Goal: Task Accomplishment & Management: Complete application form

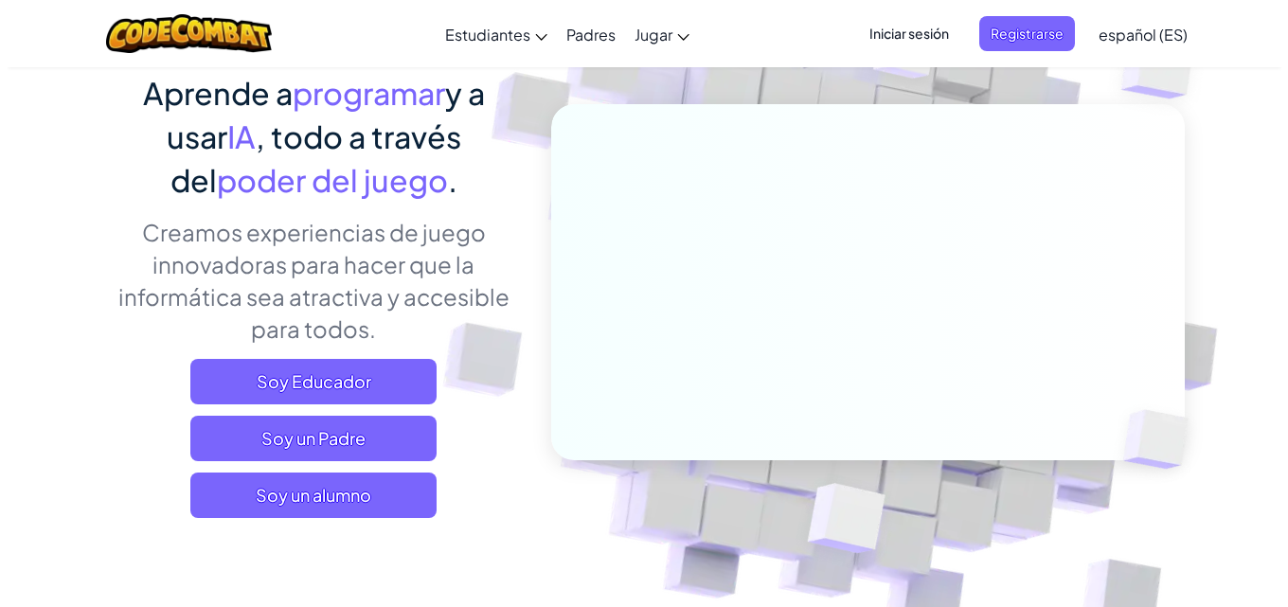
scroll to position [189, 0]
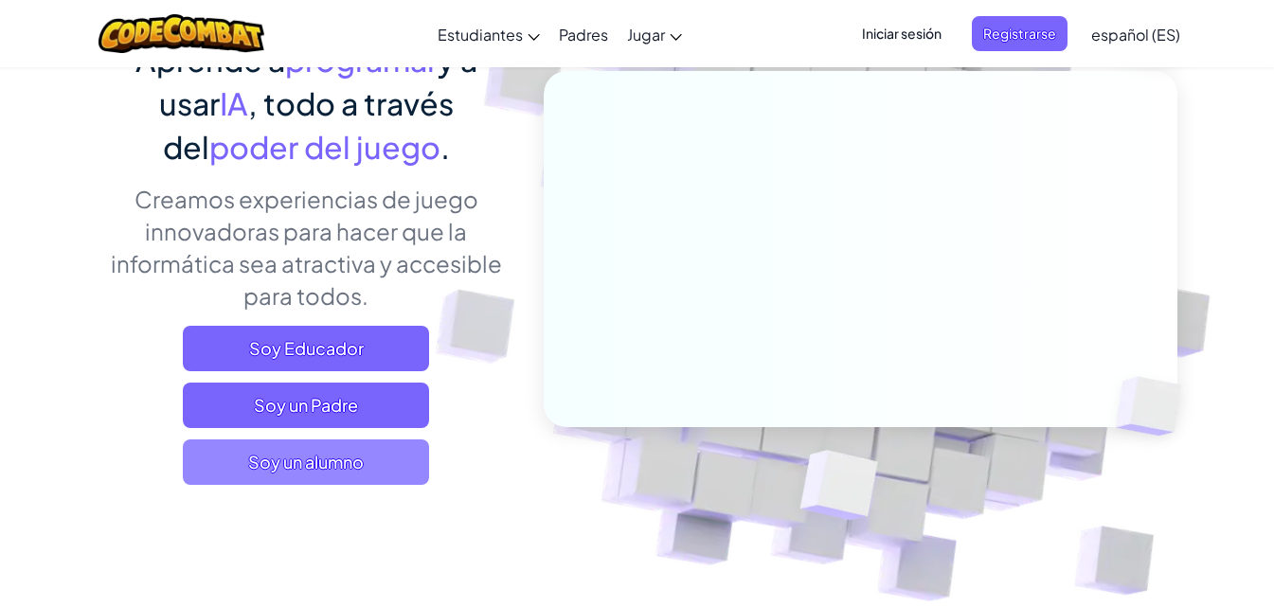
click at [310, 465] on span "Soy un alumno" at bounding box center [306, 461] width 246 height 45
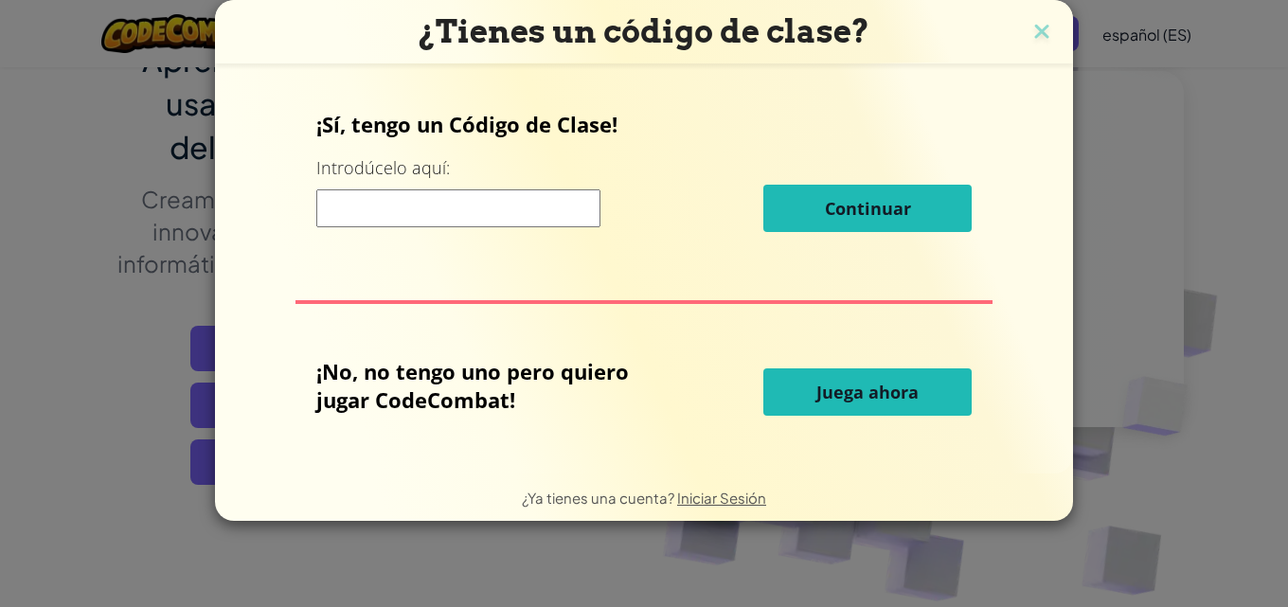
click at [399, 211] on input at bounding box center [458, 208] width 284 height 38
type input "s"
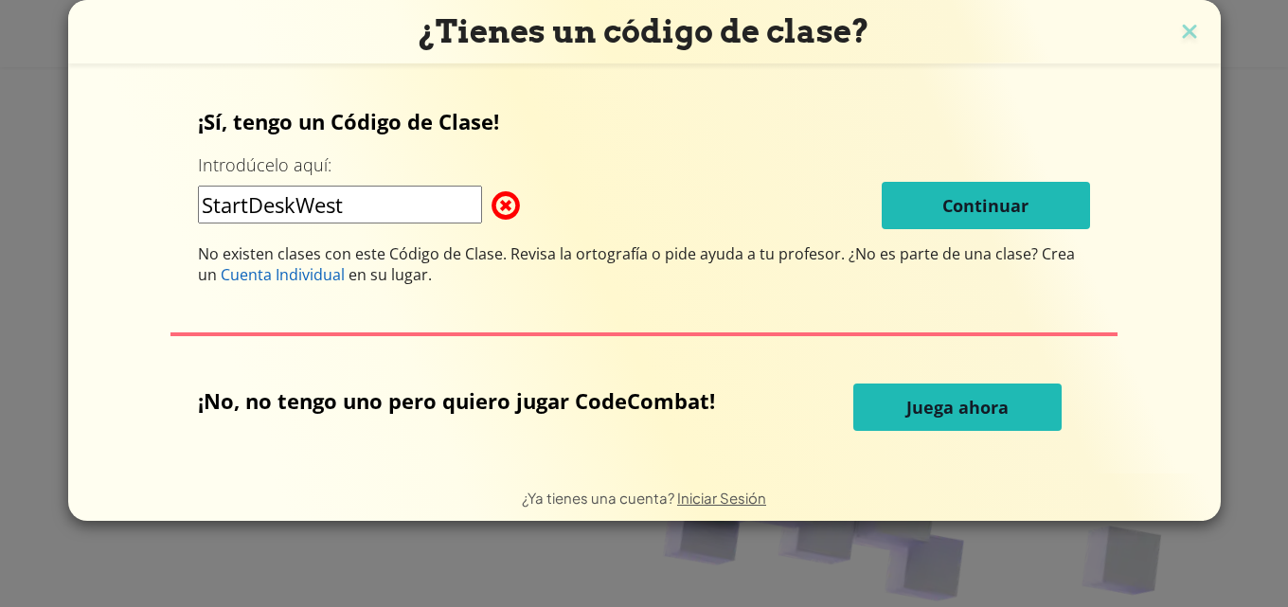
type input "StartDeskWest"
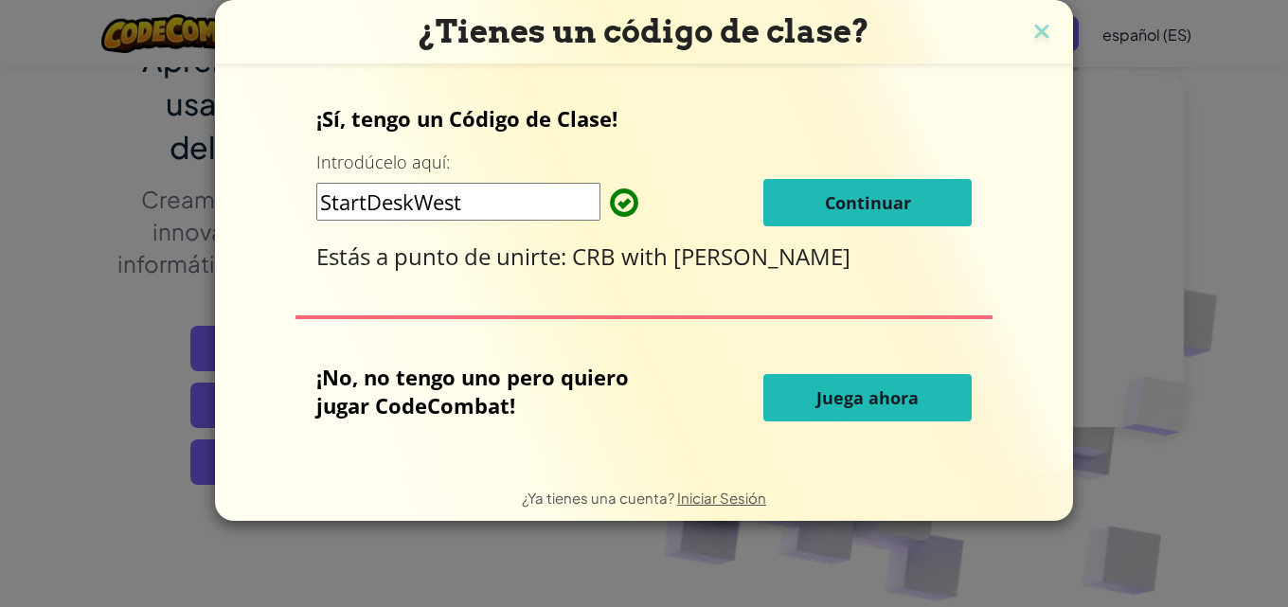
click at [775, 193] on button "Continuar" at bounding box center [867, 202] width 208 height 47
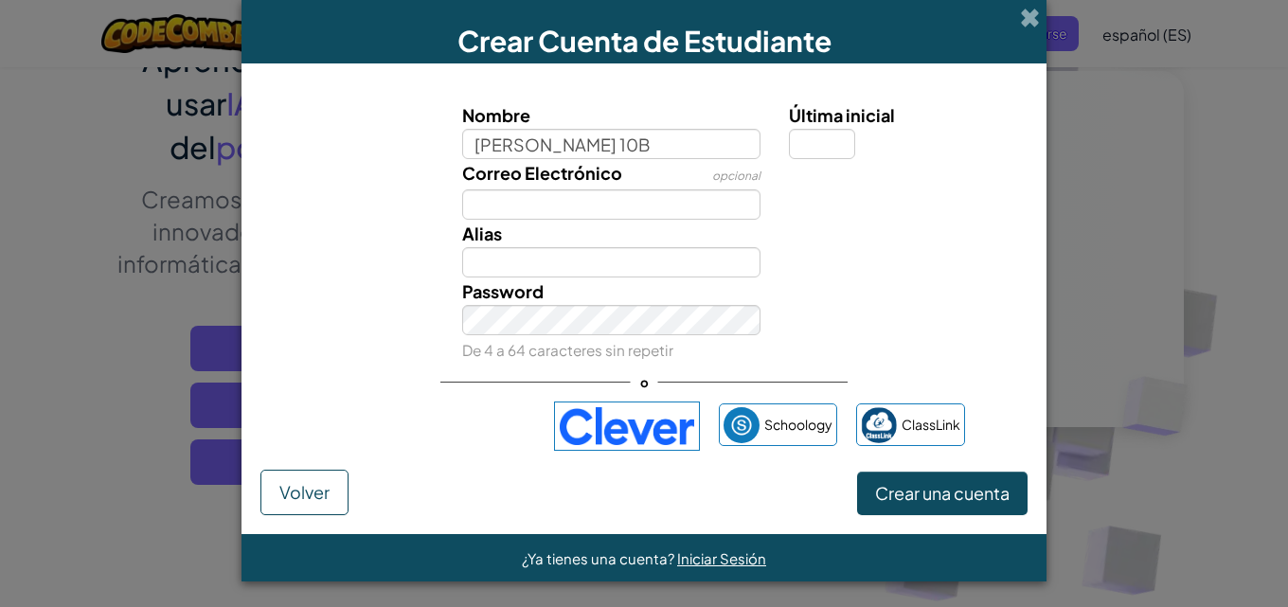
type input "Alejandra Vargas 10B"
drag, startPoint x: 816, startPoint y: 151, endPoint x: 807, endPoint y: 155, distance: 10.6
click at [814, 152] on input "Última inicial" at bounding box center [822, 144] width 66 height 30
type input "v"
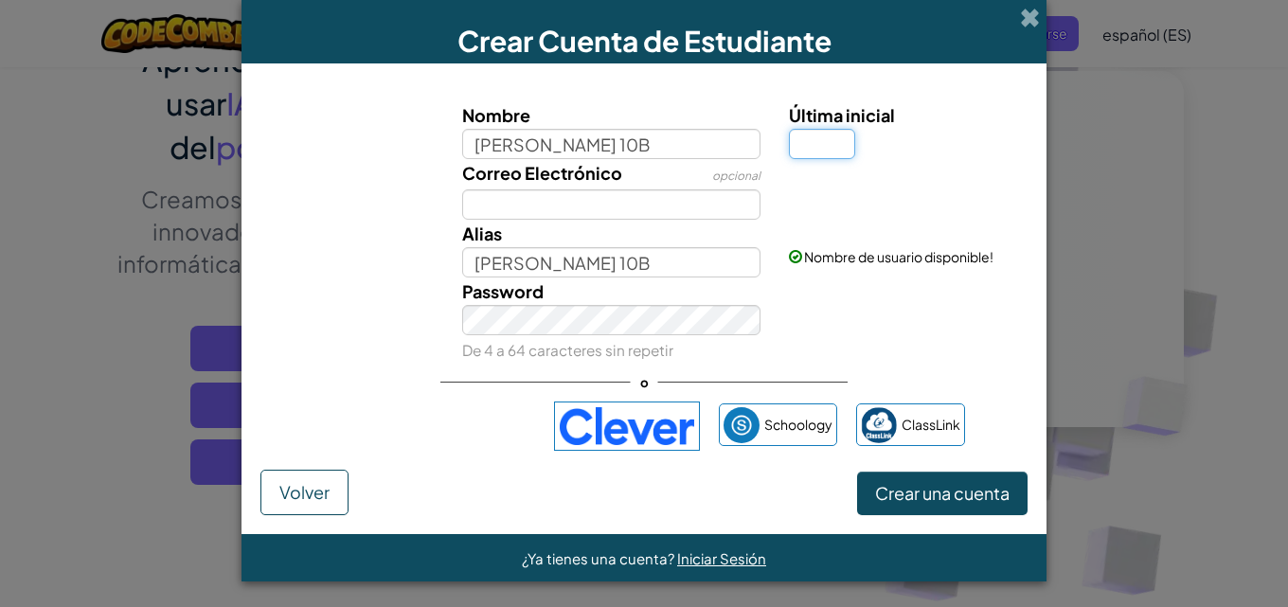
type input "V"
type input "A"
type input "[PERSON_NAME] 10BA"
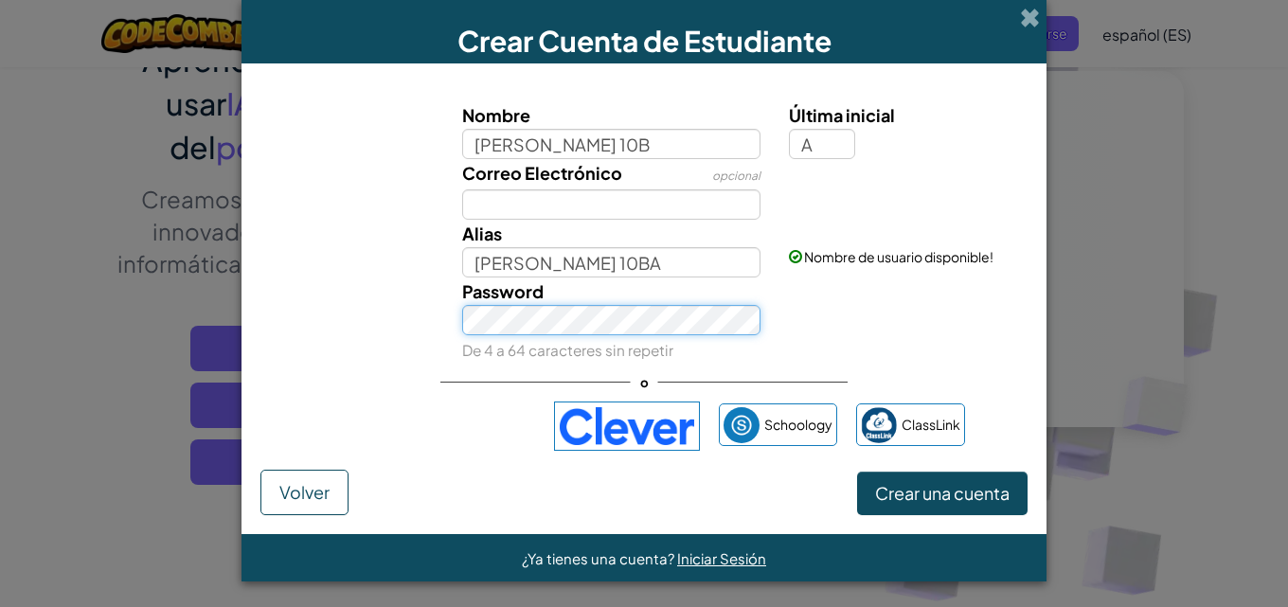
click at [857, 472] on button "Crear una cuenta" at bounding box center [942, 494] width 170 height 44
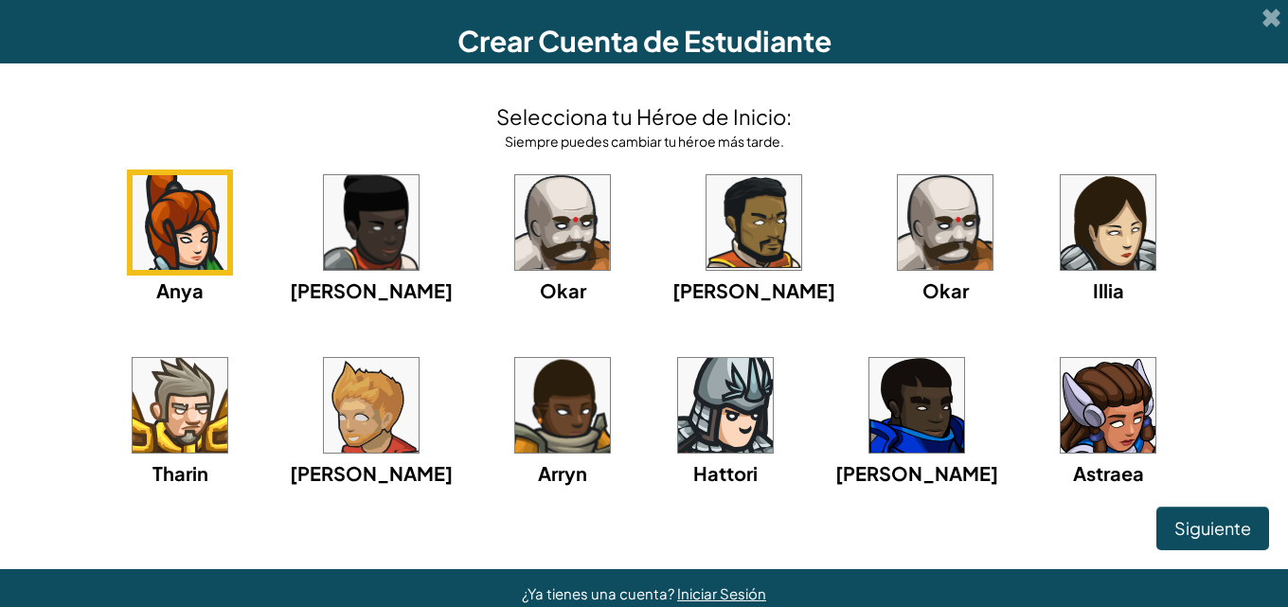
click at [1061, 232] on img at bounding box center [1108, 222] width 95 height 95
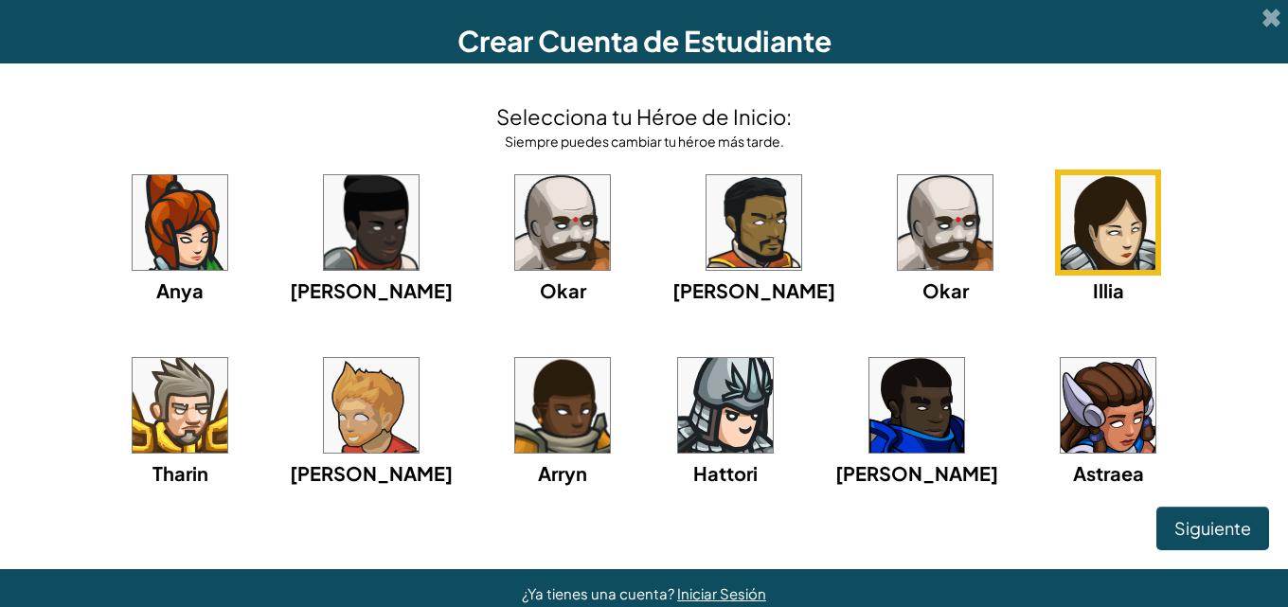
click at [133, 239] on img at bounding box center [180, 222] width 95 height 95
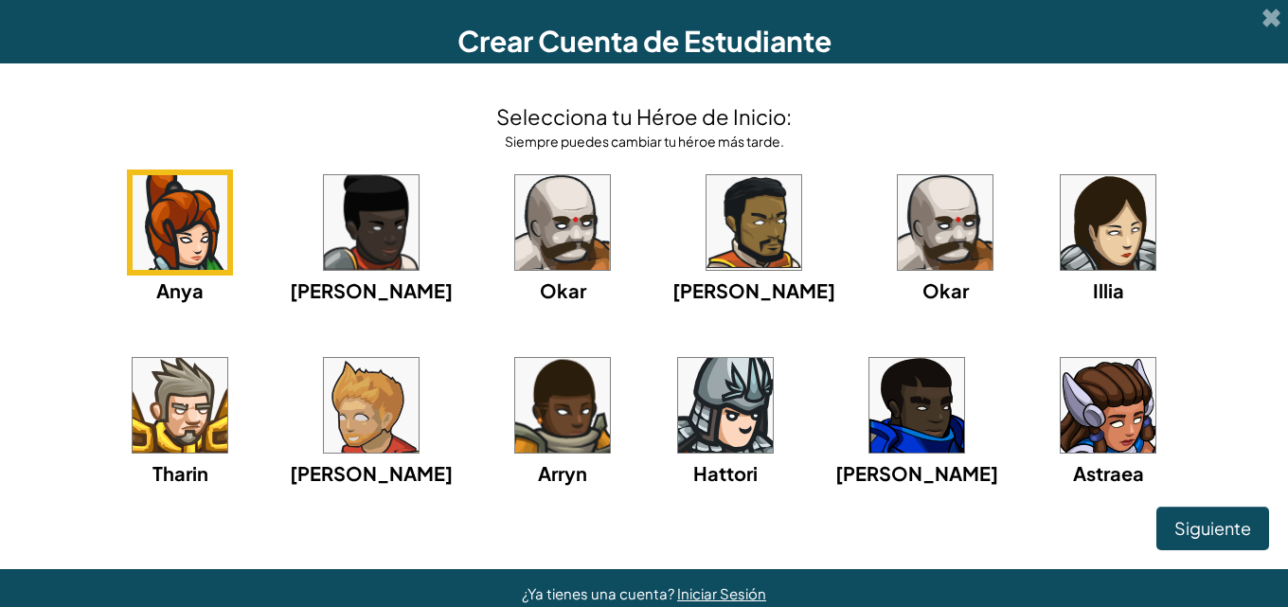
click at [1061, 265] on img at bounding box center [1108, 222] width 95 height 95
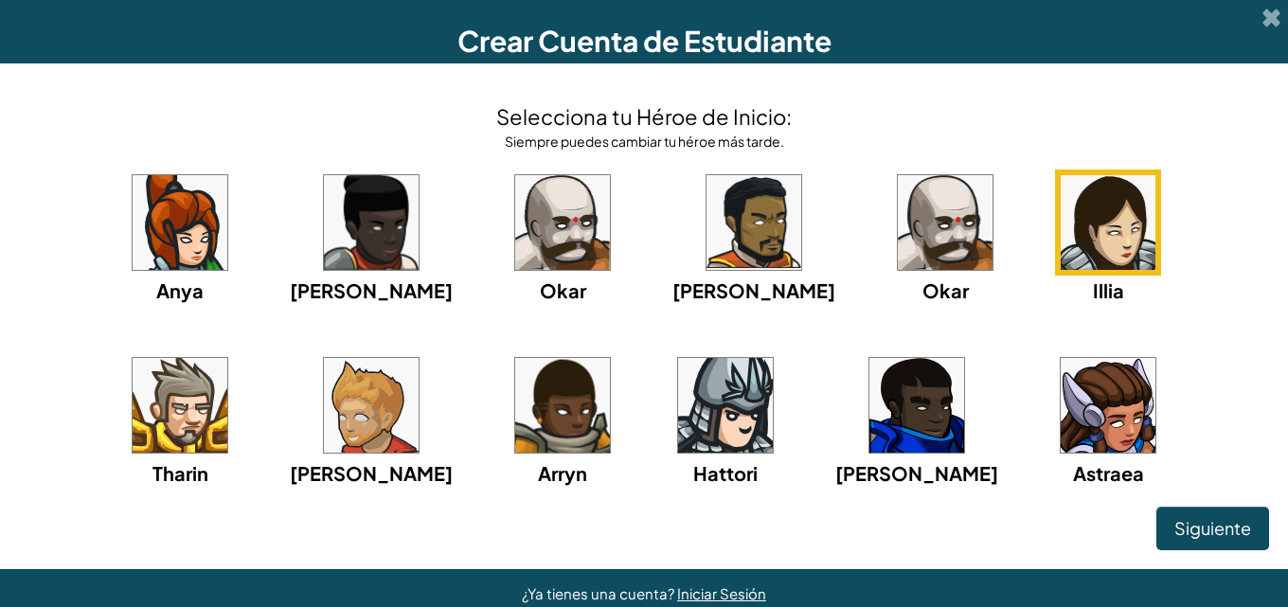
click at [678, 395] on img at bounding box center [725, 405] width 95 height 95
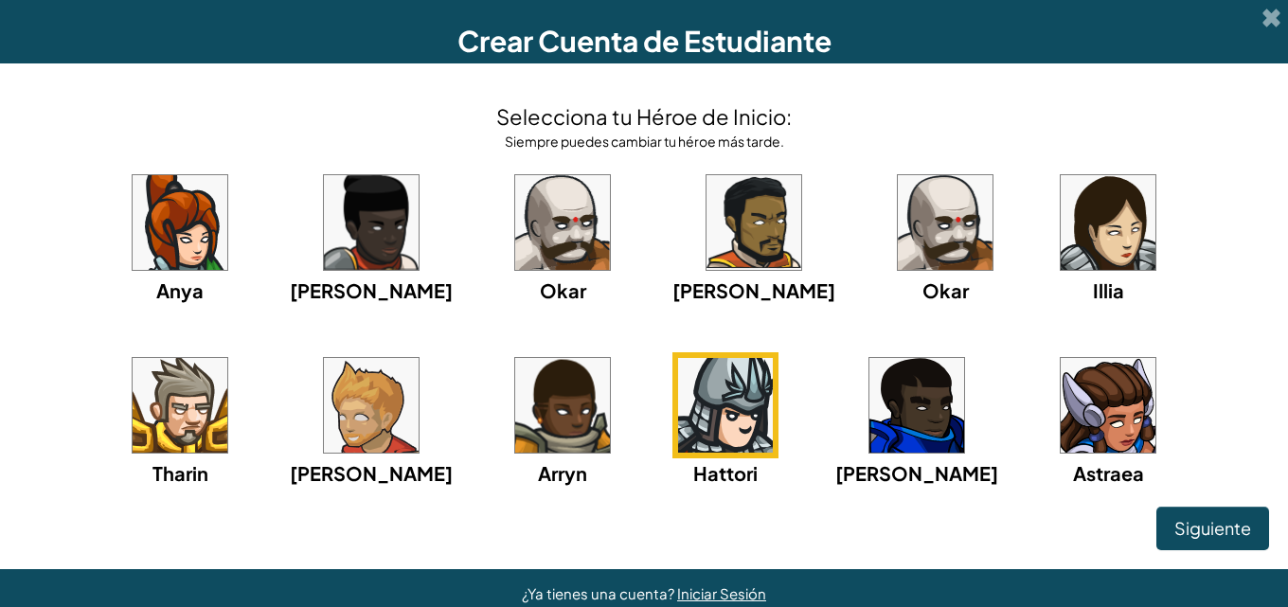
click at [1016, 248] on div "Anya Ida Okar Alejandro Okar Illia Tharin Ned Arryn Hattori Gordon Astraea" at bounding box center [644, 353] width 1250 height 366
click at [1061, 235] on img at bounding box center [1108, 222] width 95 height 95
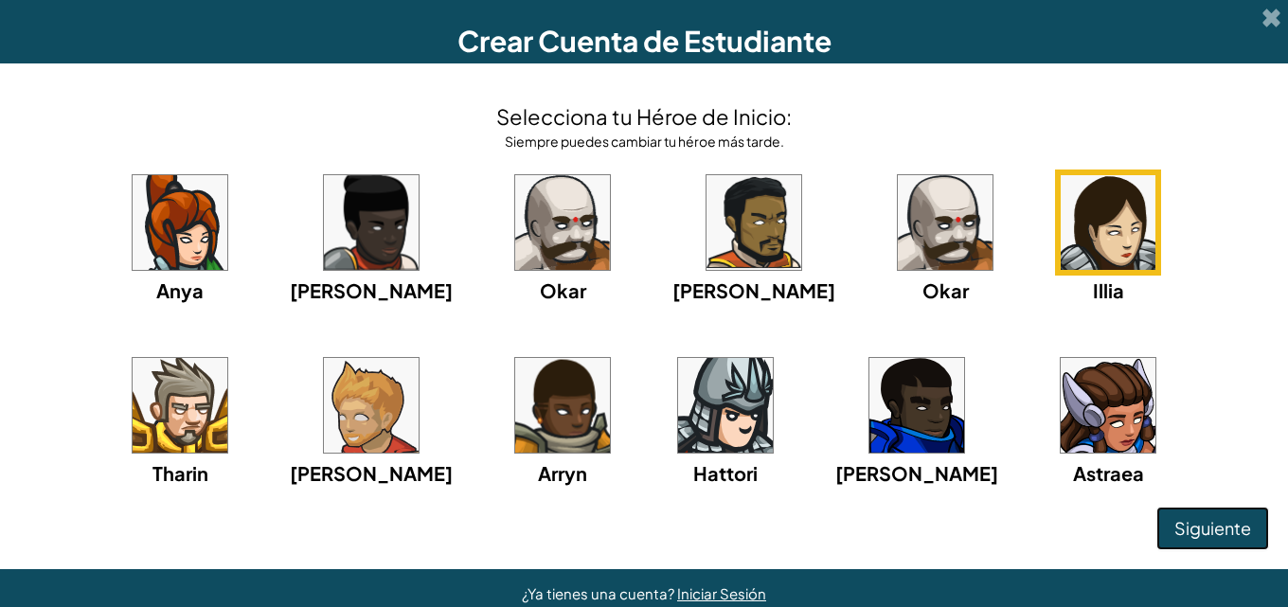
click at [1156, 524] on button "Siguiente" at bounding box center [1212, 529] width 113 height 44
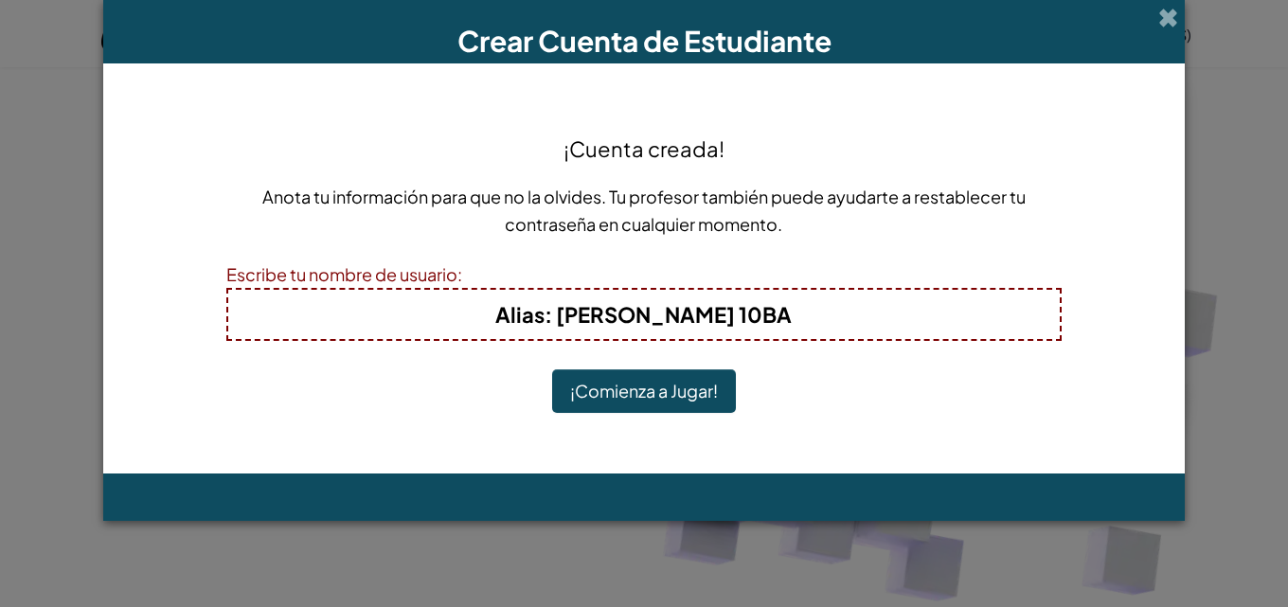
click at [699, 319] on b "Alias : Alejandra Vargas 10BA" at bounding box center [643, 314] width 296 height 27
click at [676, 397] on button "¡Comienza a Jugar!" at bounding box center [644, 391] width 184 height 44
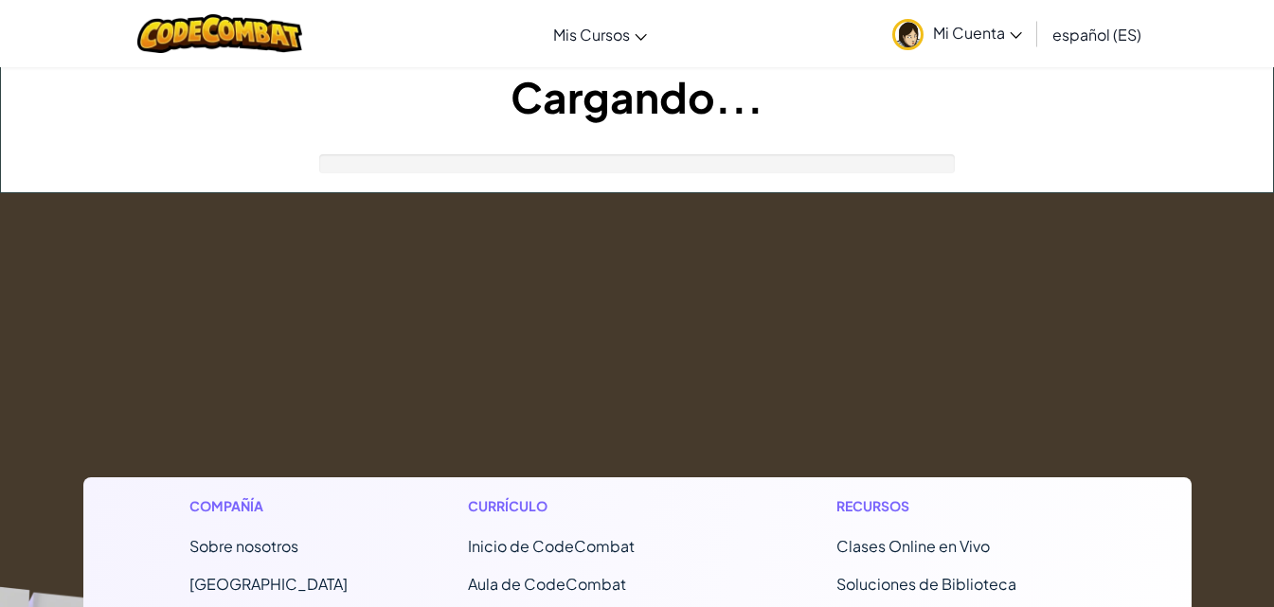
scroll to position [189, 0]
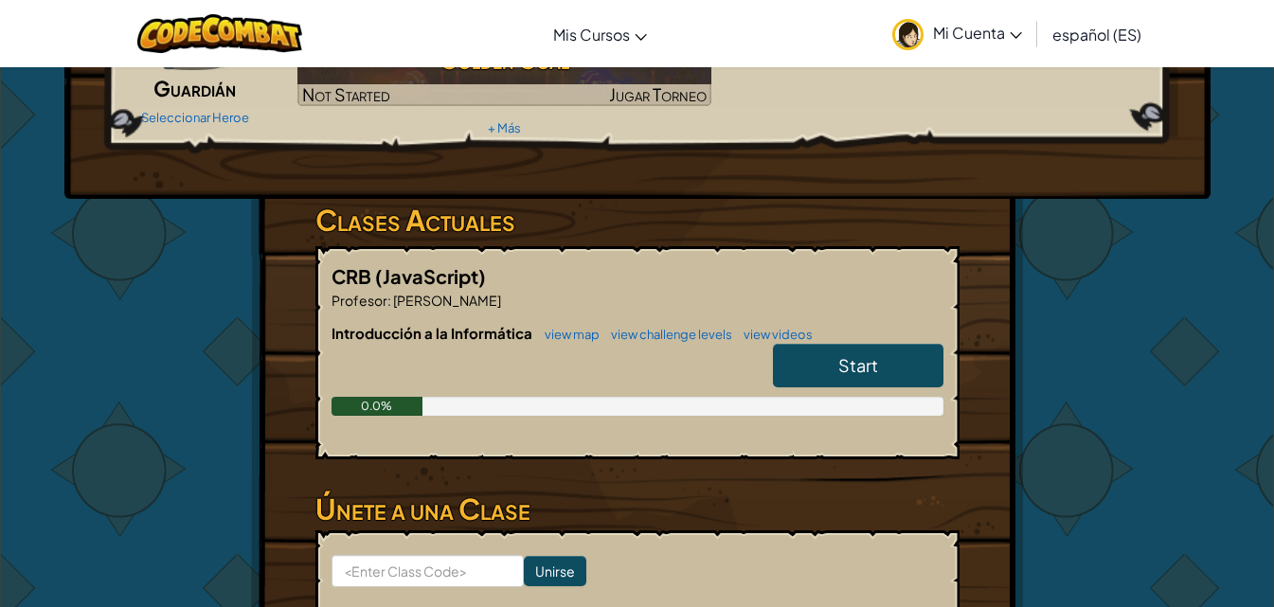
click at [1095, 29] on span "español (ES)" at bounding box center [1096, 35] width 89 height 20
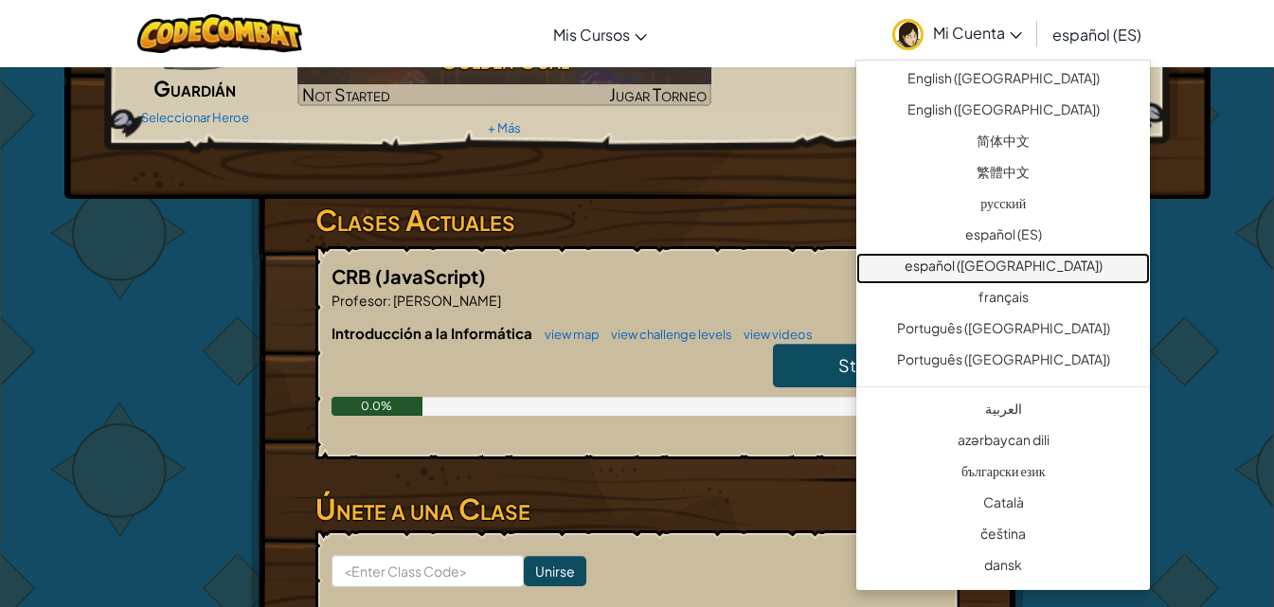
click at [1072, 259] on link "español ([GEOGRAPHIC_DATA])" at bounding box center [1003, 268] width 294 height 31
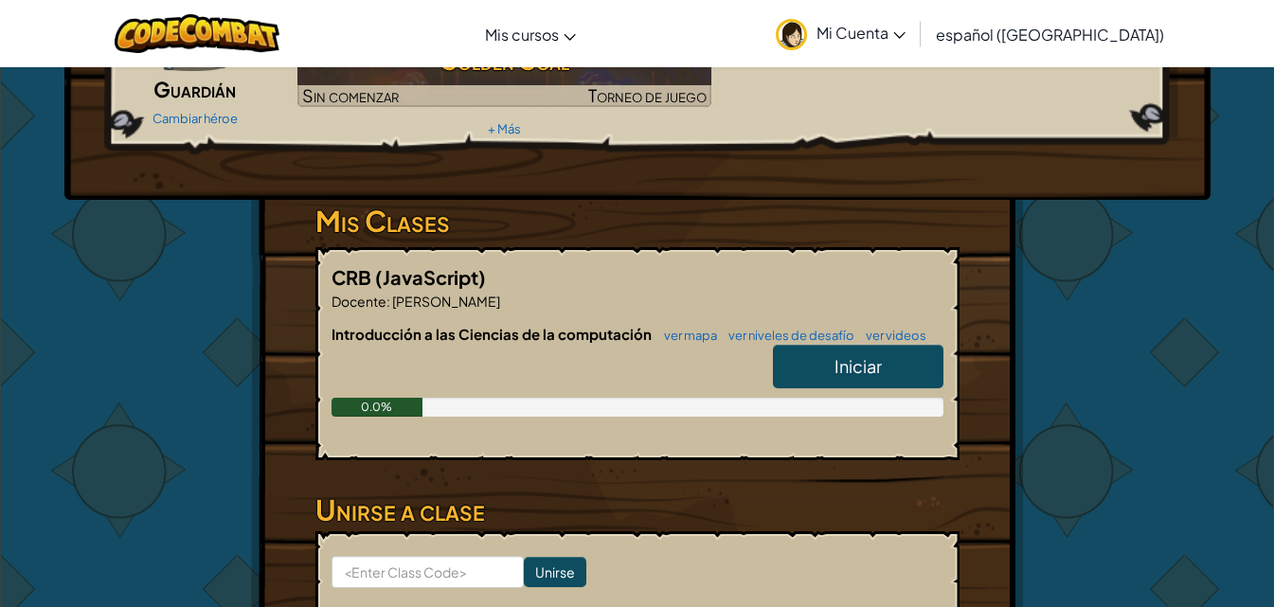
scroll to position [189, 0]
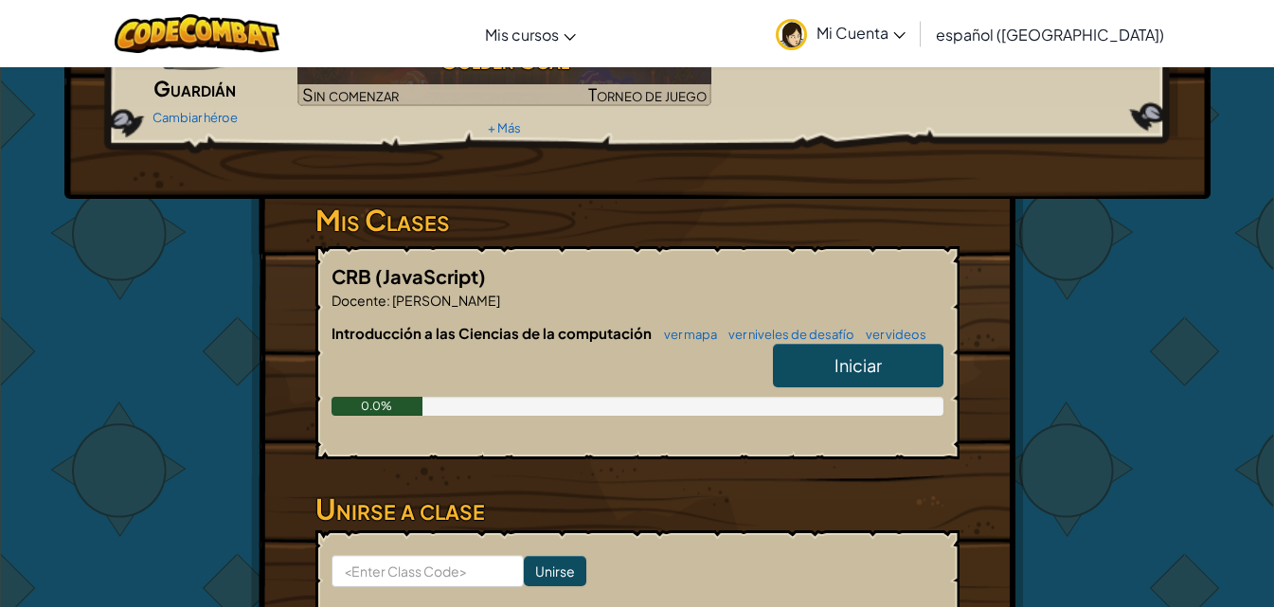
click at [842, 372] on span "Iniciar" at bounding box center [857, 365] width 47 height 22
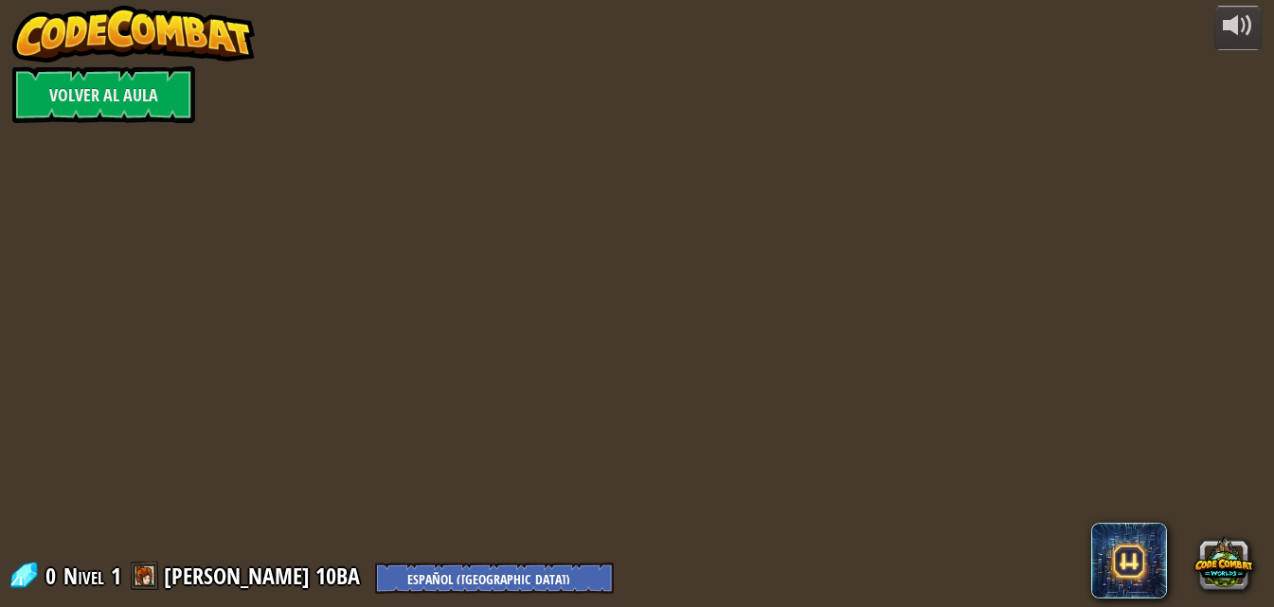
select select "es-419"
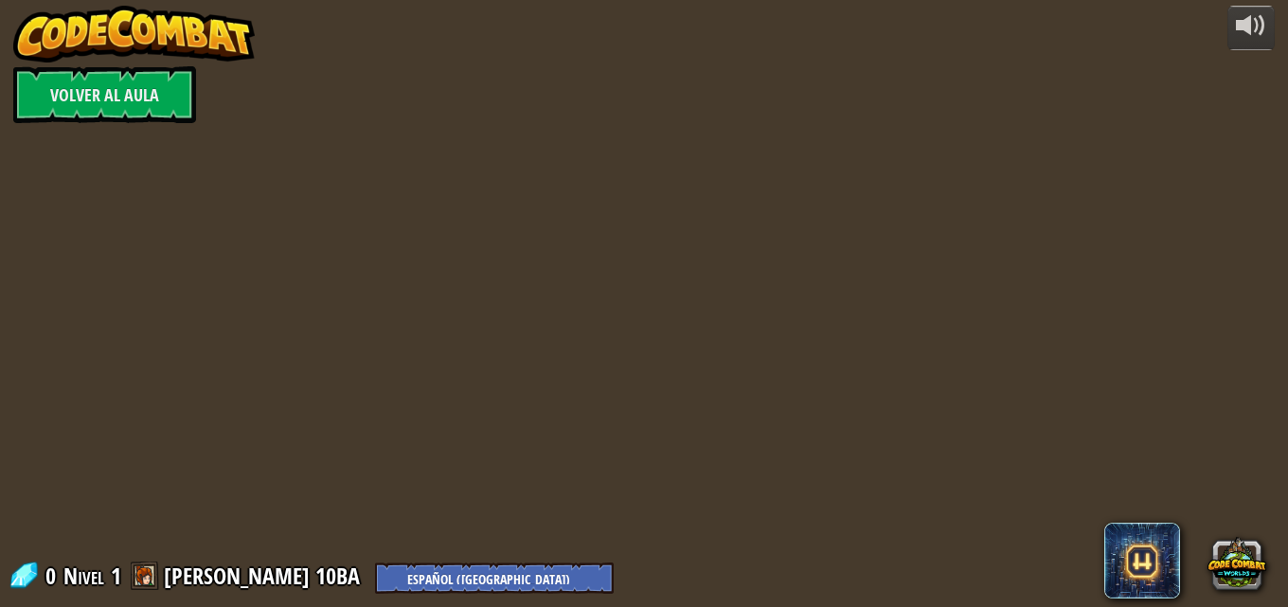
select select "es-419"
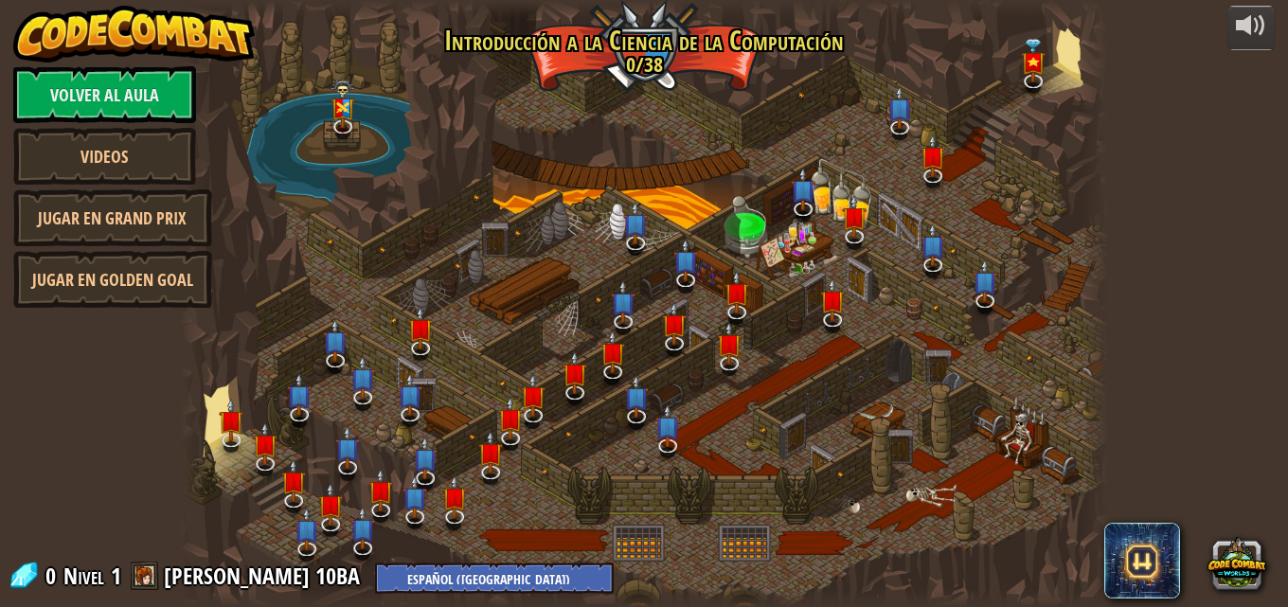
select select "es-419"
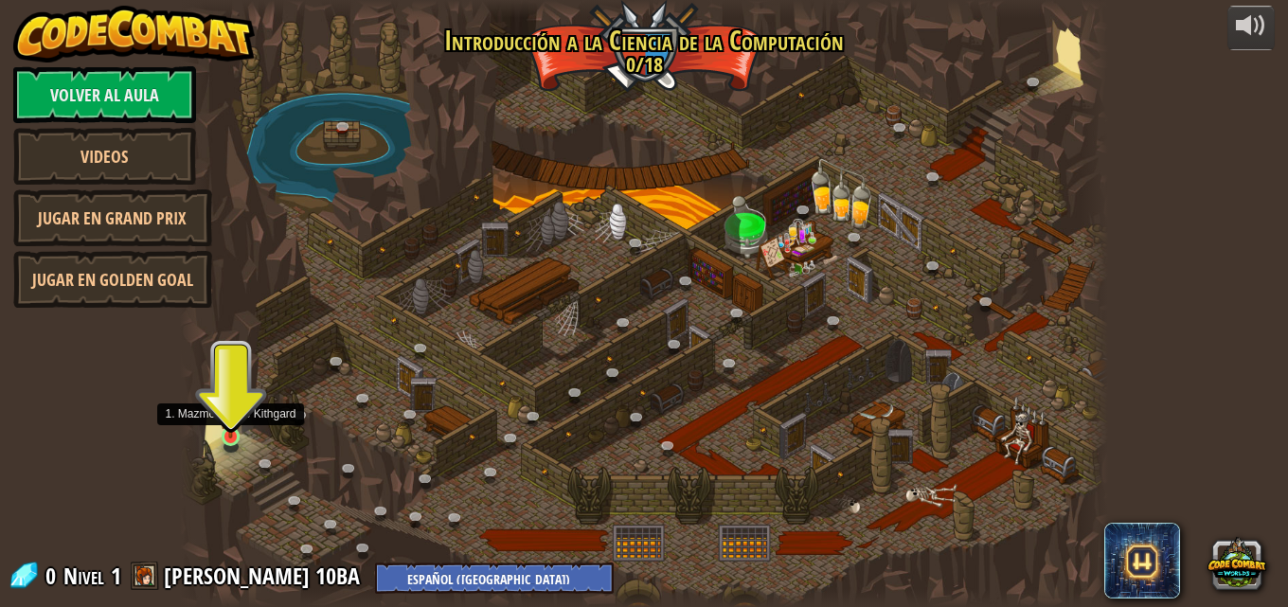
click at [227, 432] on img at bounding box center [231, 413] width 22 height 50
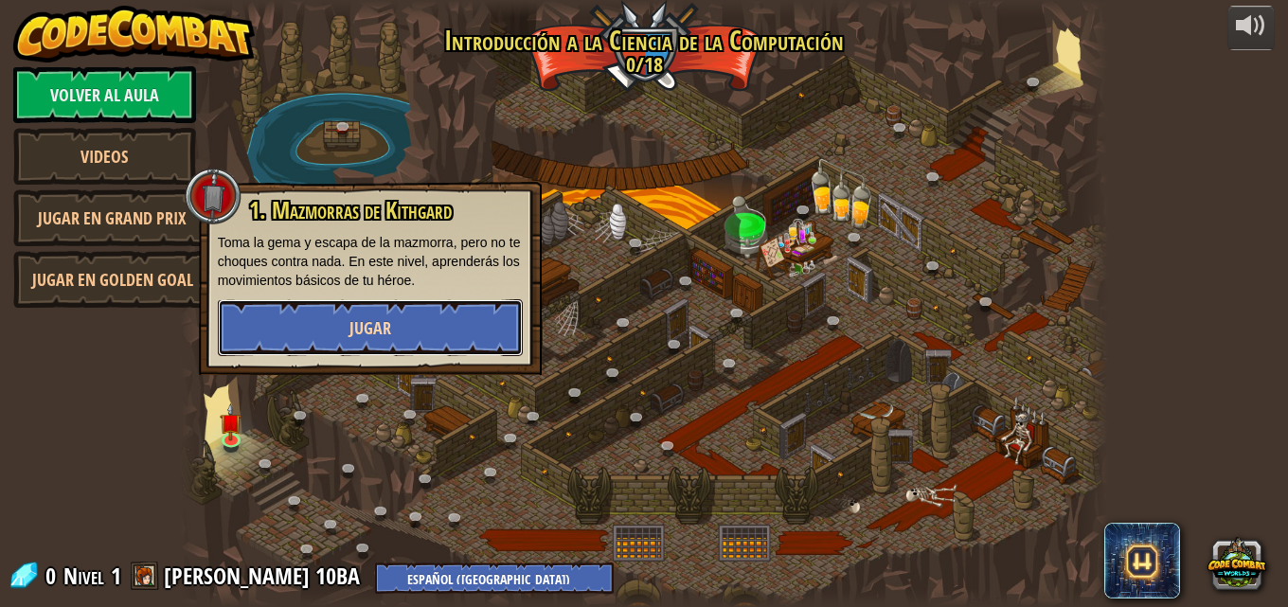
click at [425, 342] on button "Jugar" at bounding box center [370, 327] width 305 height 57
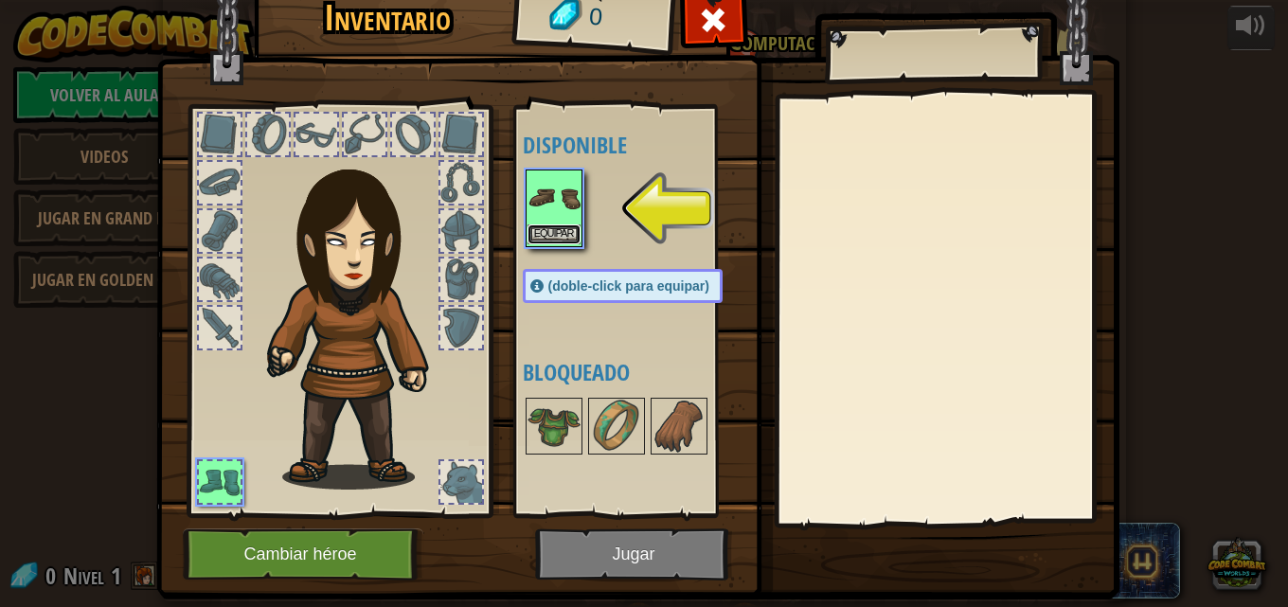
click at [546, 226] on button "Equipar" at bounding box center [554, 234] width 53 height 20
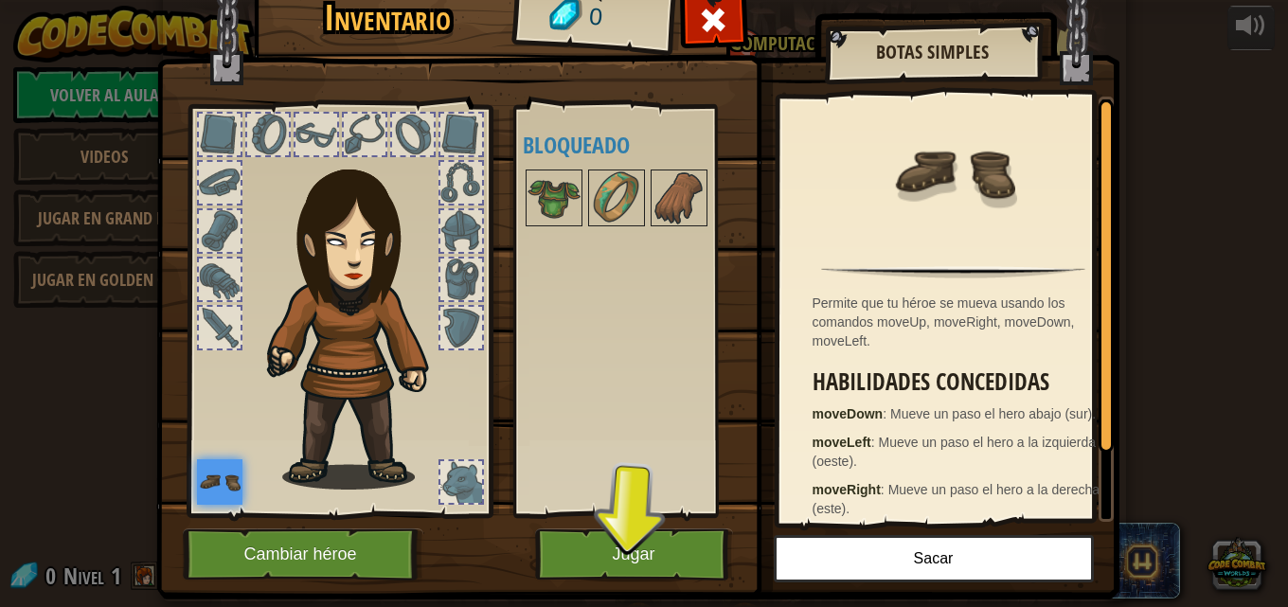
click at [221, 122] on div at bounding box center [220, 135] width 42 height 42
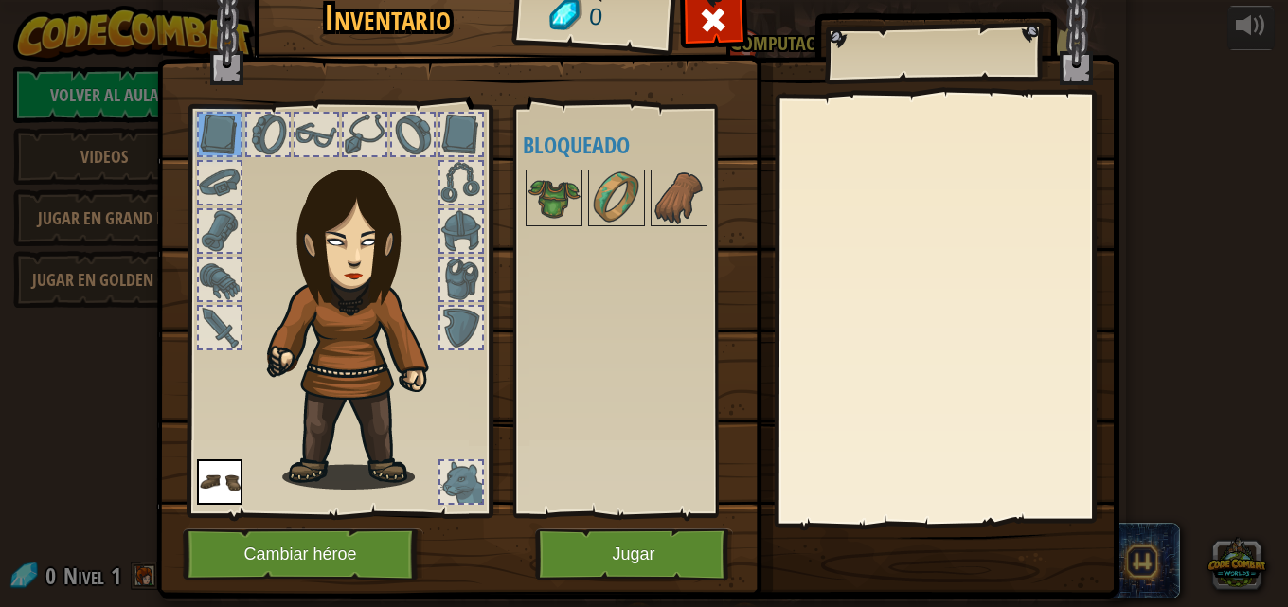
click at [262, 126] on div at bounding box center [268, 135] width 42 height 42
click at [312, 131] on div at bounding box center [316, 135] width 42 height 42
drag, startPoint x: 419, startPoint y: 134, endPoint x: 447, endPoint y: 138, distance: 28.7
click at [425, 138] on div at bounding box center [413, 135] width 42 height 42
drag, startPoint x: 465, startPoint y: 133, endPoint x: 463, endPoint y: 152, distance: 19.0
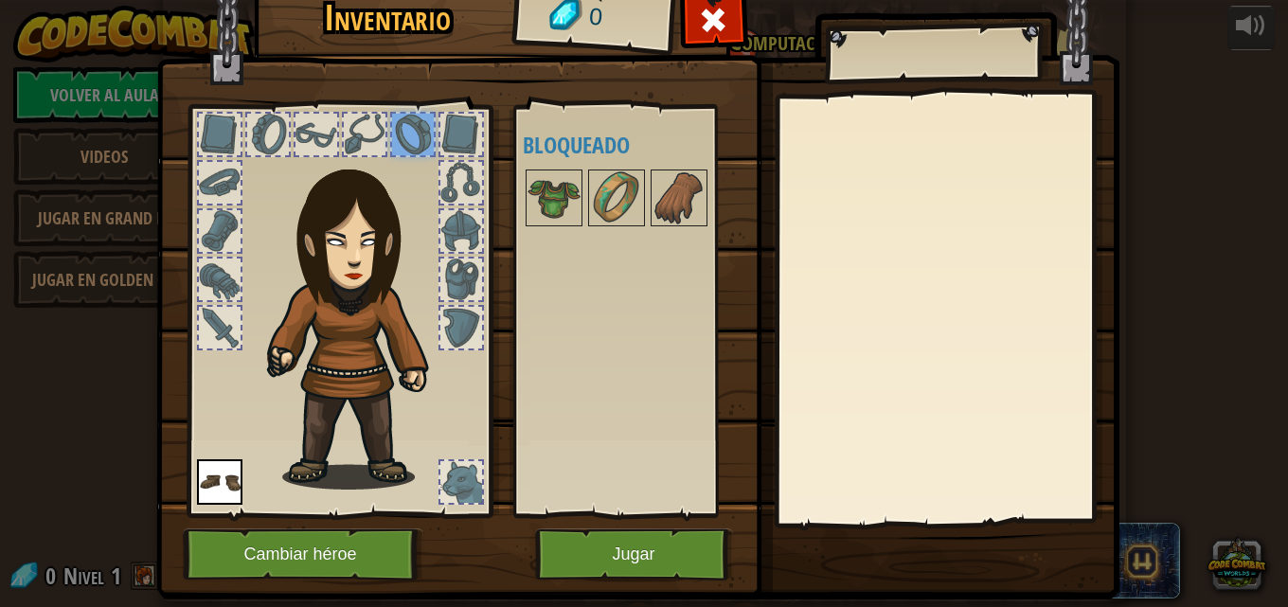
click at [465, 149] on div at bounding box center [461, 135] width 42 height 42
drag, startPoint x: 449, startPoint y: 181, endPoint x: 449, endPoint y: 201, distance: 19.9
click at [449, 197] on div at bounding box center [461, 183] width 42 height 42
click at [463, 251] on div at bounding box center [461, 231] width 42 height 42
click at [454, 279] on div at bounding box center [461, 280] width 42 height 42
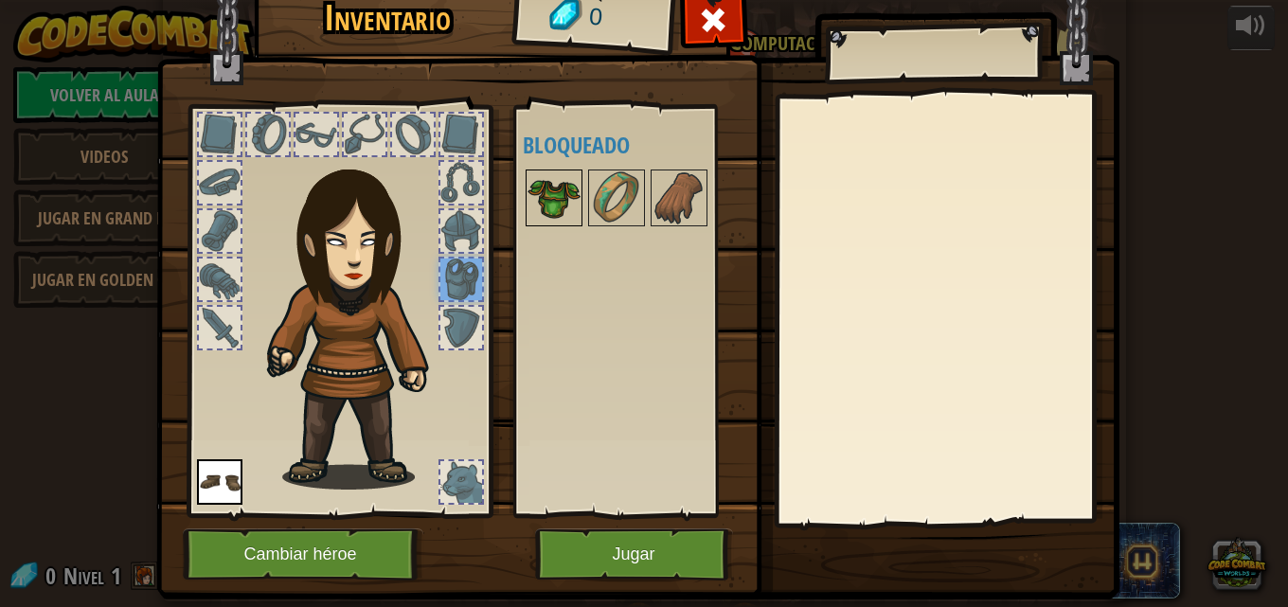
click at [557, 195] on img at bounding box center [554, 197] width 53 height 53
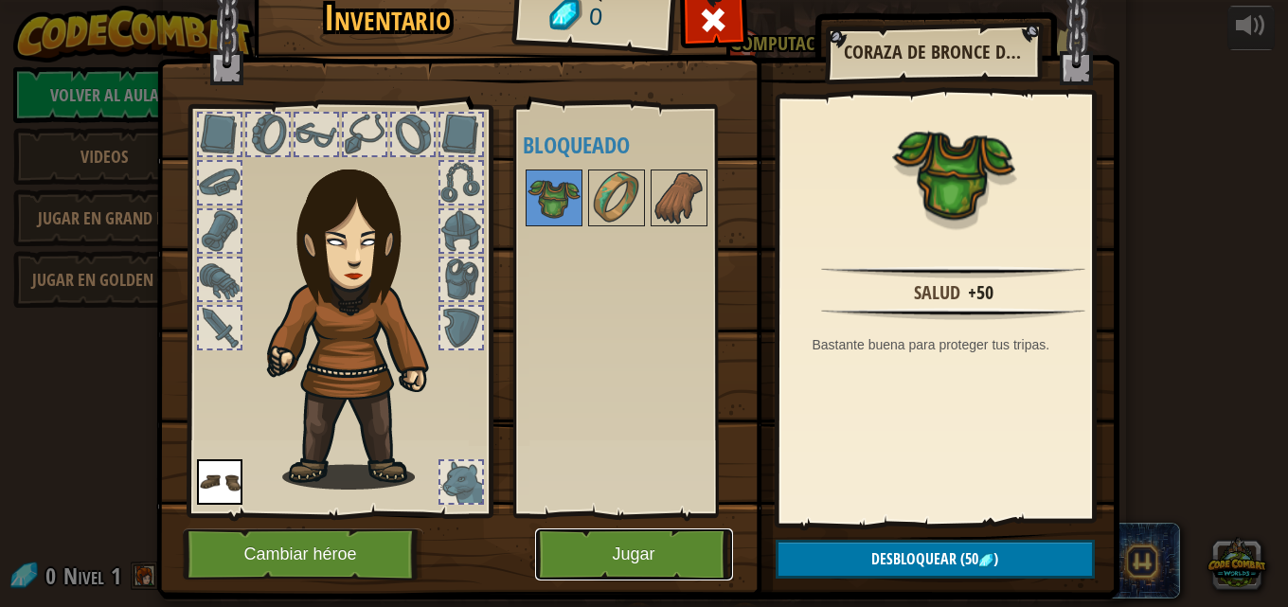
click at [652, 567] on button "Jugar" at bounding box center [634, 554] width 198 height 52
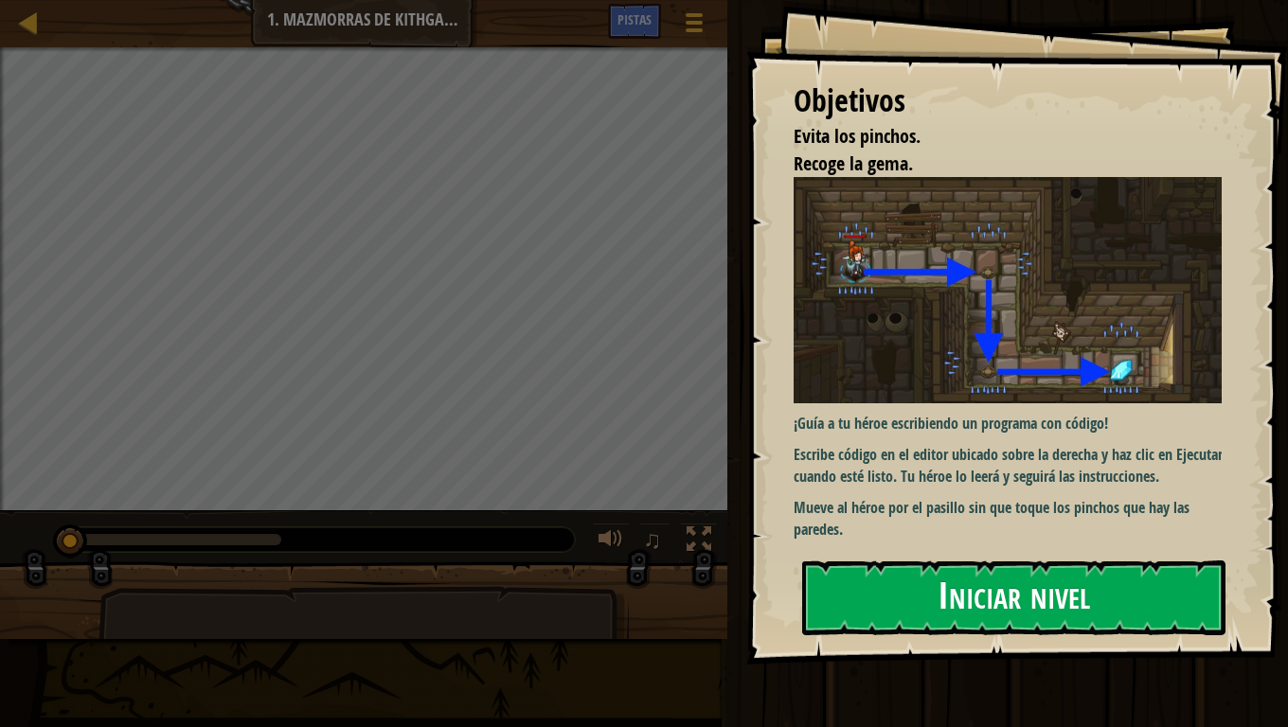
click at [859, 584] on button "Iniciar nivel" at bounding box center [1013, 598] width 423 height 75
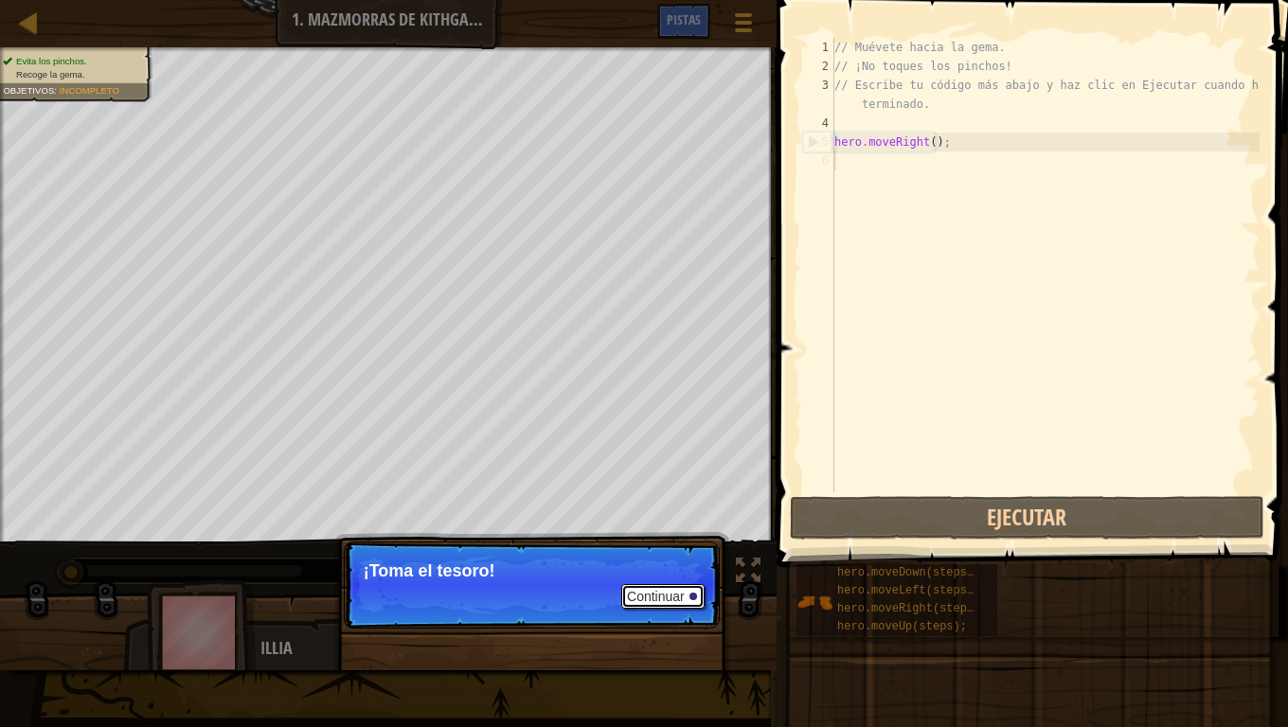
click at [679, 589] on button "Continuar" at bounding box center [662, 596] width 83 height 25
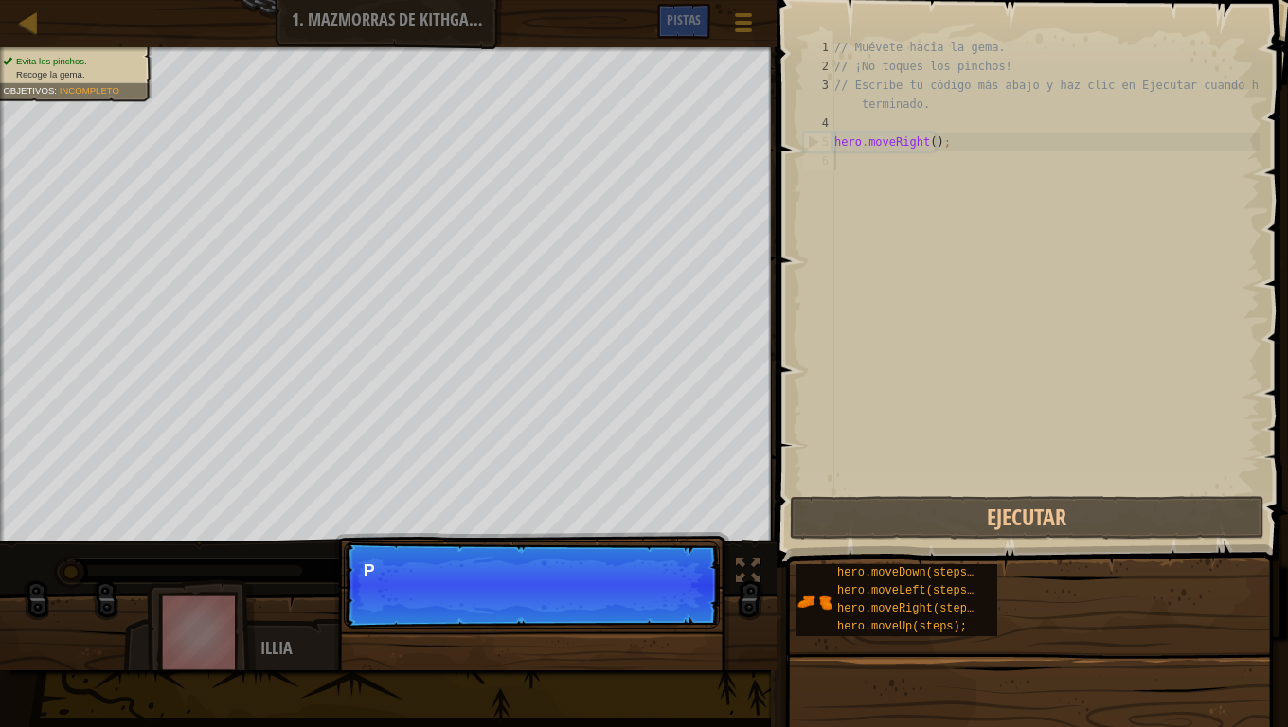
scroll to position [9, 0]
click at [683, 590] on button "Continuar" at bounding box center [662, 596] width 83 height 25
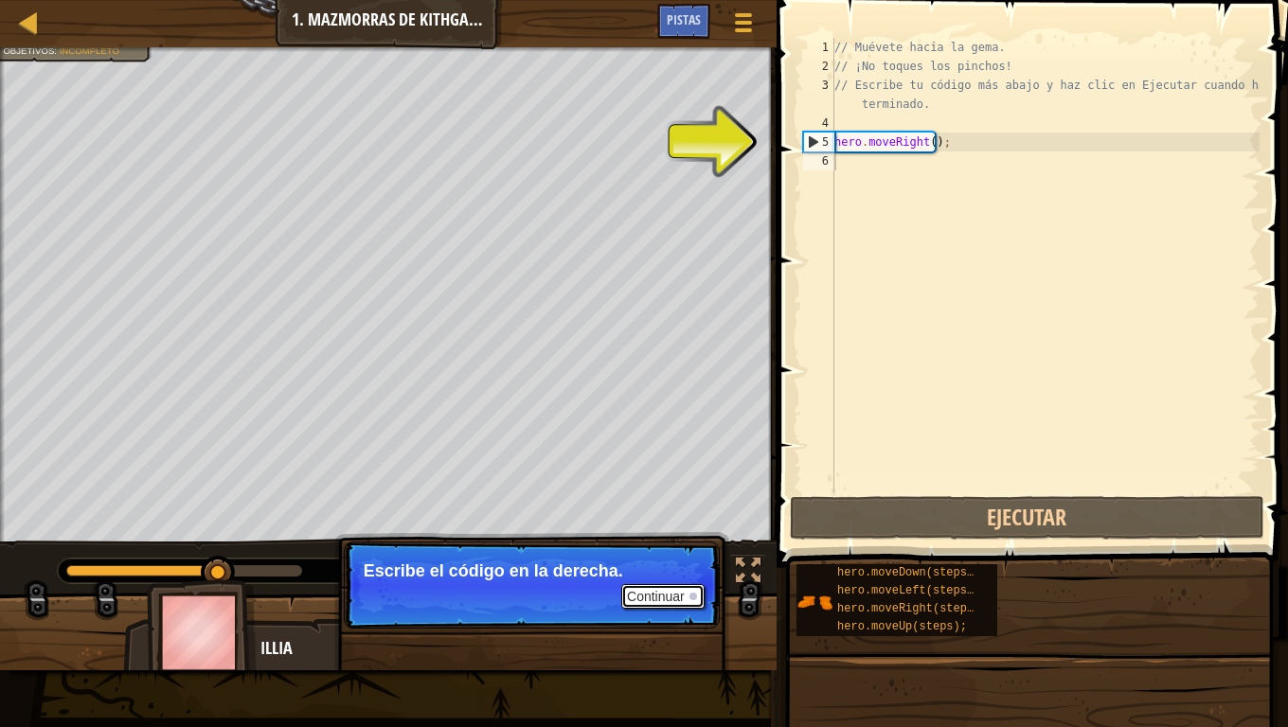
click at [683, 590] on button "Continuar" at bounding box center [662, 596] width 83 height 25
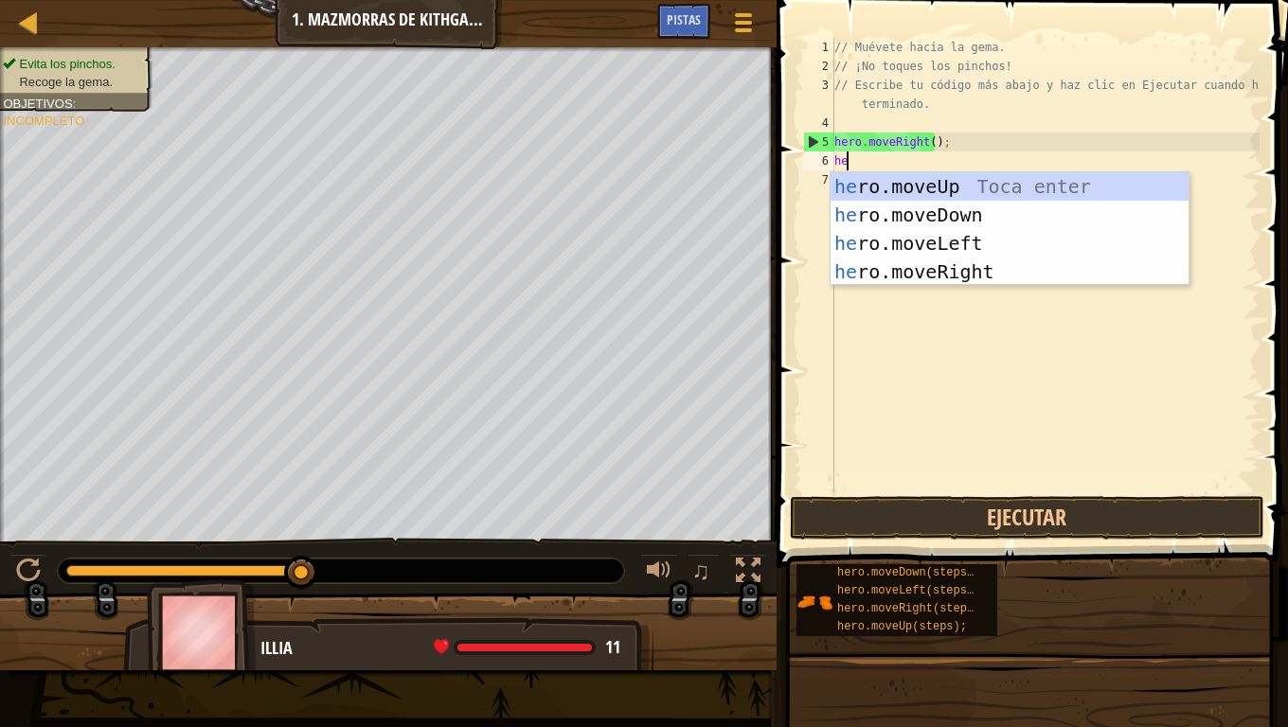
type textarea "her"
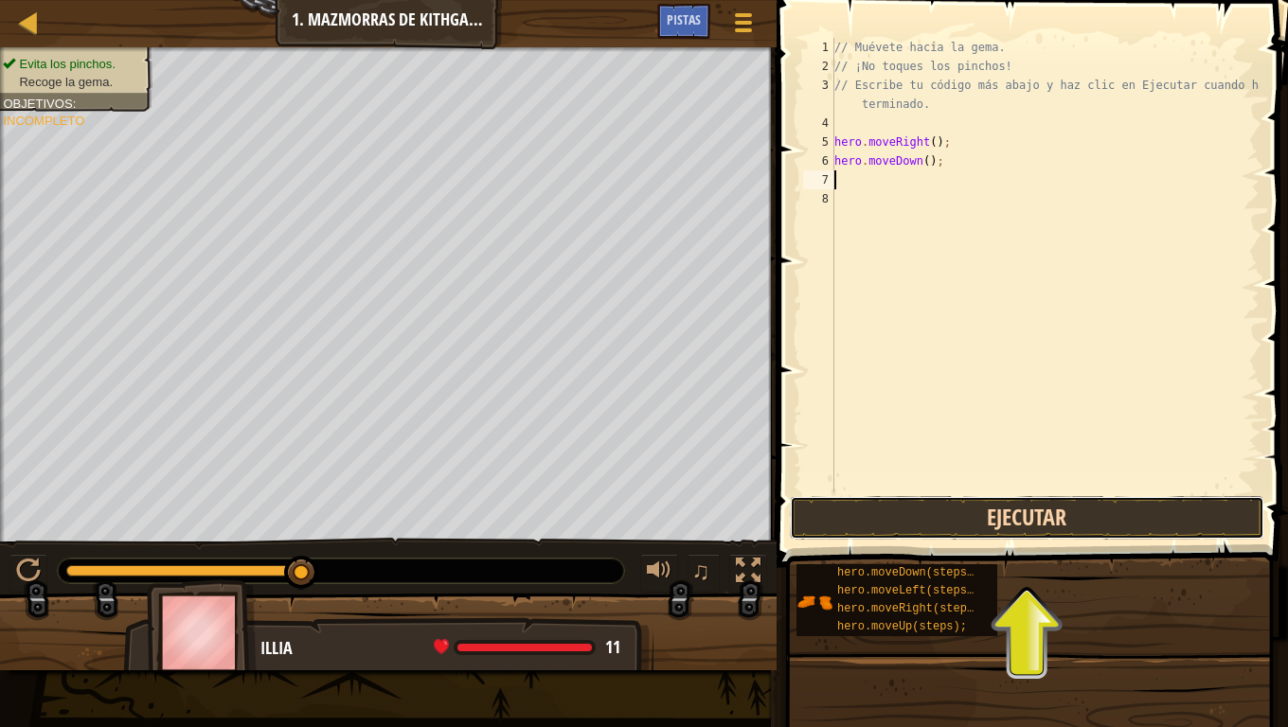
click at [937, 516] on button "Ejecutar" at bounding box center [1027, 518] width 474 height 44
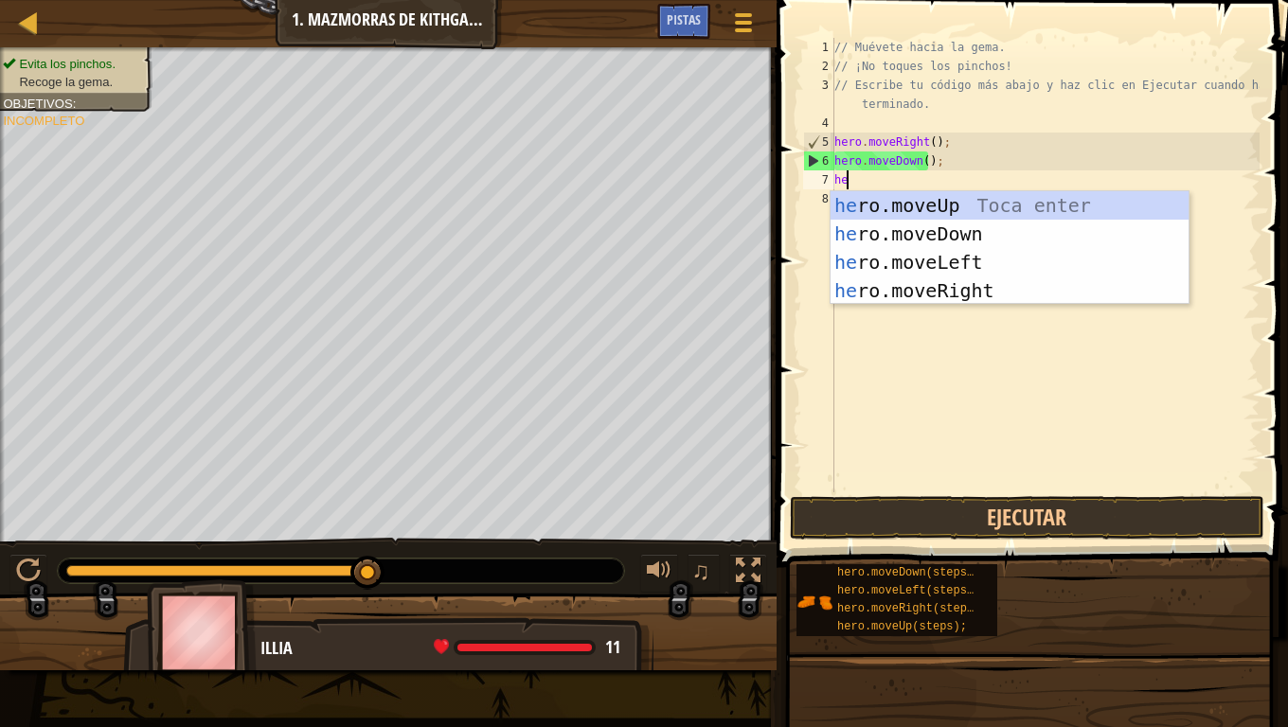
type textarea "her"
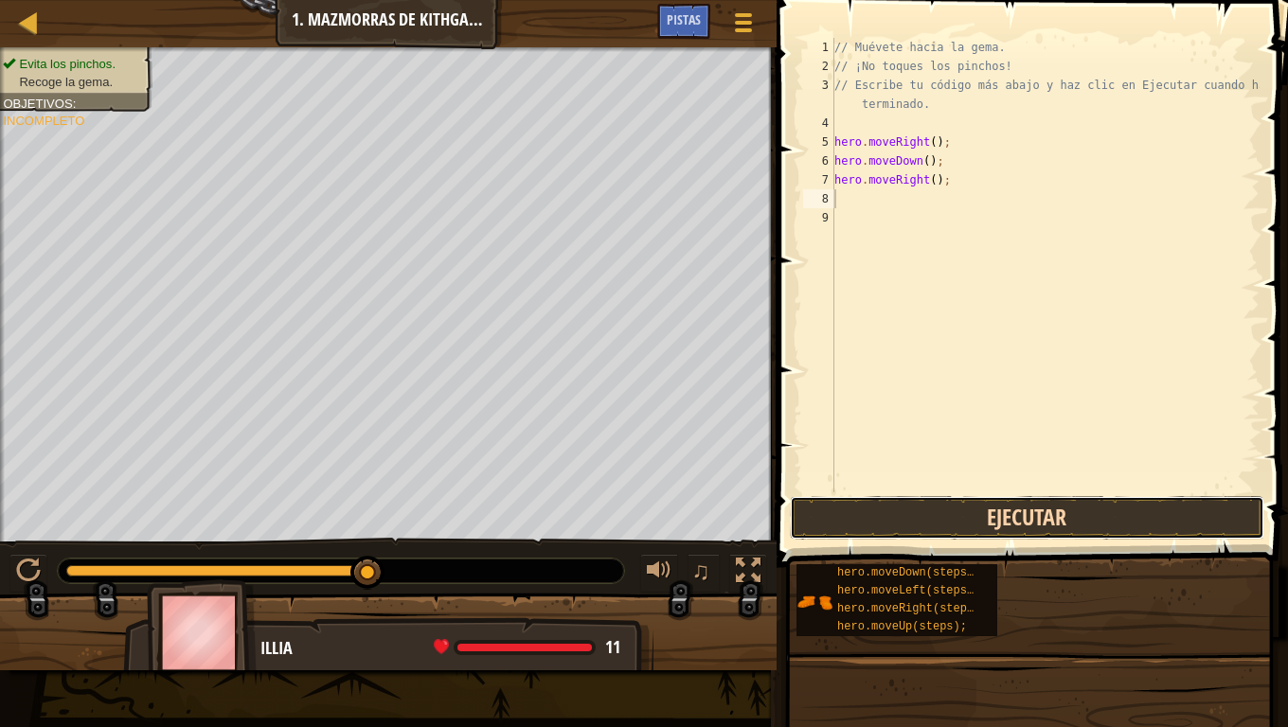
click at [957, 510] on button "Ejecutar" at bounding box center [1027, 518] width 474 height 44
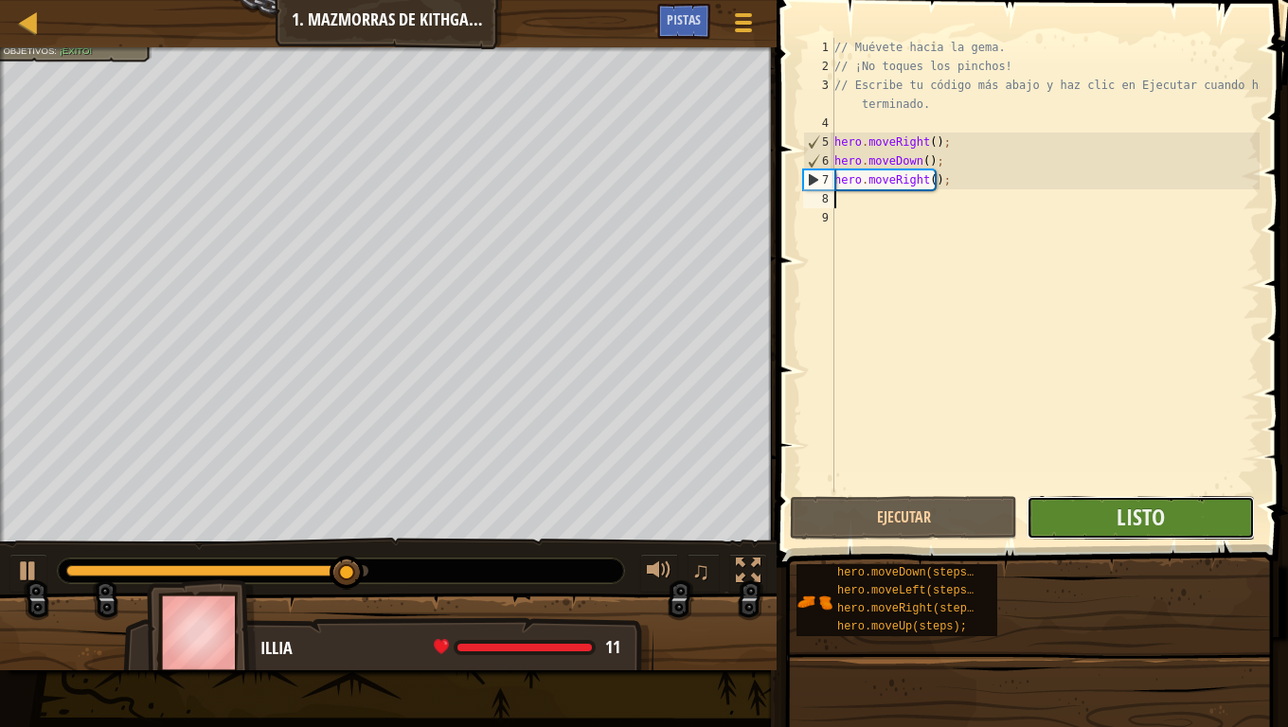
click at [1108, 524] on button "Listo" at bounding box center [1140, 518] width 227 height 44
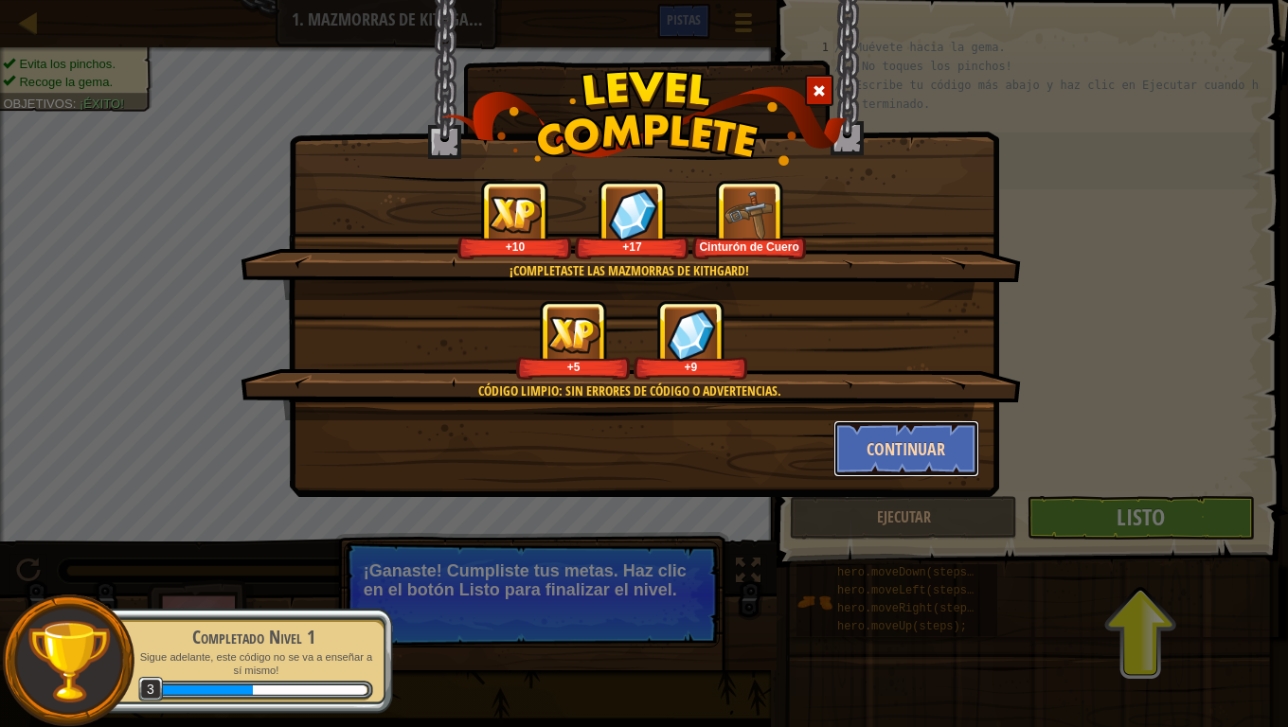
click at [896, 457] on button "Continuar" at bounding box center [906, 449] width 147 height 57
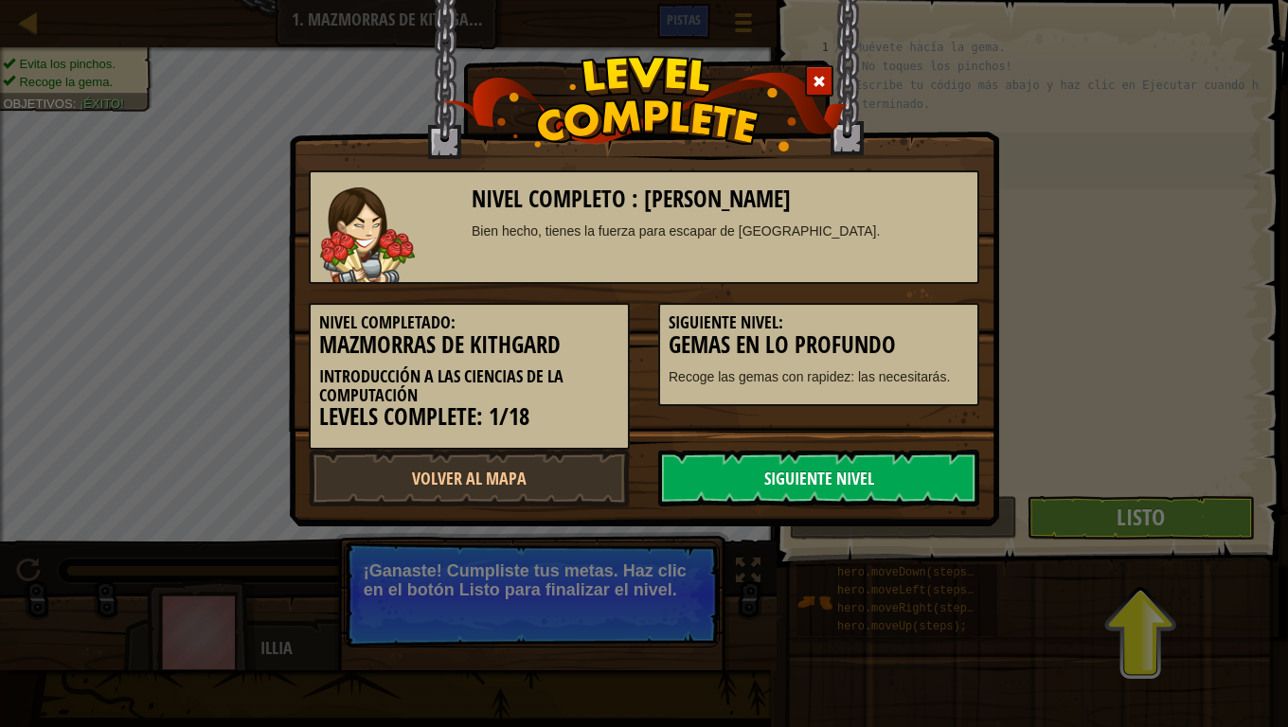
click at [728, 473] on link "Siguiente Nivel" at bounding box center [818, 478] width 321 height 57
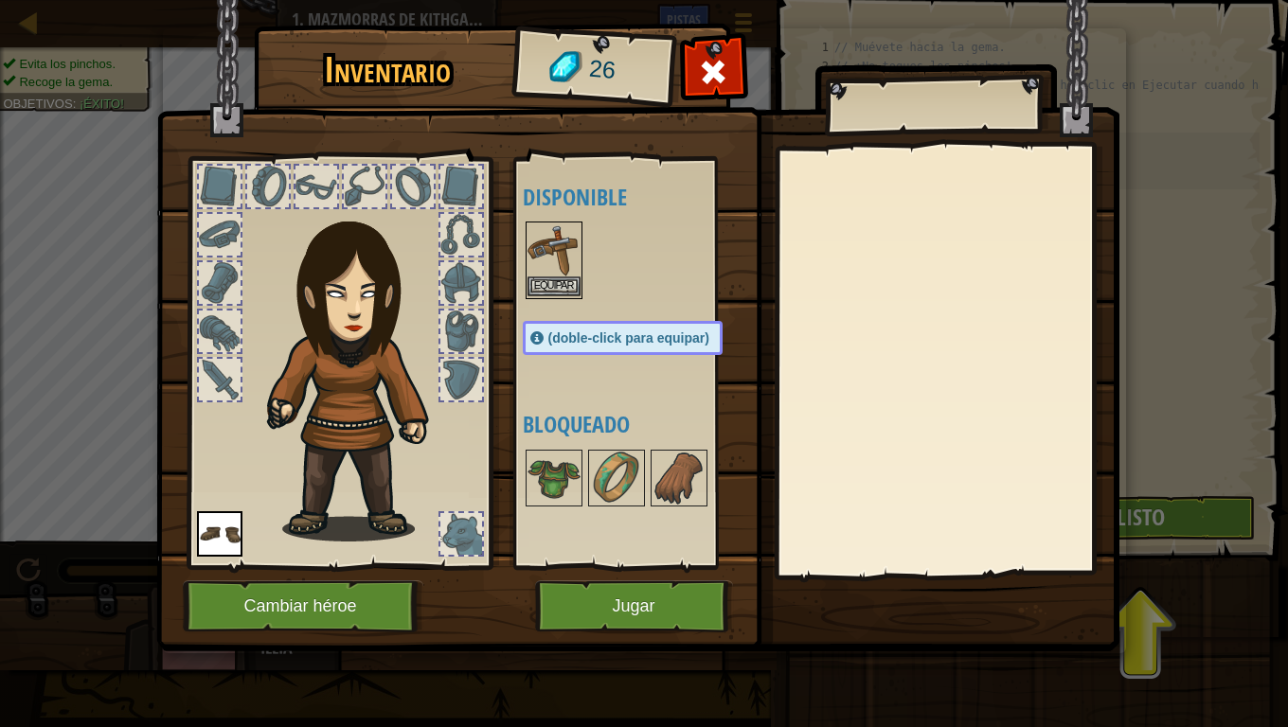
click at [561, 244] on img at bounding box center [554, 250] width 53 height 53
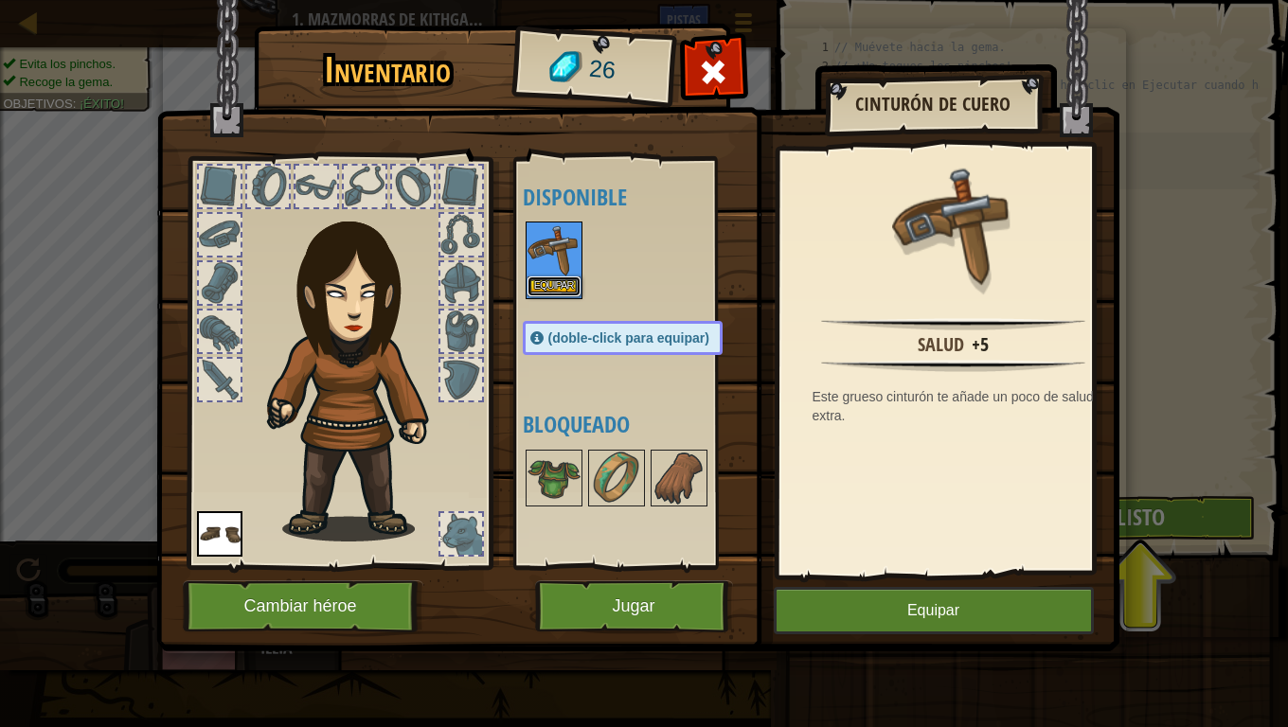
click at [561, 287] on button "Equipar" at bounding box center [554, 287] width 53 height 20
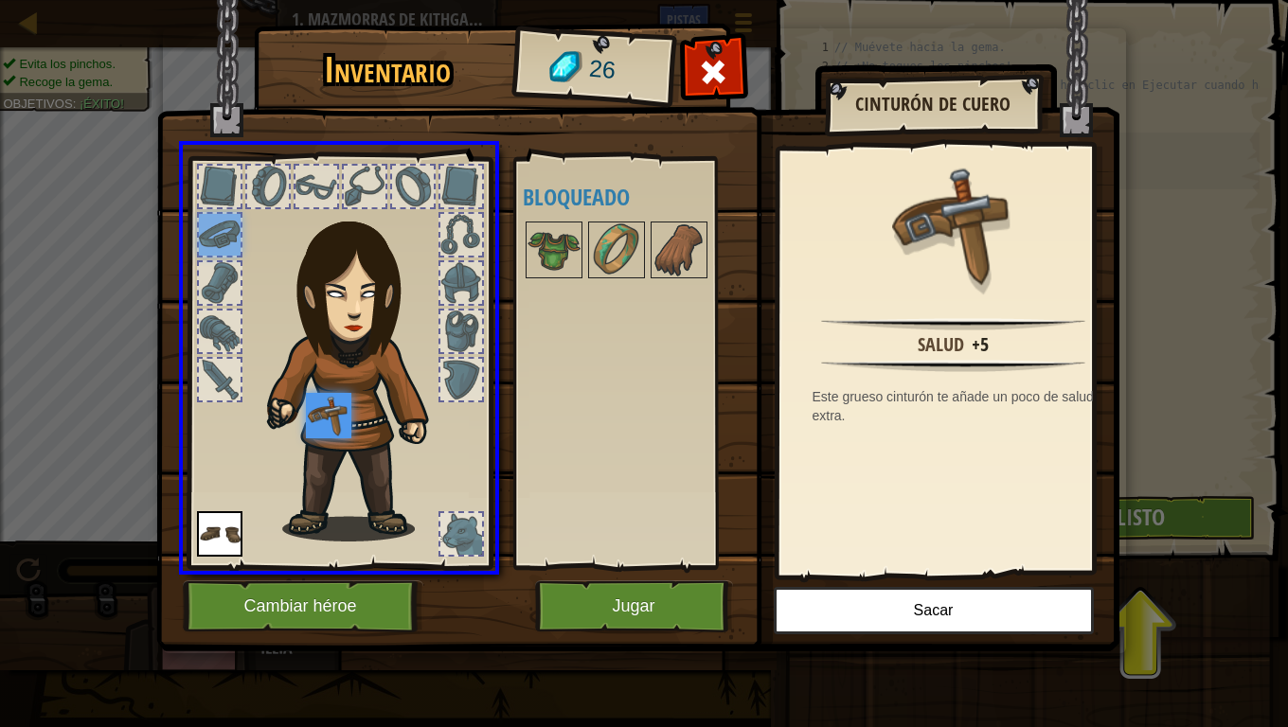
drag, startPoint x: 218, startPoint y: 233, endPoint x: 339, endPoint y: 426, distance: 228.1
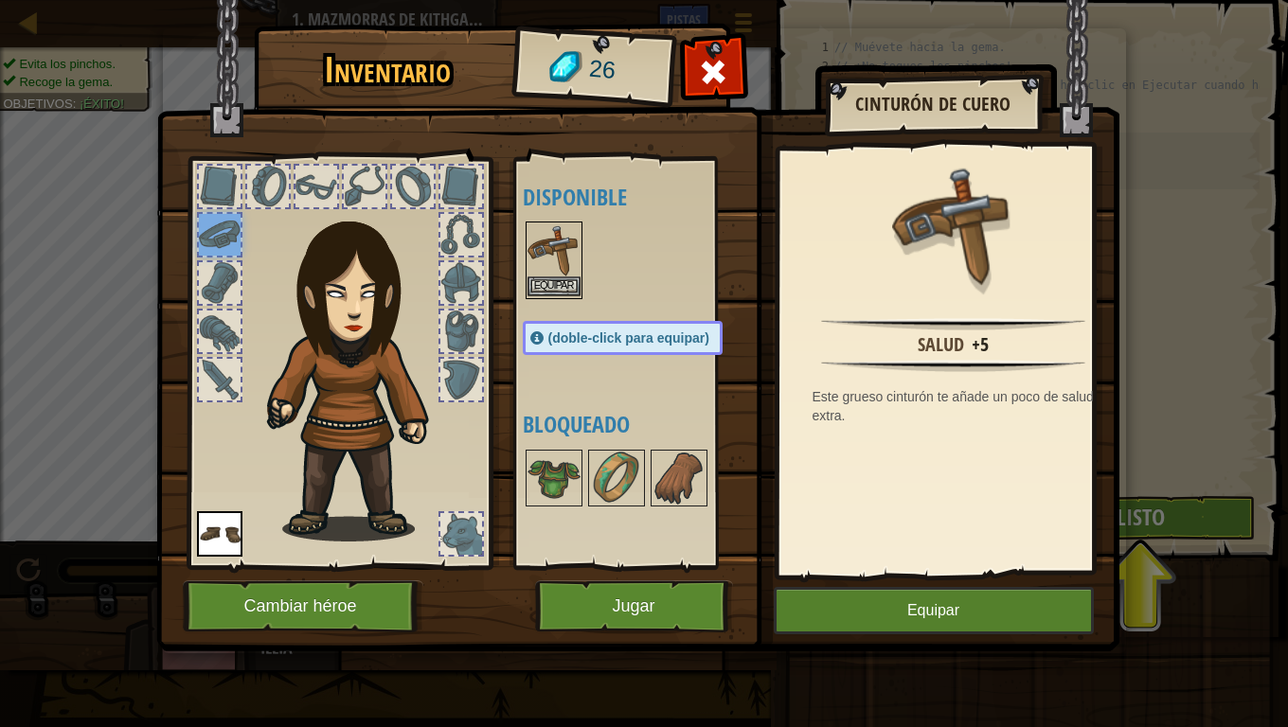
click at [559, 274] on img at bounding box center [554, 250] width 53 height 53
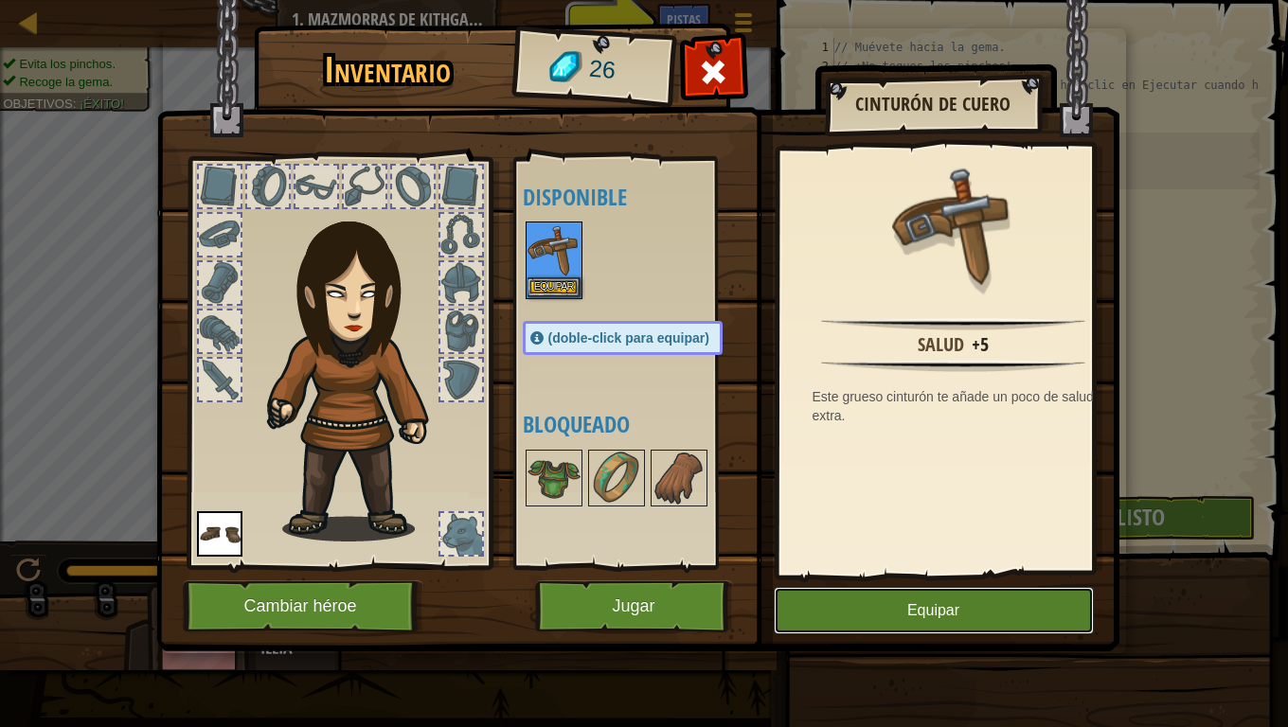
click at [833, 595] on button "Equipar" at bounding box center [934, 610] width 320 height 47
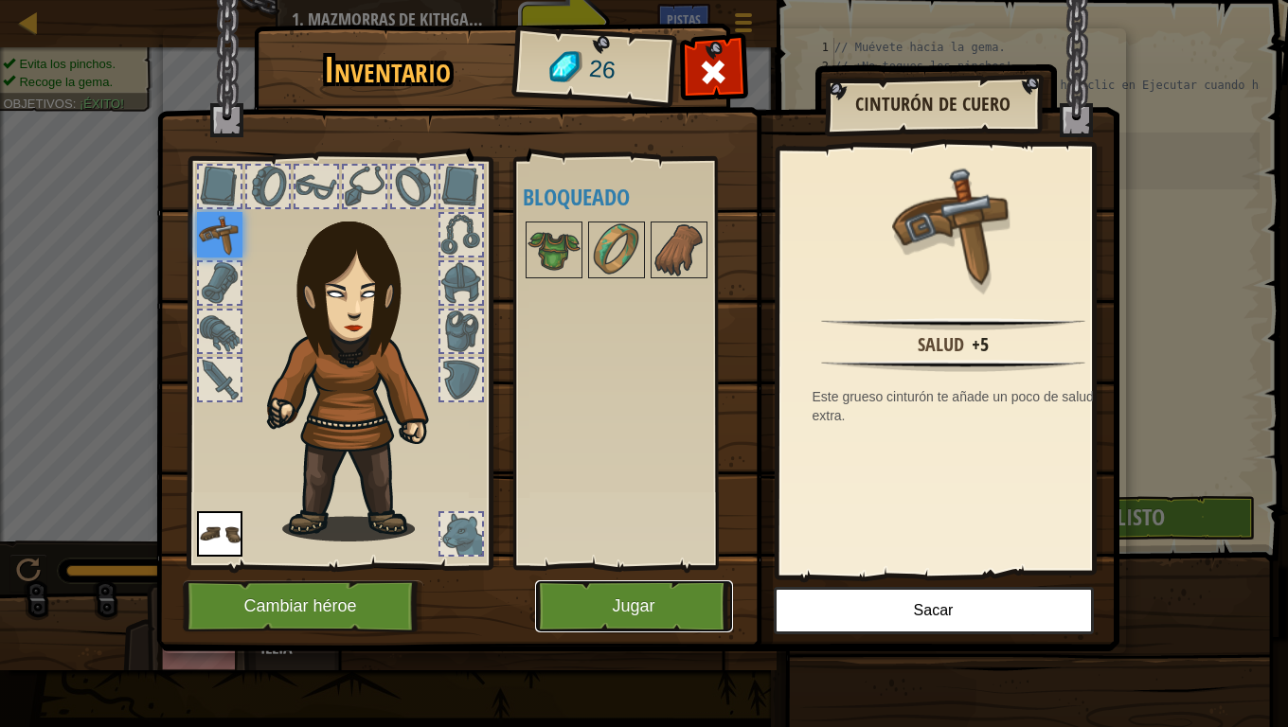
click at [631, 606] on button "Jugar" at bounding box center [634, 607] width 198 height 52
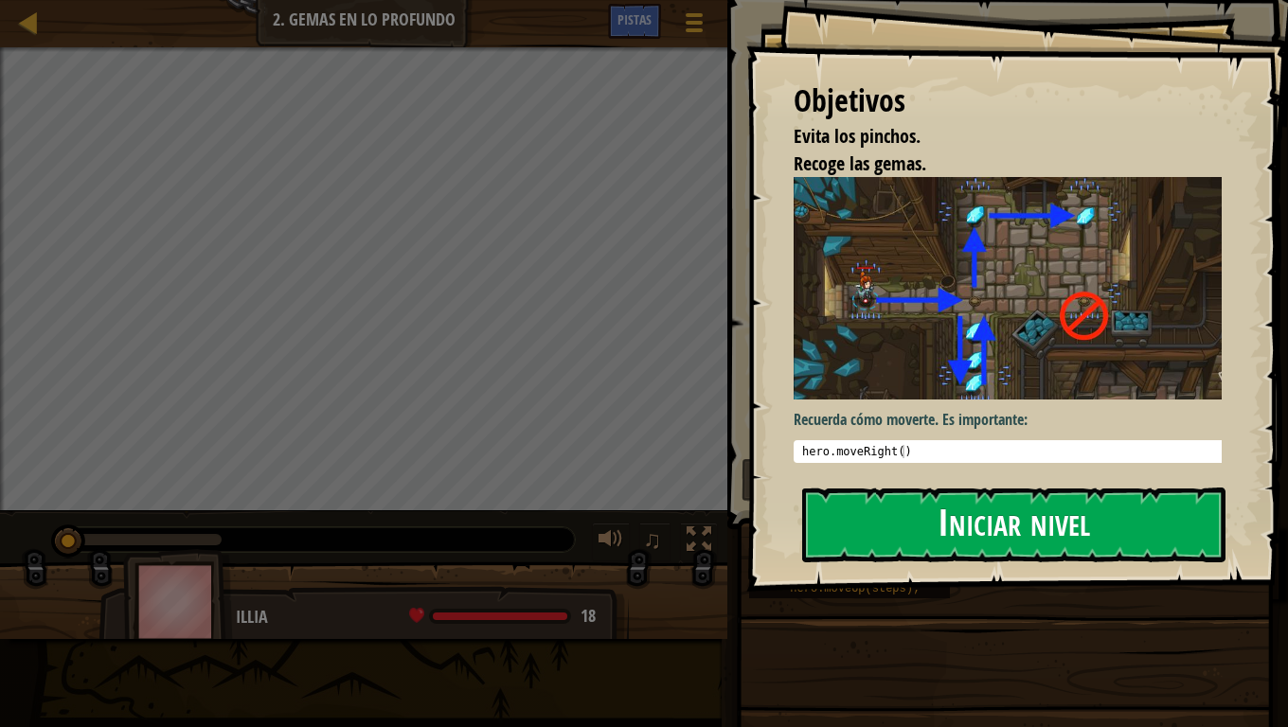
click at [927, 532] on button "Iniciar nivel" at bounding box center [1013, 525] width 423 height 75
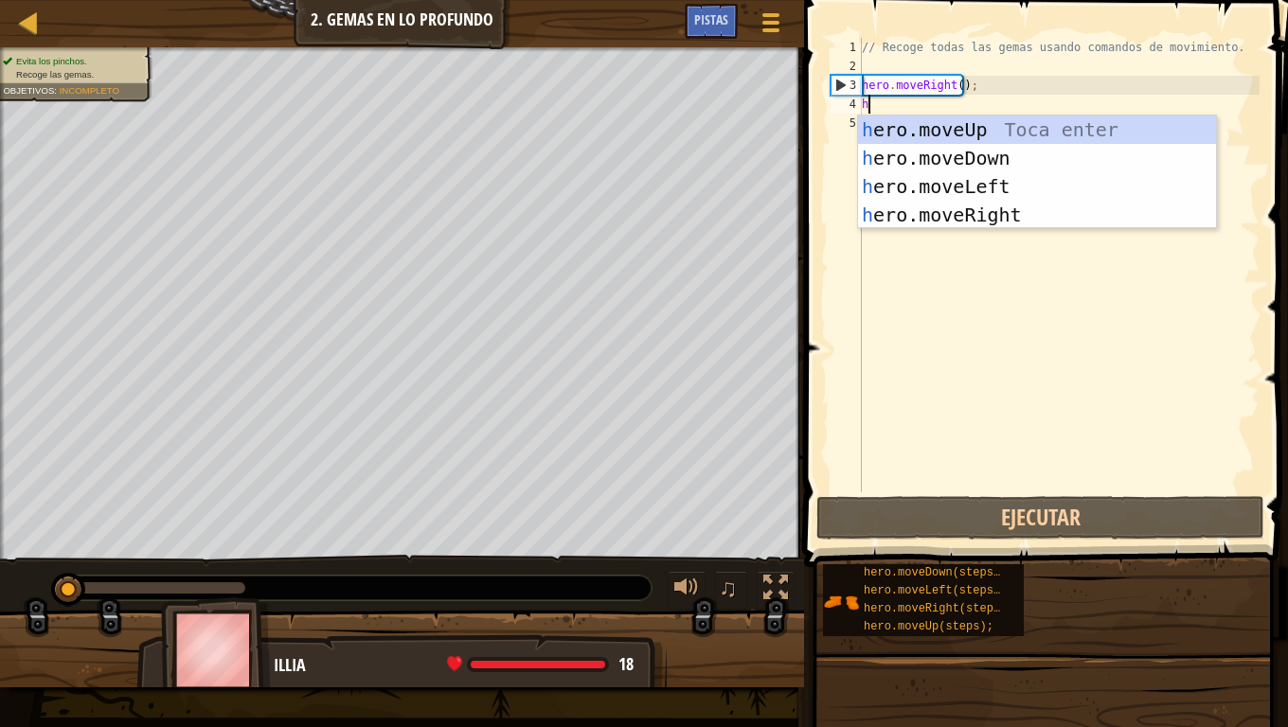
scroll to position [9, 0]
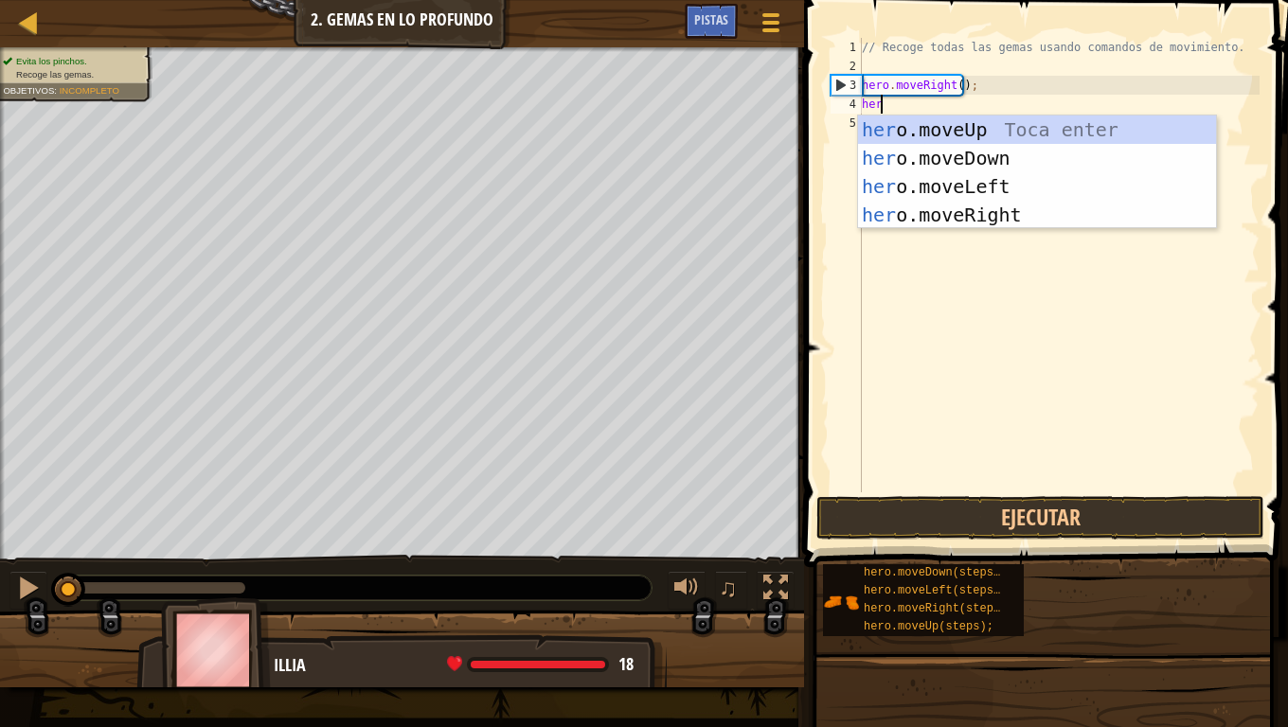
type textarea "hero"
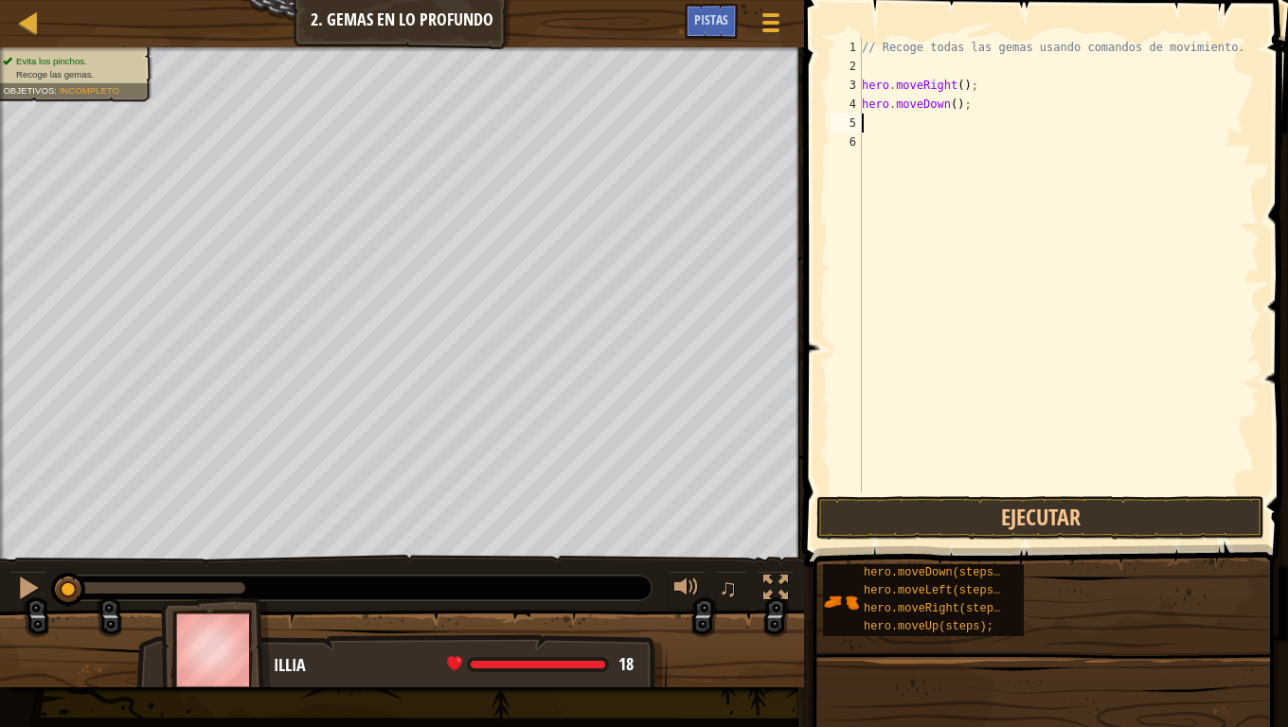
type textarea "h"
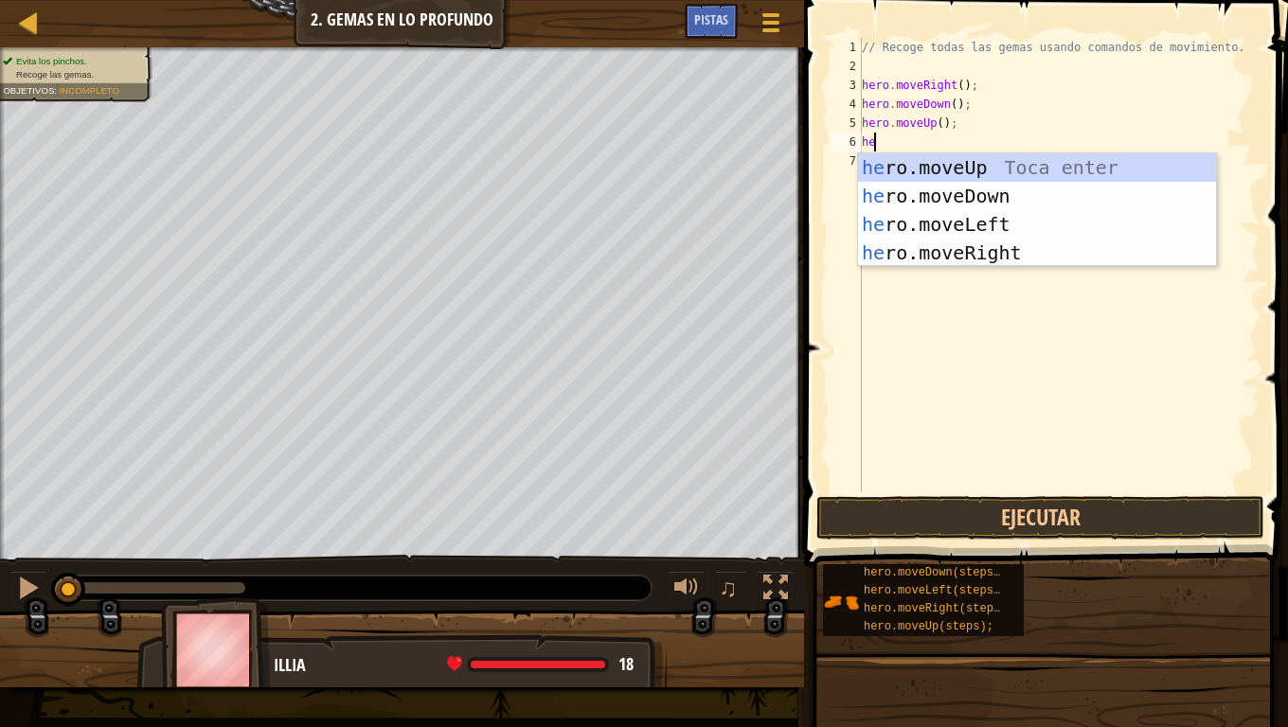
type textarea "he"
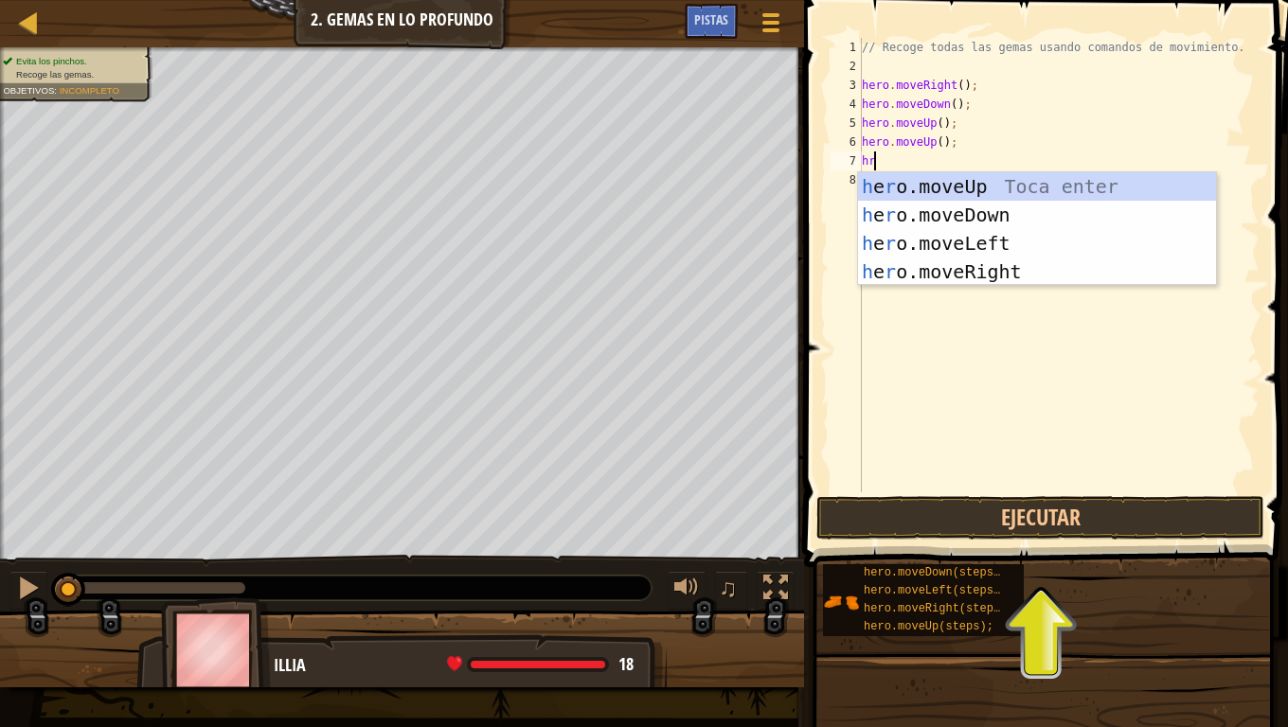
type textarea "hr"
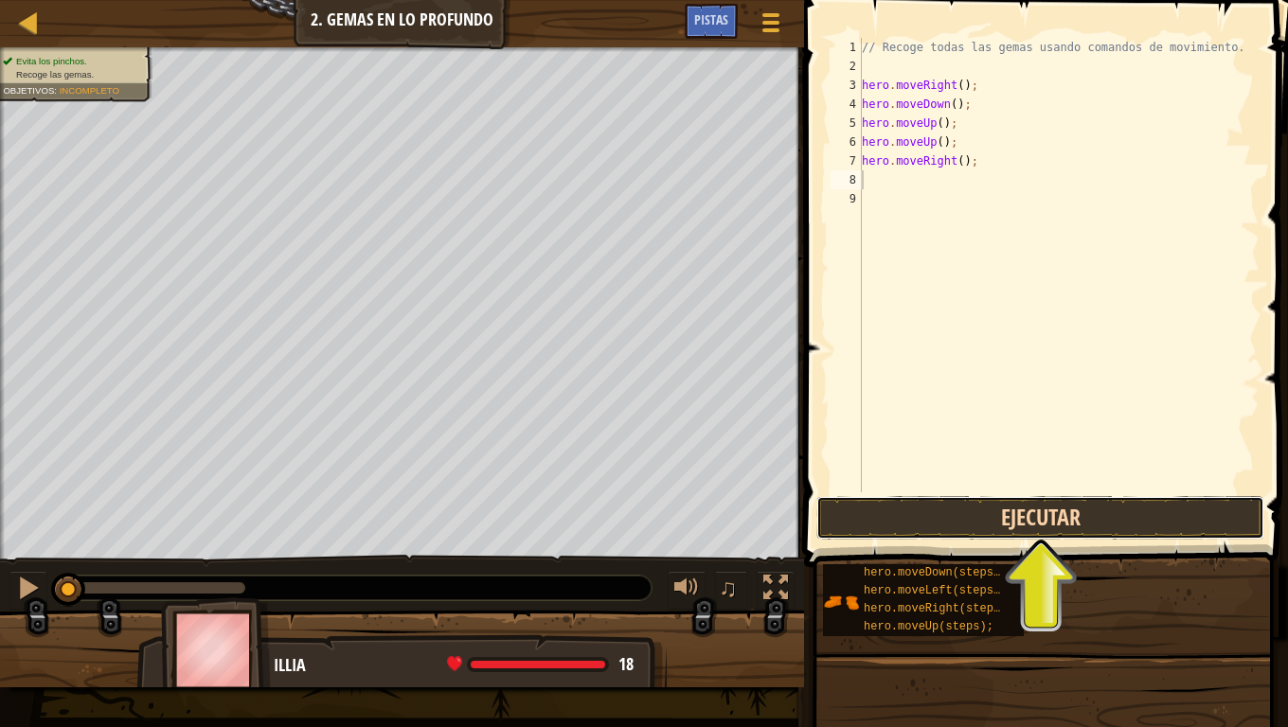
click at [969, 517] on button "Ejecutar" at bounding box center [1040, 518] width 448 height 44
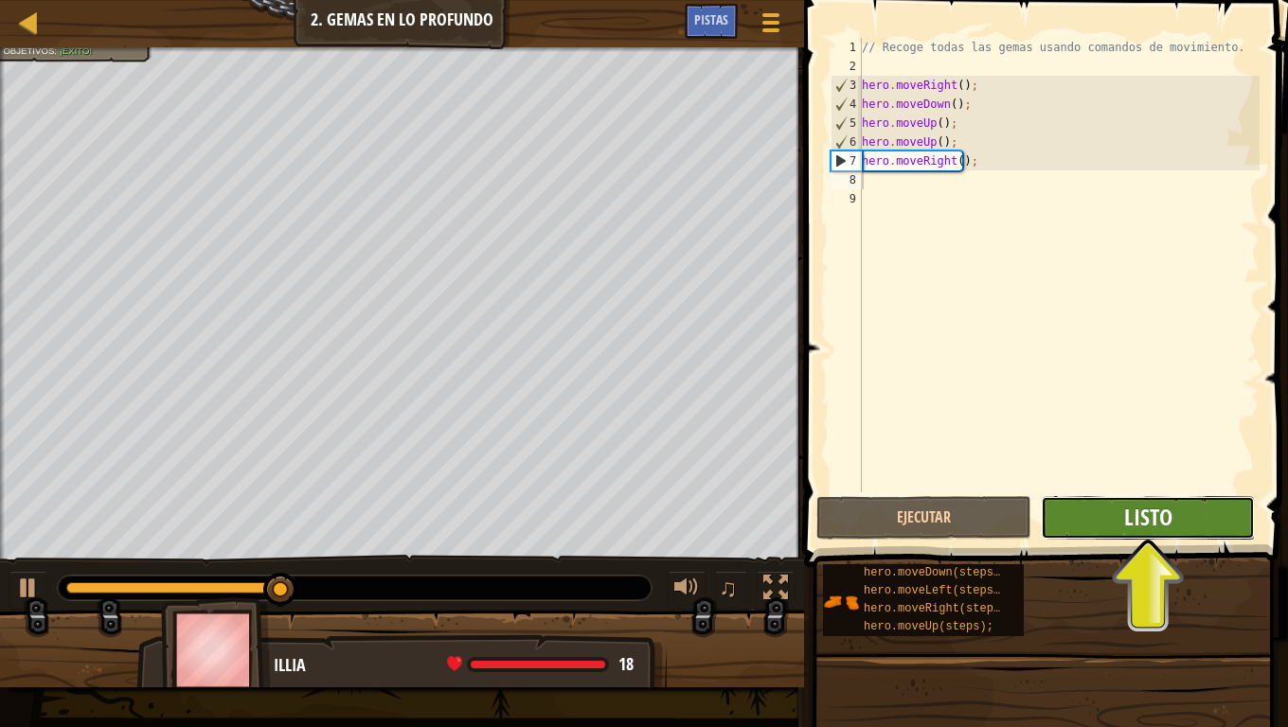
click at [1131, 520] on span "Listo" at bounding box center [1148, 517] width 48 height 30
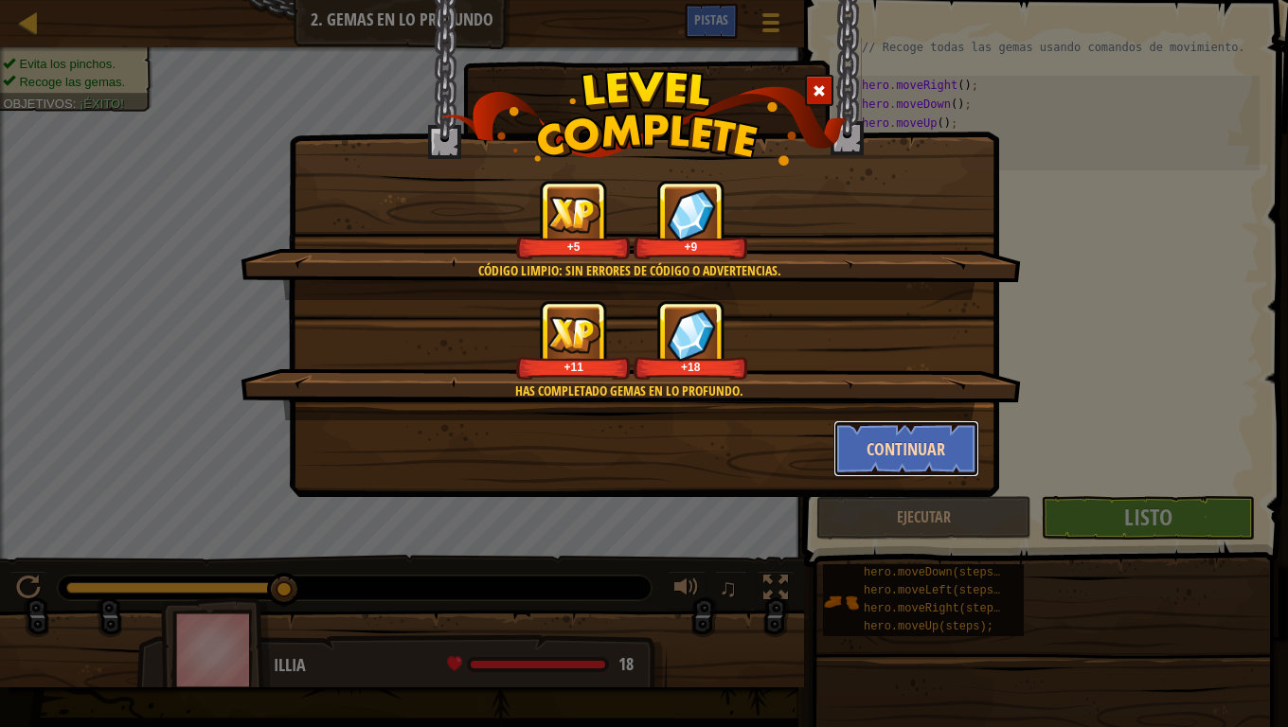
click at [915, 448] on button "Continuar" at bounding box center [906, 449] width 147 height 57
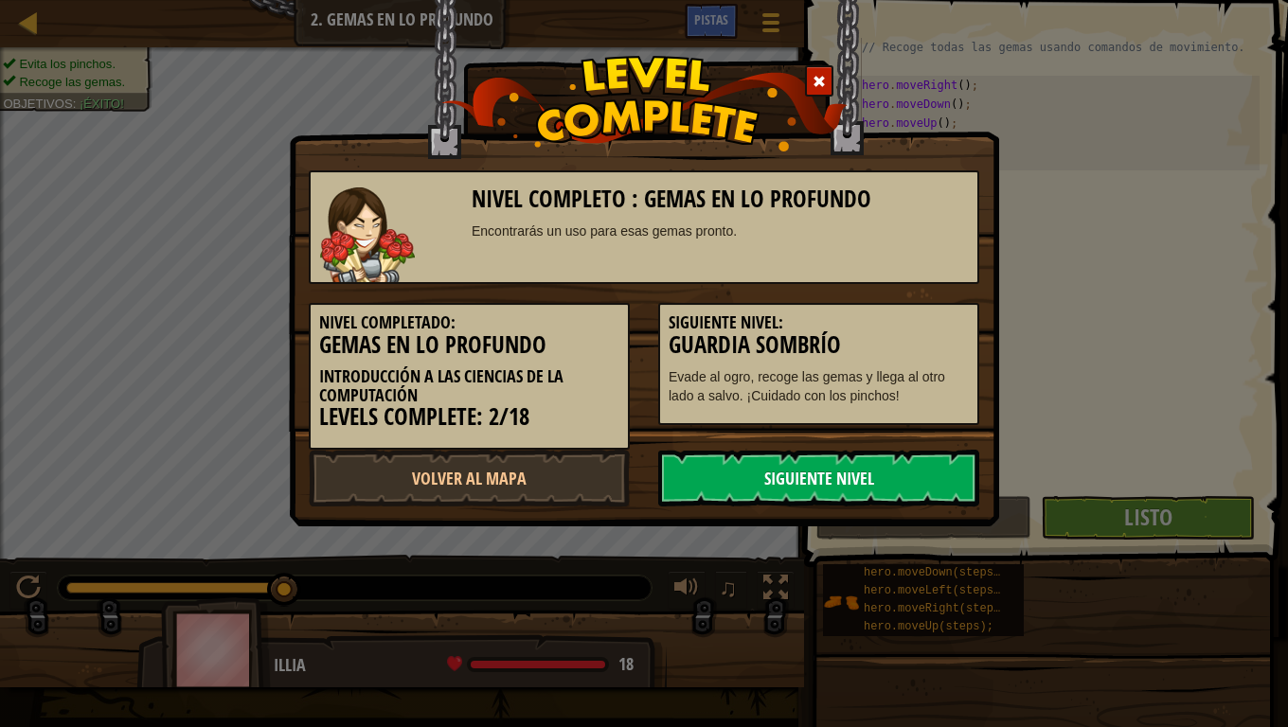
click at [723, 477] on link "Siguiente Nivel" at bounding box center [818, 478] width 321 height 57
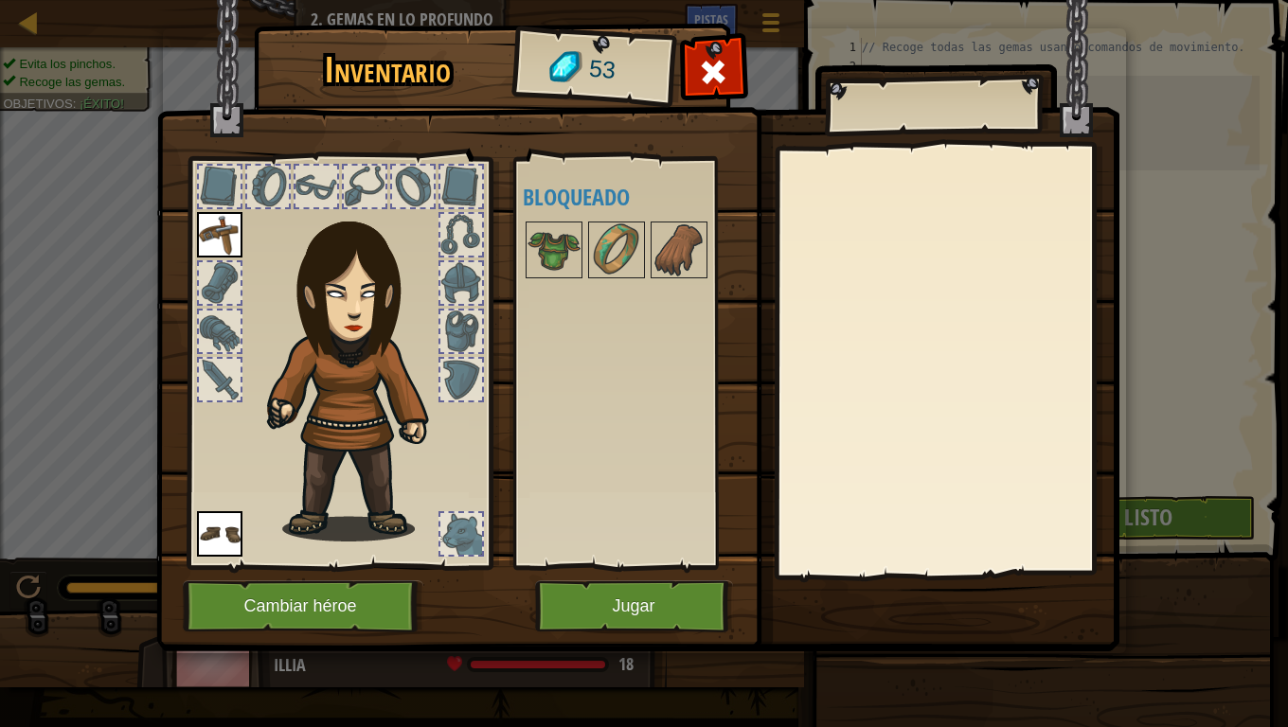
click at [221, 186] on div at bounding box center [220, 187] width 42 height 42
click at [276, 186] on div at bounding box center [268, 187] width 42 height 42
click at [322, 186] on div at bounding box center [316, 187] width 42 height 42
click at [574, 243] on img at bounding box center [554, 250] width 53 height 53
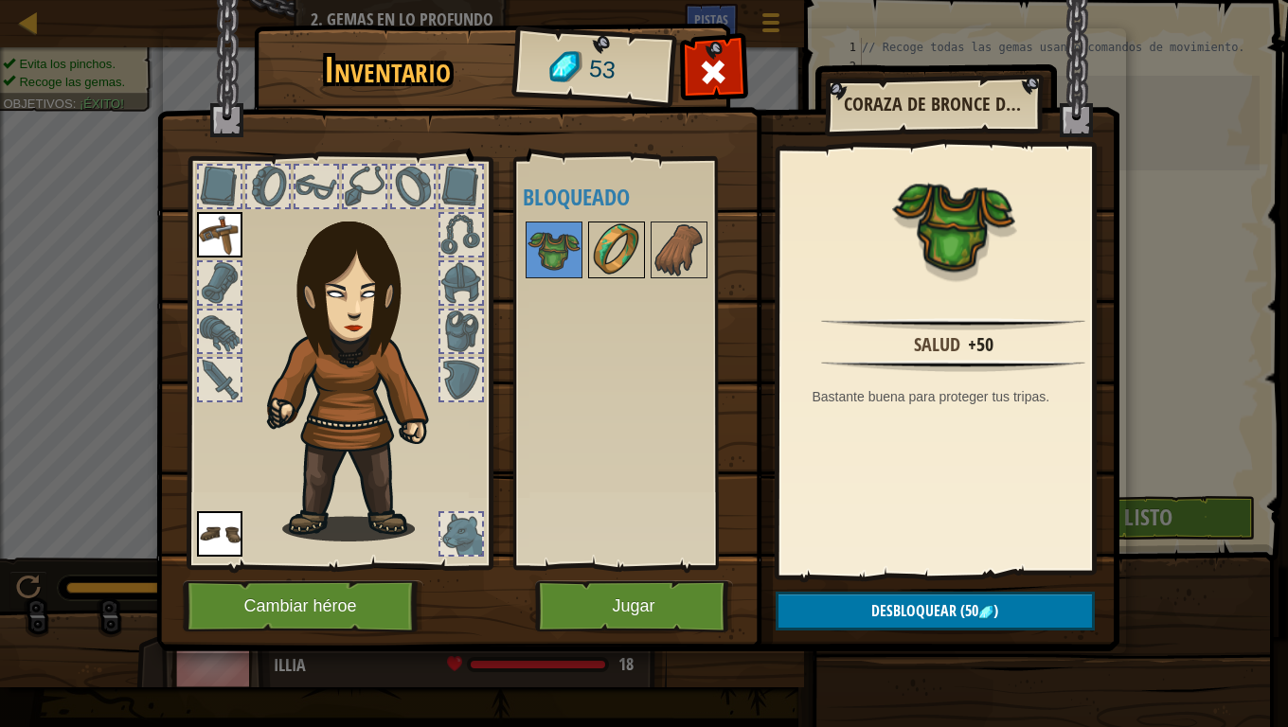
click at [617, 254] on img at bounding box center [616, 250] width 53 height 53
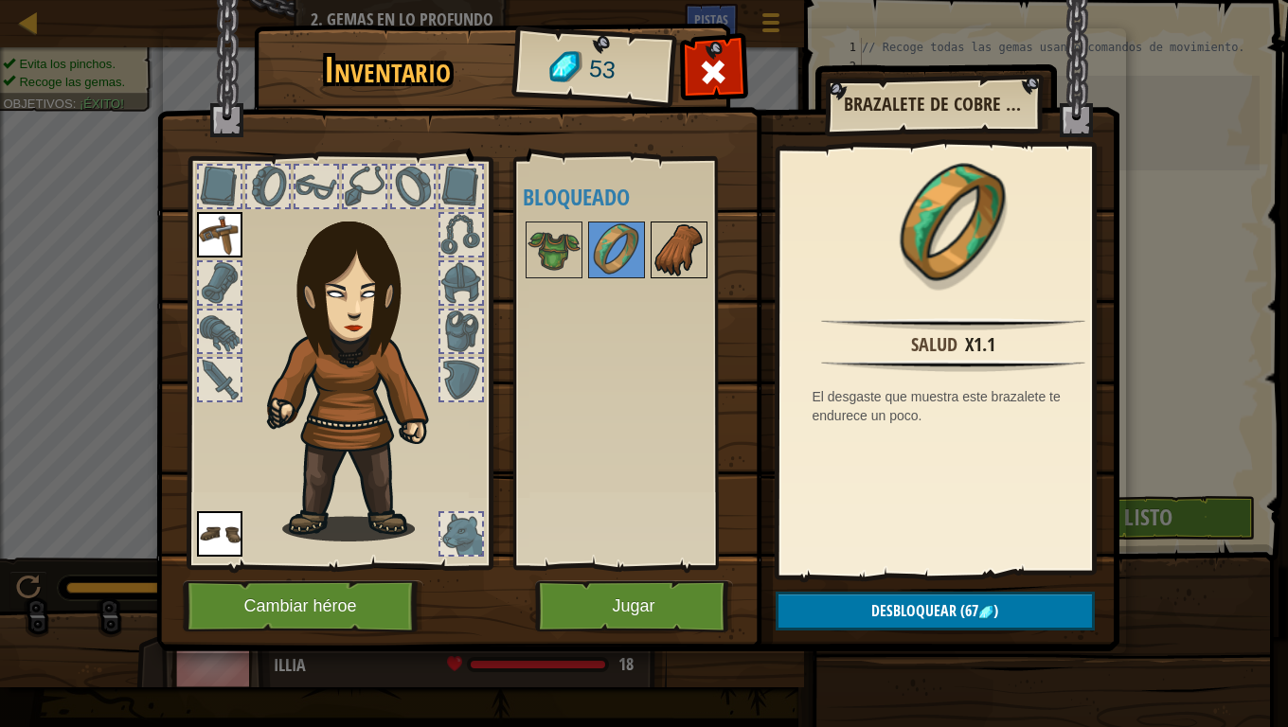
click at [678, 258] on img at bounding box center [679, 250] width 53 height 53
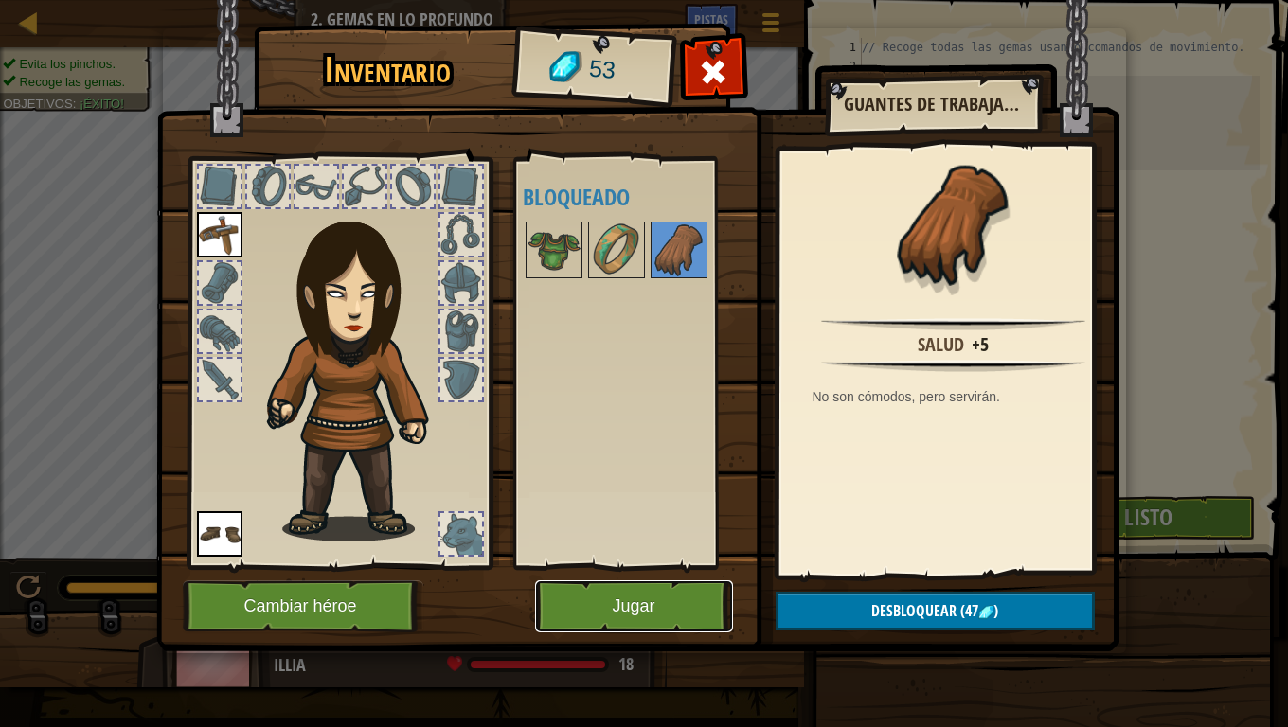
click at [591, 604] on button "Jugar" at bounding box center [634, 607] width 198 height 52
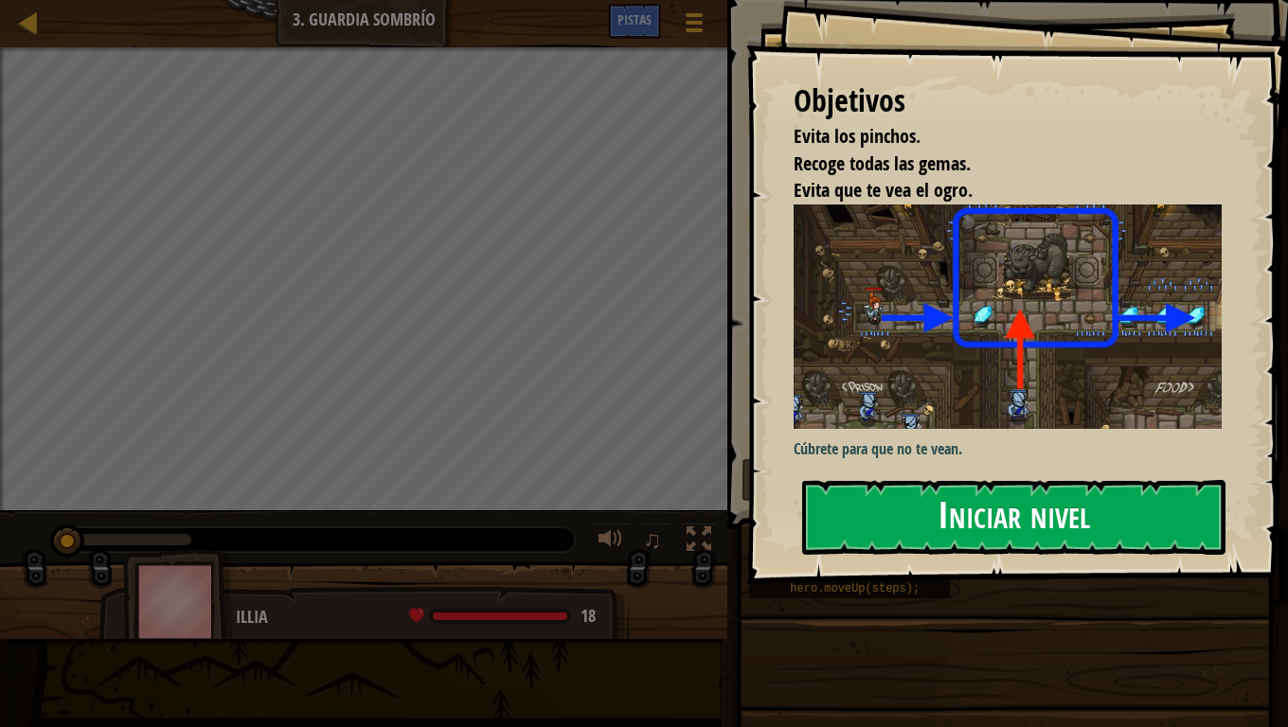
click at [926, 533] on button "Iniciar nivel" at bounding box center [1013, 517] width 423 height 75
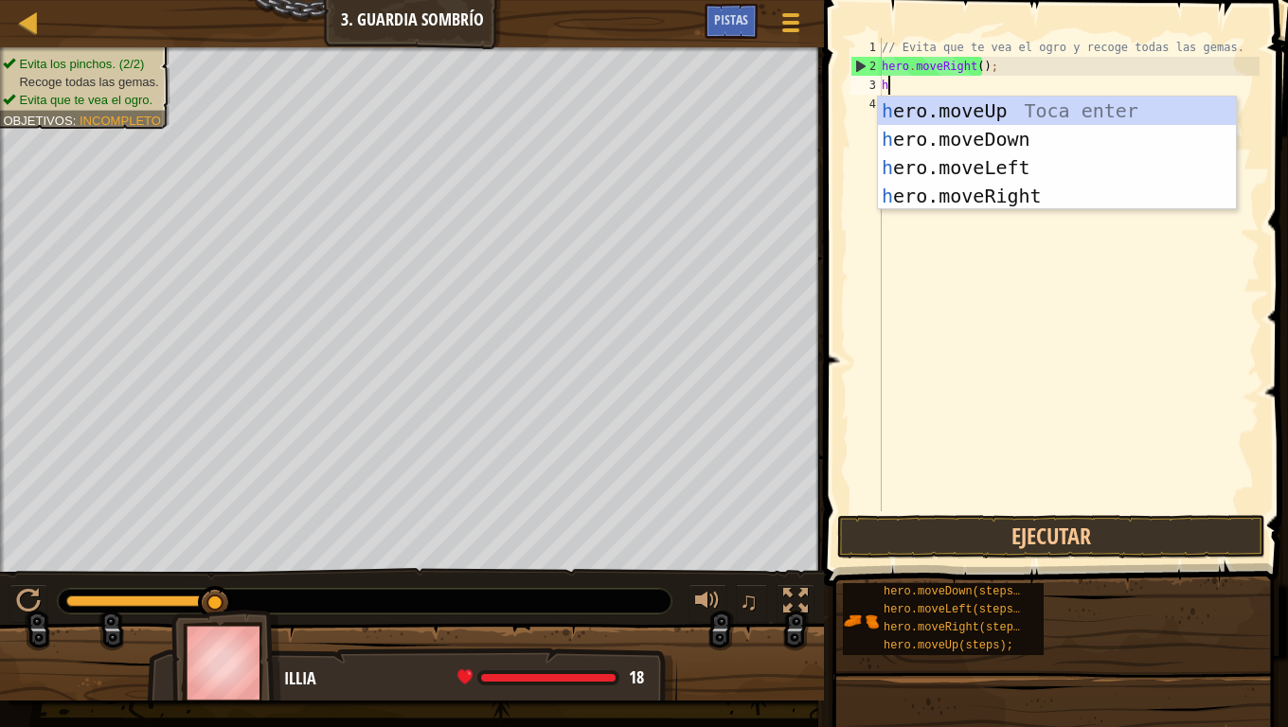
scroll to position [9, 0]
type textarea "her"
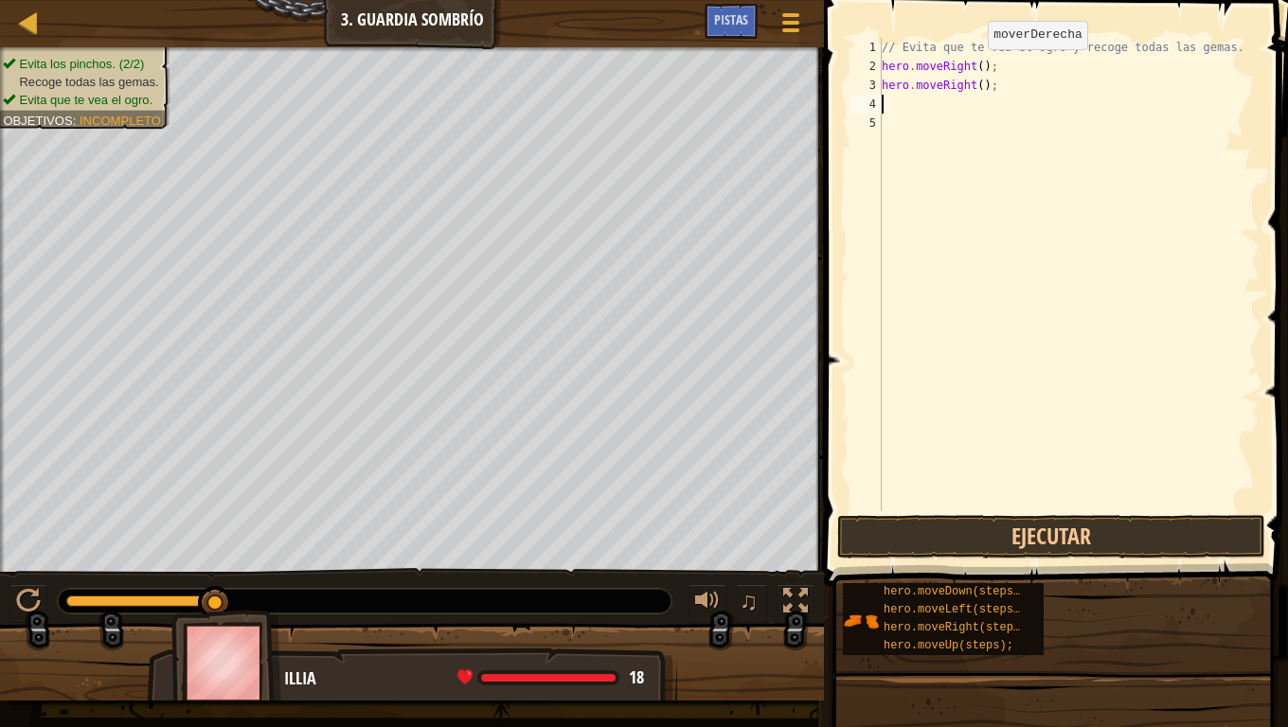
click at [975, 68] on div "// Evita que te vea el ogro y recoge todas las gemas. hero . moveRight ( ) ; he…" at bounding box center [1069, 293] width 382 height 511
click at [991, 90] on div "// Evita que te vea el ogro y recoge todas las gemas. hero . moveRight ( 3 ) ; …" at bounding box center [1069, 293] width 382 height 511
type textarea "h"
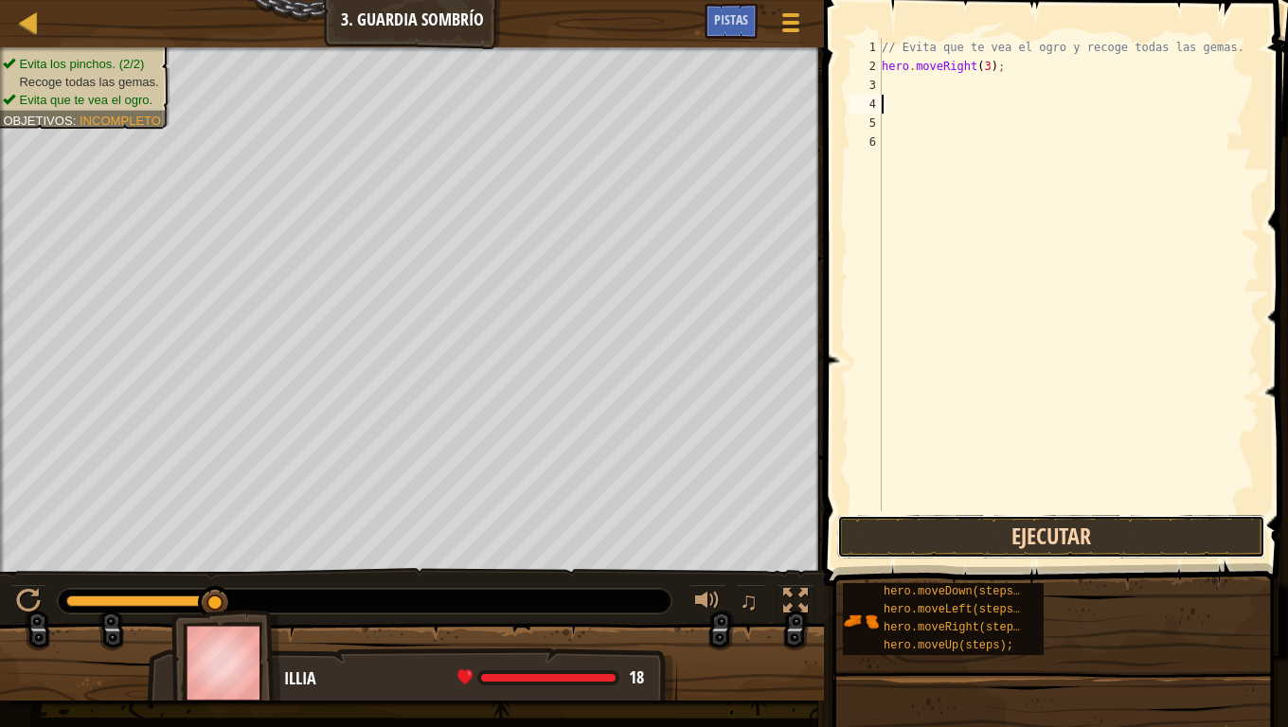
click at [1060, 543] on button "Ejecutar" at bounding box center [1051, 537] width 428 height 44
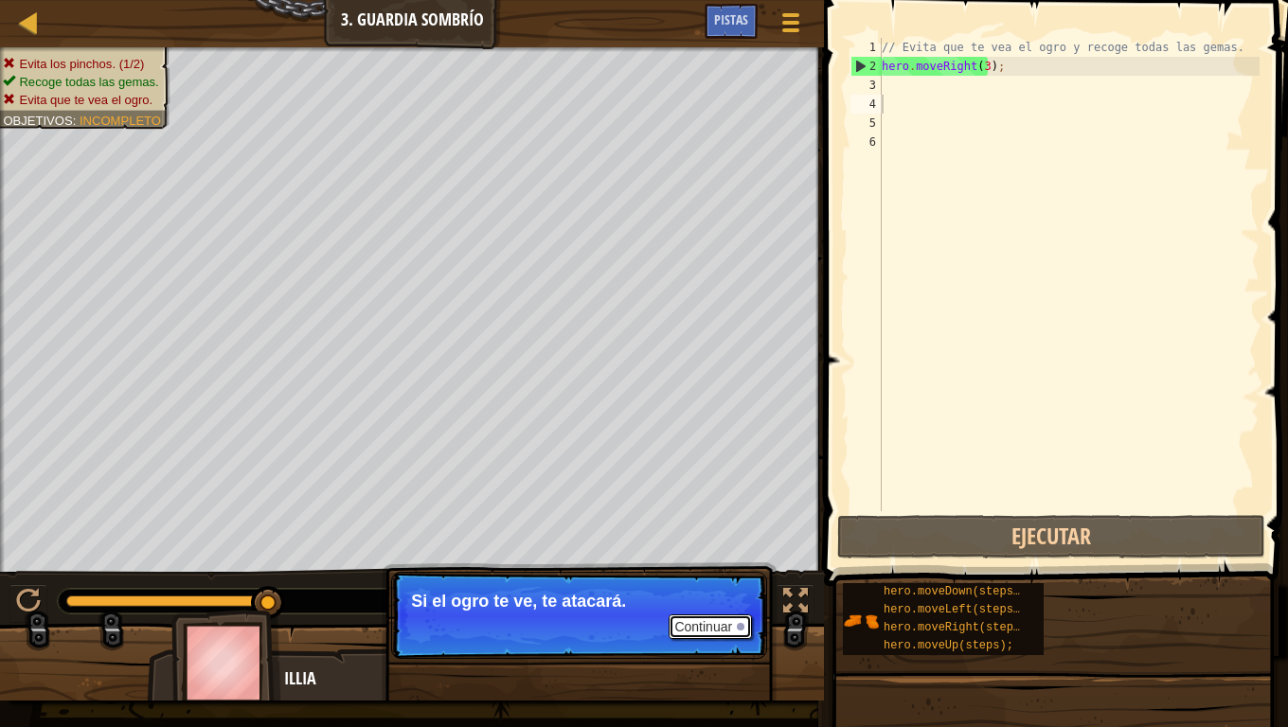
click at [745, 606] on button "Continuar" at bounding box center [710, 627] width 83 height 25
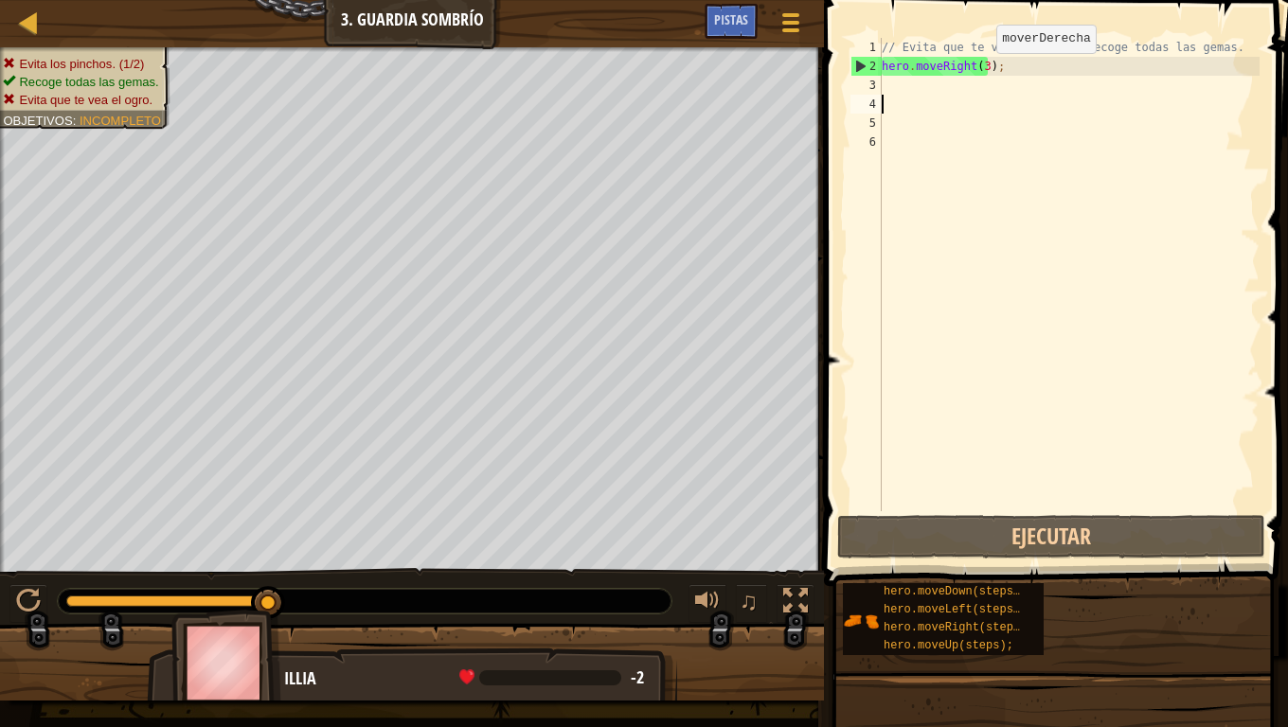
click at [980, 72] on div "// Evita que te vea el ogro y recoge todas las gemas. hero . moveRight ( 3 ) ;" at bounding box center [1069, 293] width 382 height 511
type textarea "hero.moveRight();"
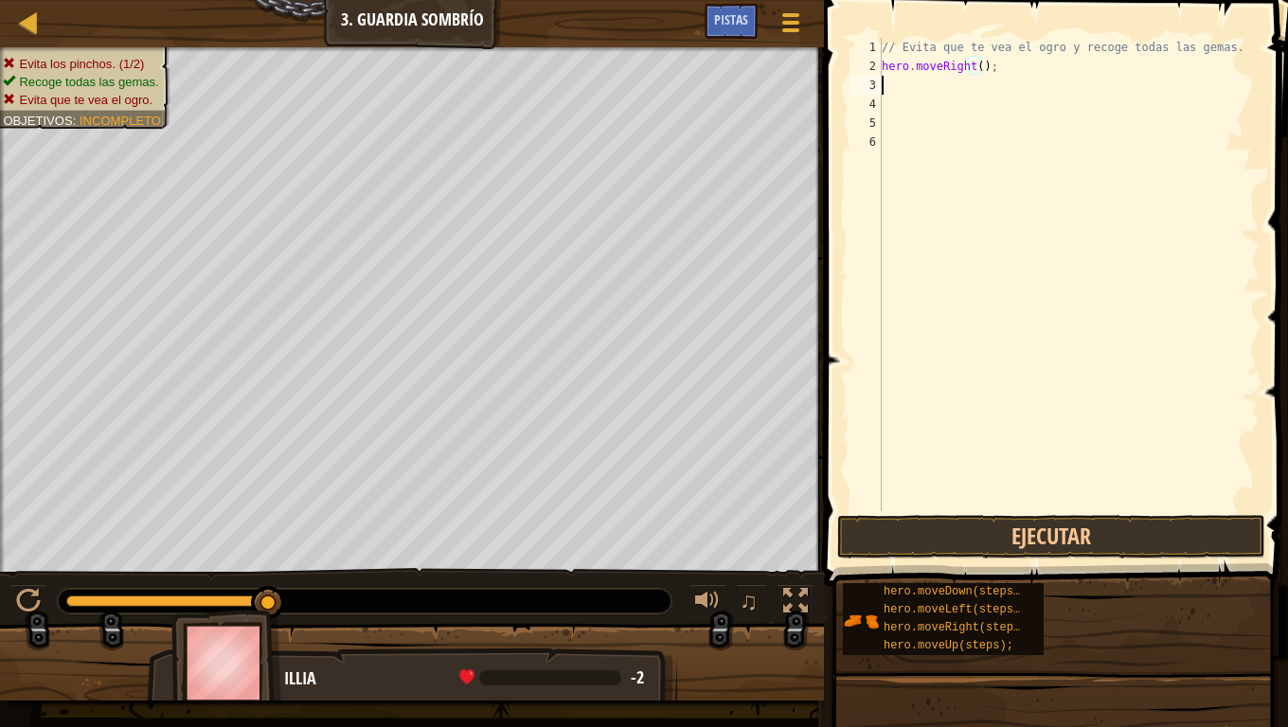
click at [888, 83] on div "// Evita que te vea el ogro y recoge todas las gemas. hero . moveRight ( ) ;" at bounding box center [1069, 293] width 382 height 511
type textarea "h"
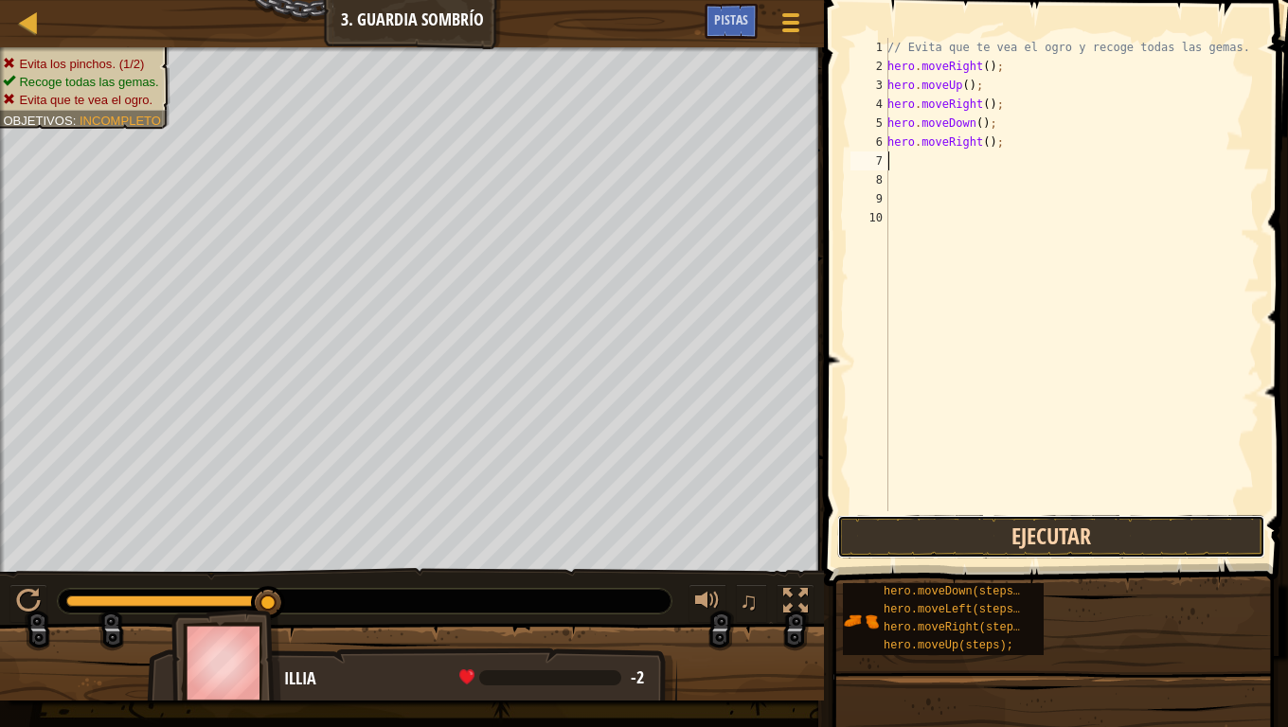
click at [1036, 535] on button "Ejecutar" at bounding box center [1051, 537] width 428 height 44
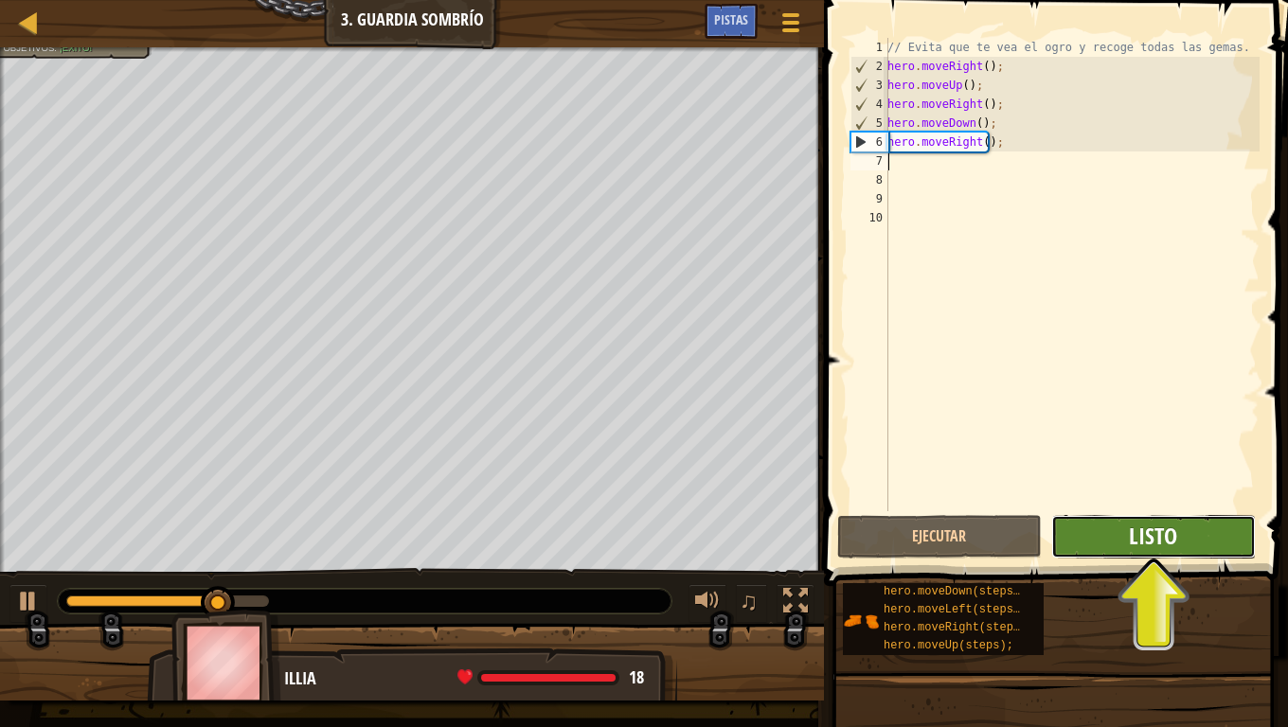
click at [1138, 539] on span "Listo" at bounding box center [1153, 536] width 48 height 30
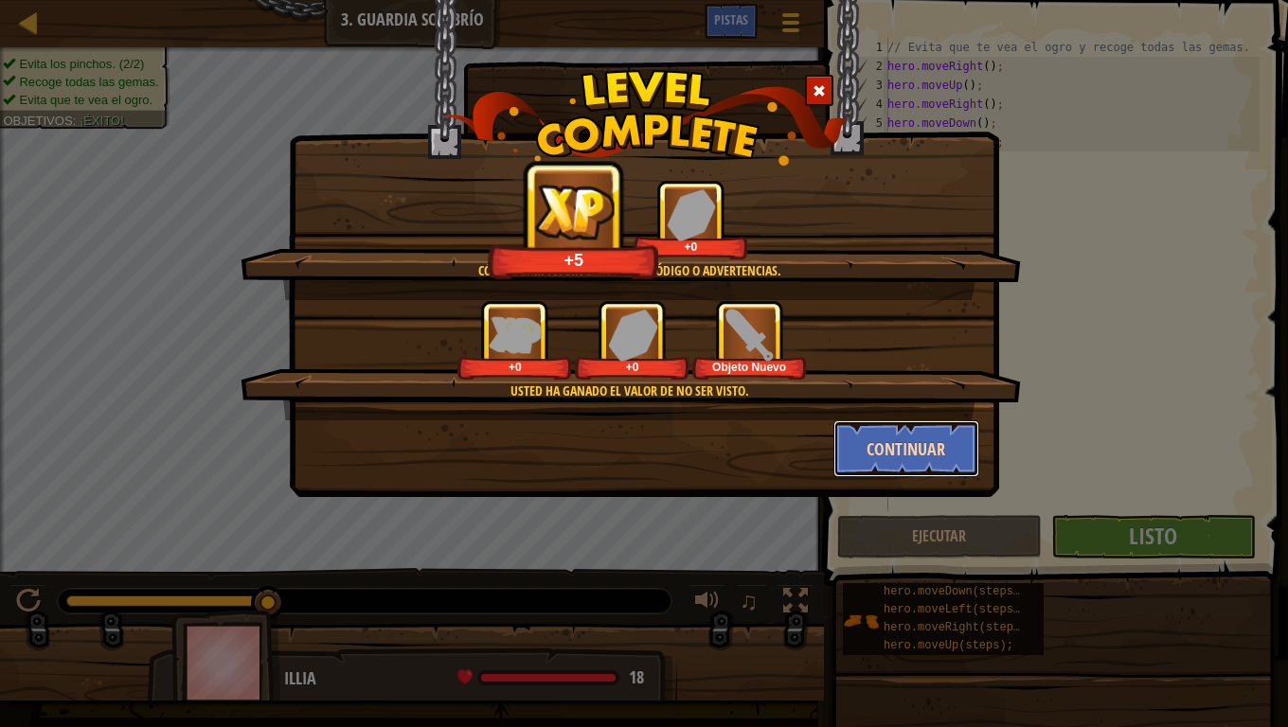
click at [883, 451] on button "Continuar" at bounding box center [906, 449] width 147 height 57
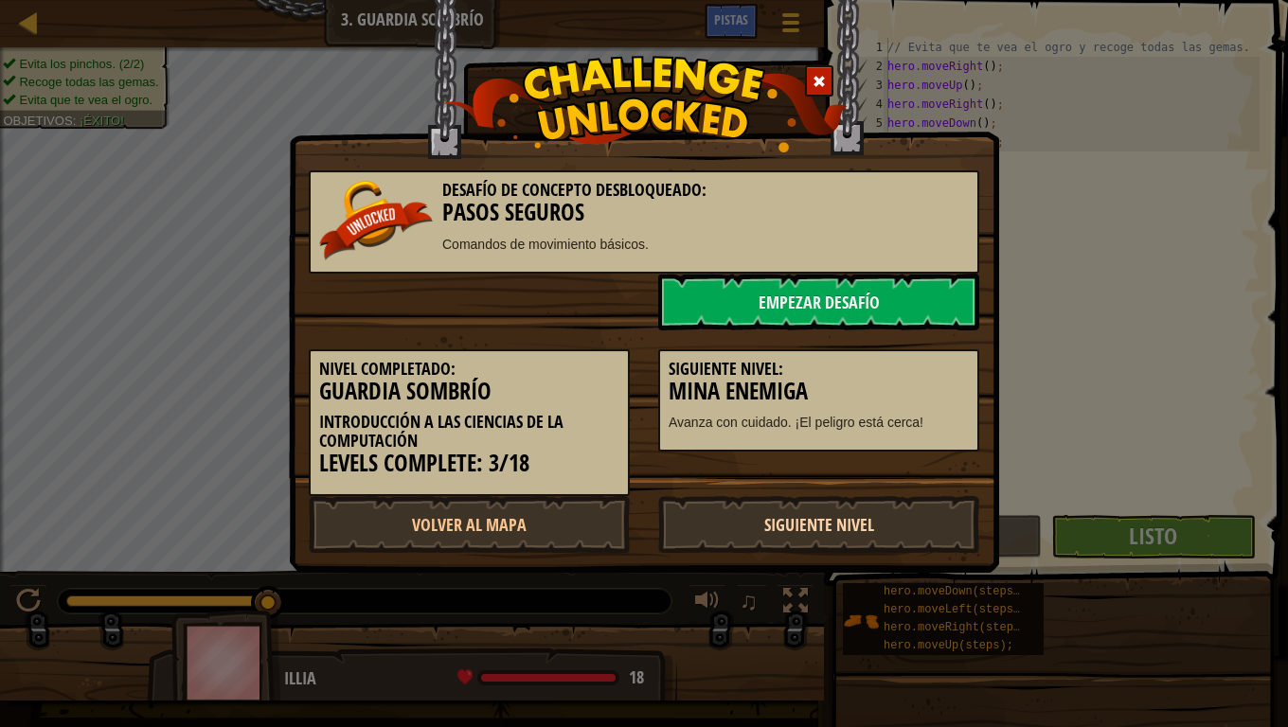
click at [854, 537] on link "Siguiente Nivel" at bounding box center [818, 524] width 321 height 57
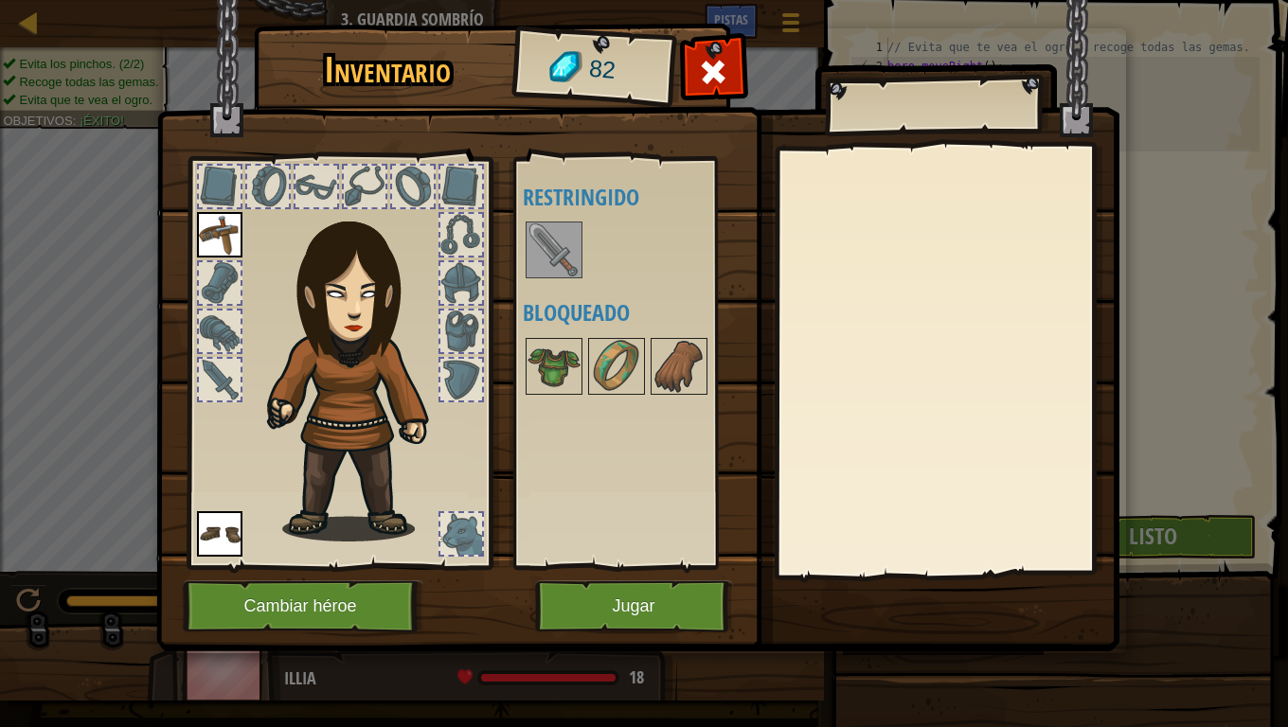
click at [545, 250] on img at bounding box center [554, 250] width 53 height 53
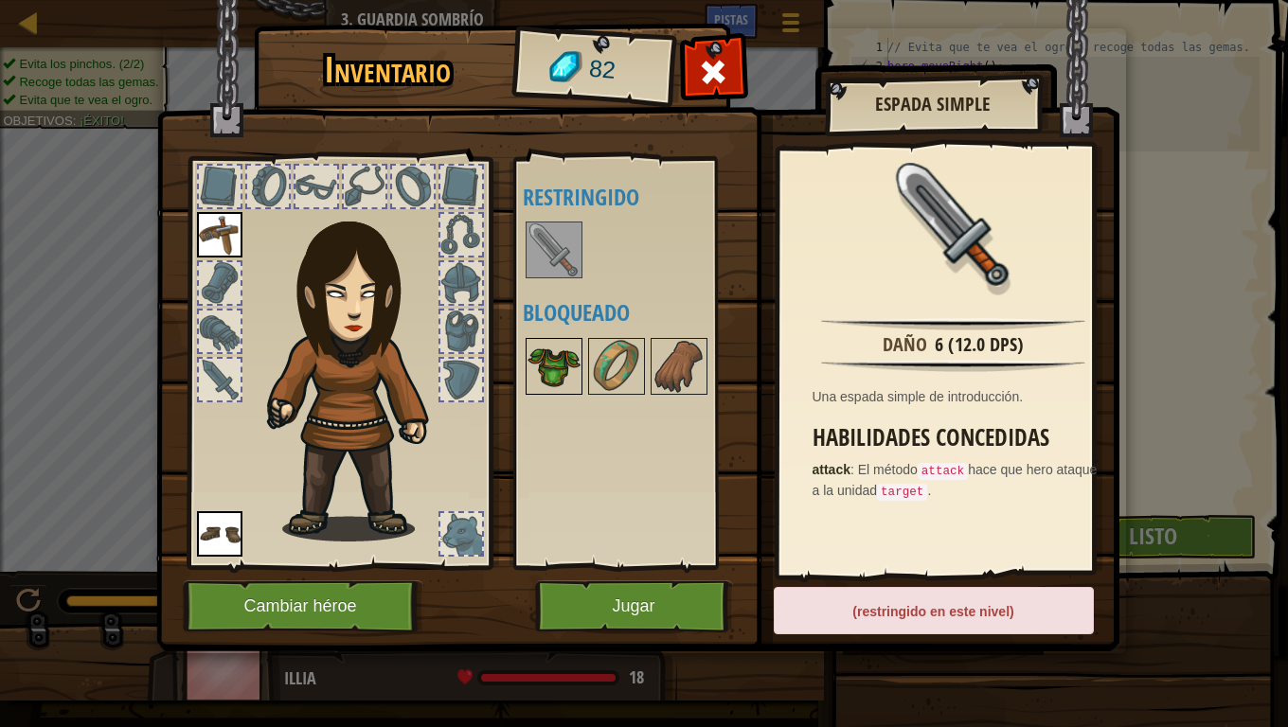
click at [537, 367] on img at bounding box center [554, 366] width 53 height 53
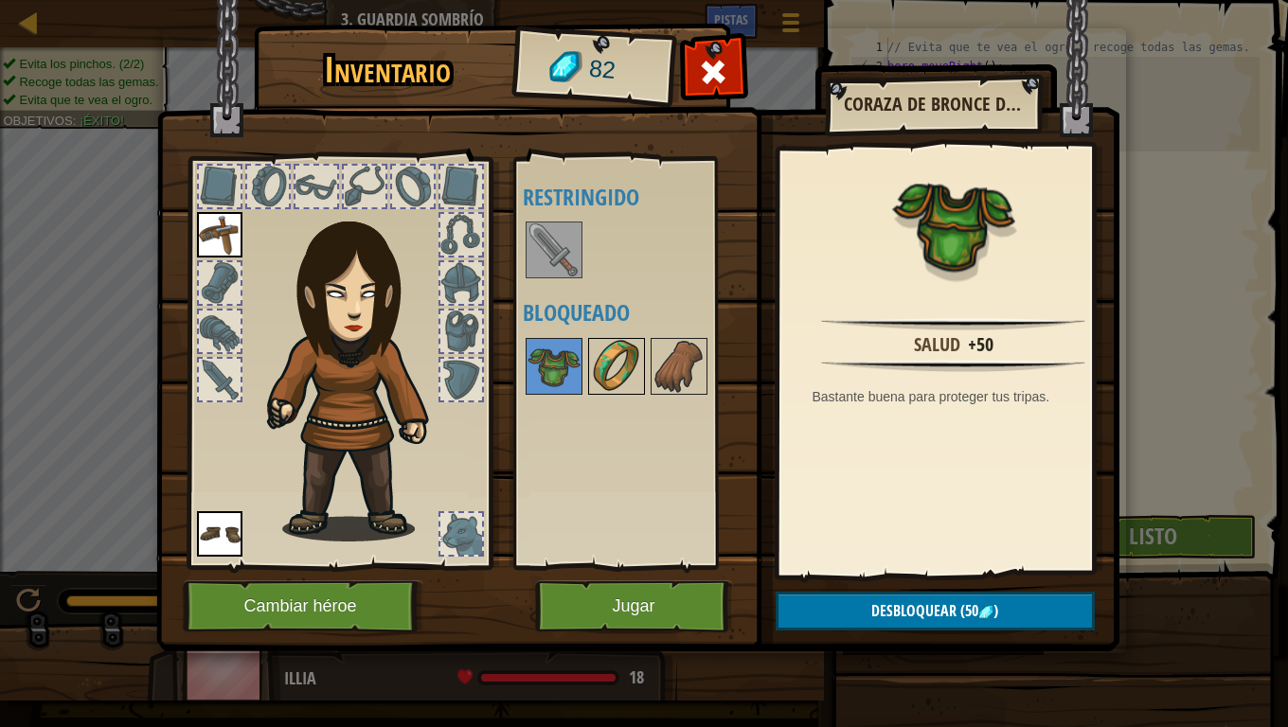
click at [633, 375] on img at bounding box center [616, 366] width 53 height 53
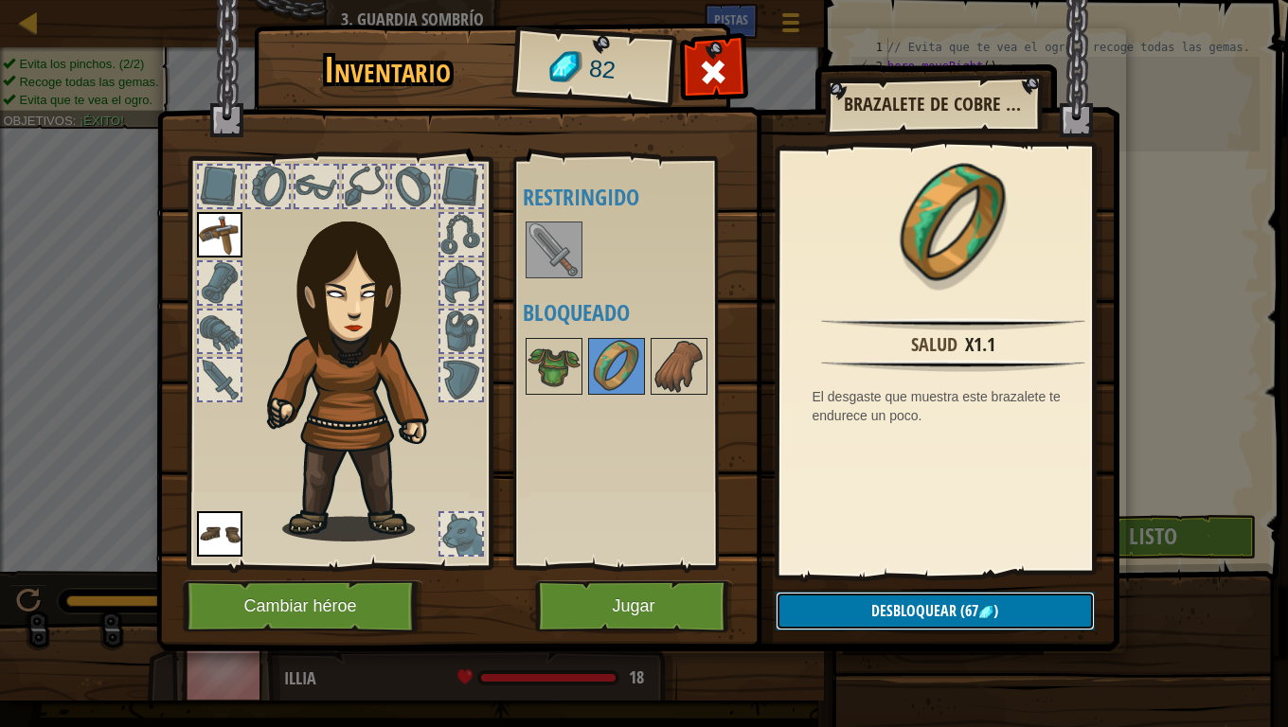
click at [855, 606] on button "Desbloquear (67 )" at bounding box center [935, 611] width 319 height 39
click at [855, 606] on button "Confirmar" at bounding box center [935, 611] width 319 height 39
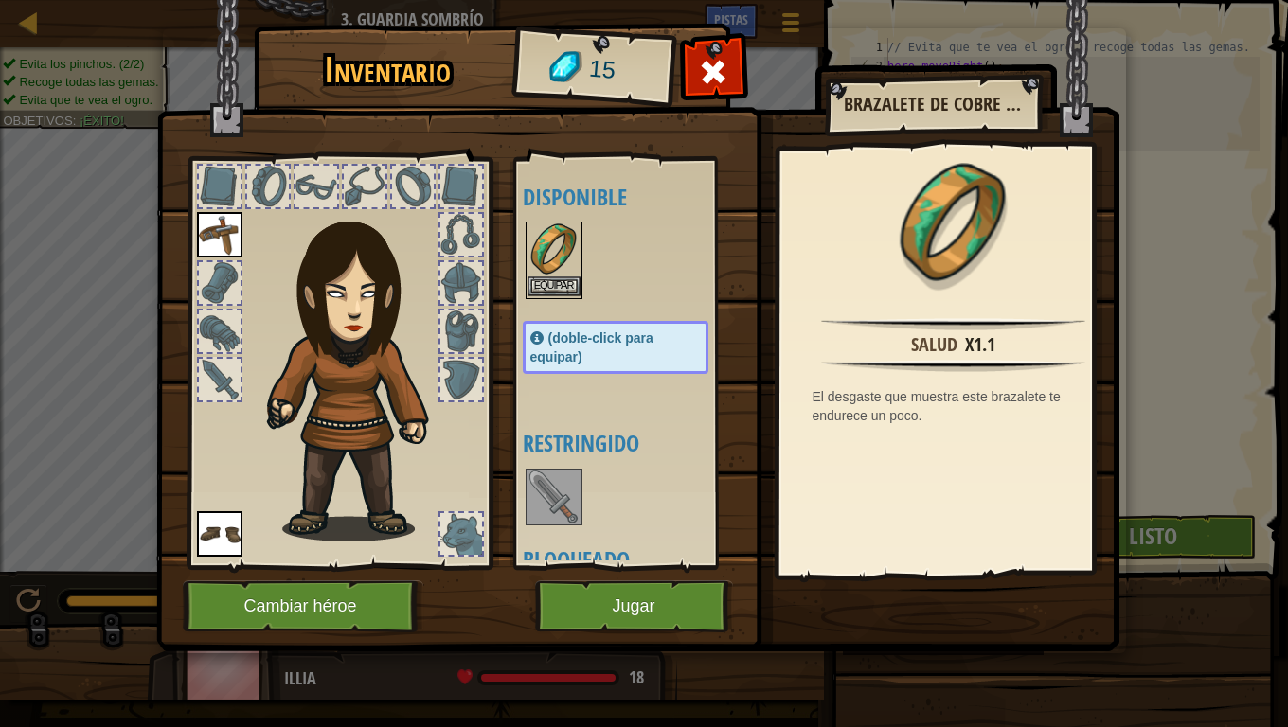
click at [557, 261] on img at bounding box center [554, 250] width 53 height 53
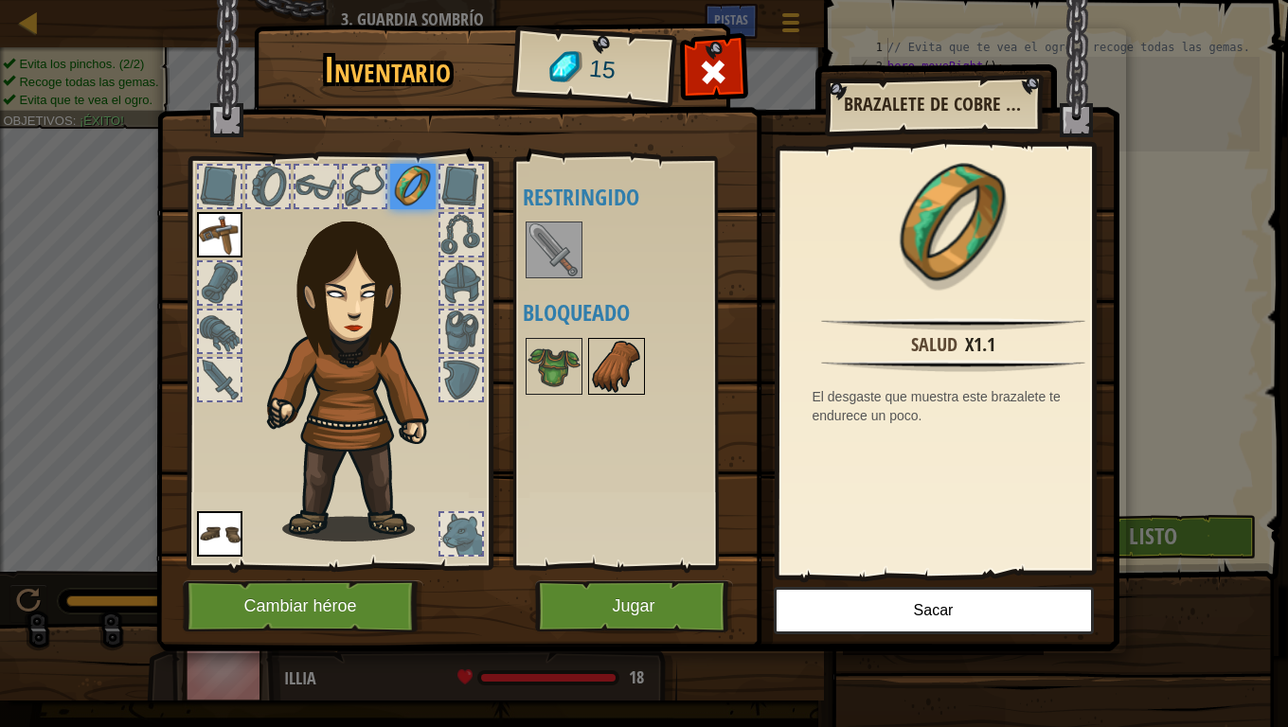
click at [627, 377] on img at bounding box center [616, 366] width 53 height 53
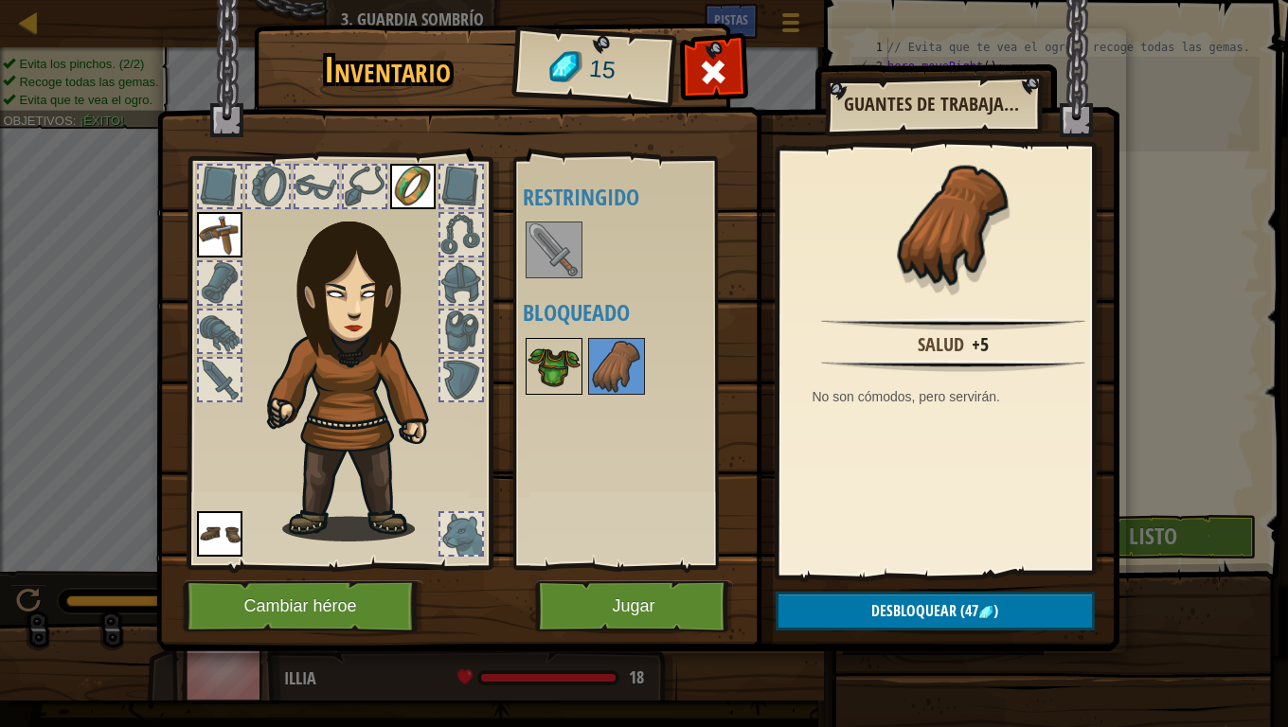
drag, startPoint x: 557, startPoint y: 370, endPoint x: 567, endPoint y: 390, distance: 22.5
click at [559, 370] on img at bounding box center [554, 366] width 53 height 53
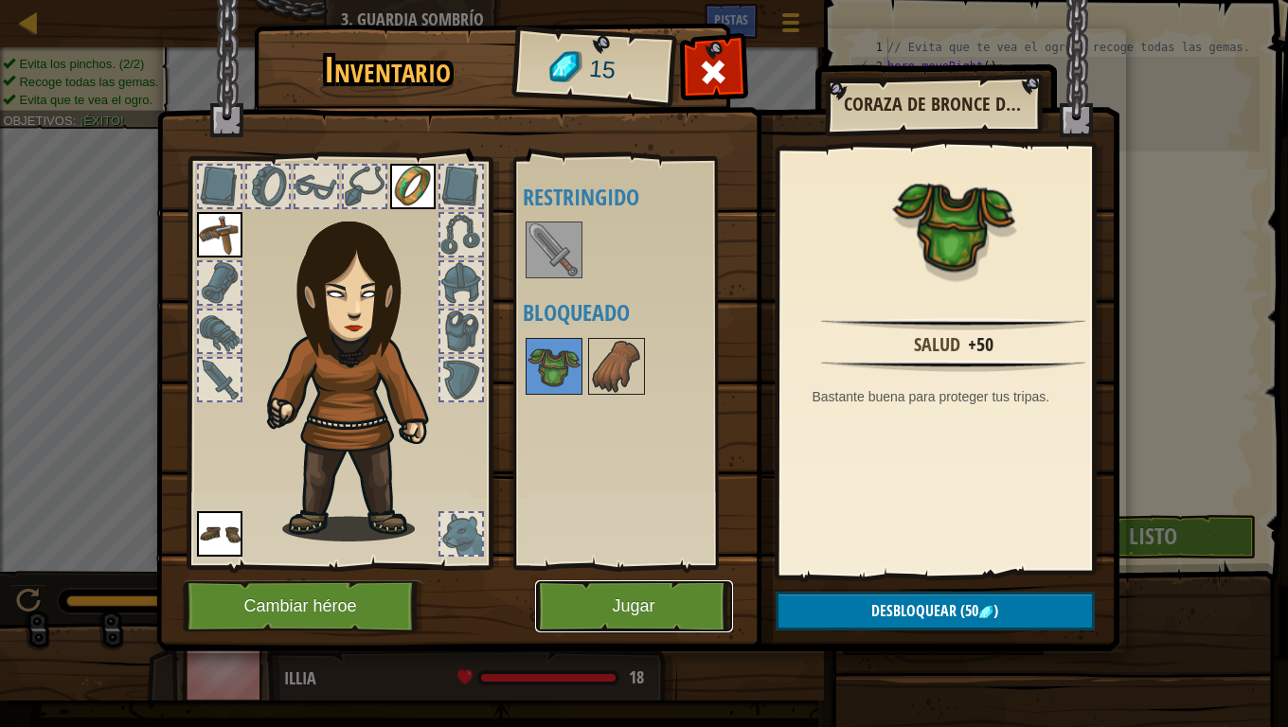
click at [605, 601] on button "Jugar" at bounding box center [634, 607] width 198 height 52
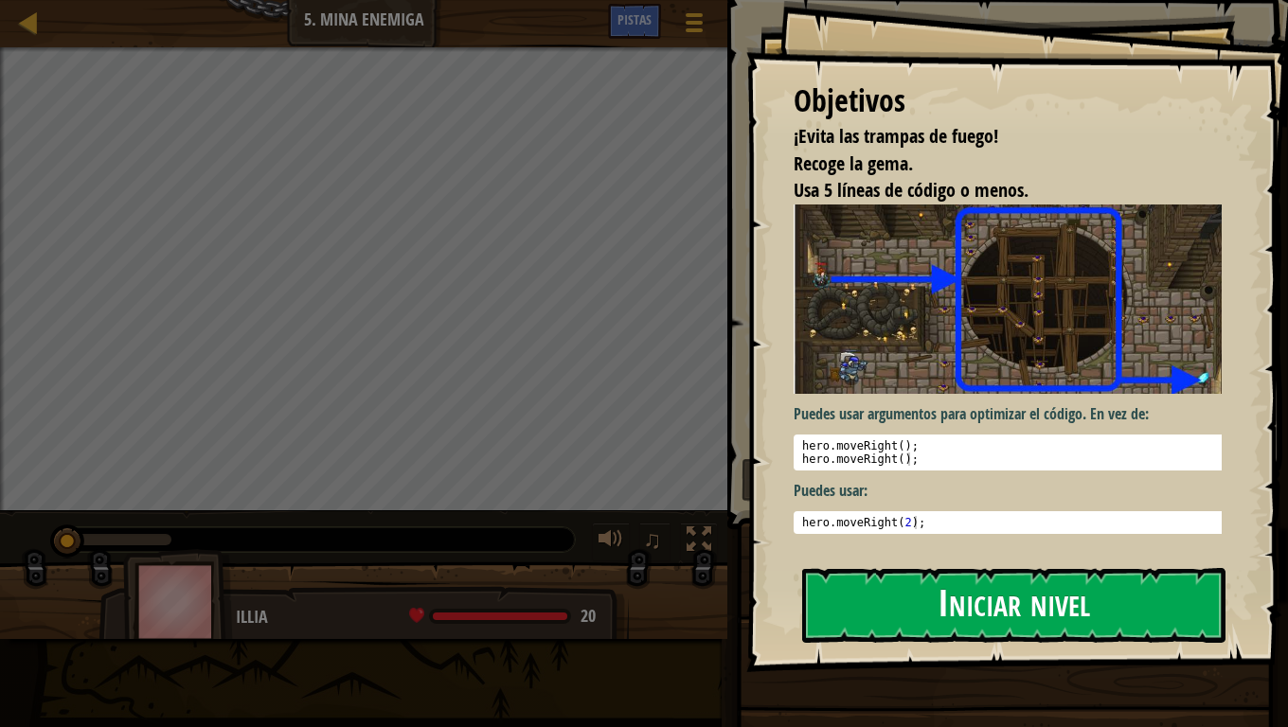
click at [829, 602] on button "Iniciar nivel" at bounding box center [1013, 605] width 423 height 75
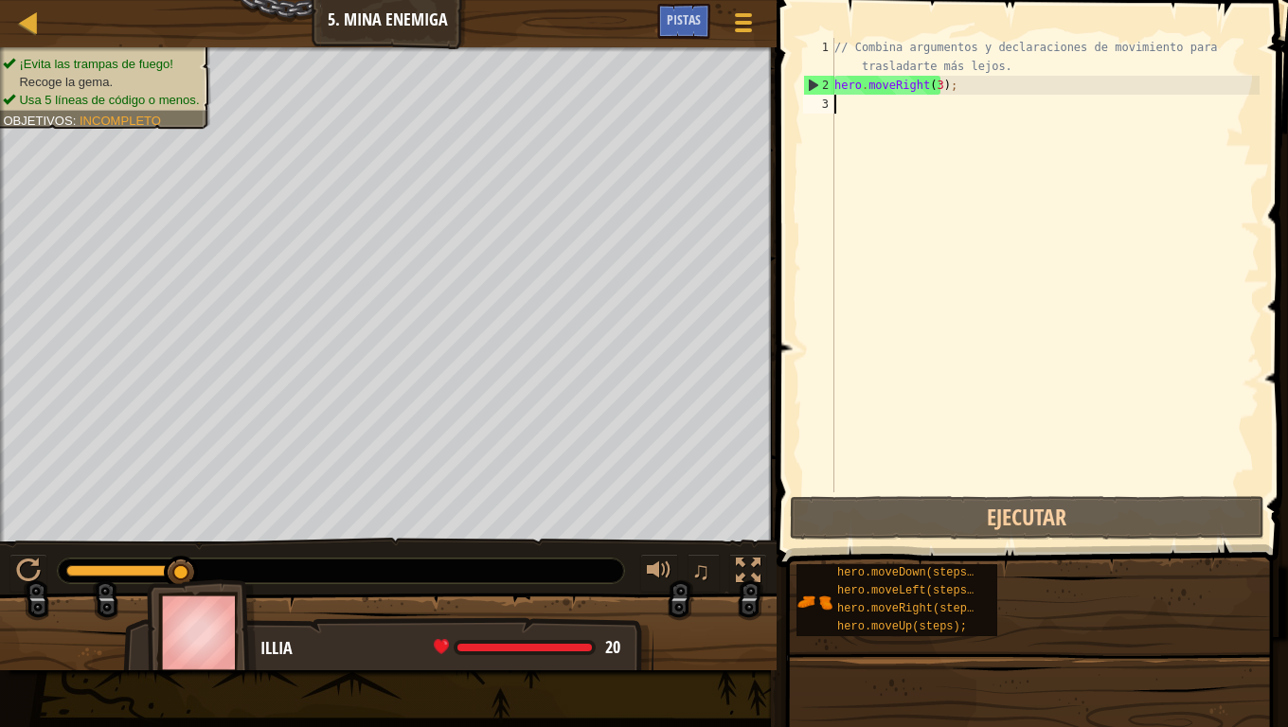
type textarea "h"
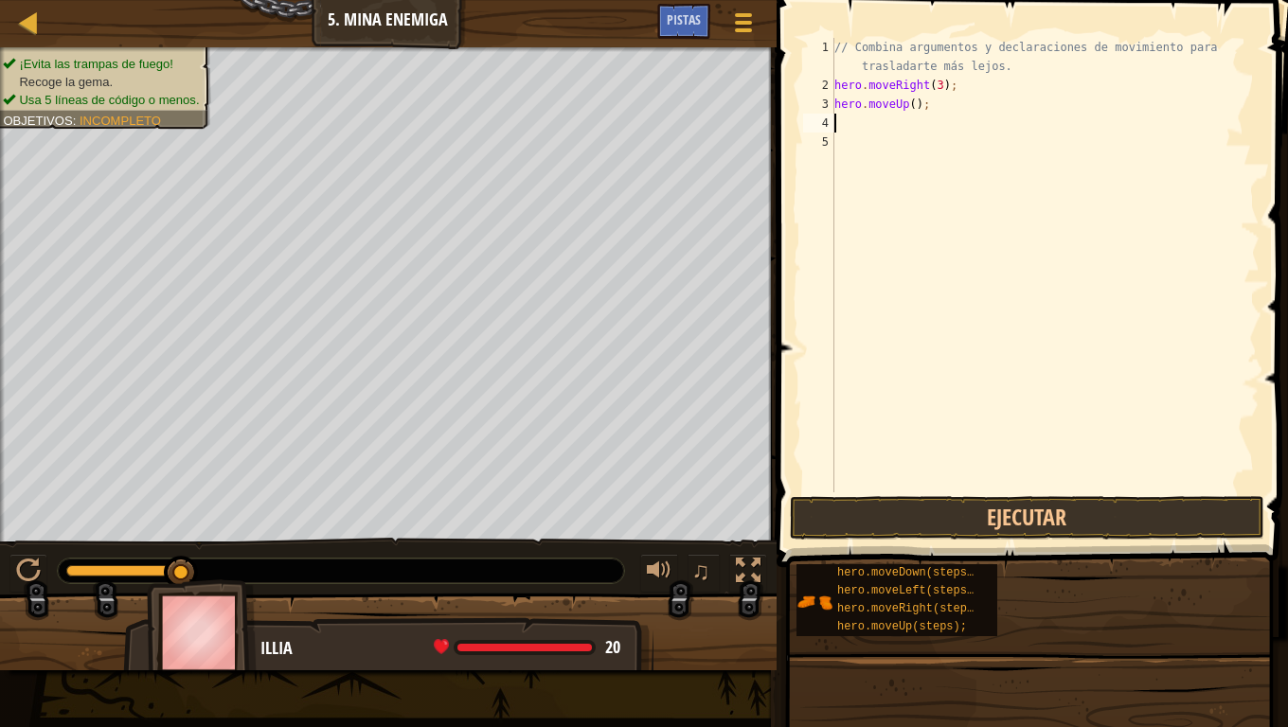
type textarea "h"
type textarea "hero.moveDown(3);"
type textarea "h"
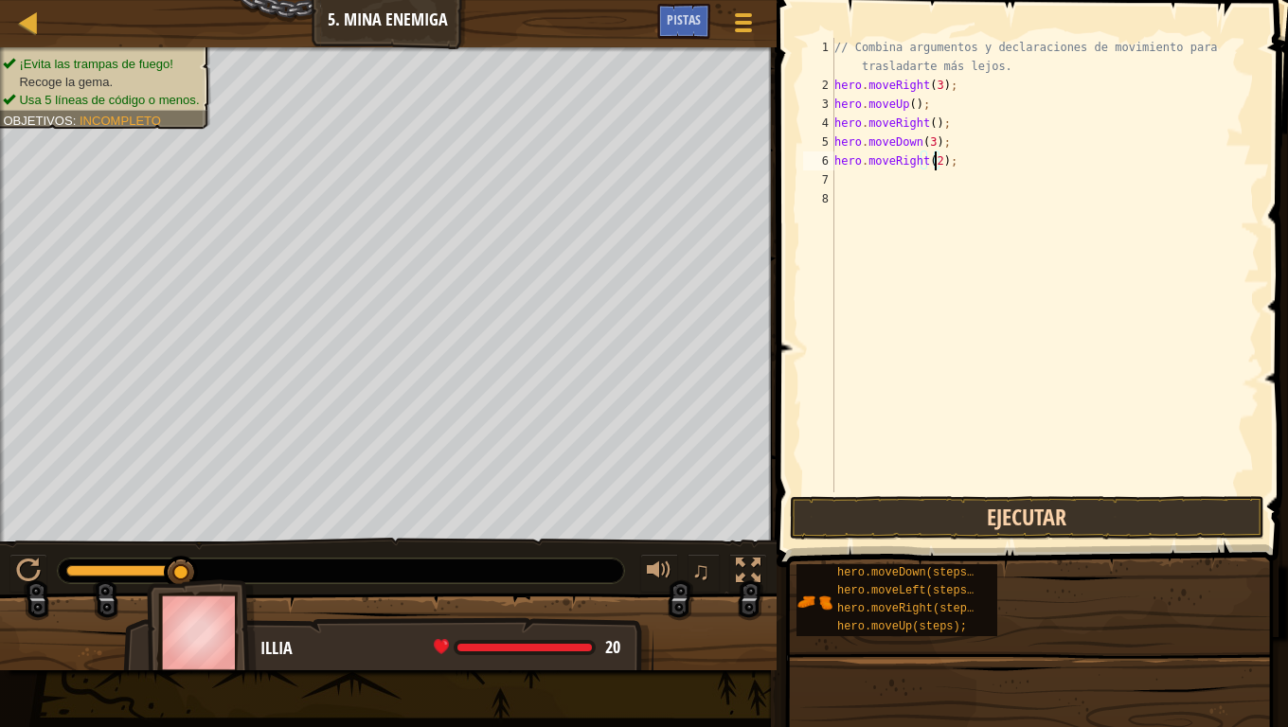
type textarea "hero.moveRight(2);"
click at [1026, 522] on button "Ejecutar" at bounding box center [1027, 518] width 474 height 44
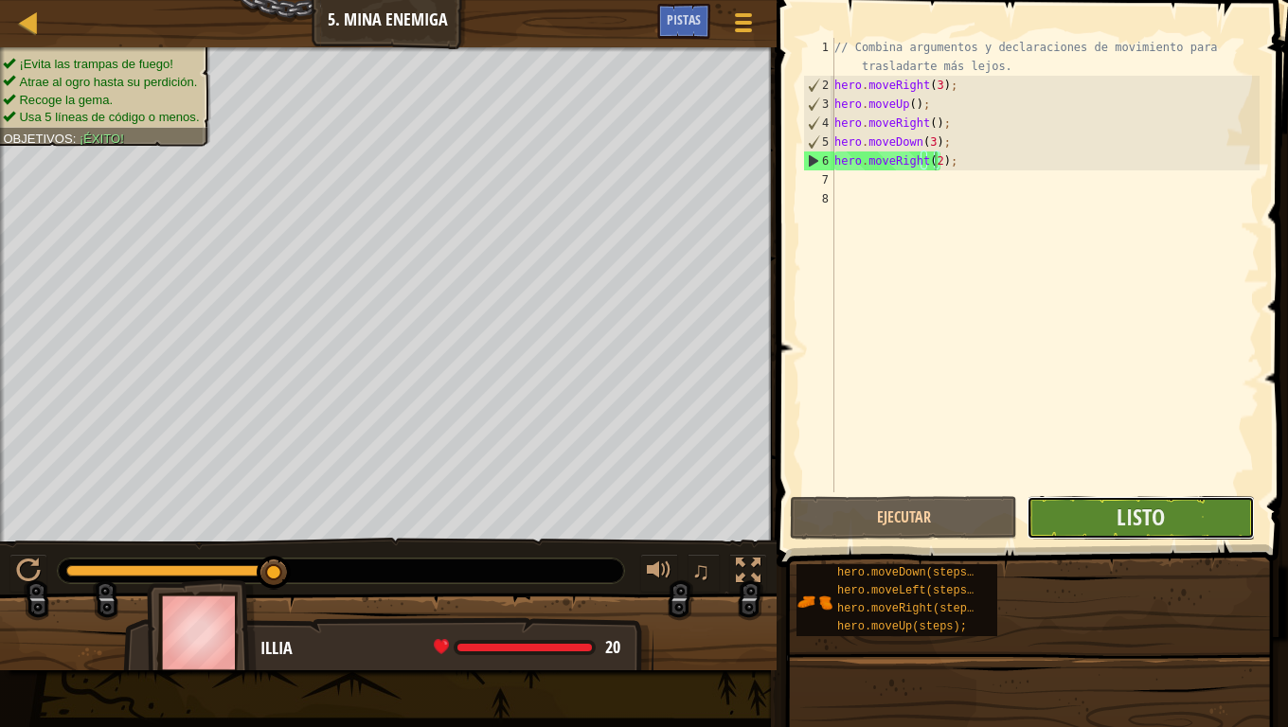
click at [1056, 534] on button "Listo" at bounding box center [1140, 518] width 227 height 44
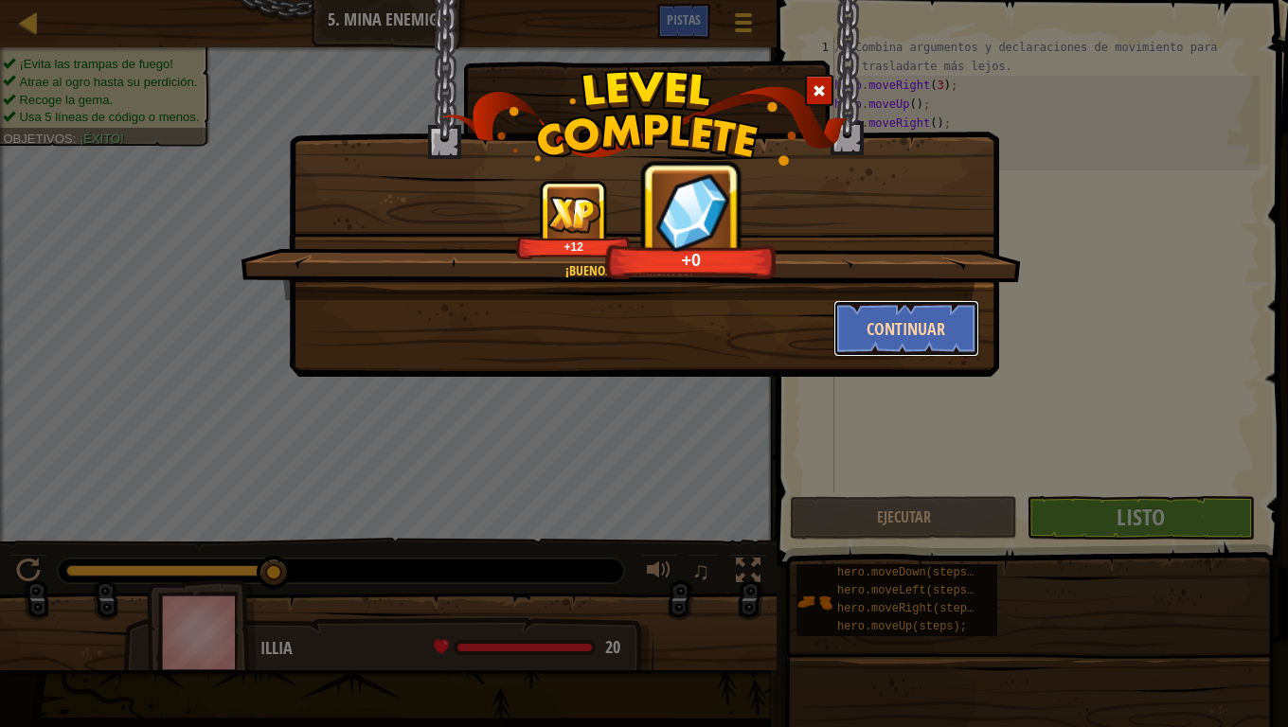
click at [870, 331] on button "Continuar" at bounding box center [906, 328] width 147 height 57
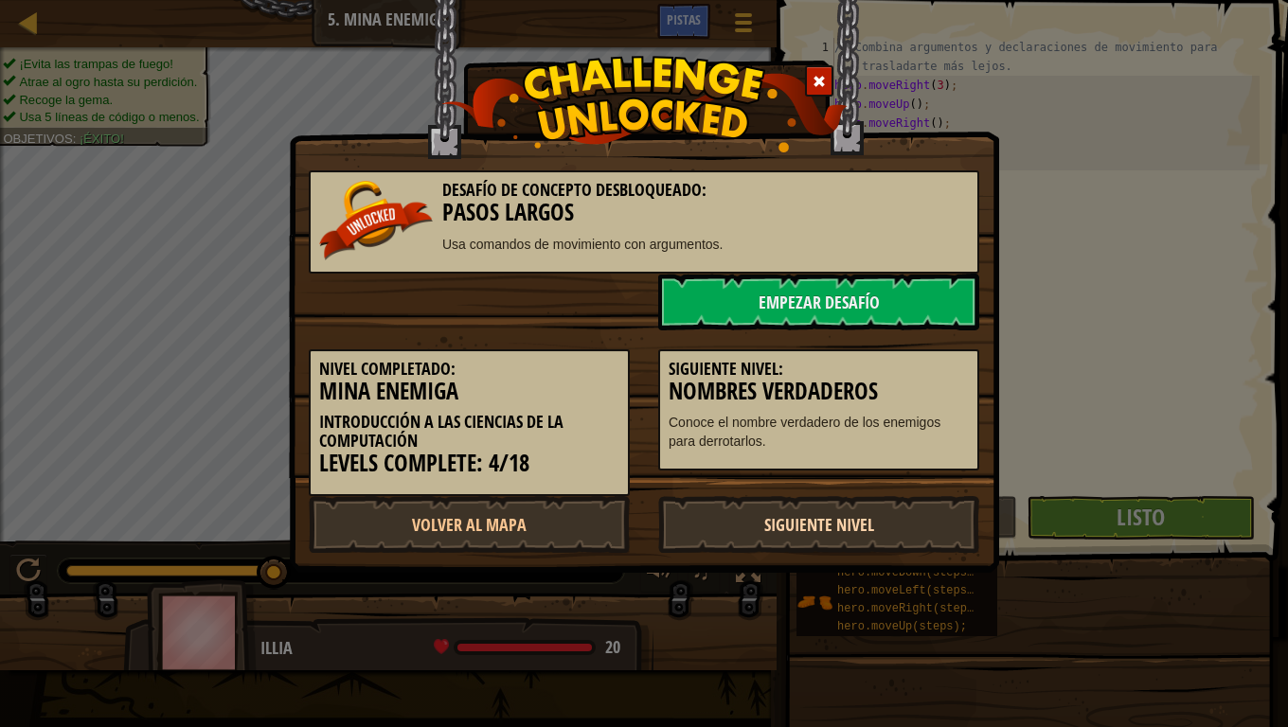
click at [745, 530] on link "Siguiente Nivel" at bounding box center [818, 524] width 321 height 57
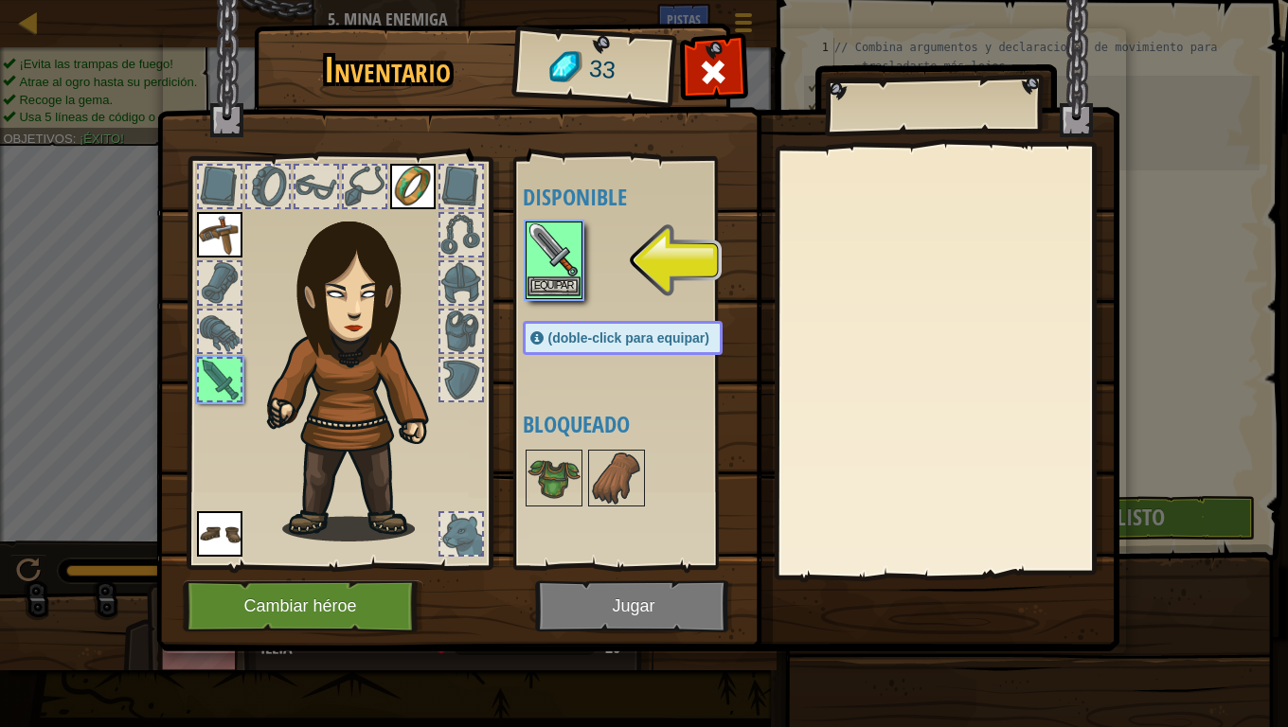
click at [560, 265] on img at bounding box center [554, 250] width 53 height 53
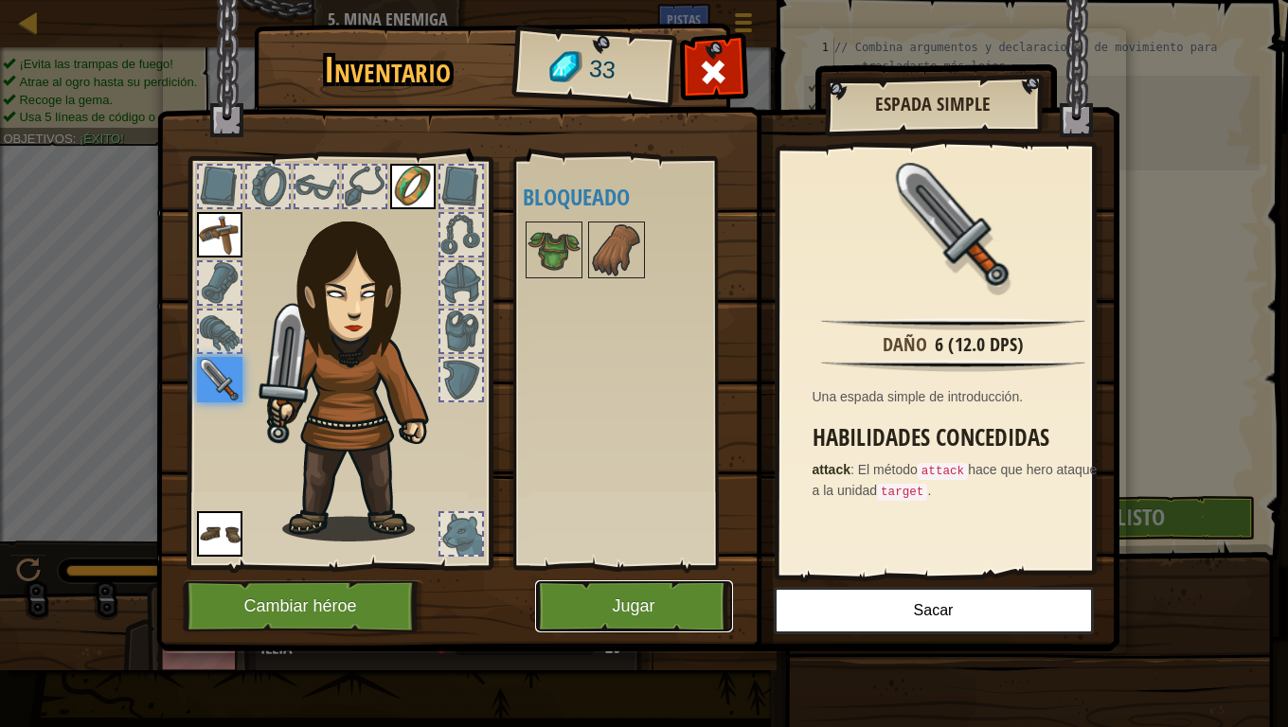
click at [625, 591] on button "Jugar" at bounding box center [634, 607] width 198 height 52
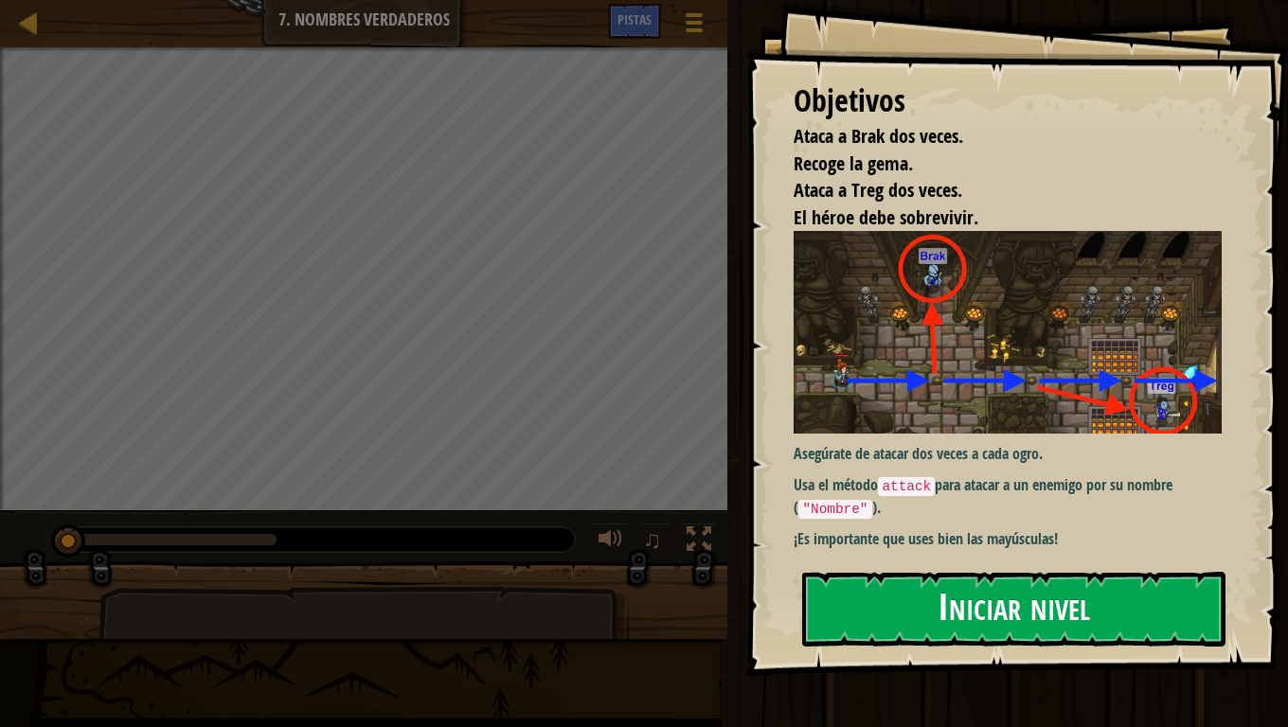
click at [863, 606] on button "Iniciar nivel" at bounding box center [1013, 609] width 423 height 75
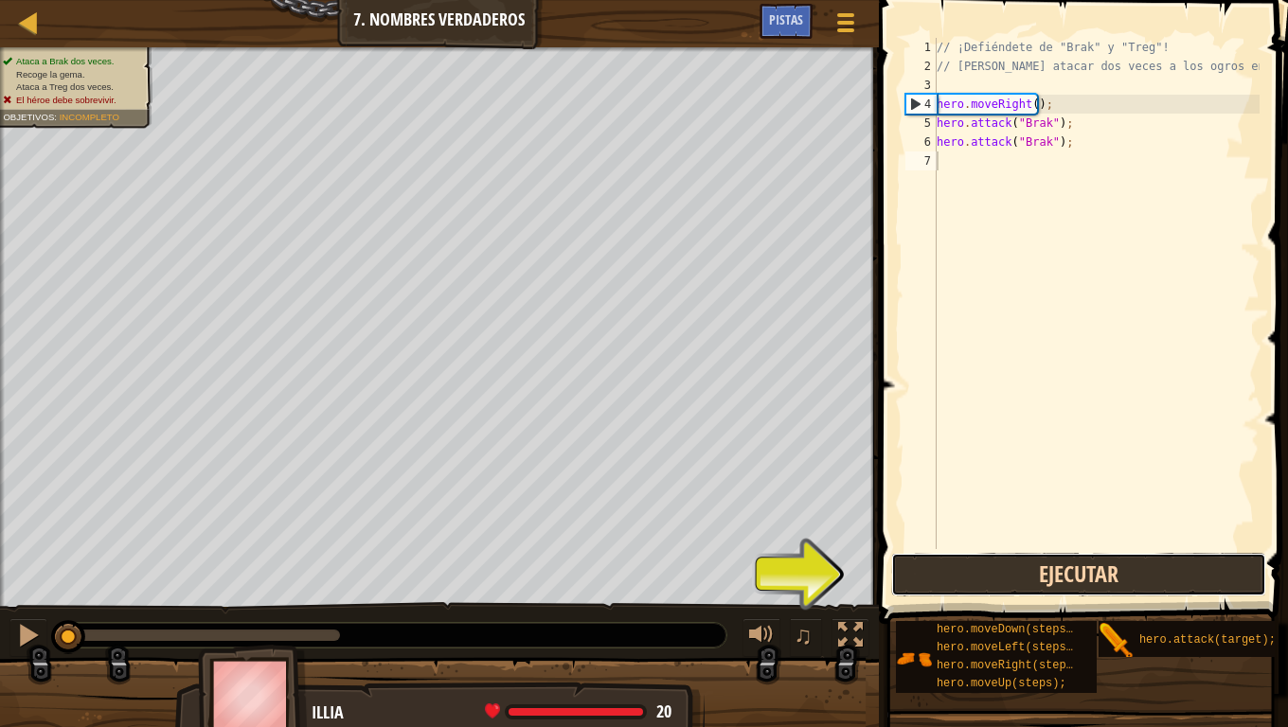
click at [991, 585] on button "Ejecutar" at bounding box center [1078, 575] width 375 height 44
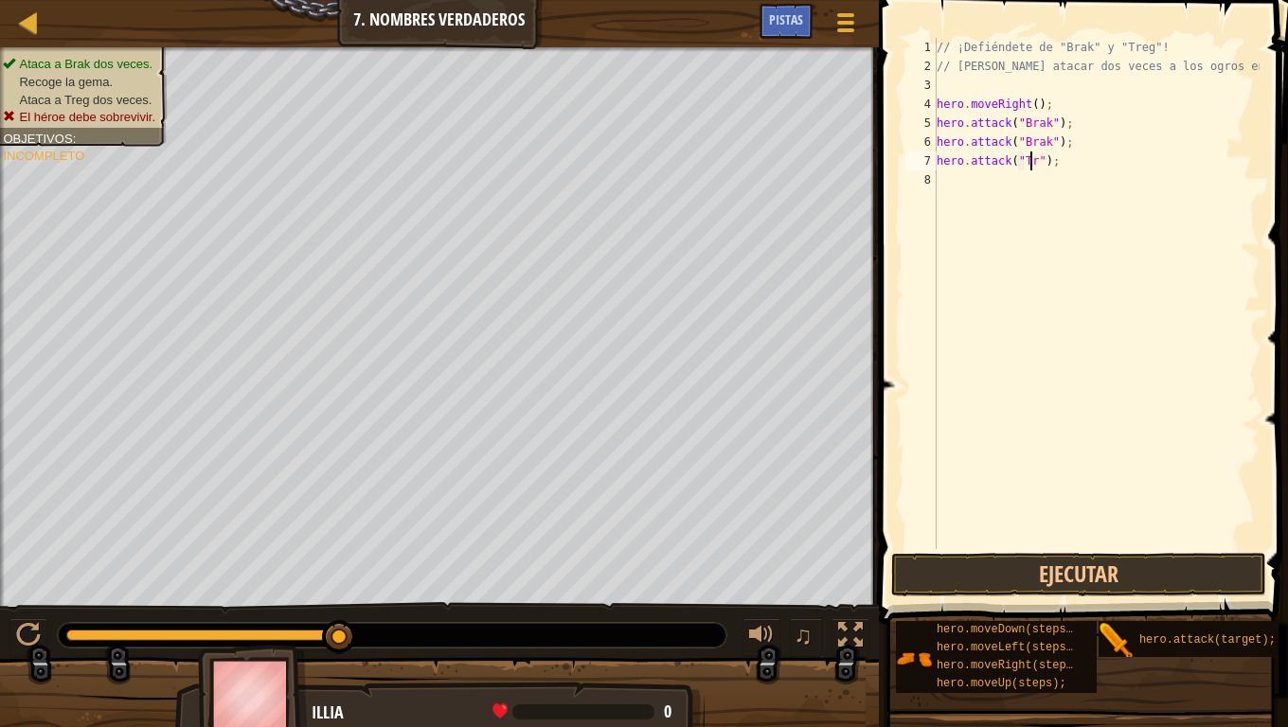
scroll to position [9, 8]
type textarea "hero.attack("Treg");"
type textarea "h"
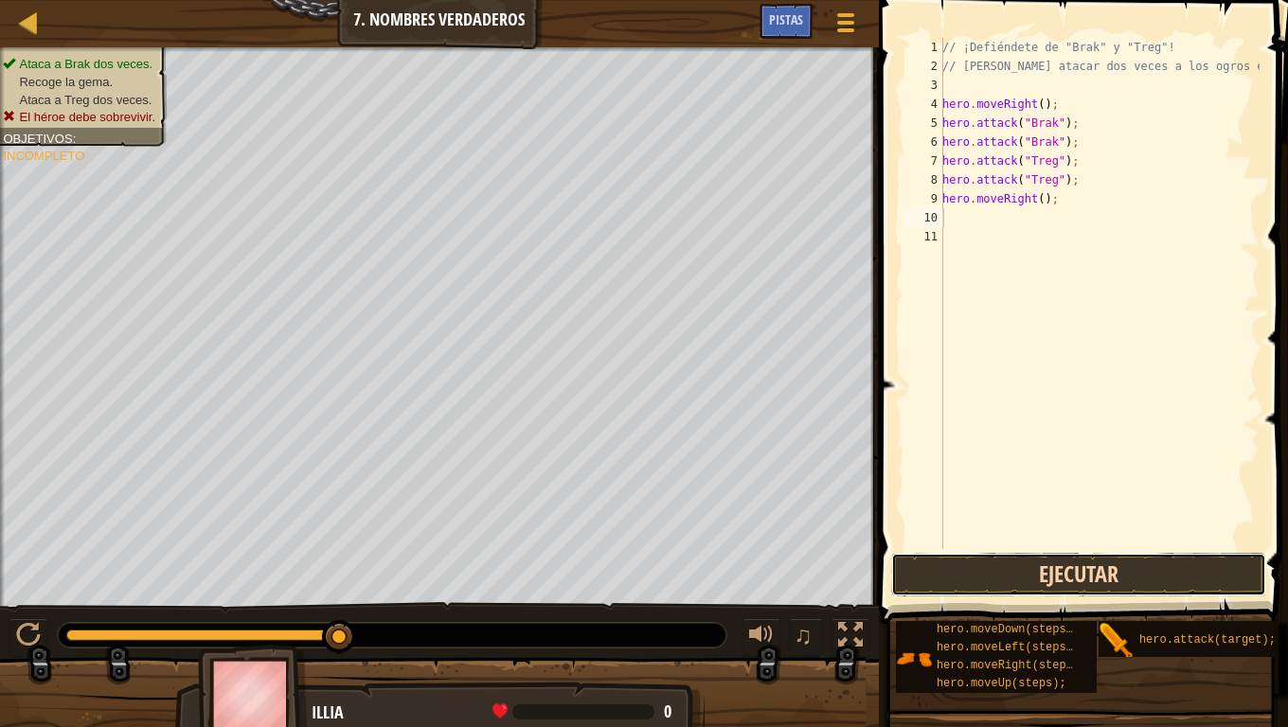
click at [1116, 567] on button "Ejecutar" at bounding box center [1078, 575] width 375 height 44
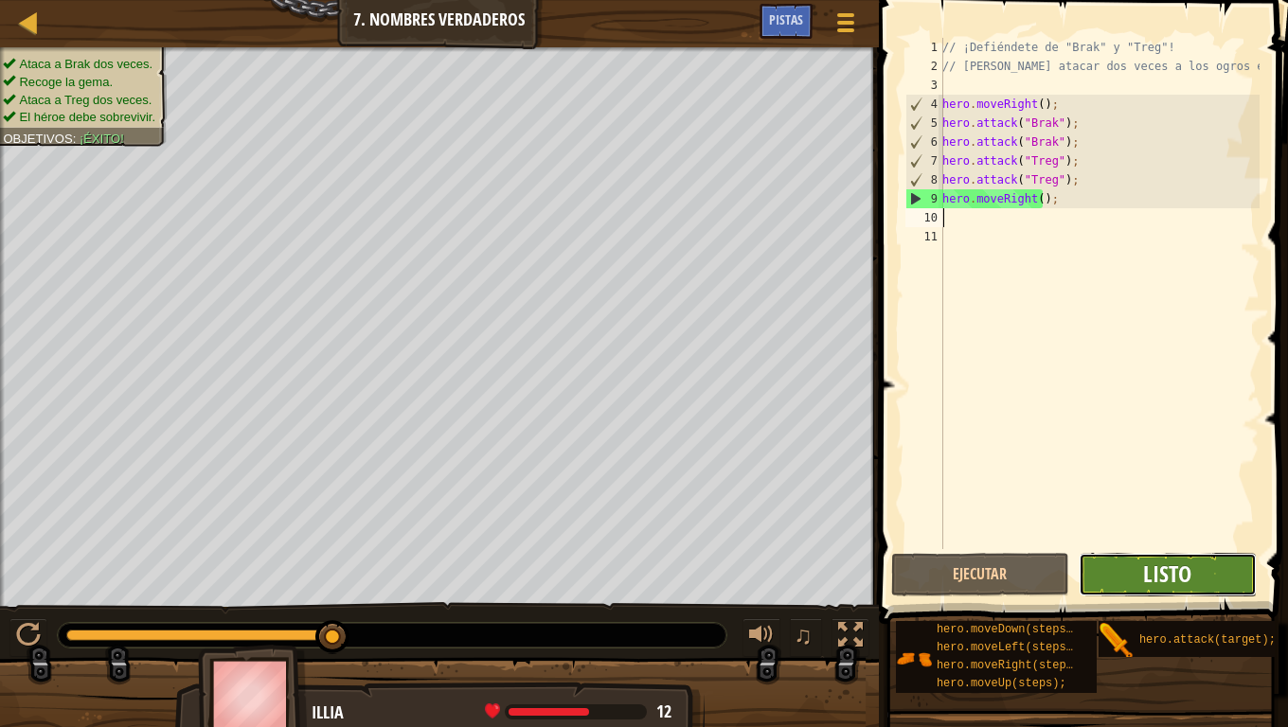
click at [1185, 575] on span "Listo" at bounding box center [1167, 574] width 48 height 30
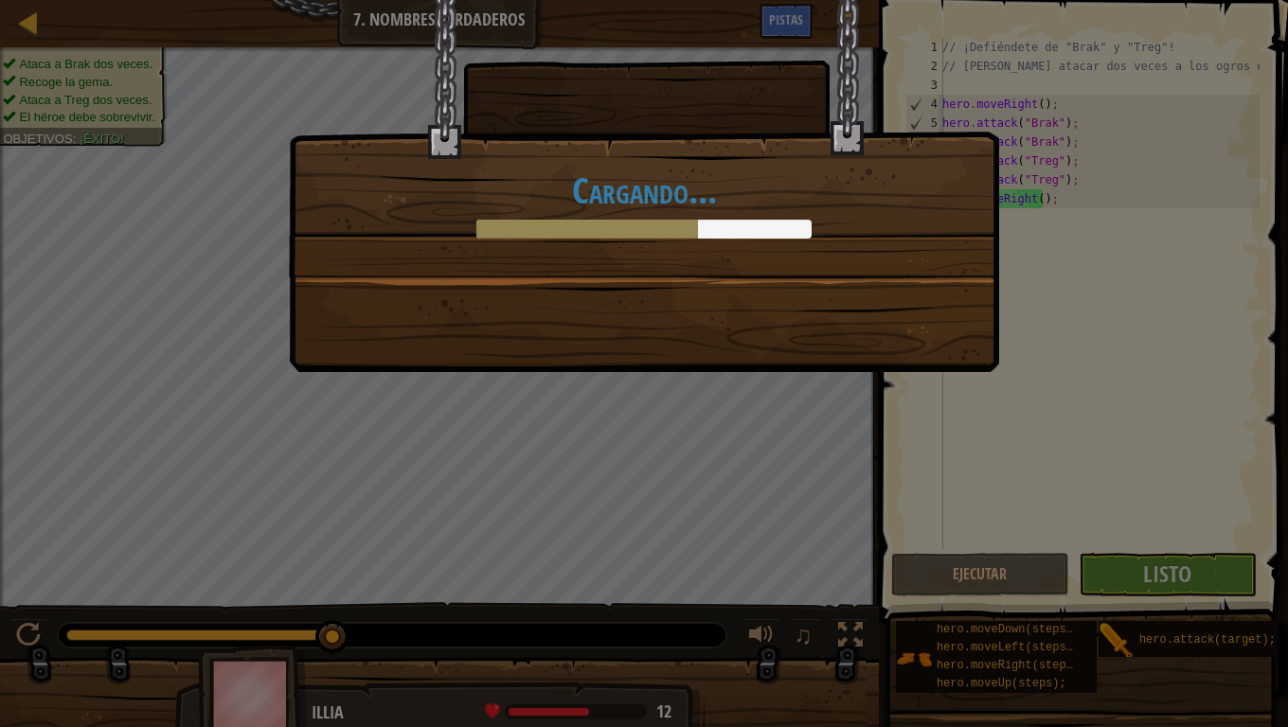
click at [665, 210] on h1 "Cargando..." at bounding box center [644, 190] width 671 height 40
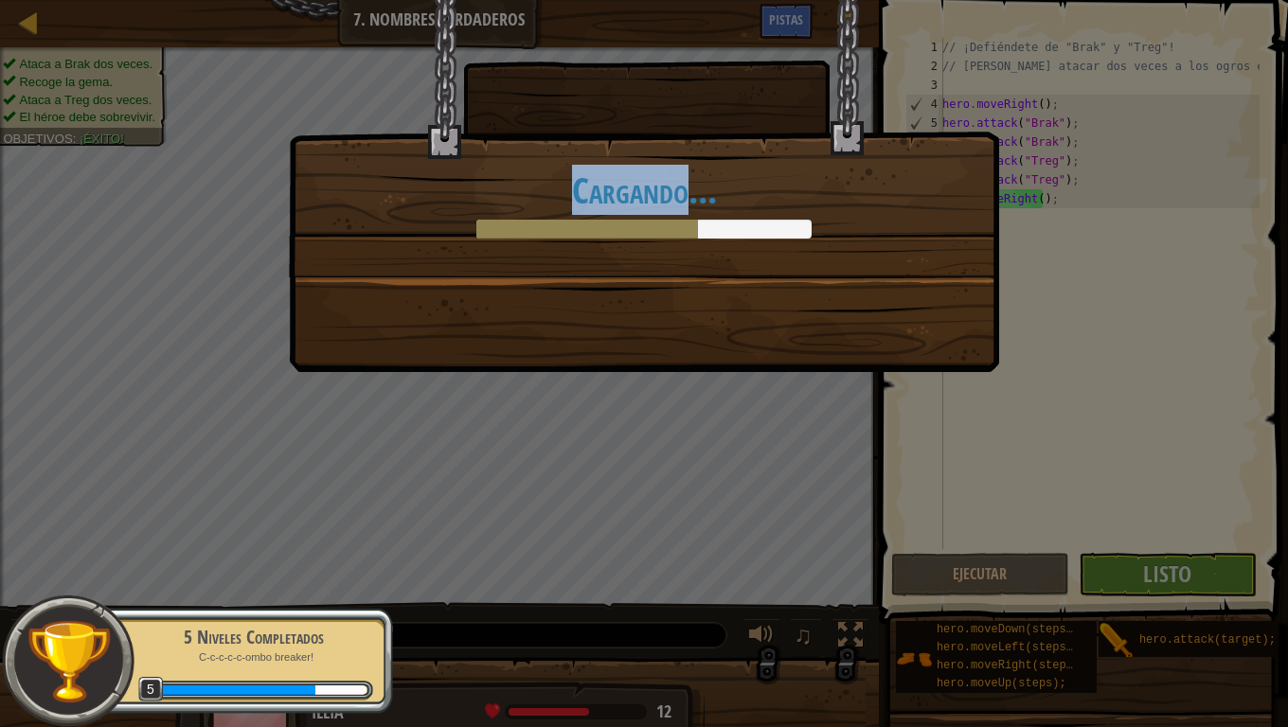
click at [665, 210] on h1 "Cargando..." at bounding box center [644, 190] width 671 height 40
click at [627, 346] on div "Cargando..." at bounding box center [644, 186] width 710 height 372
click at [635, 458] on div "Cargando..." at bounding box center [644, 363] width 1288 height 727
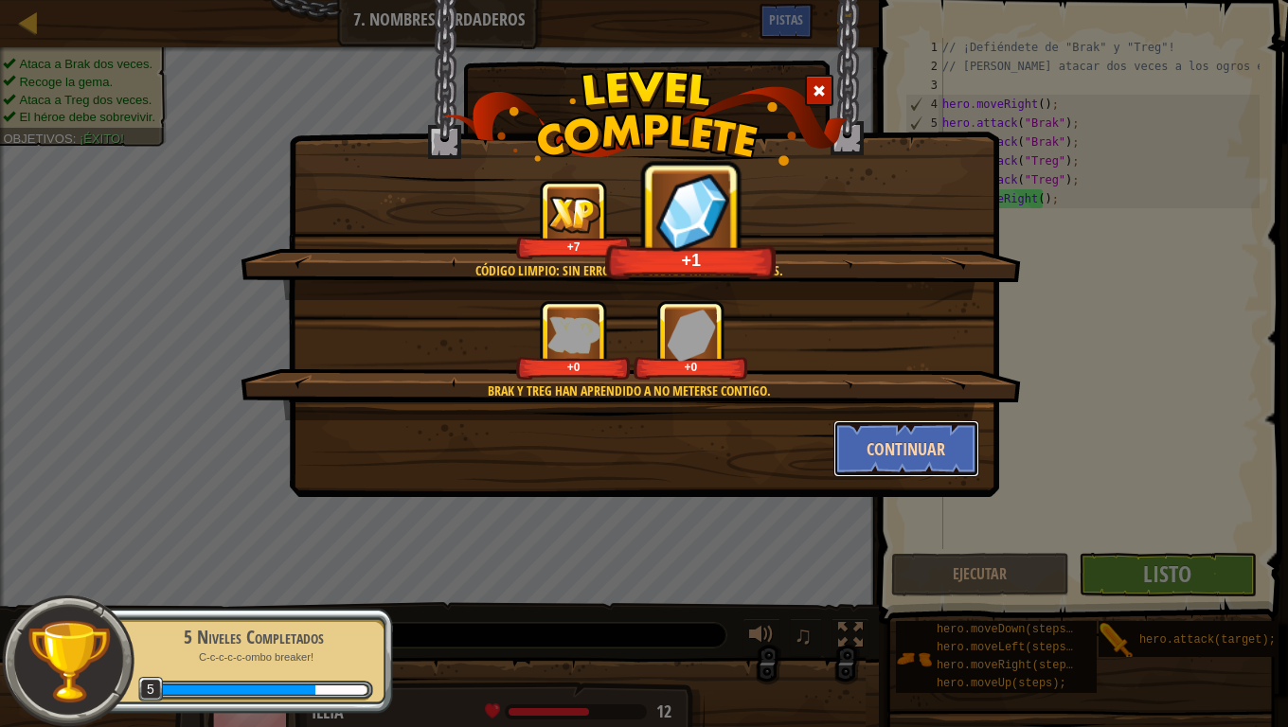
click at [878, 462] on button "Continuar" at bounding box center [906, 449] width 147 height 57
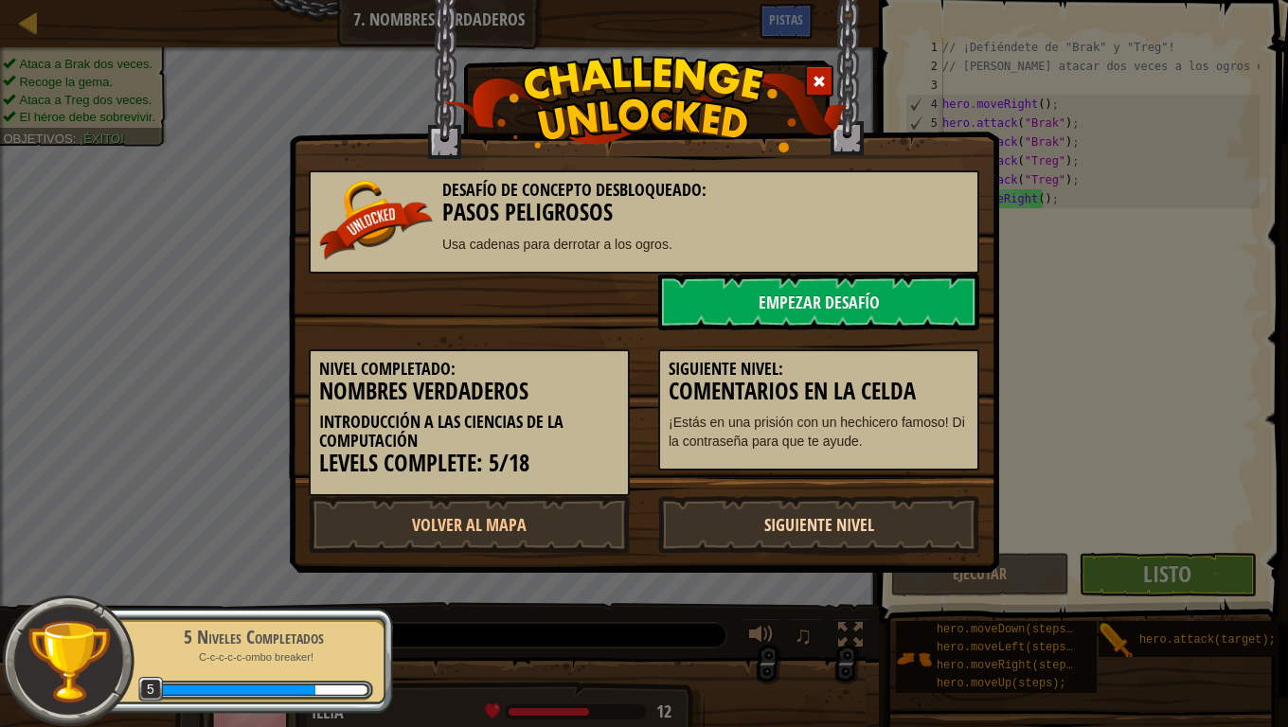
click at [781, 528] on link "Siguiente Nivel" at bounding box center [818, 524] width 321 height 57
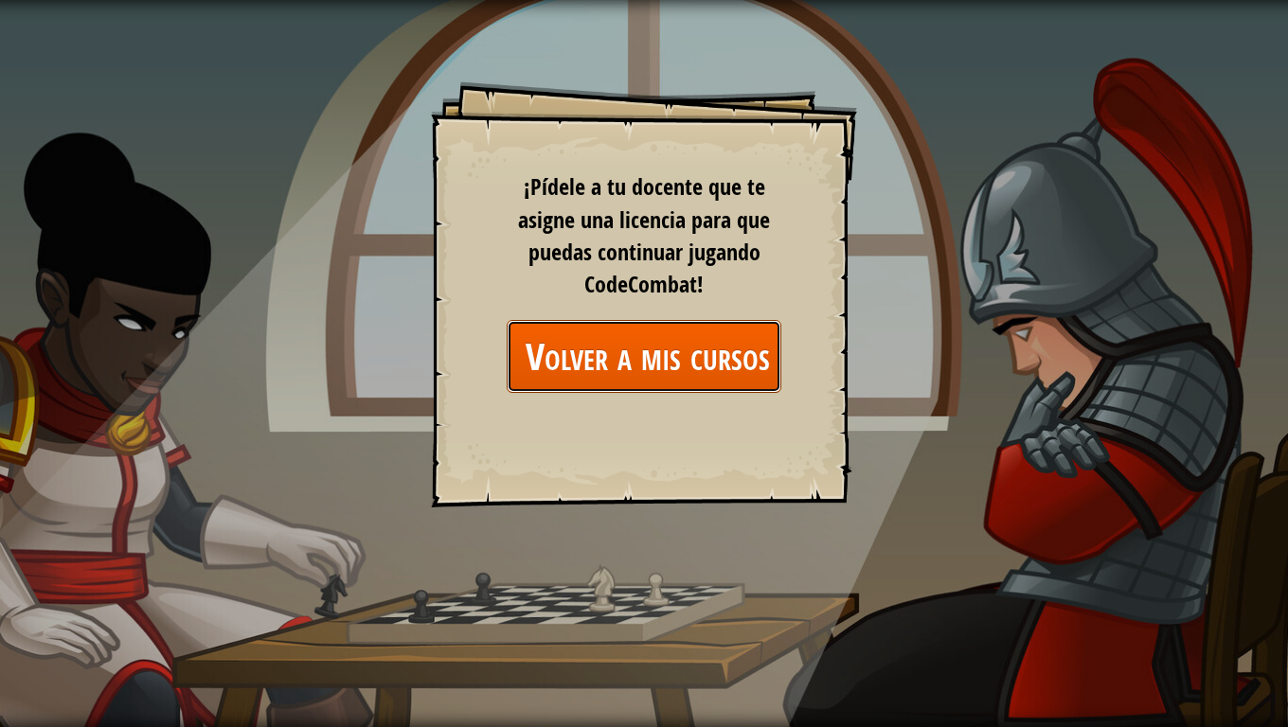
click at [703, 348] on link "Volver a mis cursos" at bounding box center [644, 356] width 275 height 73
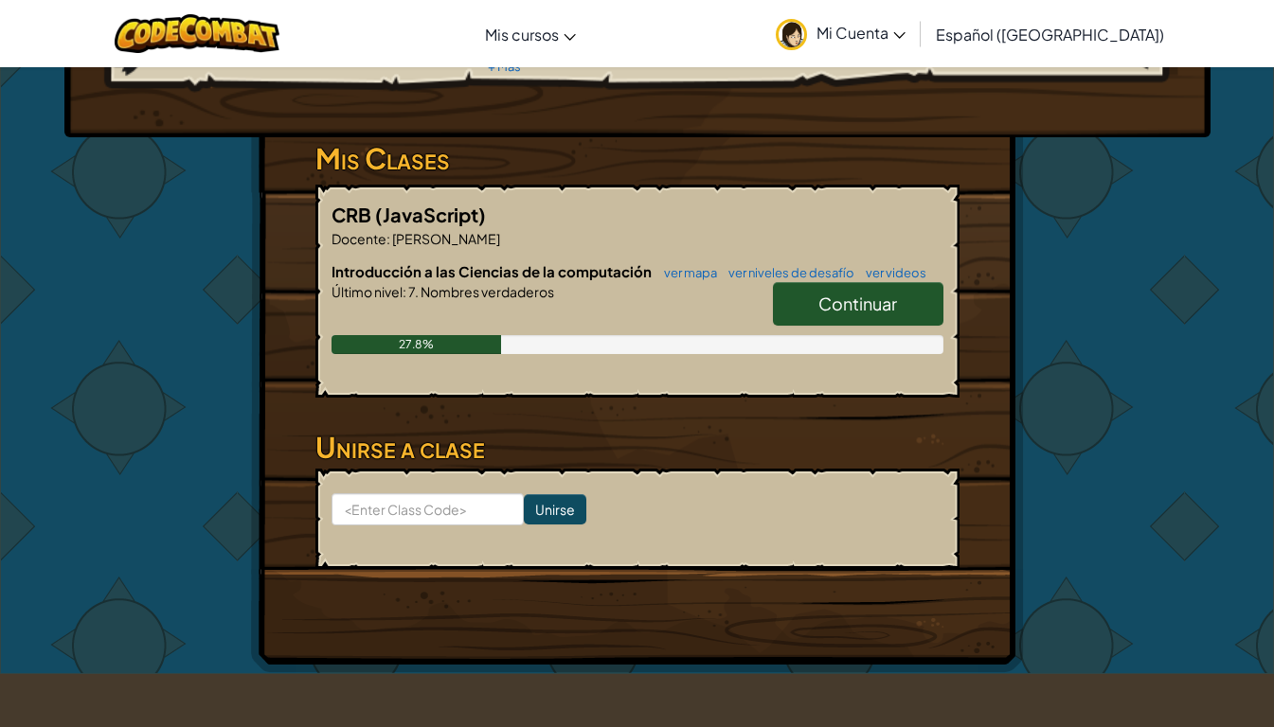
scroll to position [284, 0]
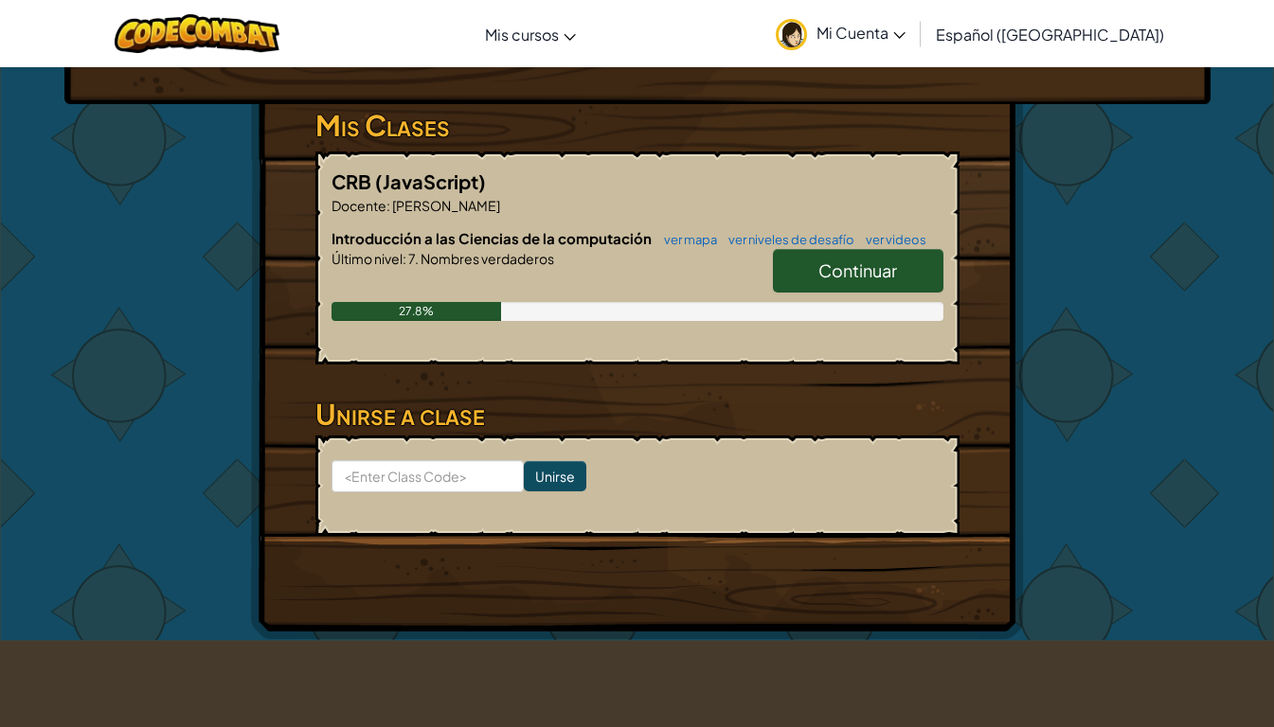
click at [889, 289] on link "Continuar" at bounding box center [858, 271] width 170 height 44
select select "es-419"
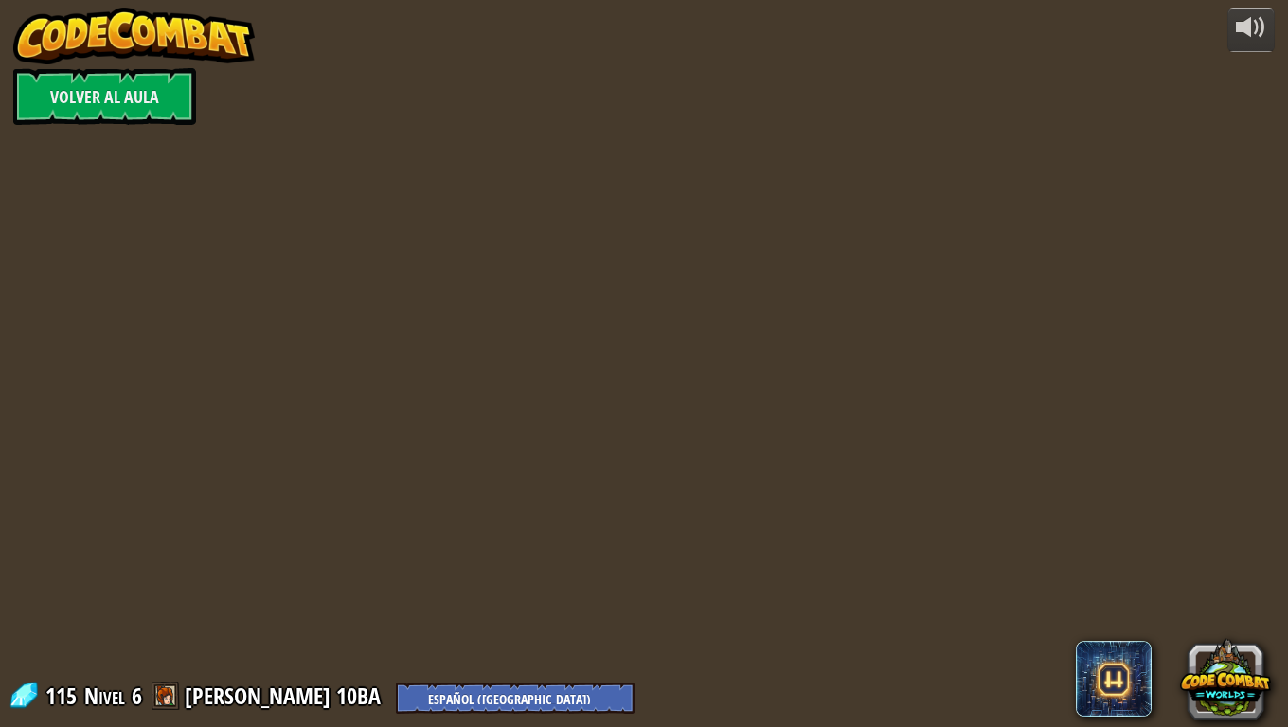
select select "es-419"
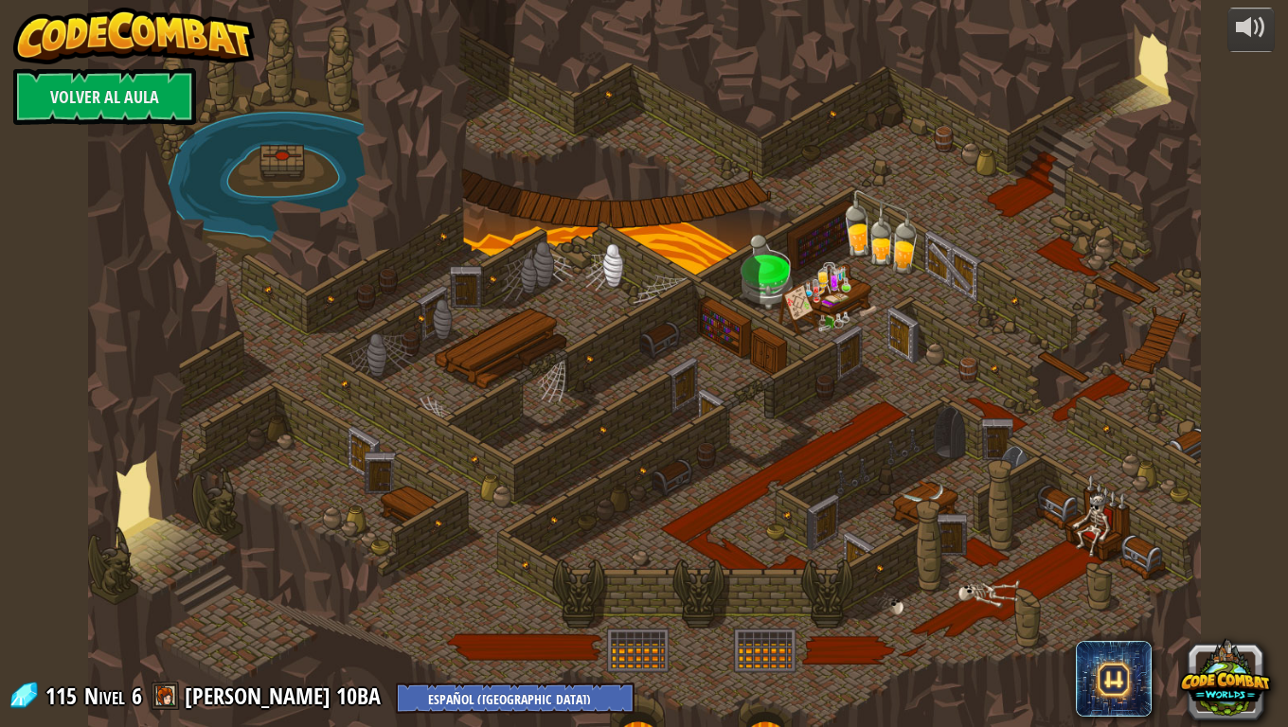
select select "es-419"
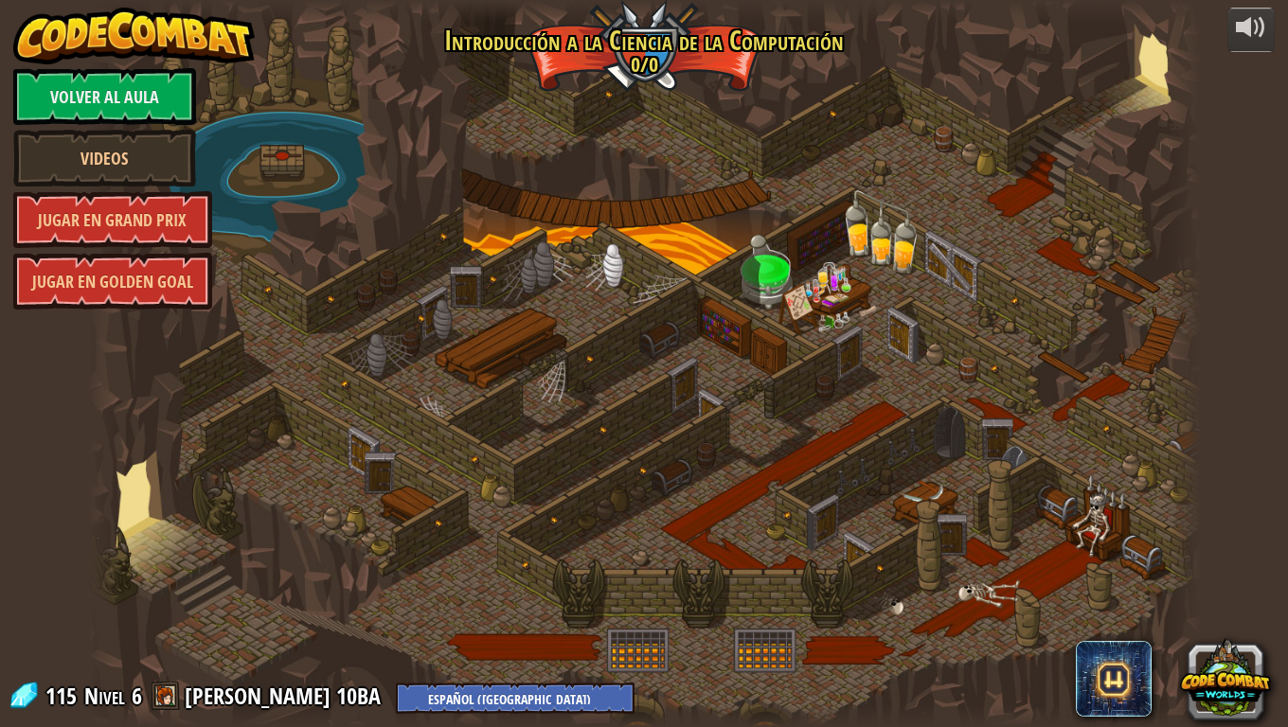
select select "es-419"
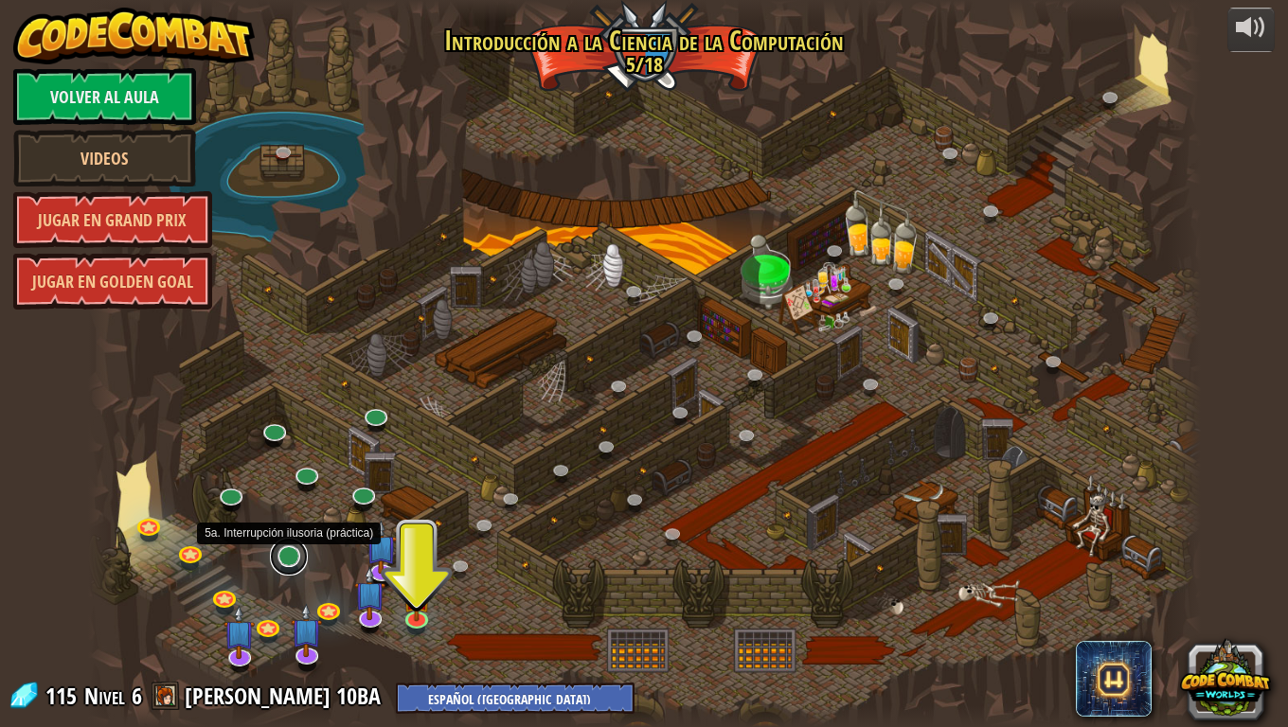
click at [284, 556] on link at bounding box center [289, 557] width 38 height 38
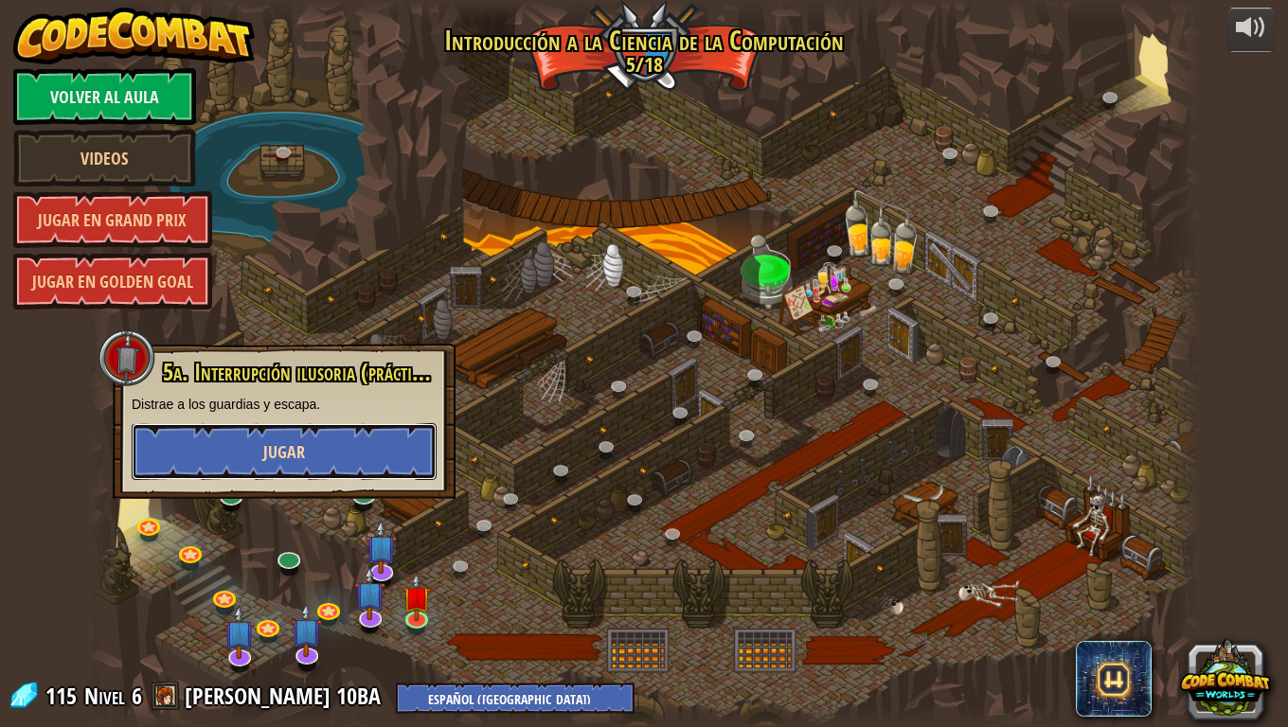
click at [337, 440] on button "Jugar" at bounding box center [284, 451] width 305 height 57
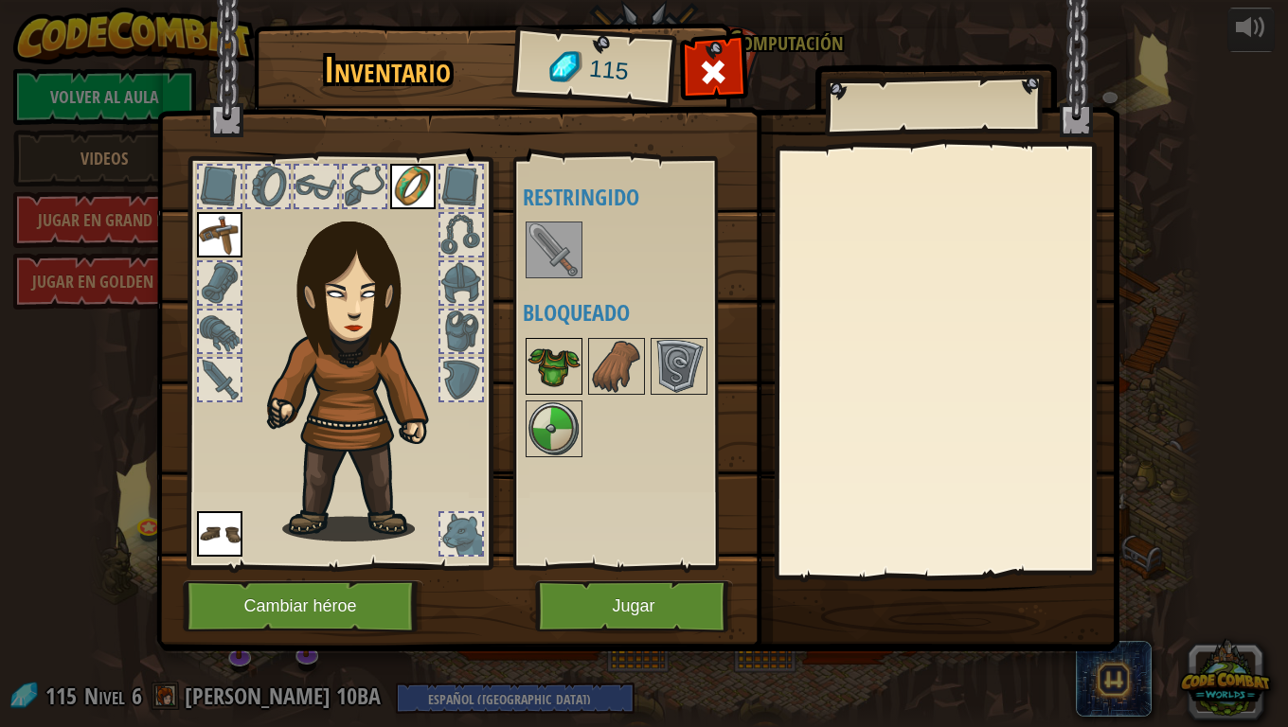
click at [551, 363] on img at bounding box center [554, 366] width 53 height 53
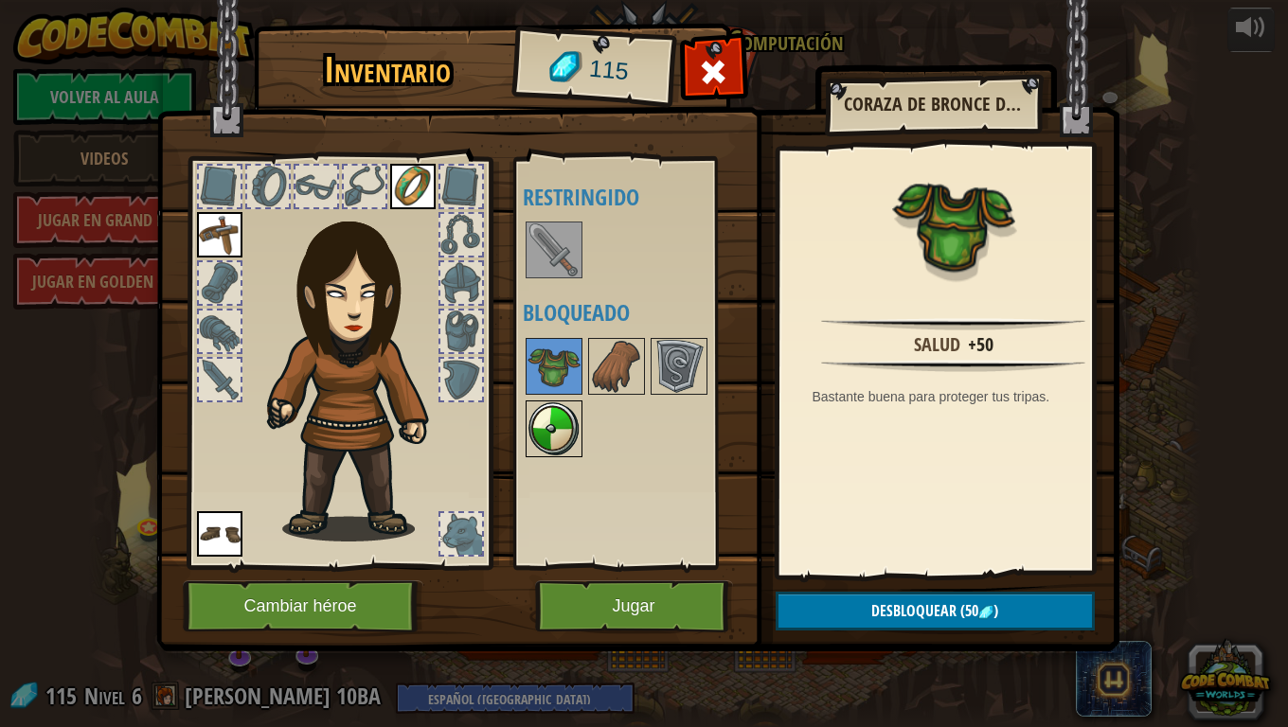
click at [563, 421] on img at bounding box center [554, 429] width 53 height 53
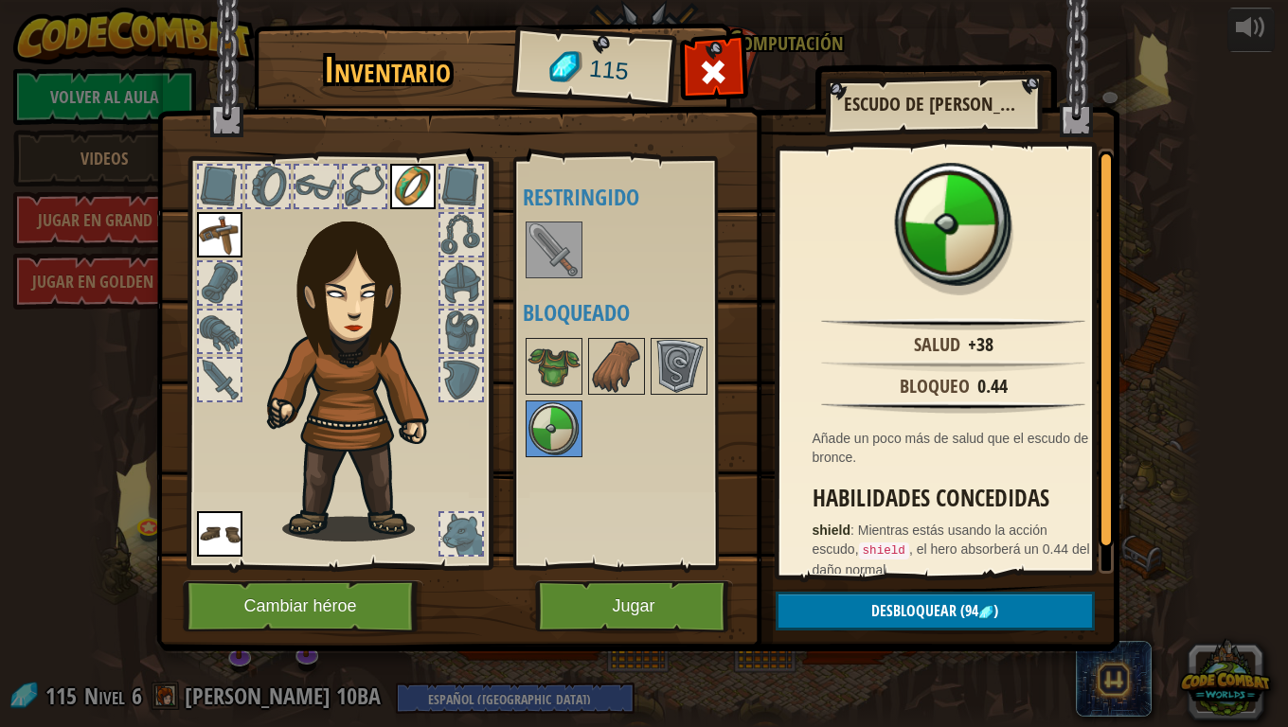
click at [409, 193] on img at bounding box center [412, 186] width 45 height 45
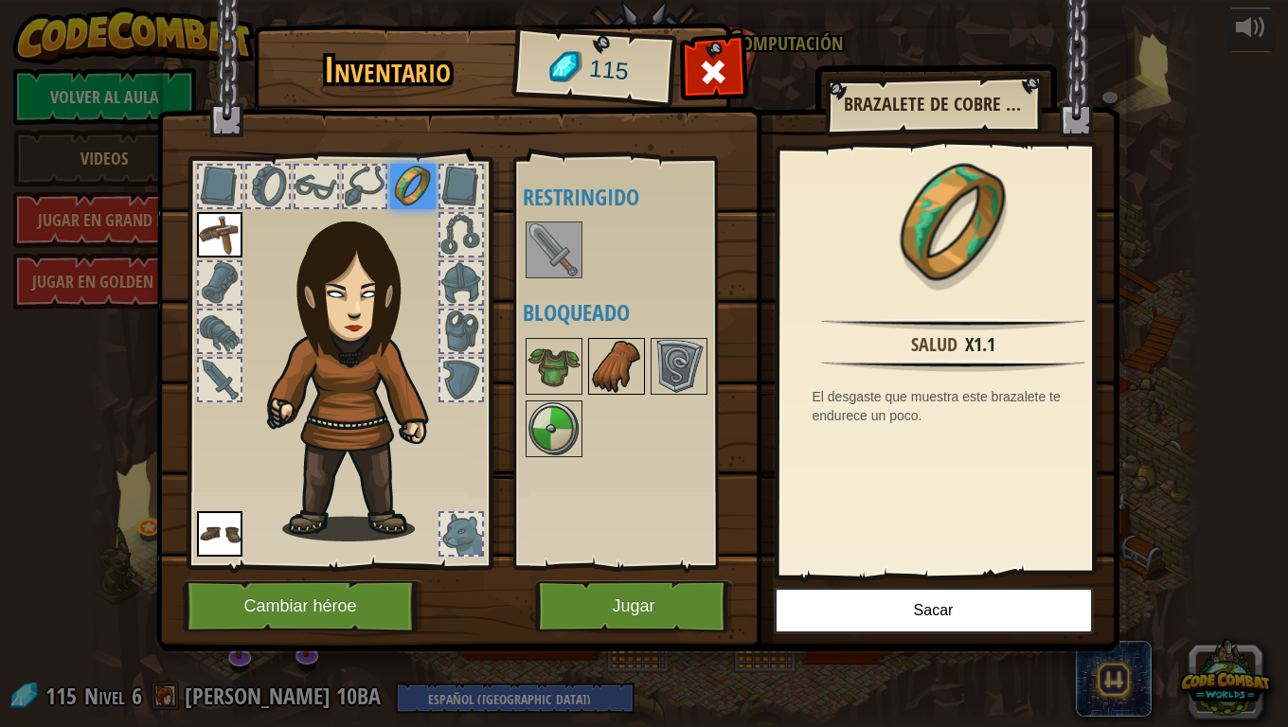
click at [605, 371] on img at bounding box center [616, 366] width 53 height 53
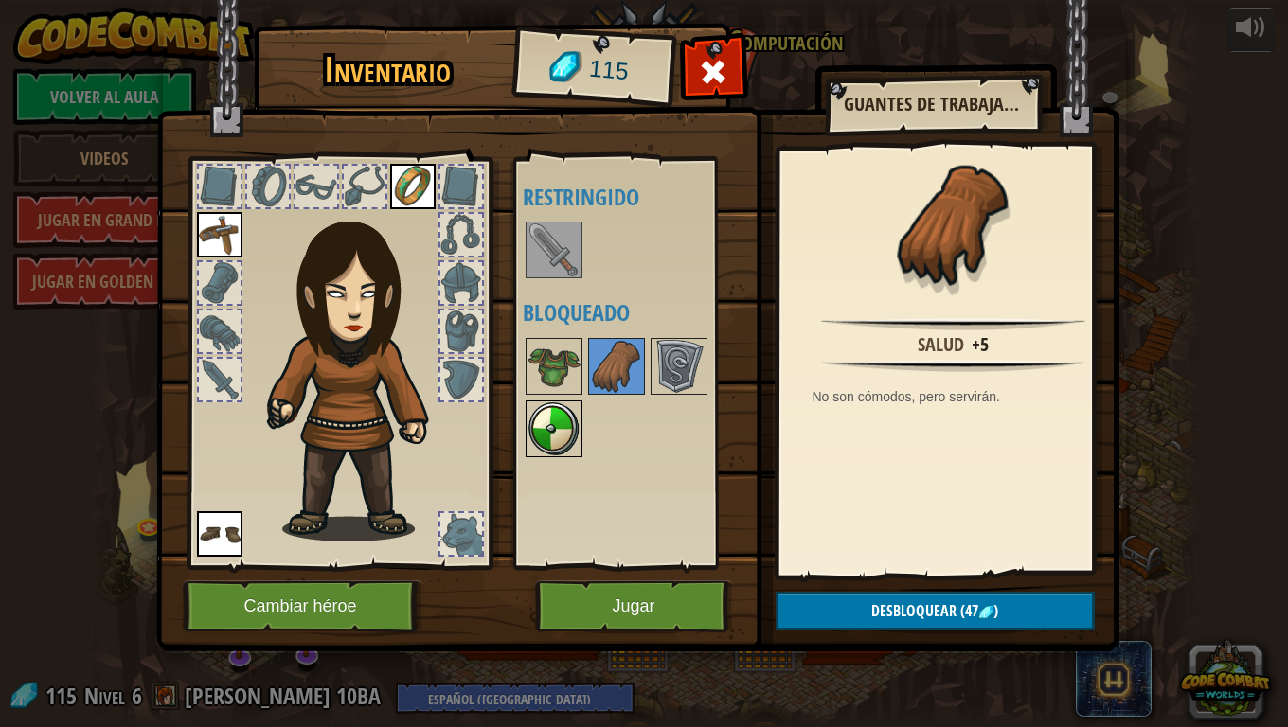
click at [565, 403] on div at bounding box center [554, 429] width 57 height 57
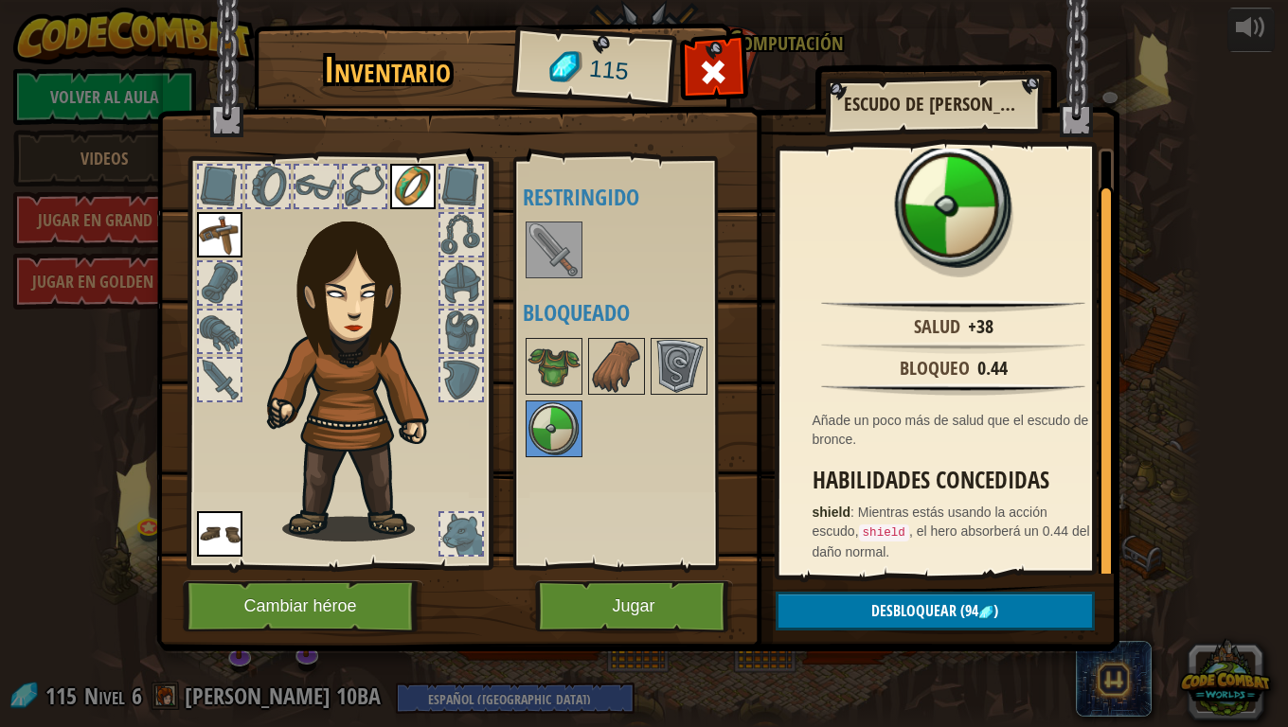
scroll to position [23, 0]
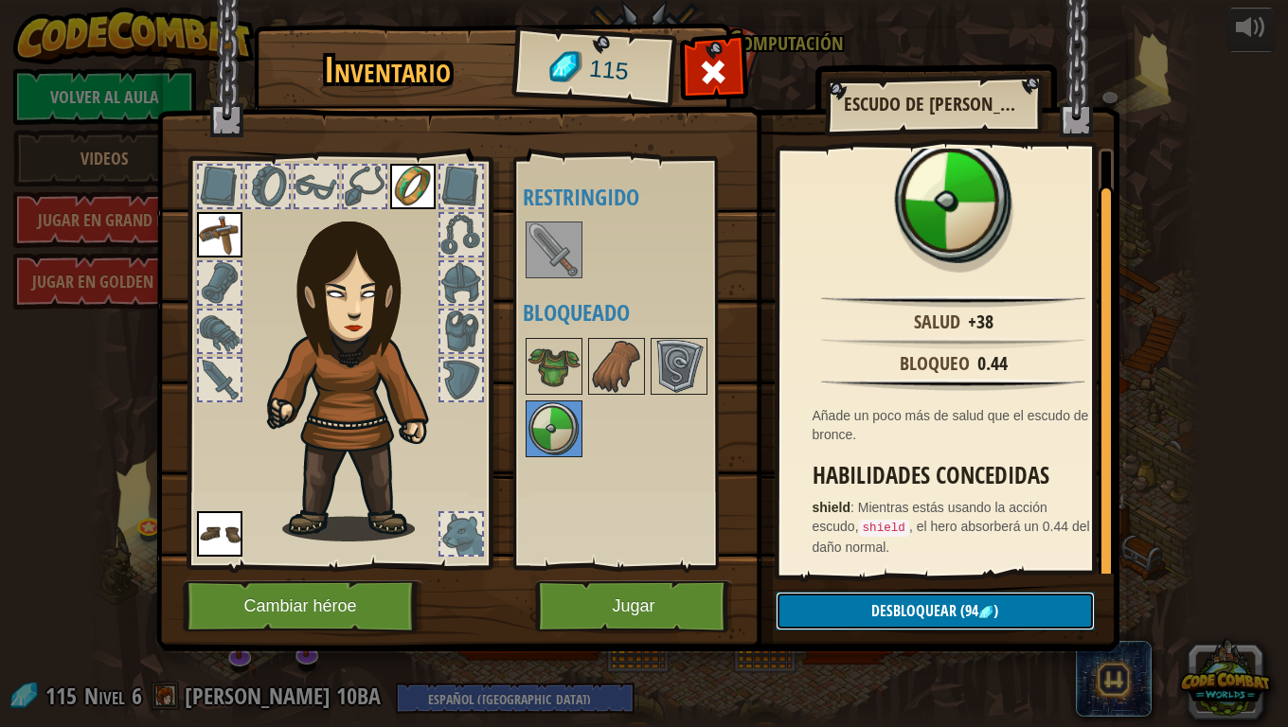
click at [880, 605] on span "Desbloquear" at bounding box center [913, 610] width 85 height 21
click at [880, 605] on button "Confirmar" at bounding box center [935, 611] width 319 height 39
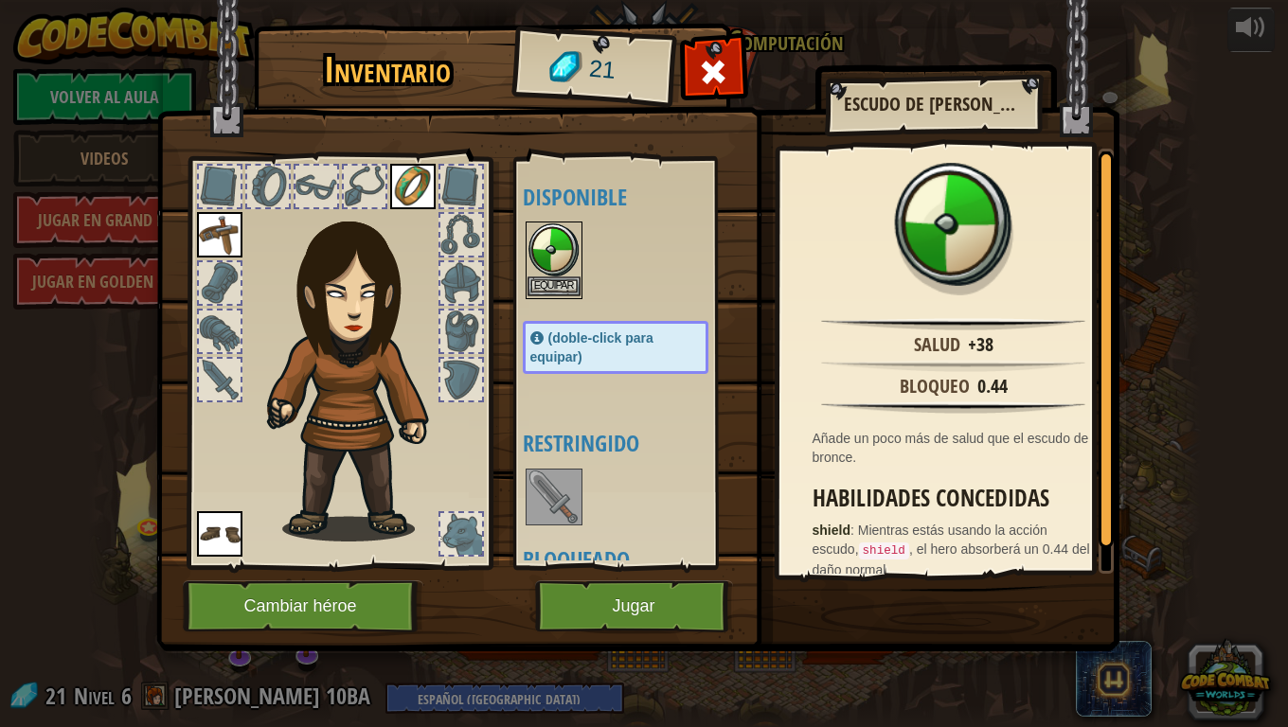
click at [545, 242] on img at bounding box center [554, 250] width 53 height 53
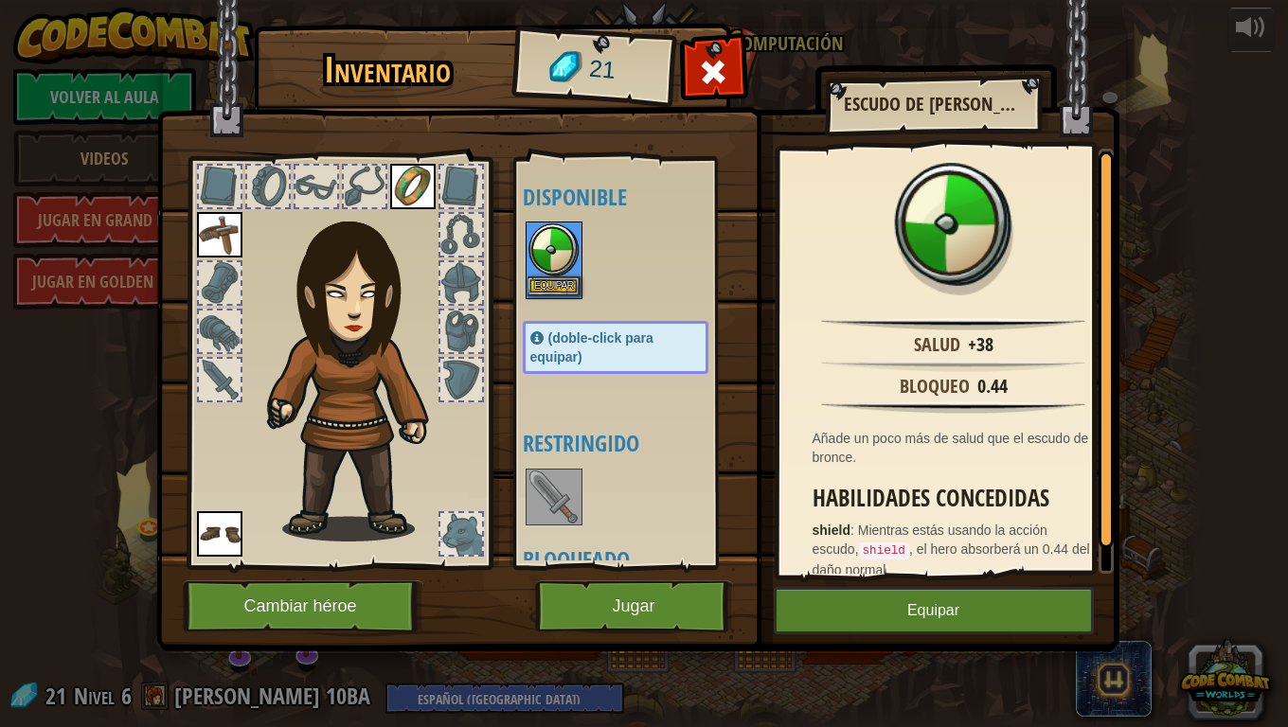
click at [545, 242] on img at bounding box center [554, 250] width 53 height 53
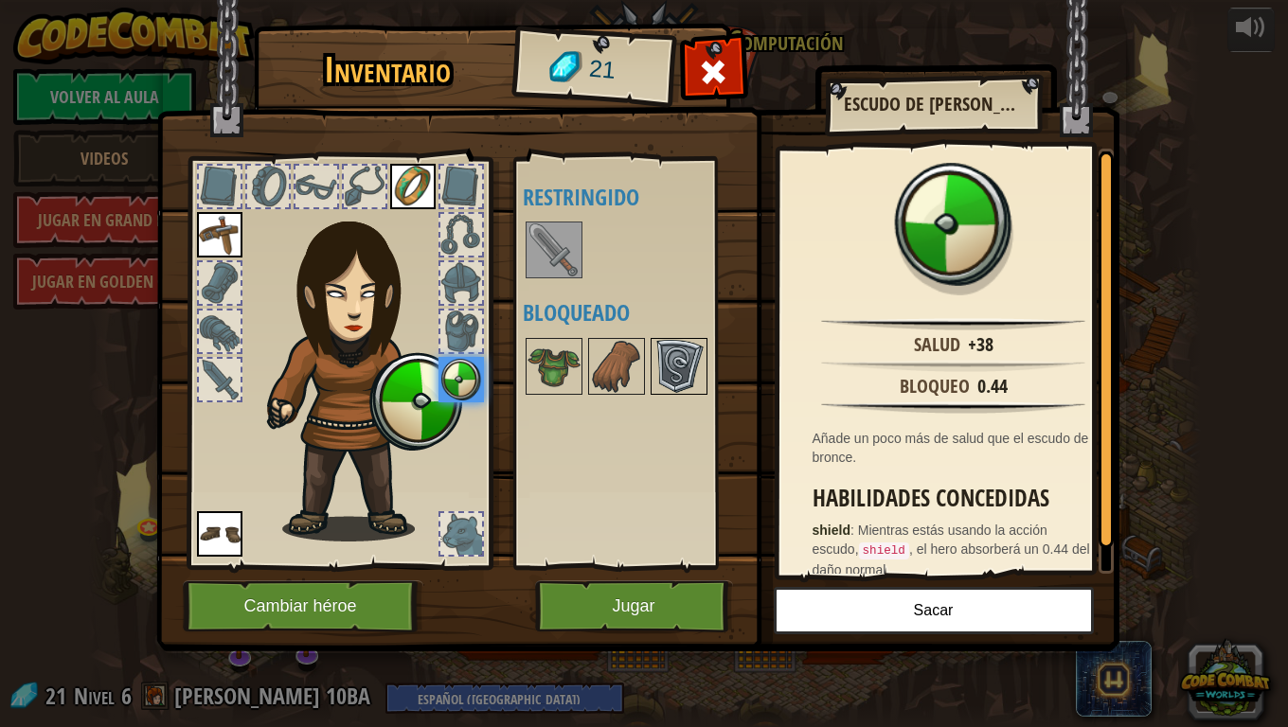
click at [683, 357] on img at bounding box center [679, 366] width 53 height 53
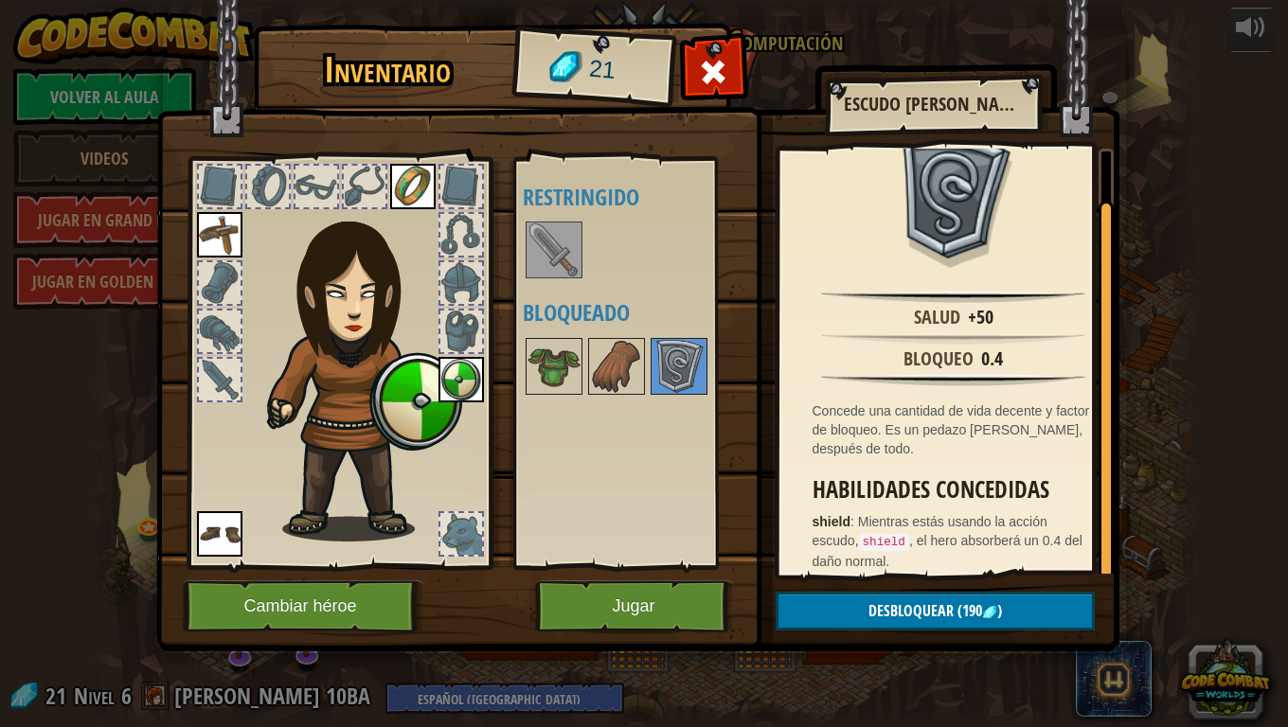
scroll to position [42, 0]
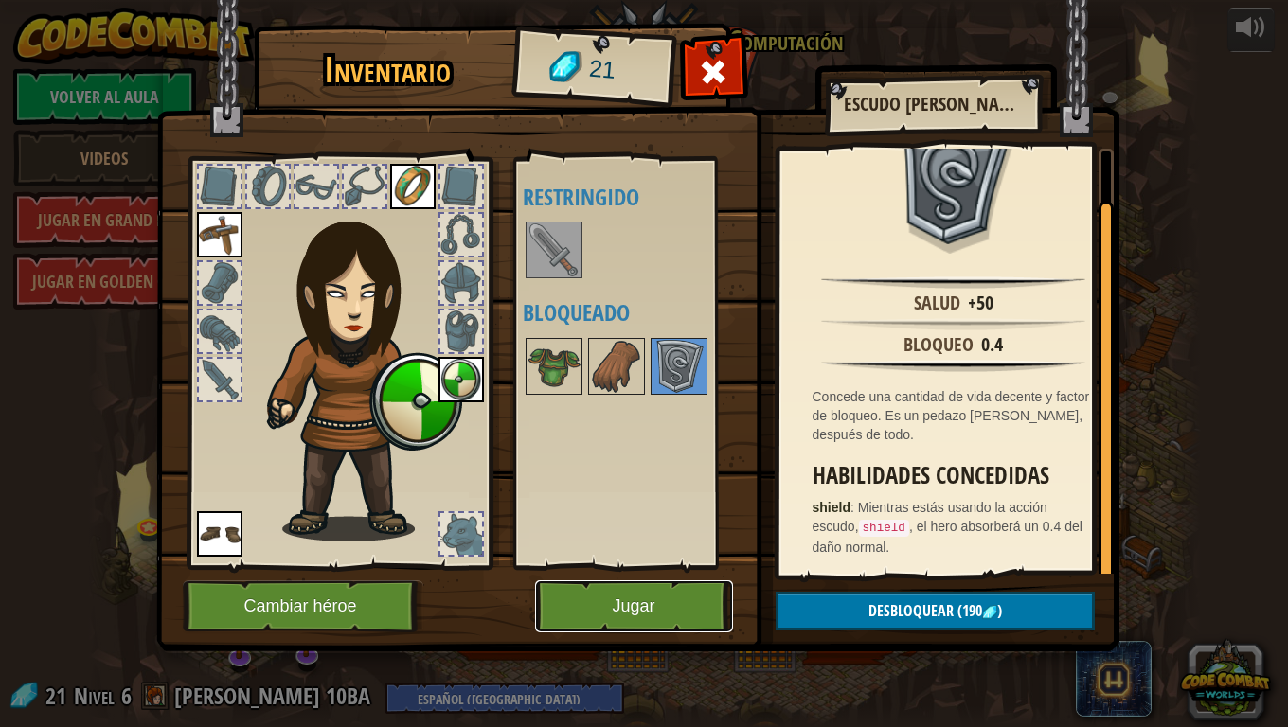
click at [648, 606] on button "Jugar" at bounding box center [634, 607] width 198 height 52
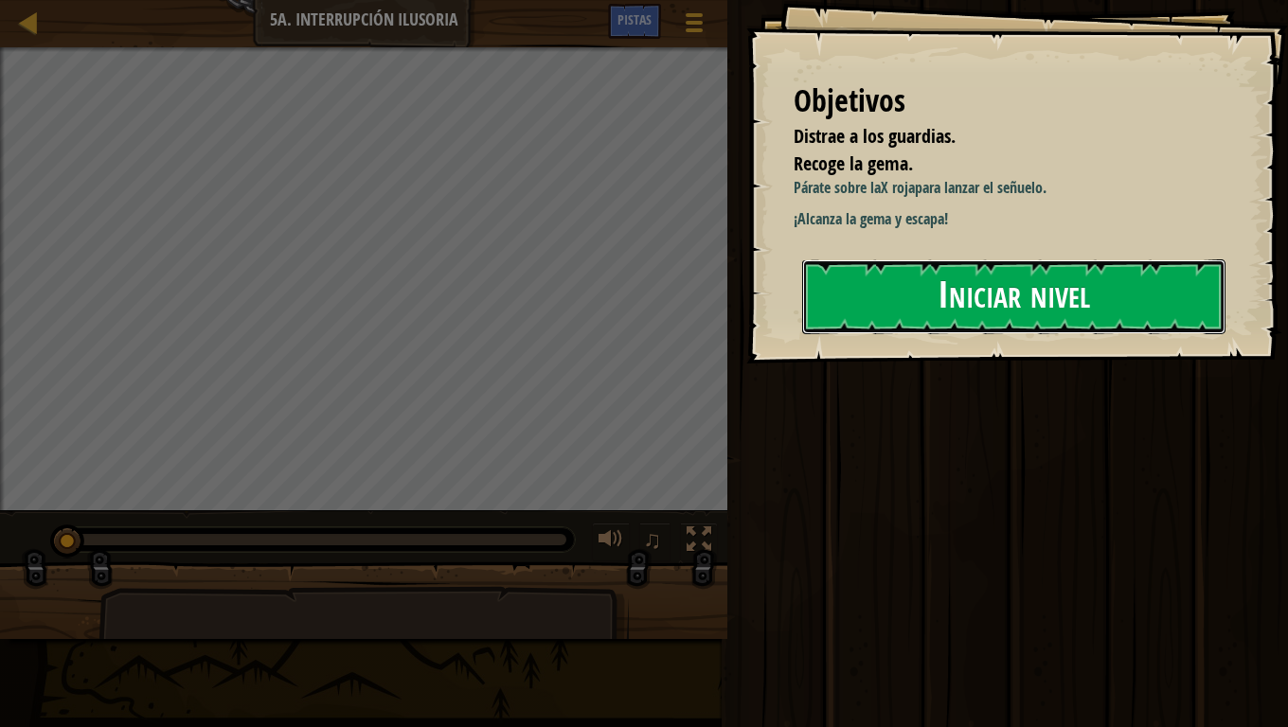
click at [887, 304] on button "Iniciar nivel" at bounding box center [1013, 296] width 423 height 75
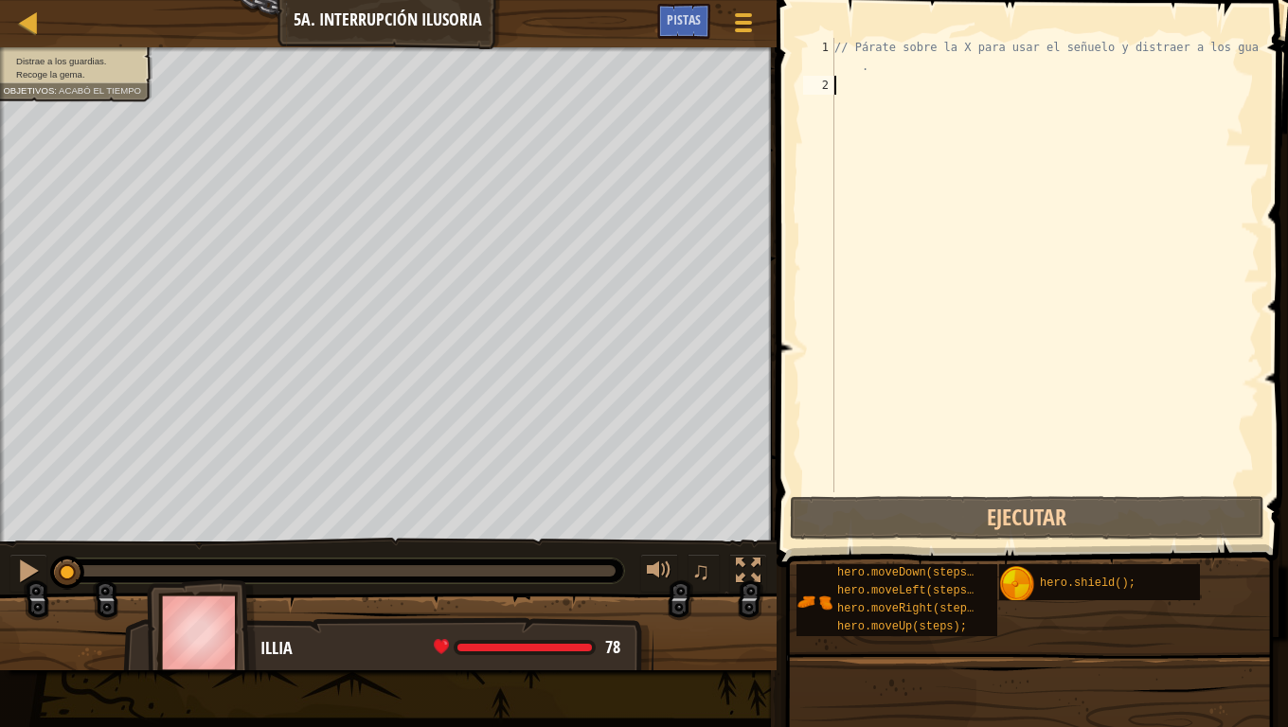
type textarea "h"
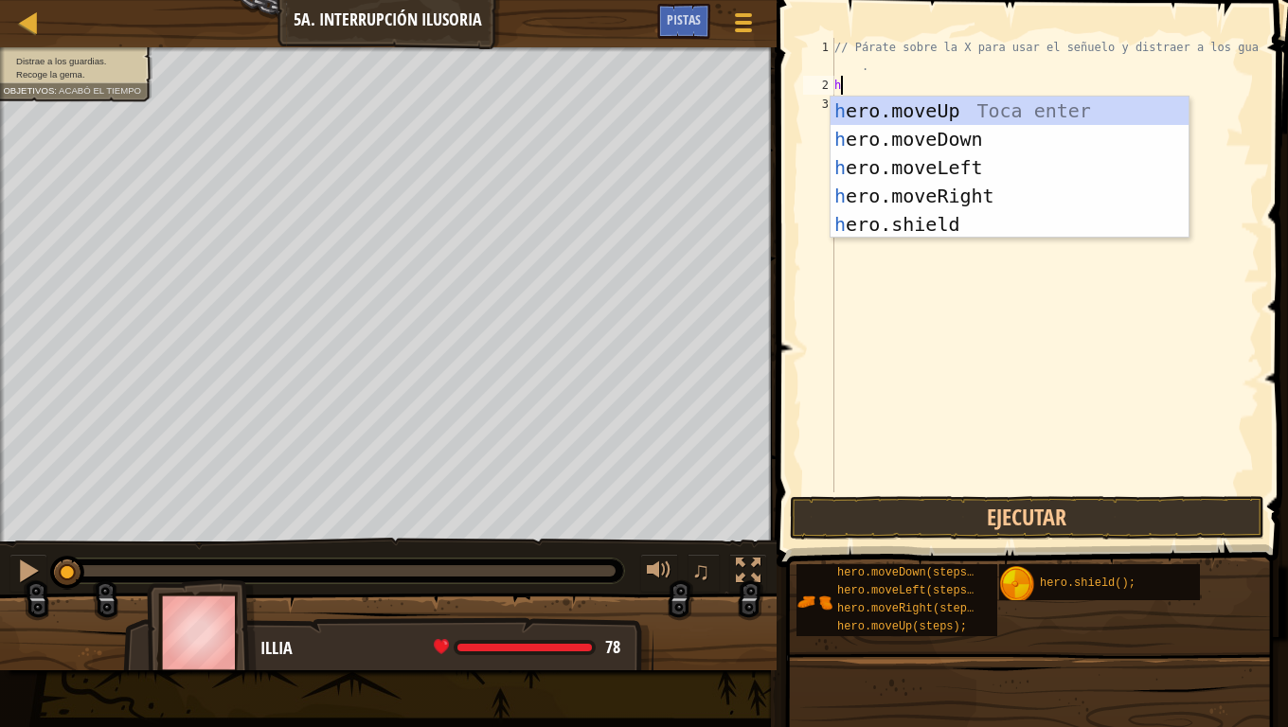
scroll to position [9, 0]
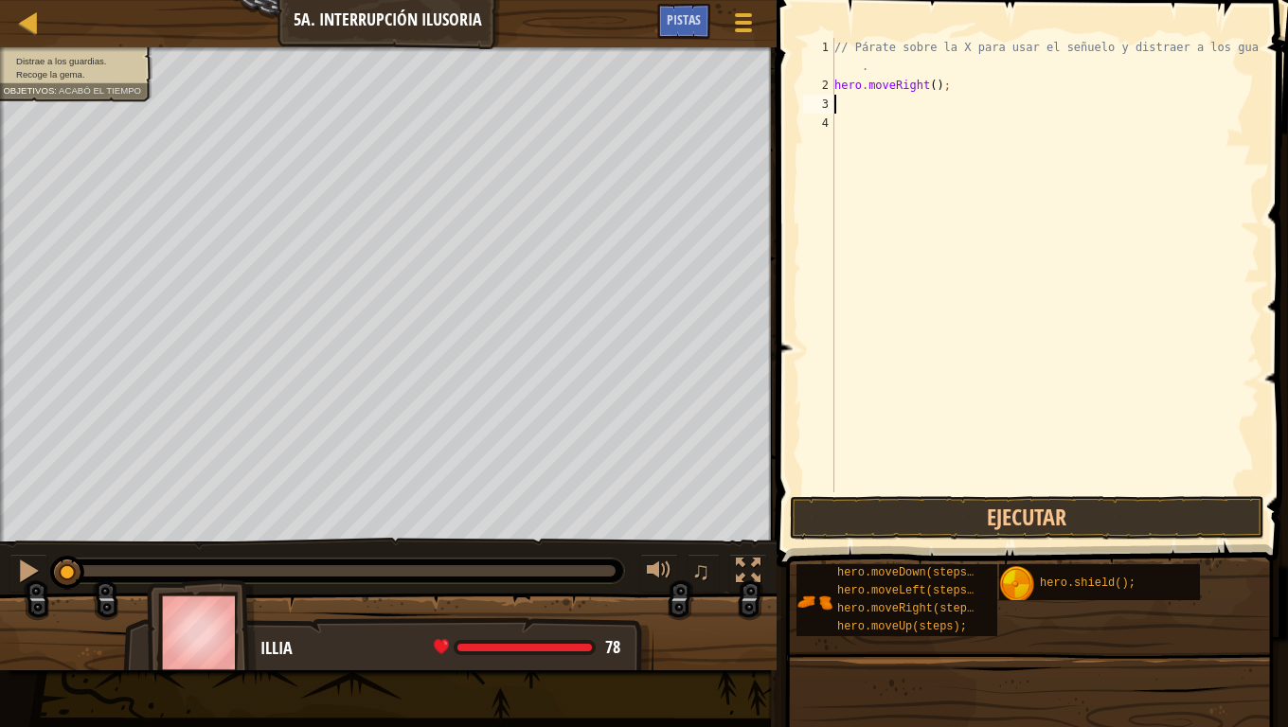
type textarea "h"
type textarea "hero.moveDown(2);"
type textarea "h"
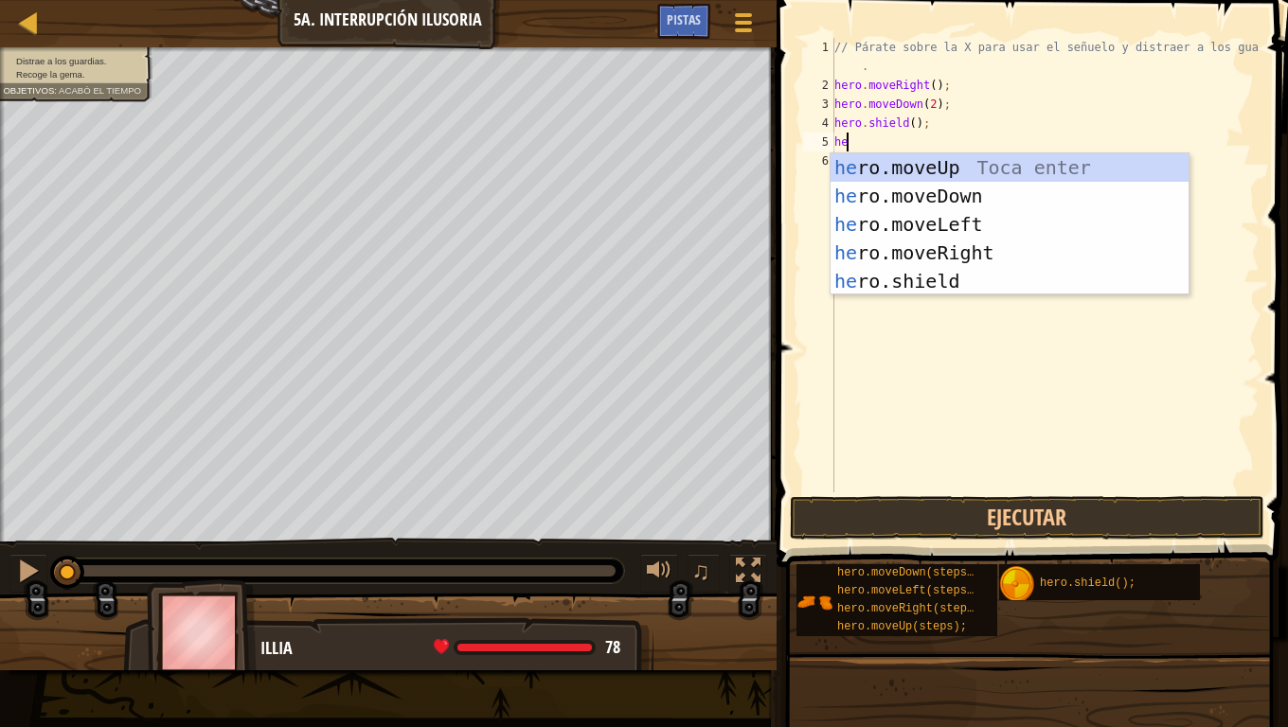
type textarea "her"
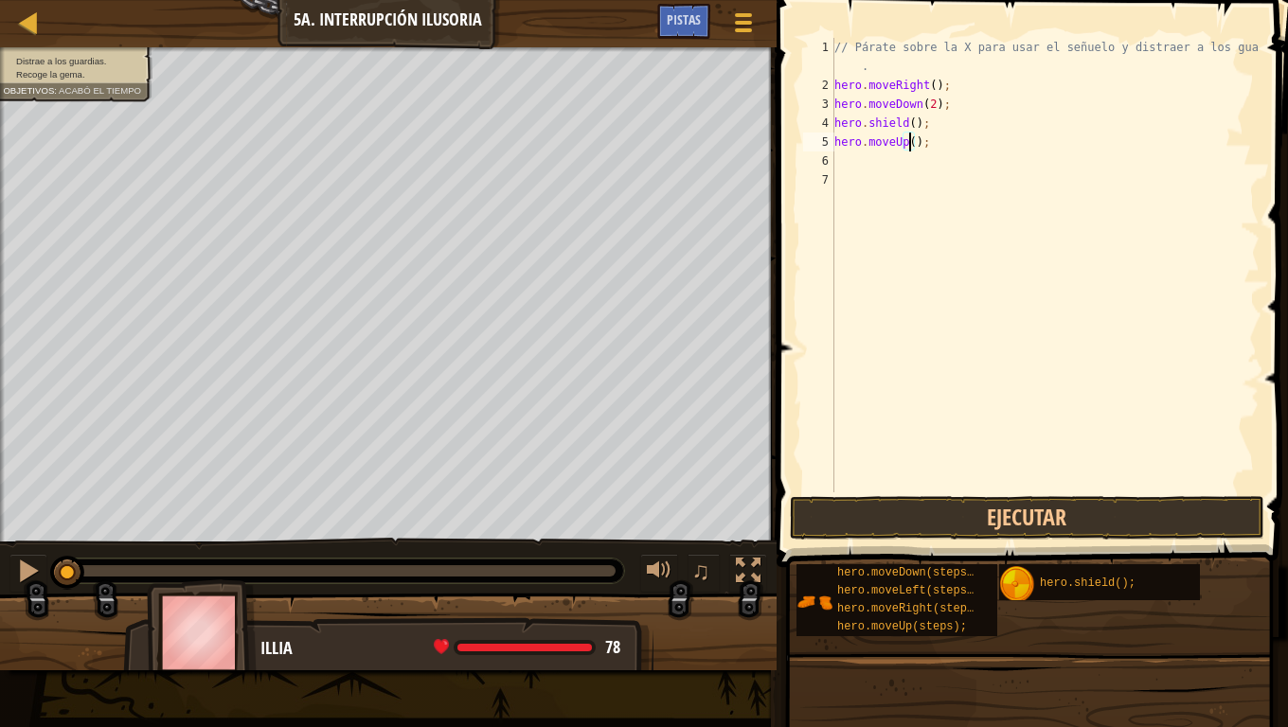
type textarea "hero.moveUp(2);"
type textarea "h"
type textarea "hero.moveRight(3);"
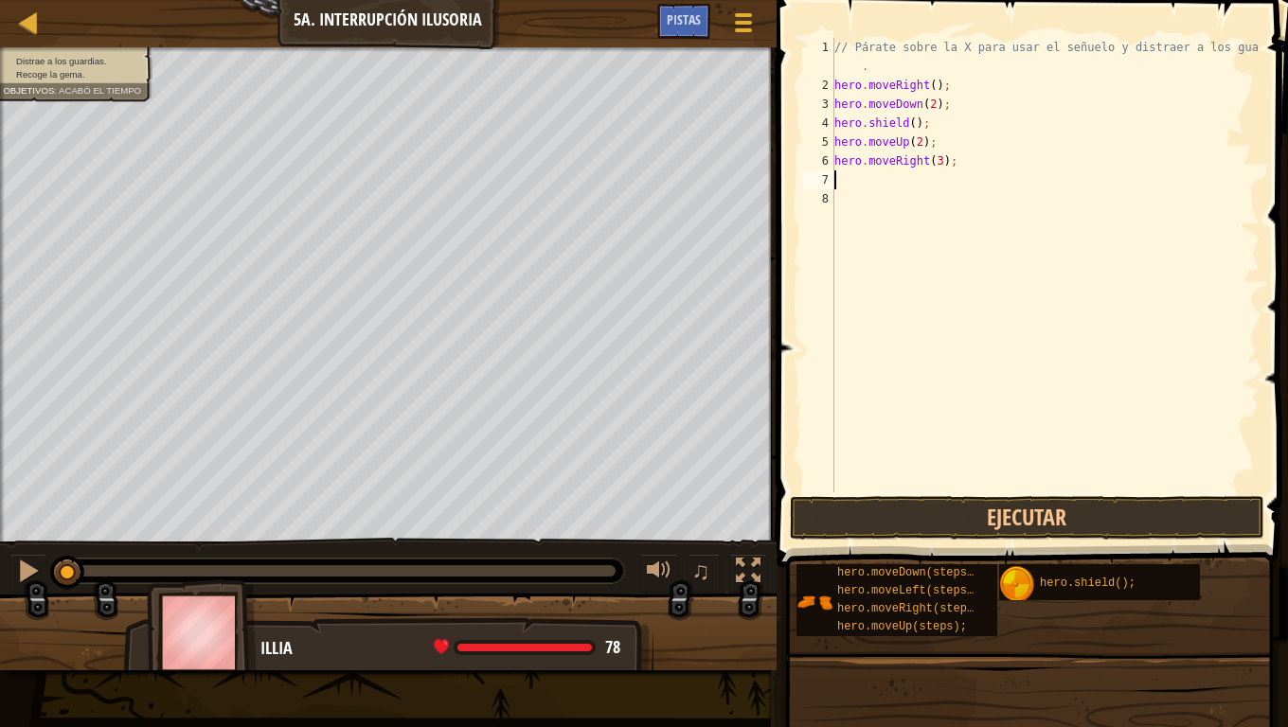
type textarea "h"
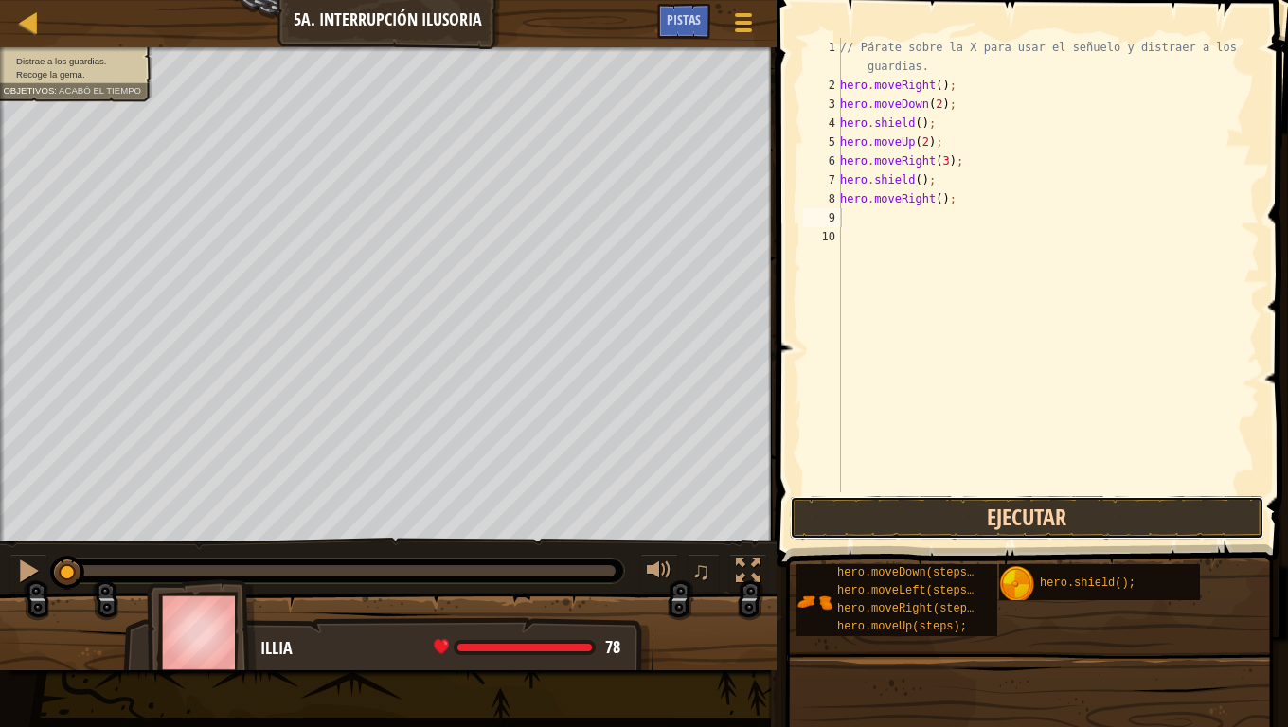
click at [1041, 510] on button "Ejecutar" at bounding box center [1027, 518] width 474 height 44
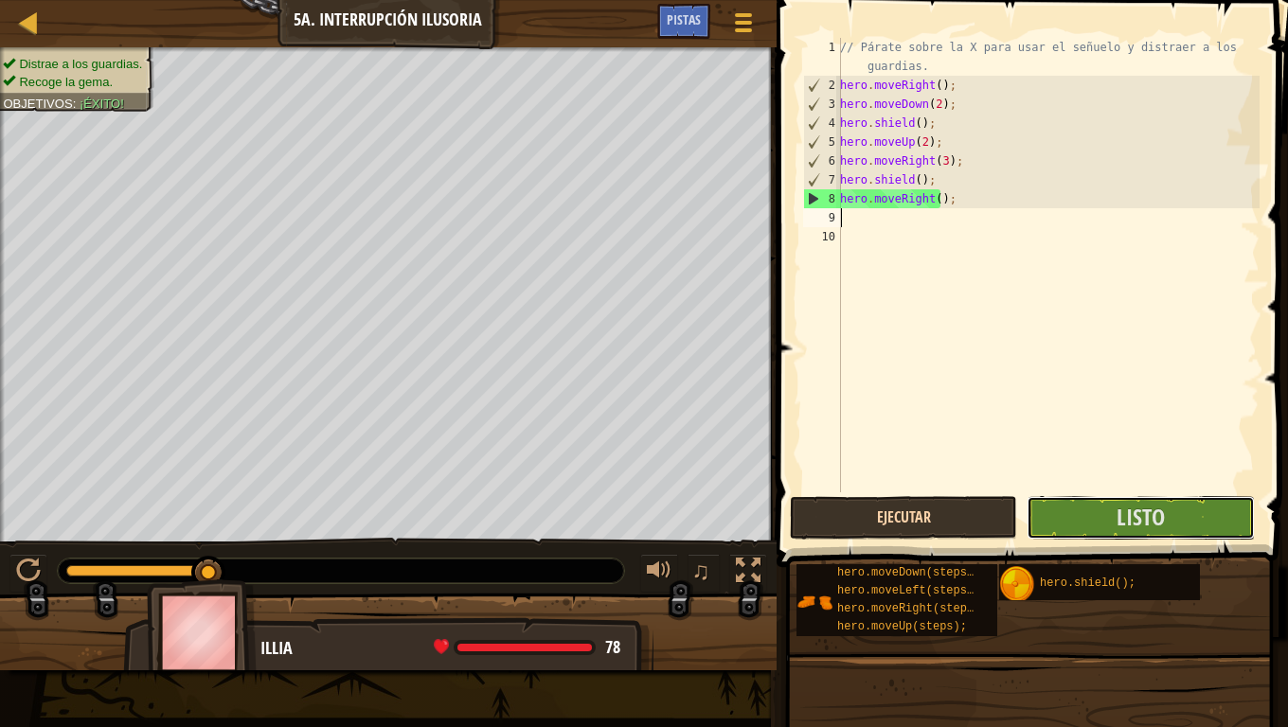
click at [1041, 510] on button "Listo" at bounding box center [1140, 518] width 227 height 44
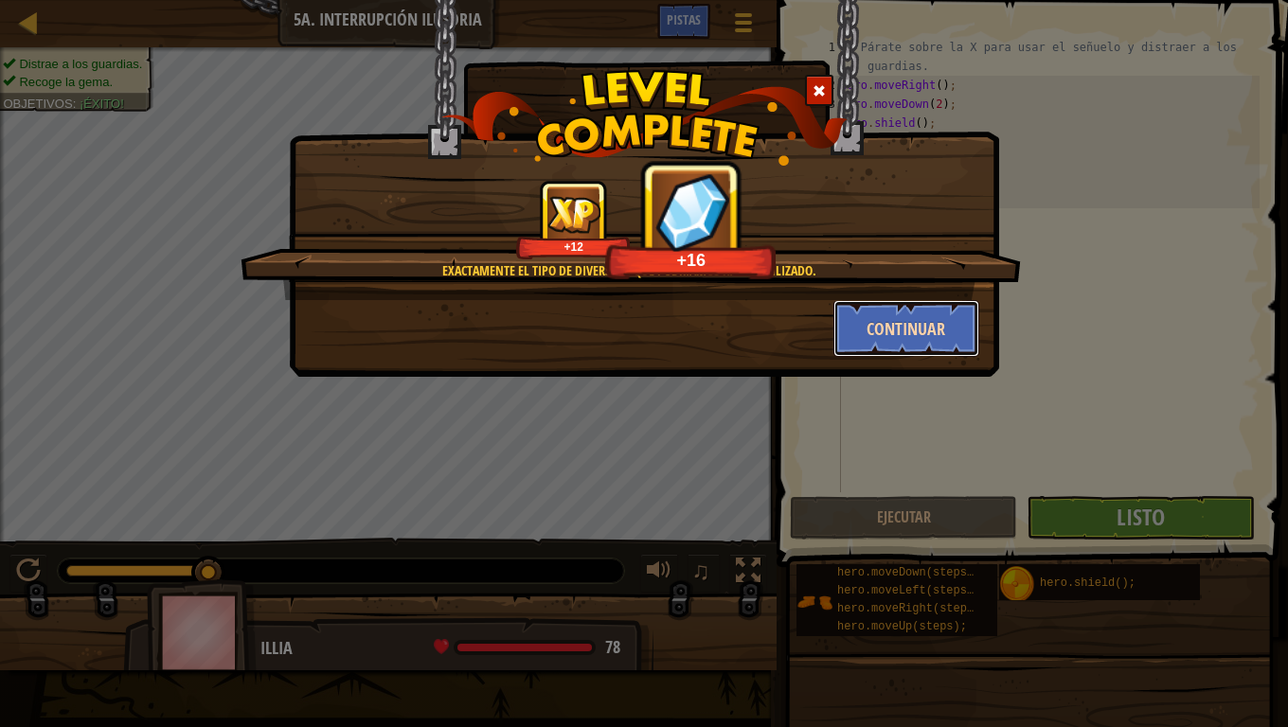
click at [892, 337] on button "Continuar" at bounding box center [906, 328] width 147 height 57
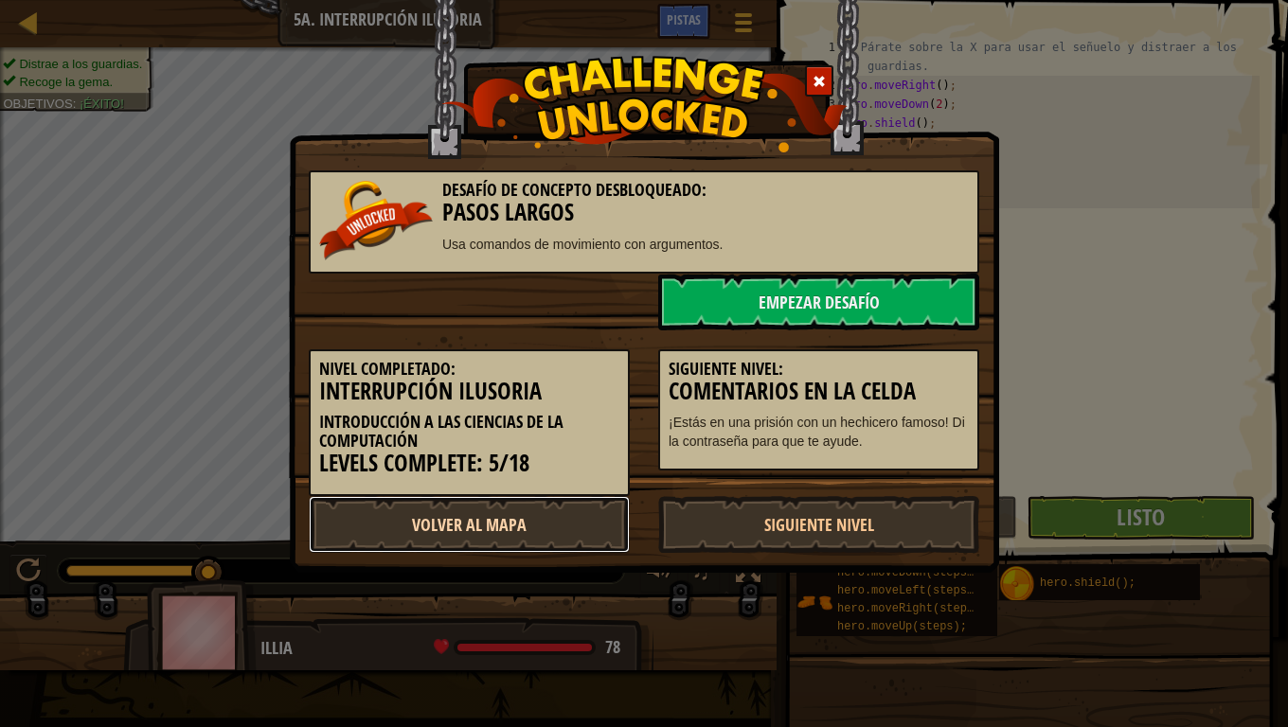
click at [511, 522] on link "Volver al Mapa" at bounding box center [469, 524] width 321 height 57
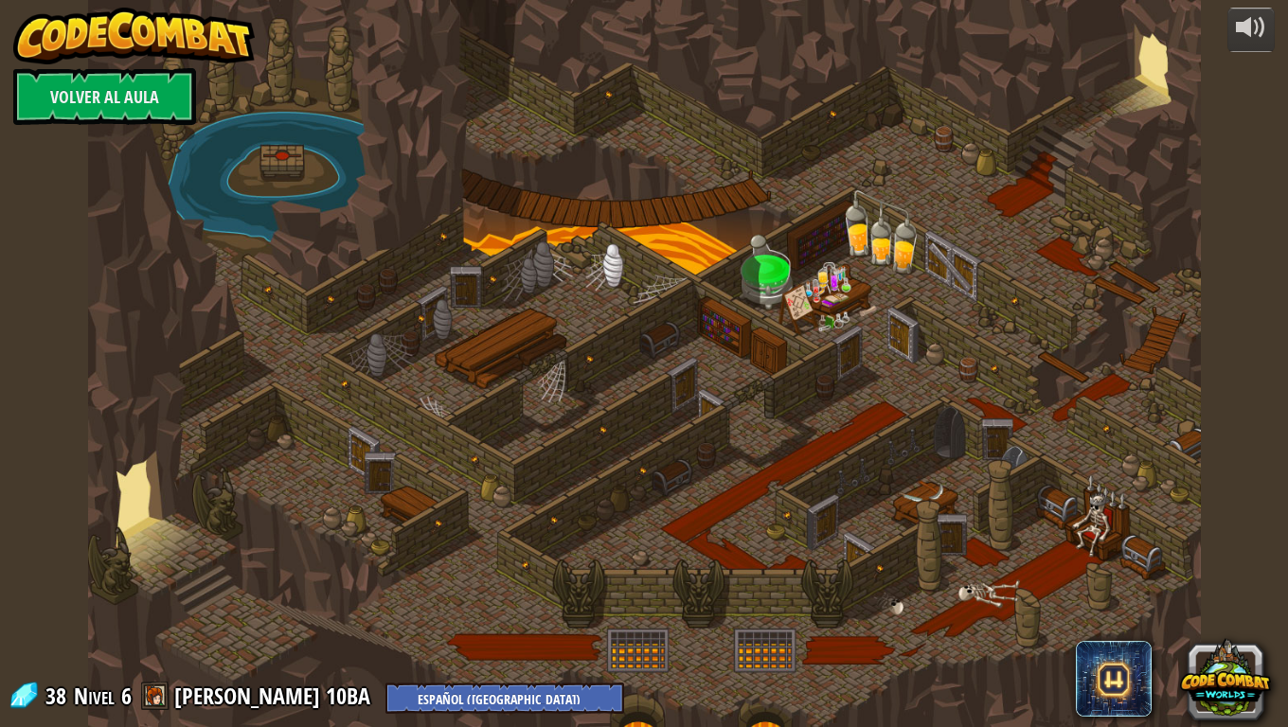
select select "es-419"
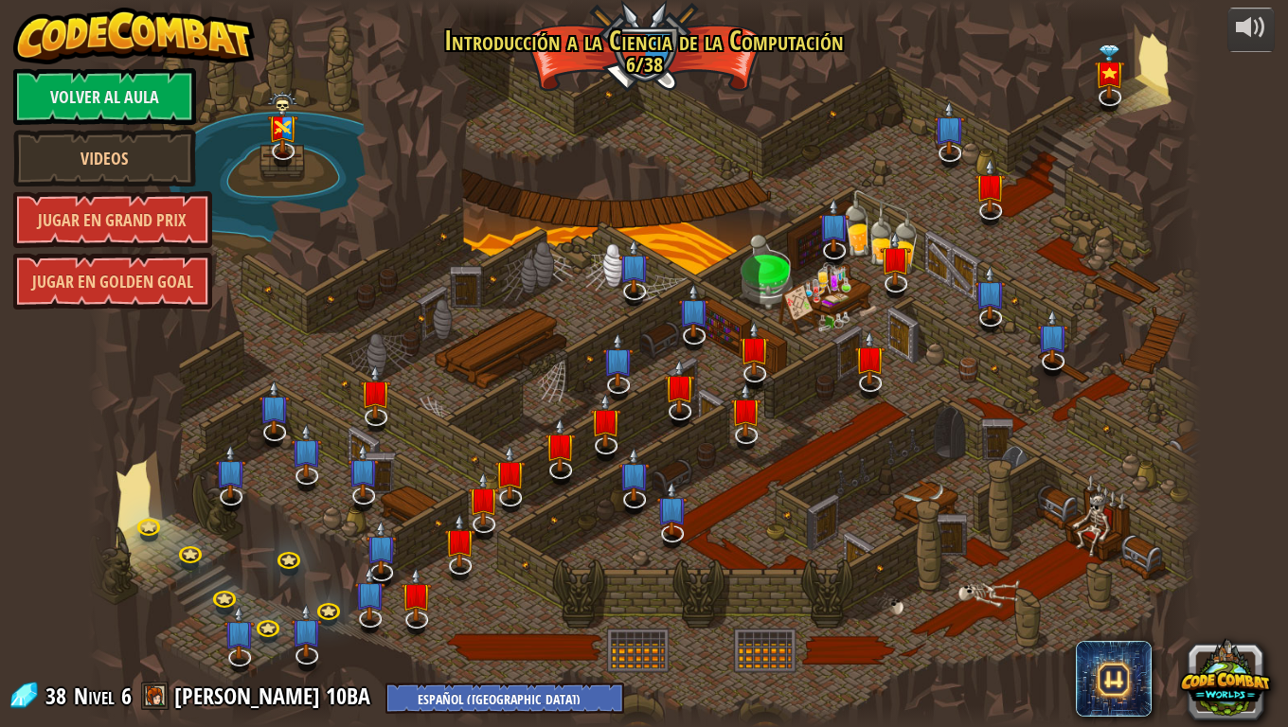
select select "es-419"
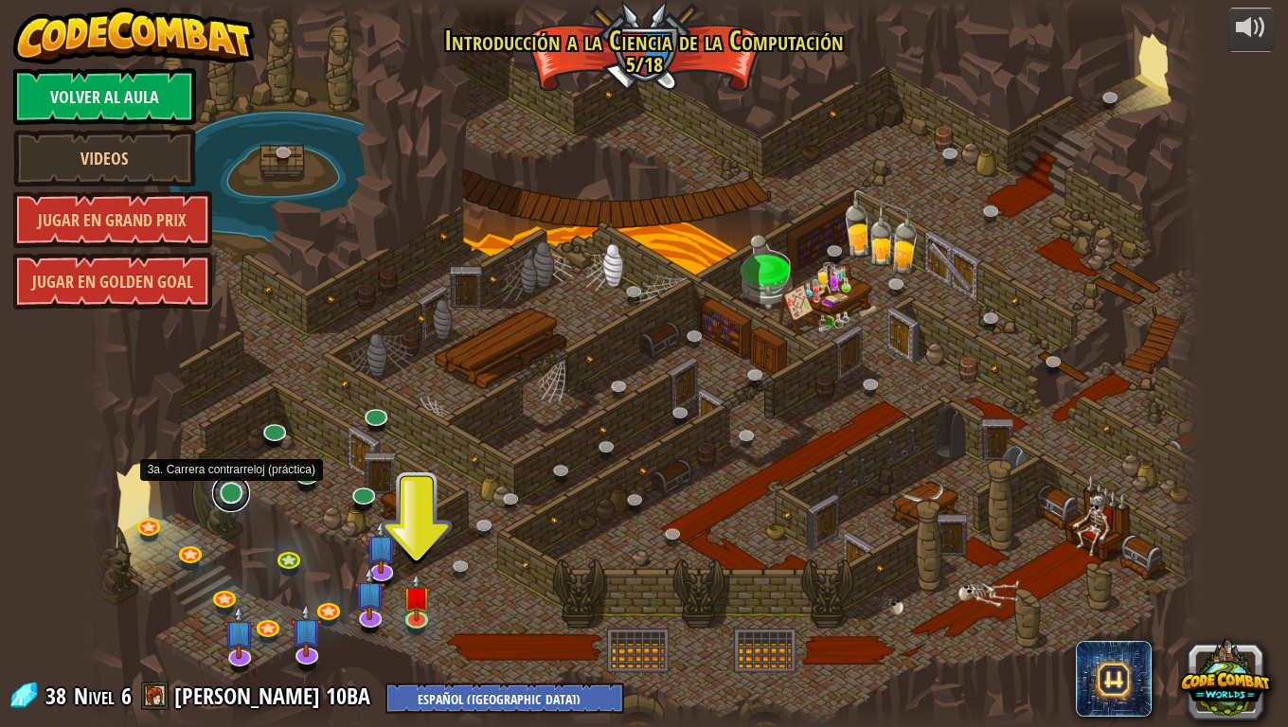
click at [223, 497] on link at bounding box center [231, 493] width 38 height 38
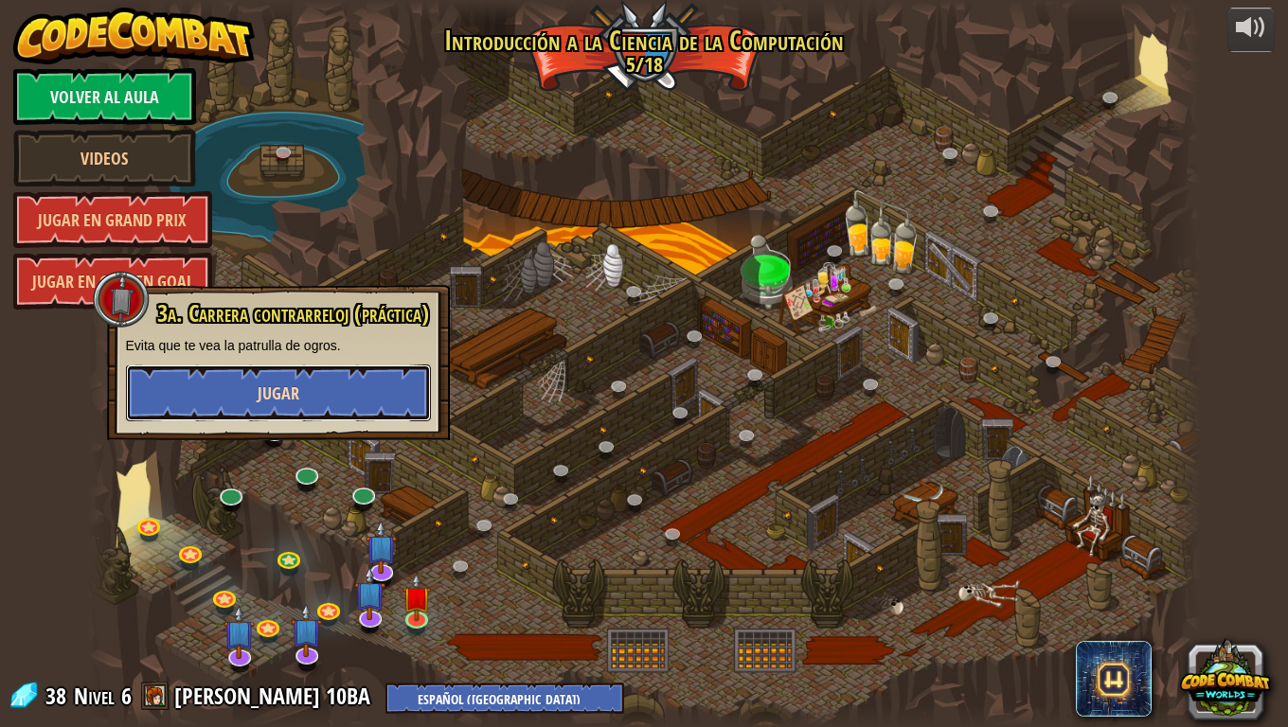
click at [289, 394] on span "Jugar" at bounding box center [279, 394] width 42 height 24
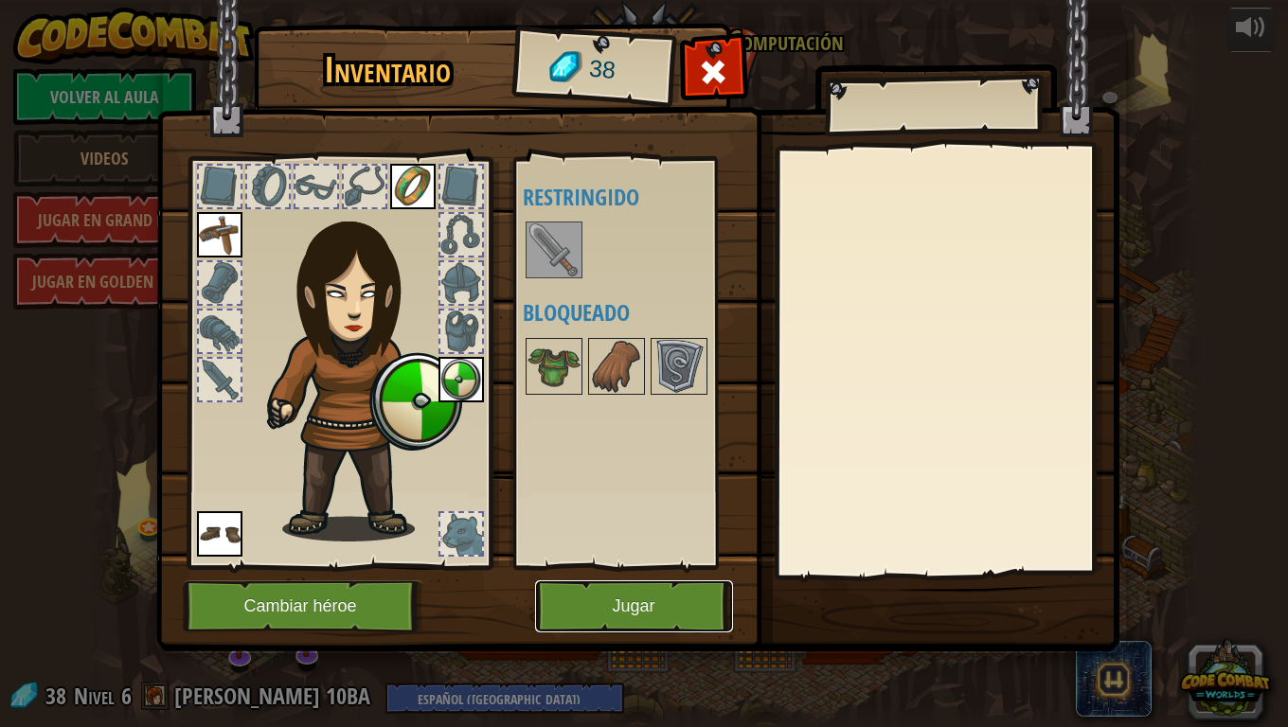
click at [645, 595] on button "Jugar" at bounding box center [634, 607] width 198 height 52
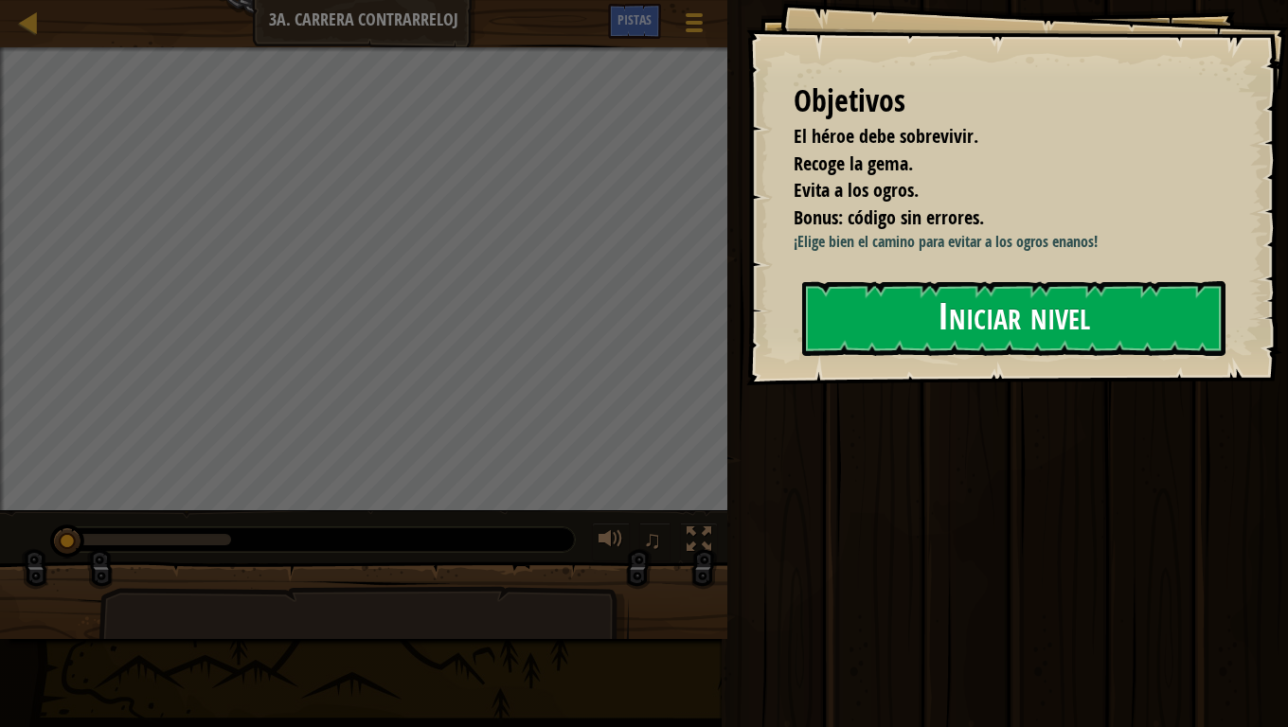
click at [900, 302] on button "Iniciar nivel" at bounding box center [1013, 318] width 423 height 75
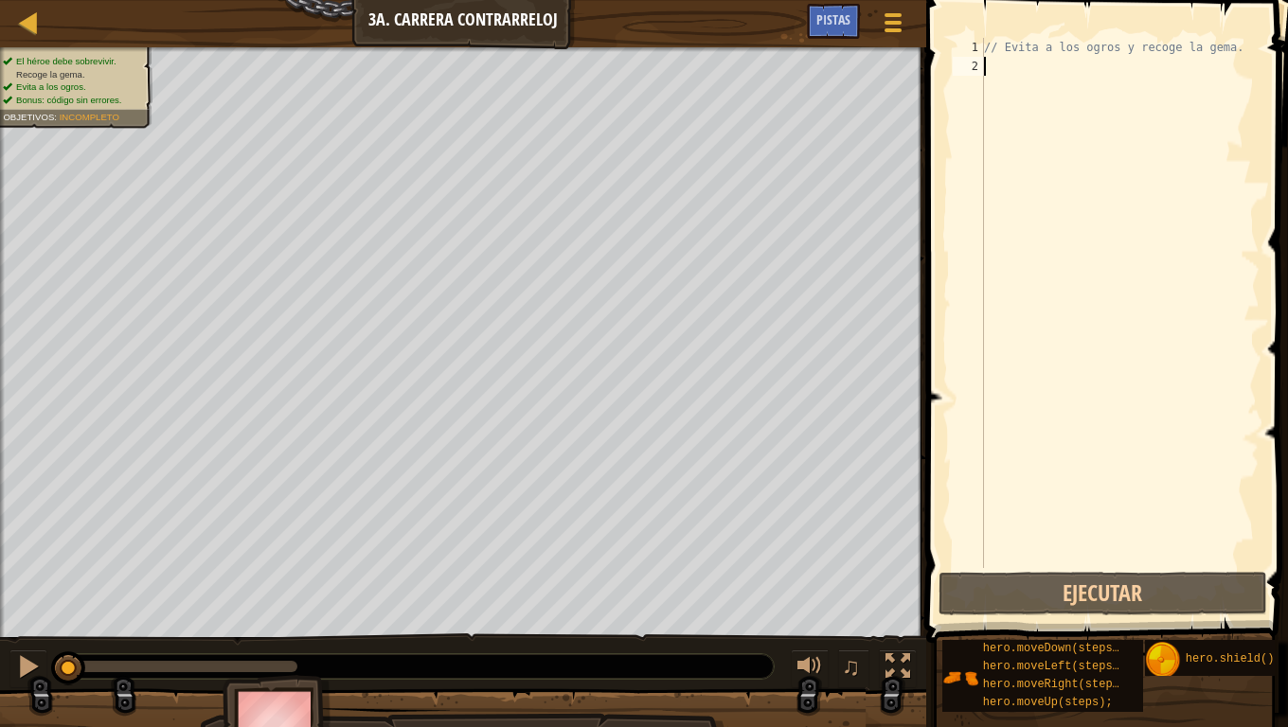
type textarea "h"
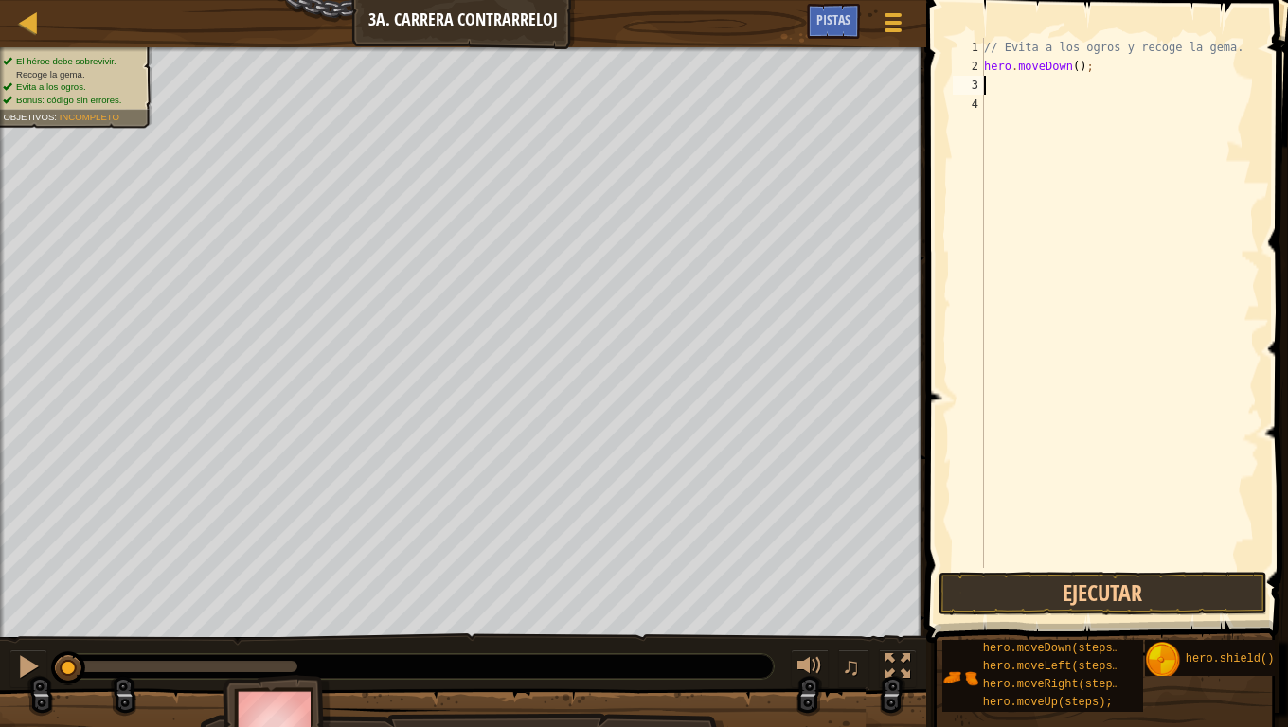
type textarea "h"
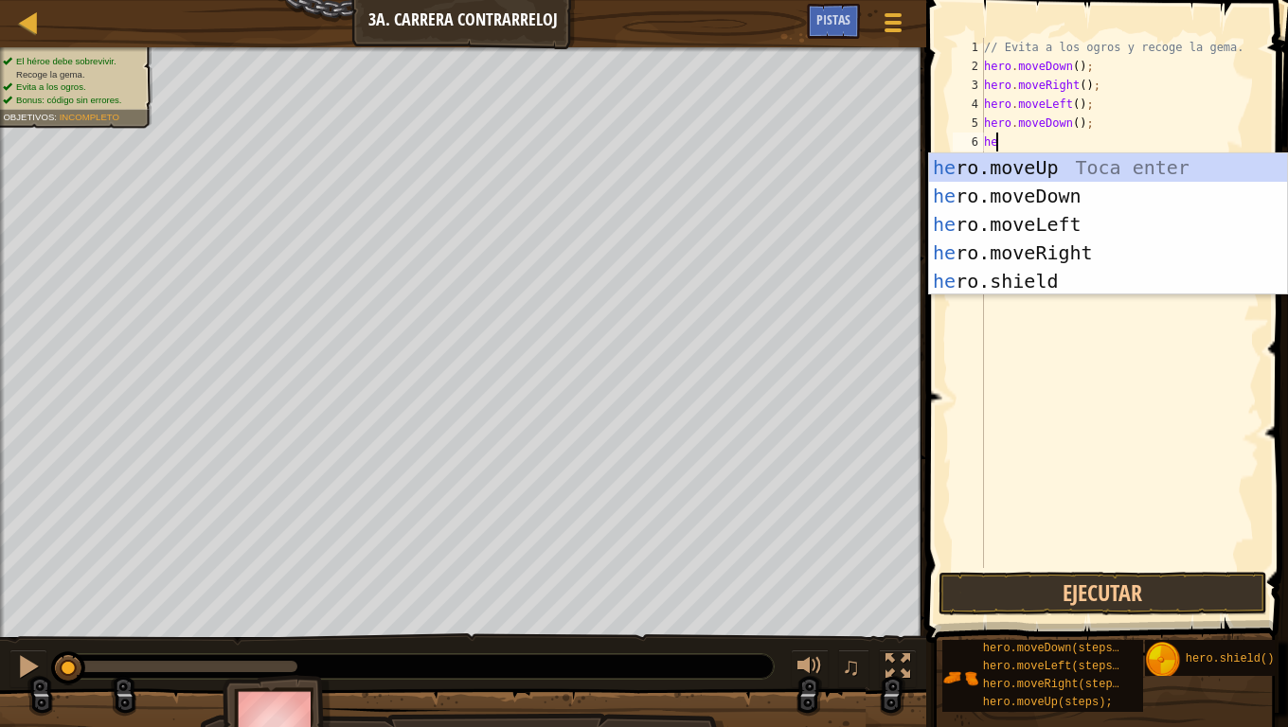
type textarea "her"
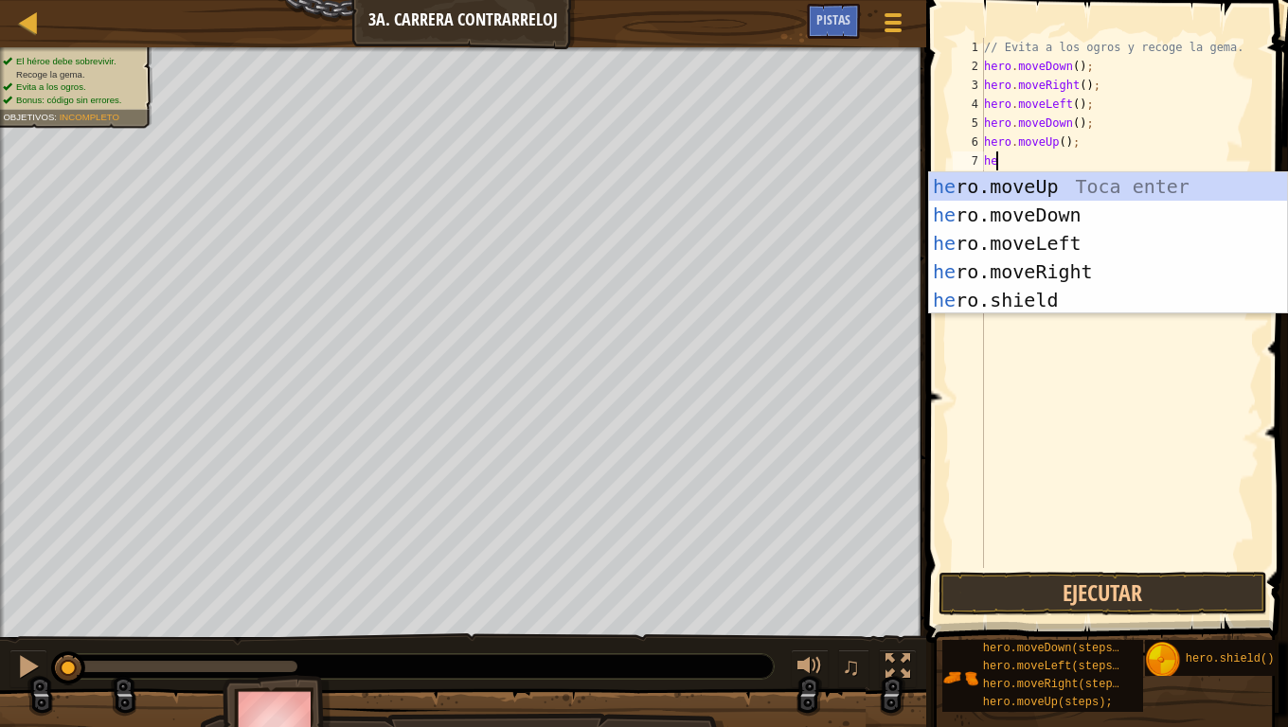
scroll to position [9, 1]
type textarea "hero"
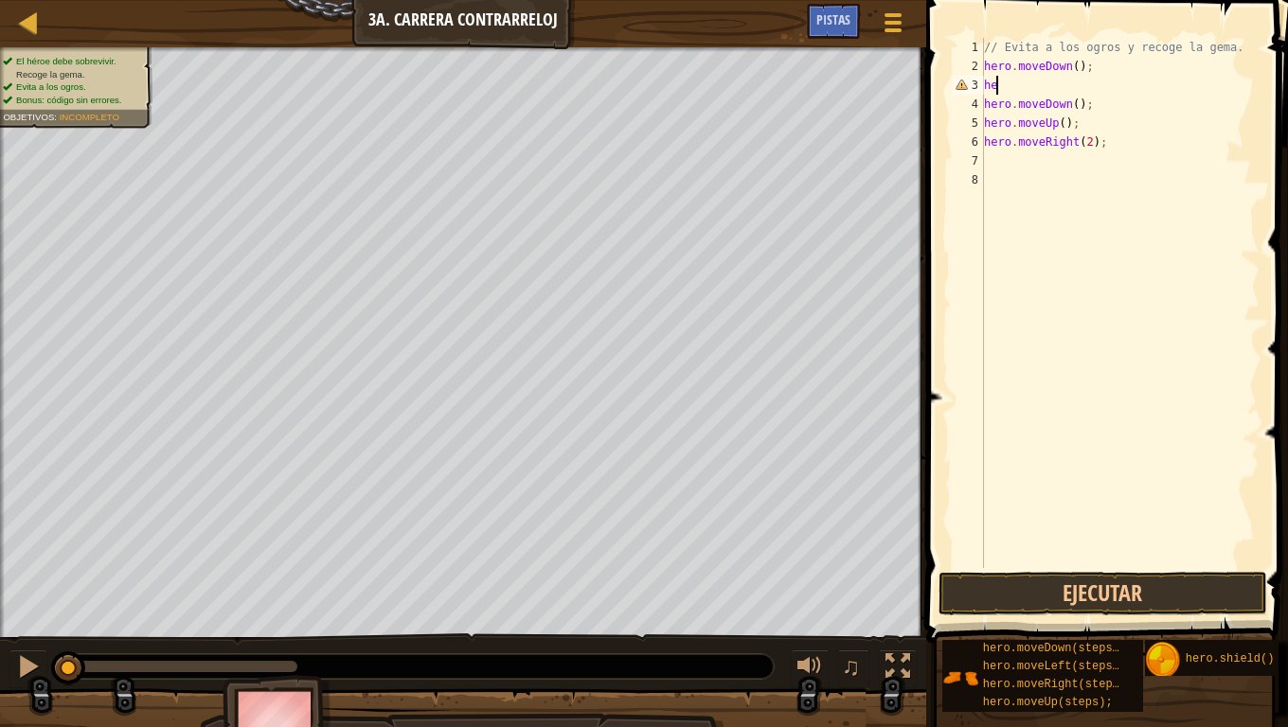
scroll to position [9, 0]
type textarea "h"
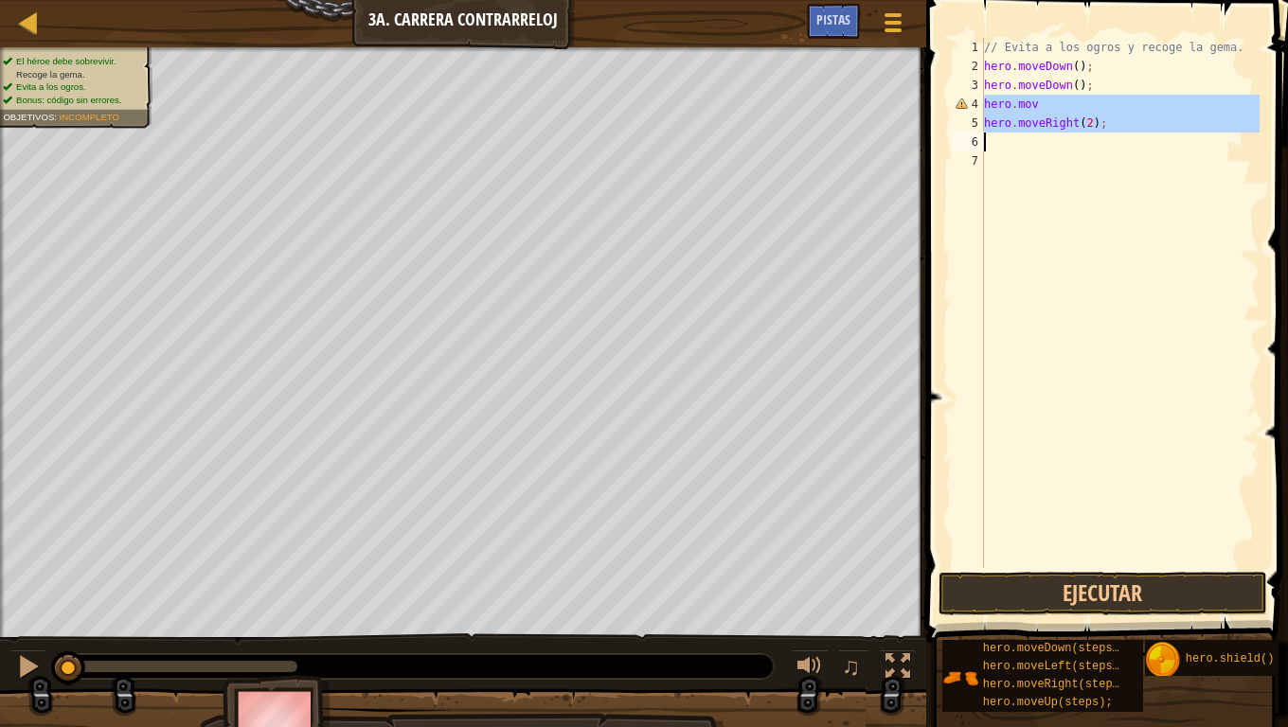
drag, startPoint x: 986, startPoint y: 100, endPoint x: 1150, endPoint y: 151, distance: 171.4
click at [1150, 151] on div "// Evita a los ogros y recoge la gema. hero . moveDown ( ) ; hero . moveDown ( …" at bounding box center [1119, 322] width 279 height 568
type textarea "hero.moveRight(2);"
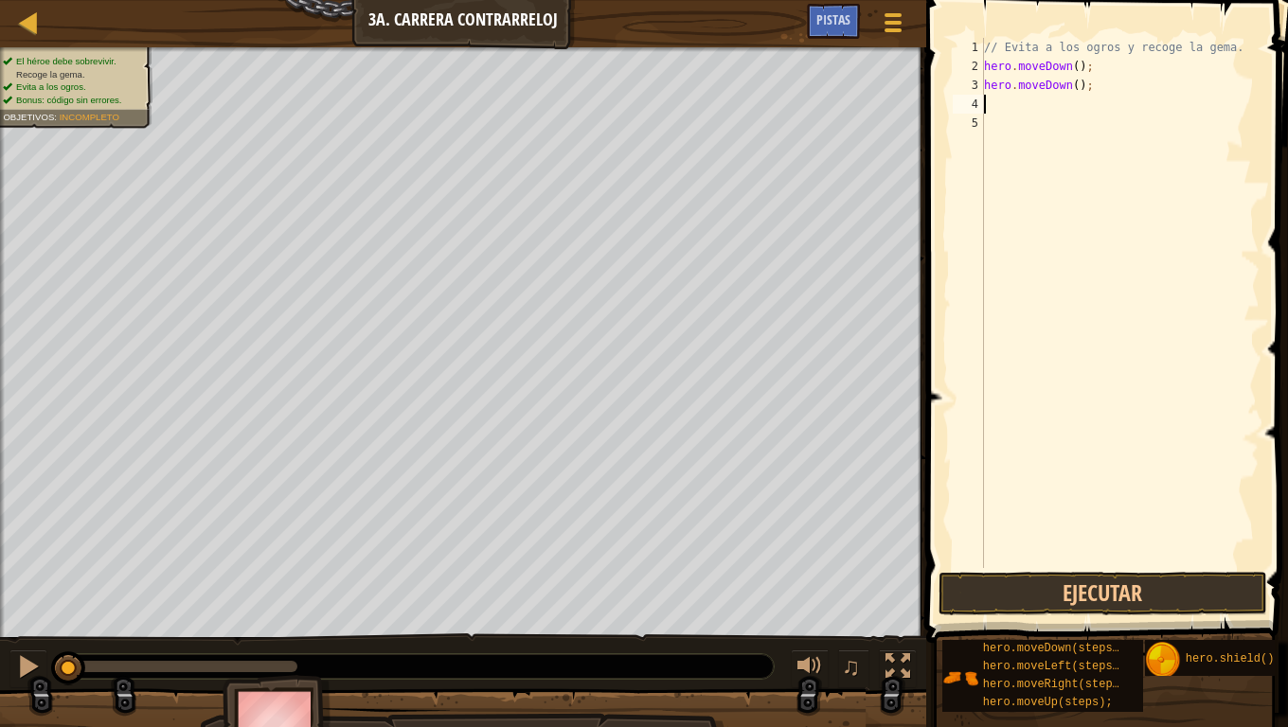
type textarea "hero.moveDown();"
type textarea "hero.moveDown(2);"
type textarea "h"
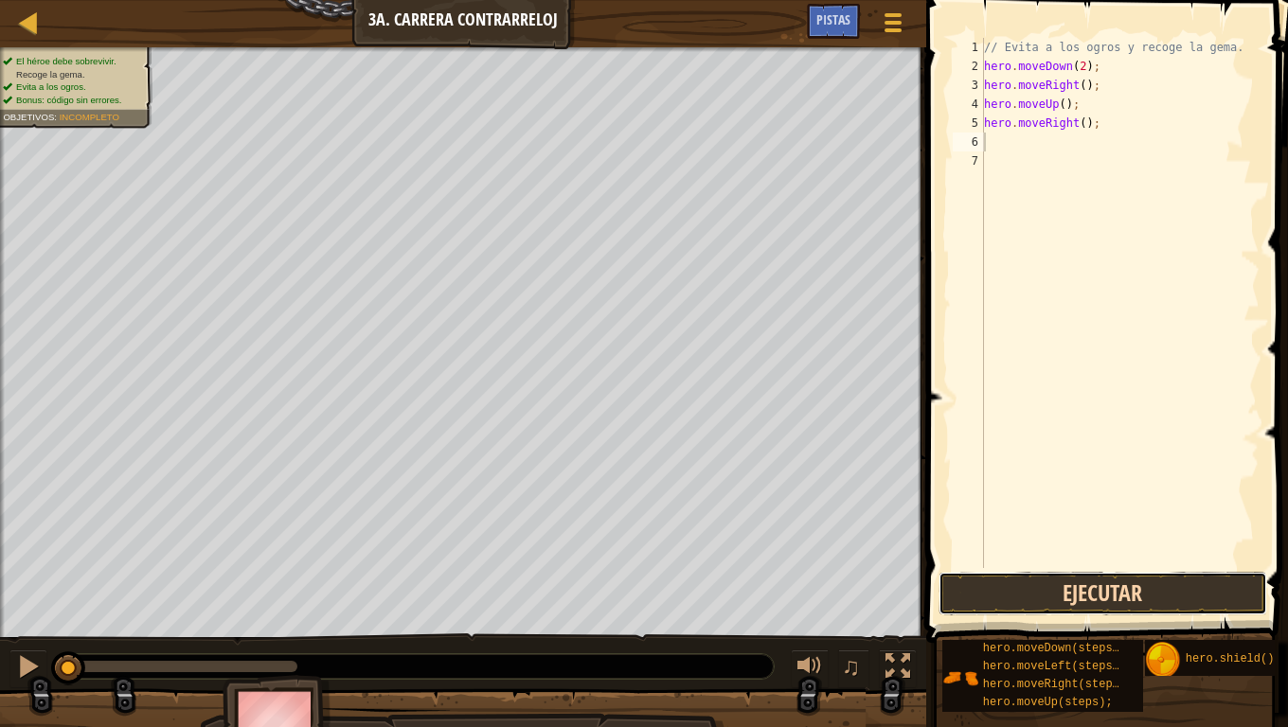
click at [1114, 584] on button "Ejecutar" at bounding box center [1103, 594] width 329 height 44
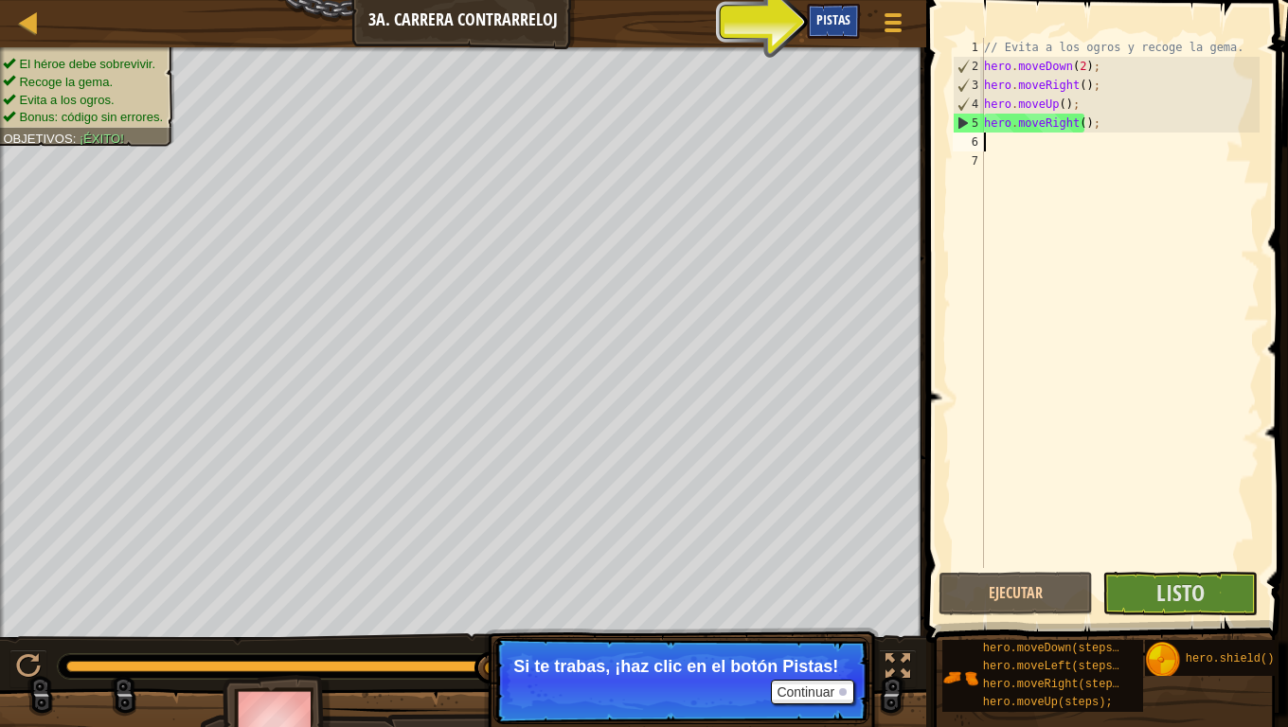
click at [836, 27] on span "Pistas" at bounding box center [833, 19] width 34 height 18
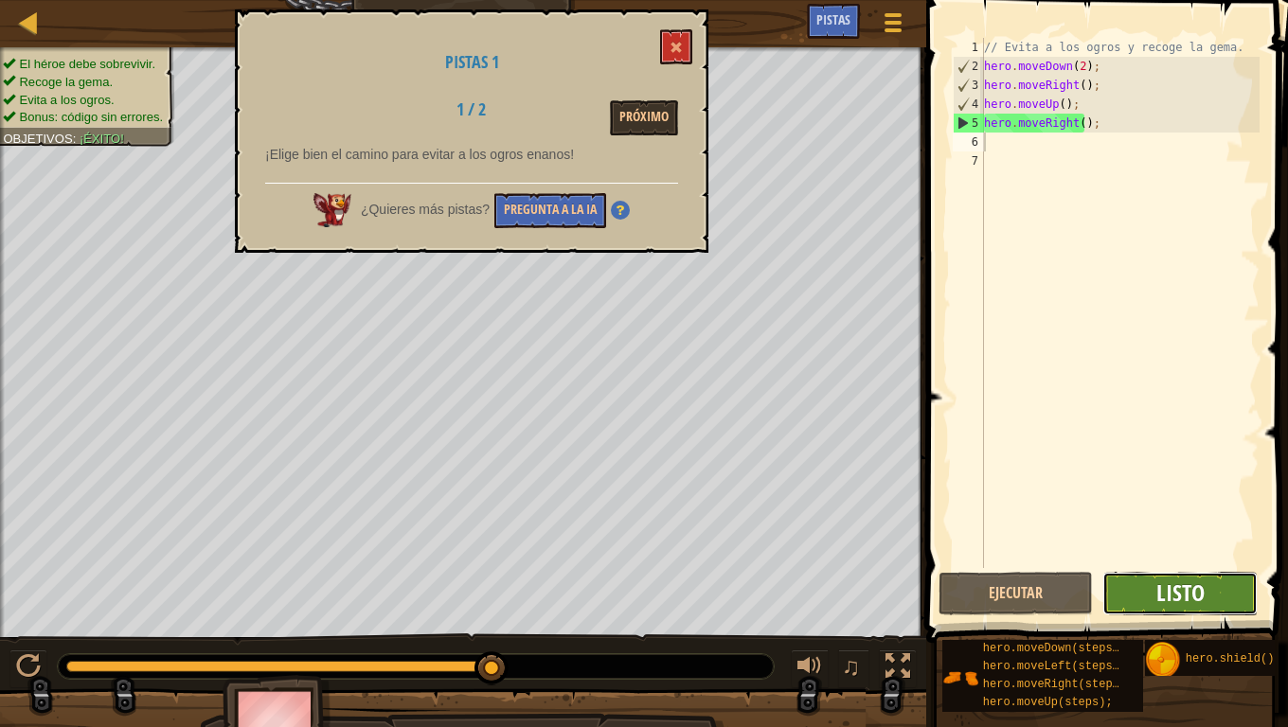
click at [1172, 585] on span "Listo" at bounding box center [1180, 593] width 48 height 30
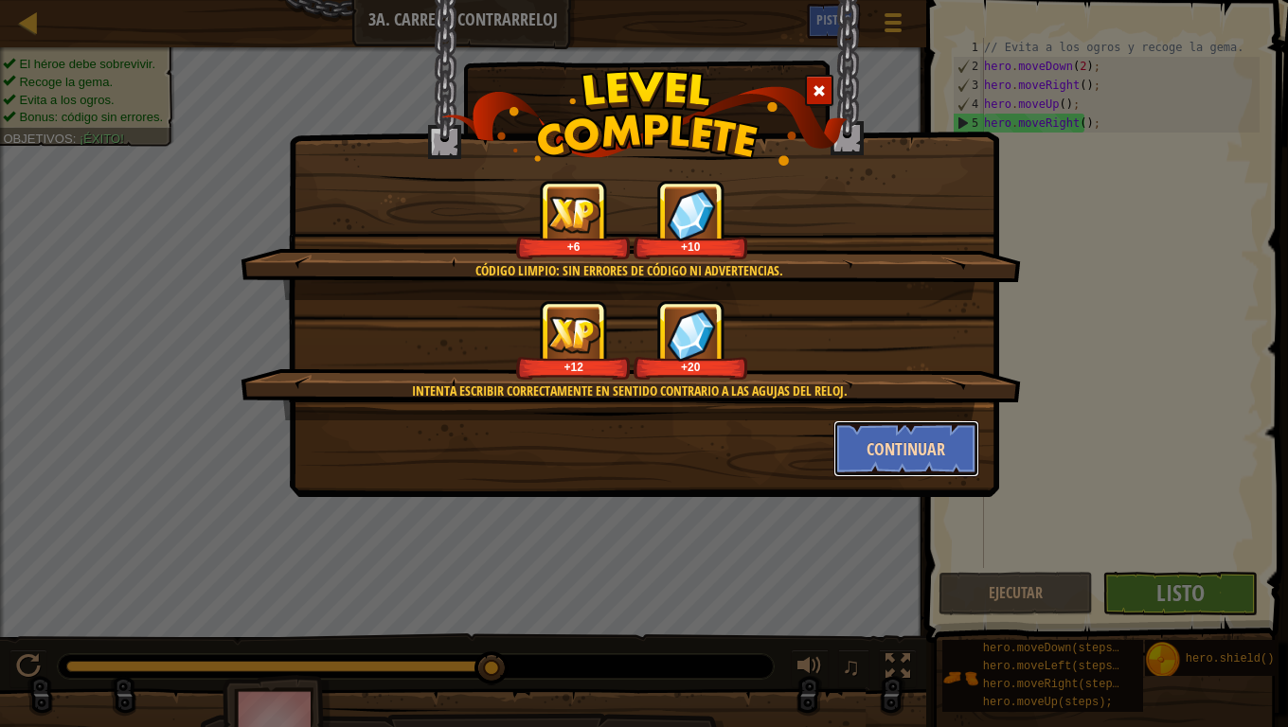
click at [886, 457] on button "Continuar" at bounding box center [906, 449] width 147 height 57
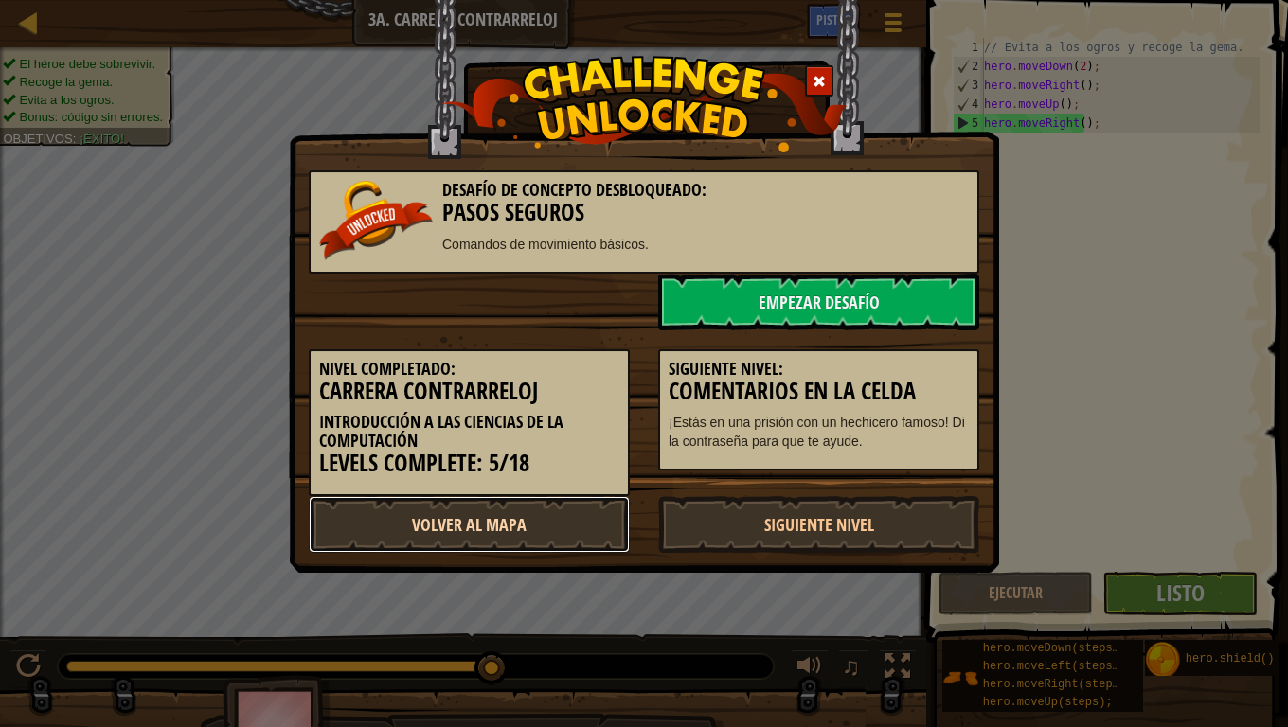
click at [561, 513] on link "Volver al Mapa" at bounding box center [469, 524] width 321 height 57
select select "es-419"
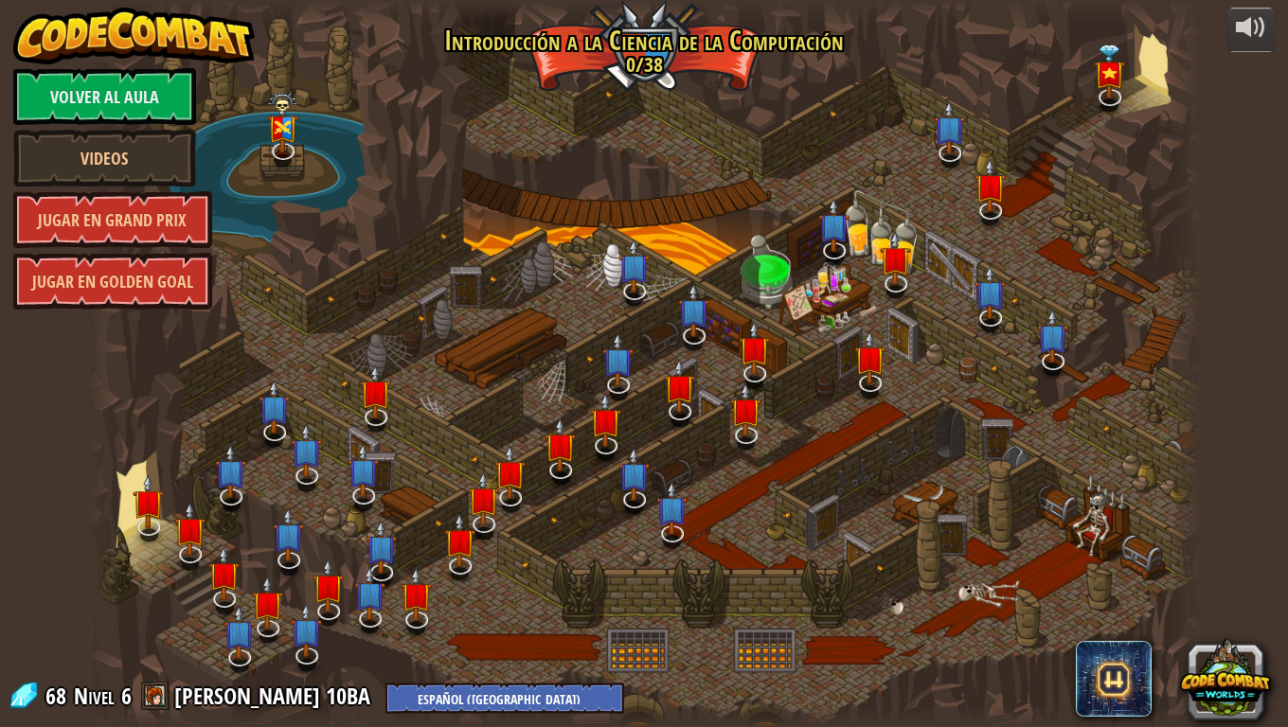
select select "es-419"
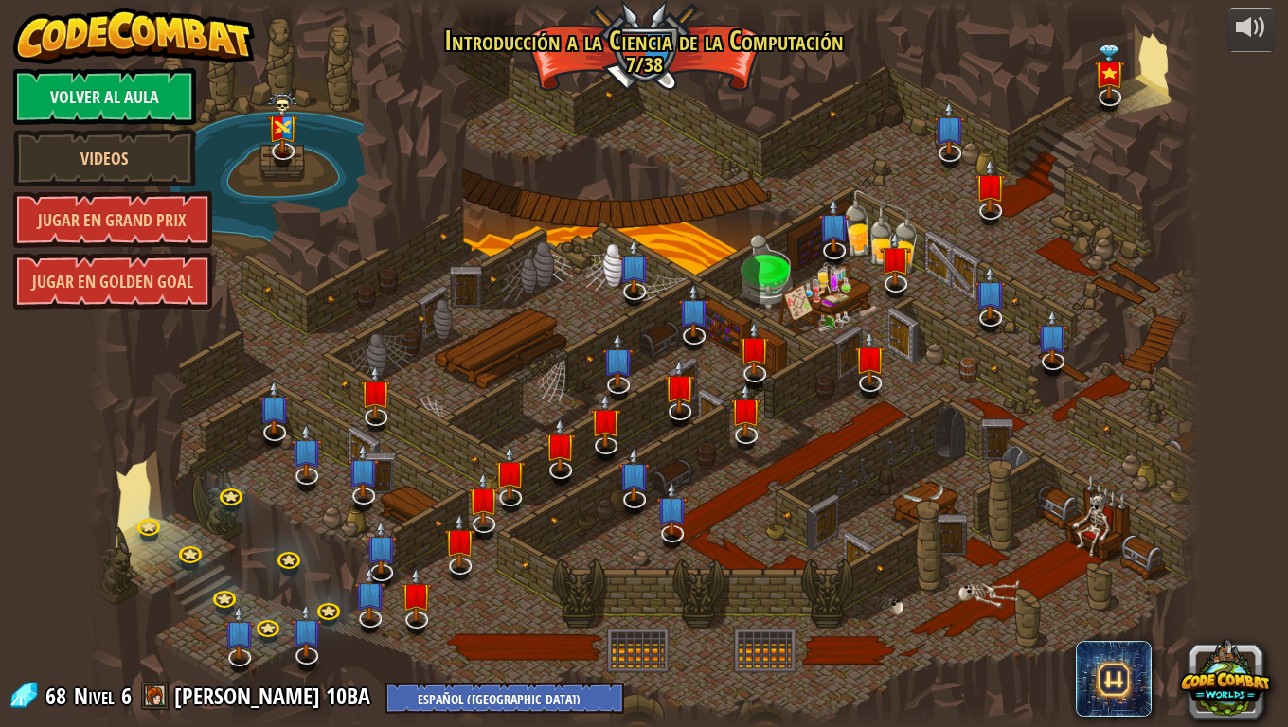
select select "es-419"
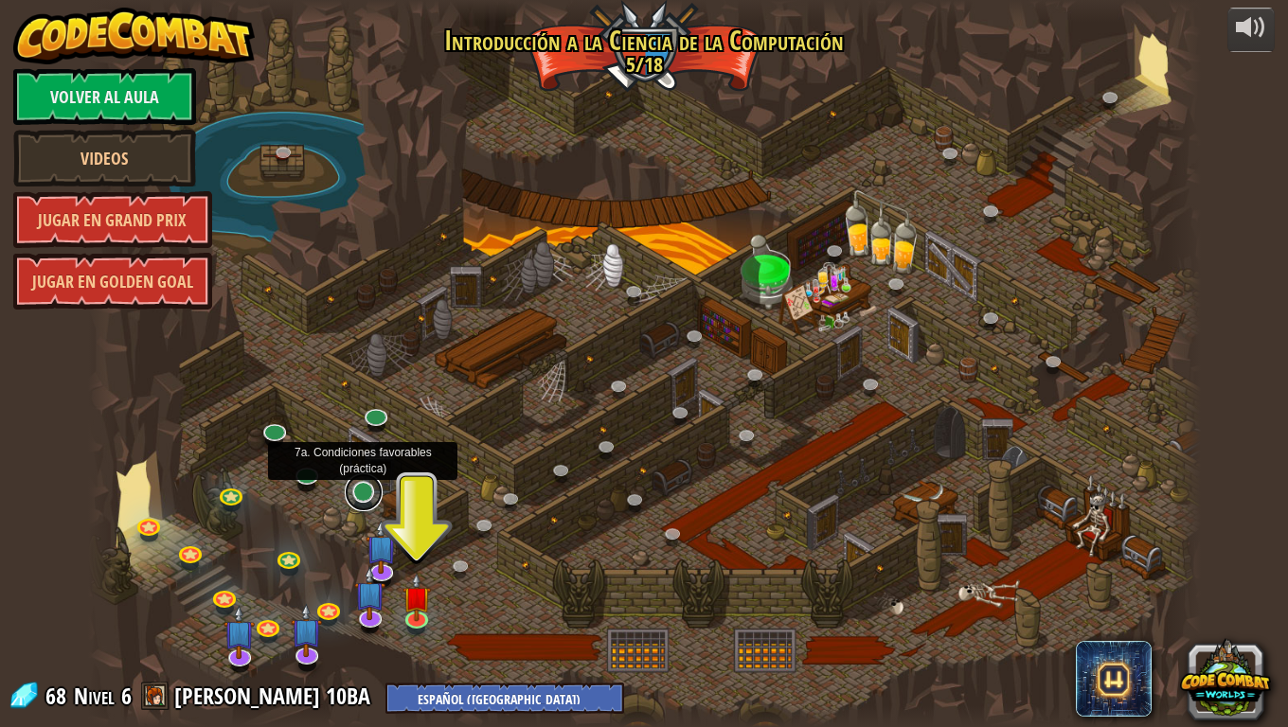
click at [369, 492] on link at bounding box center [364, 493] width 38 height 38
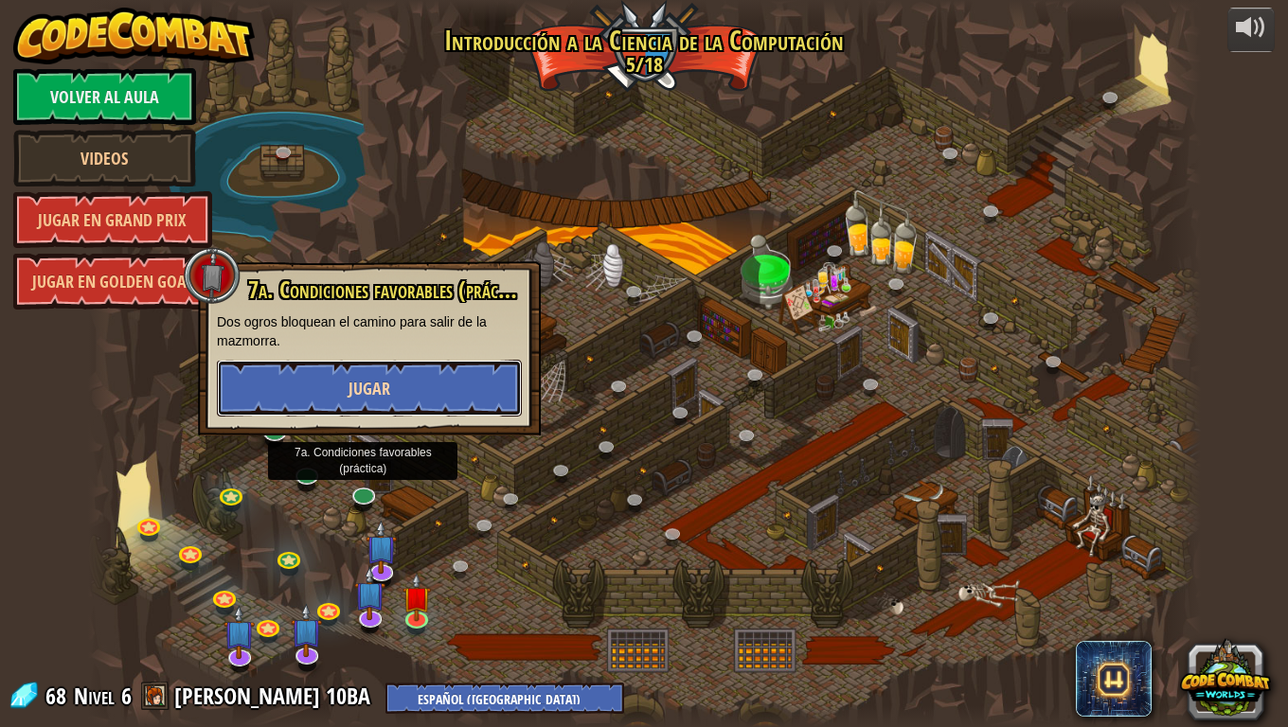
click at [404, 396] on button "Jugar" at bounding box center [369, 388] width 305 height 57
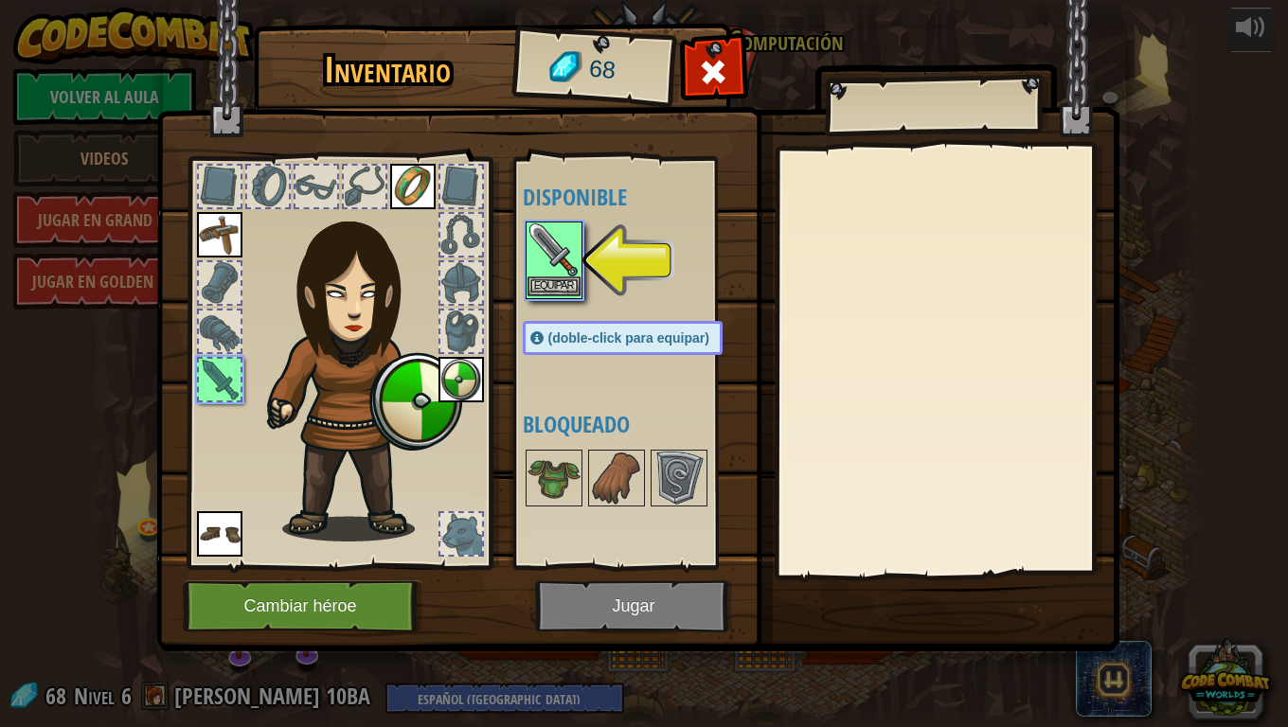
click at [558, 258] on img at bounding box center [554, 250] width 53 height 53
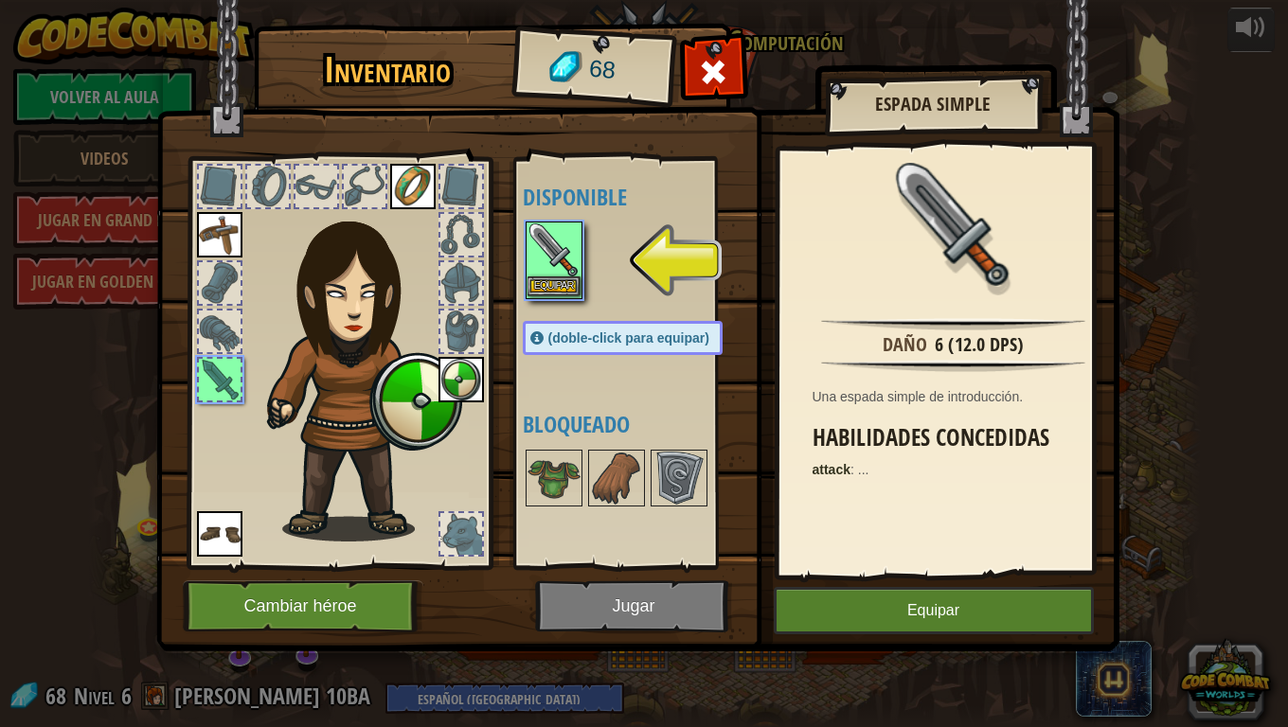
click at [558, 258] on img at bounding box center [554, 250] width 53 height 53
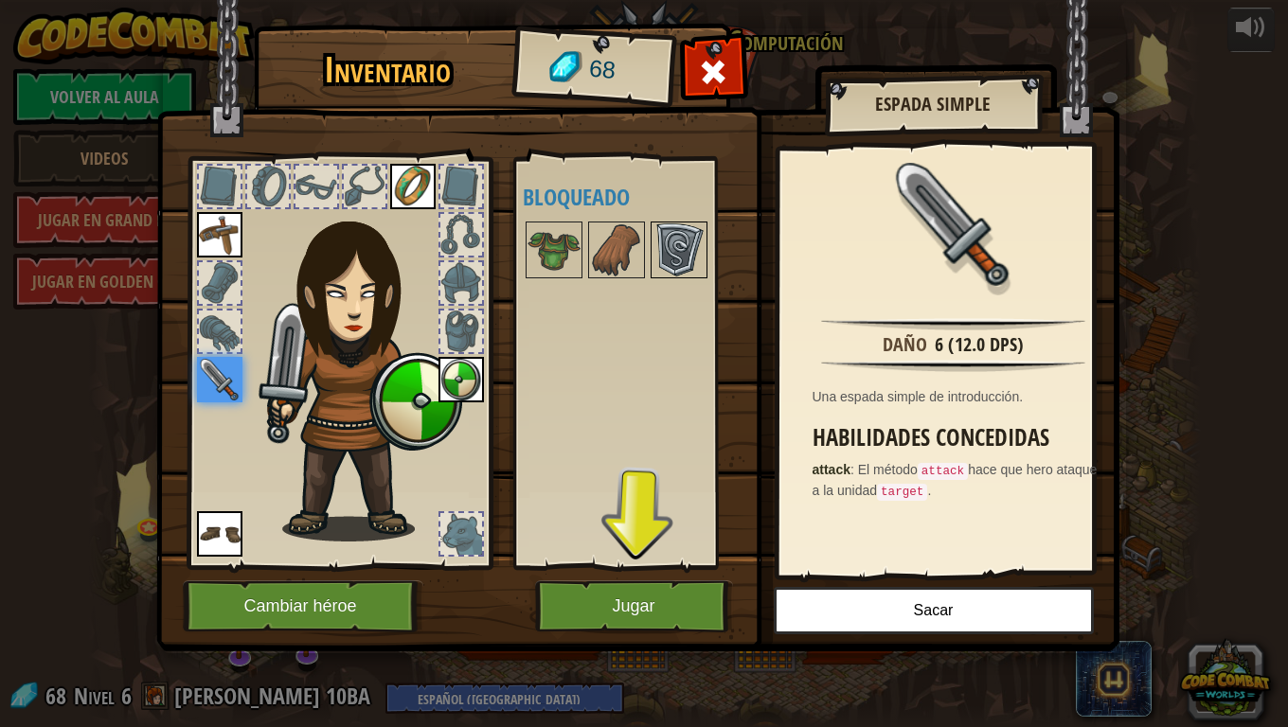
click at [679, 251] on img at bounding box center [679, 250] width 53 height 53
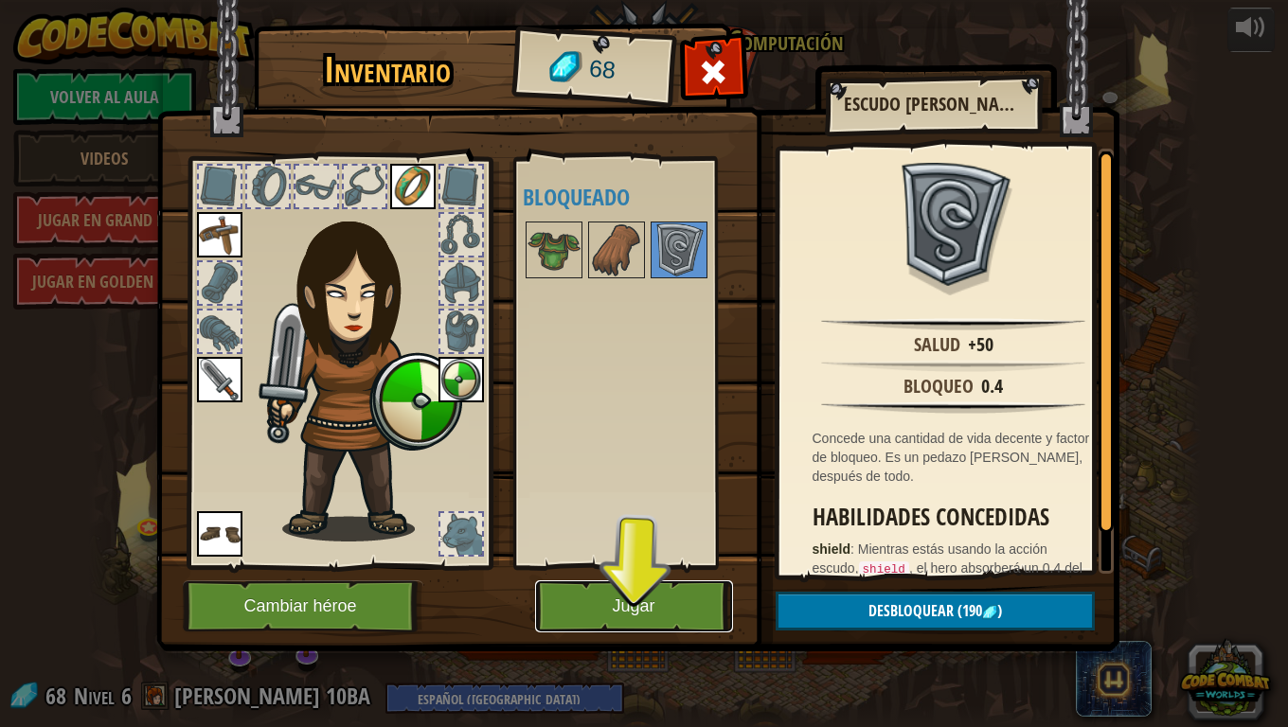
click at [608, 606] on button "Jugar" at bounding box center [634, 607] width 198 height 52
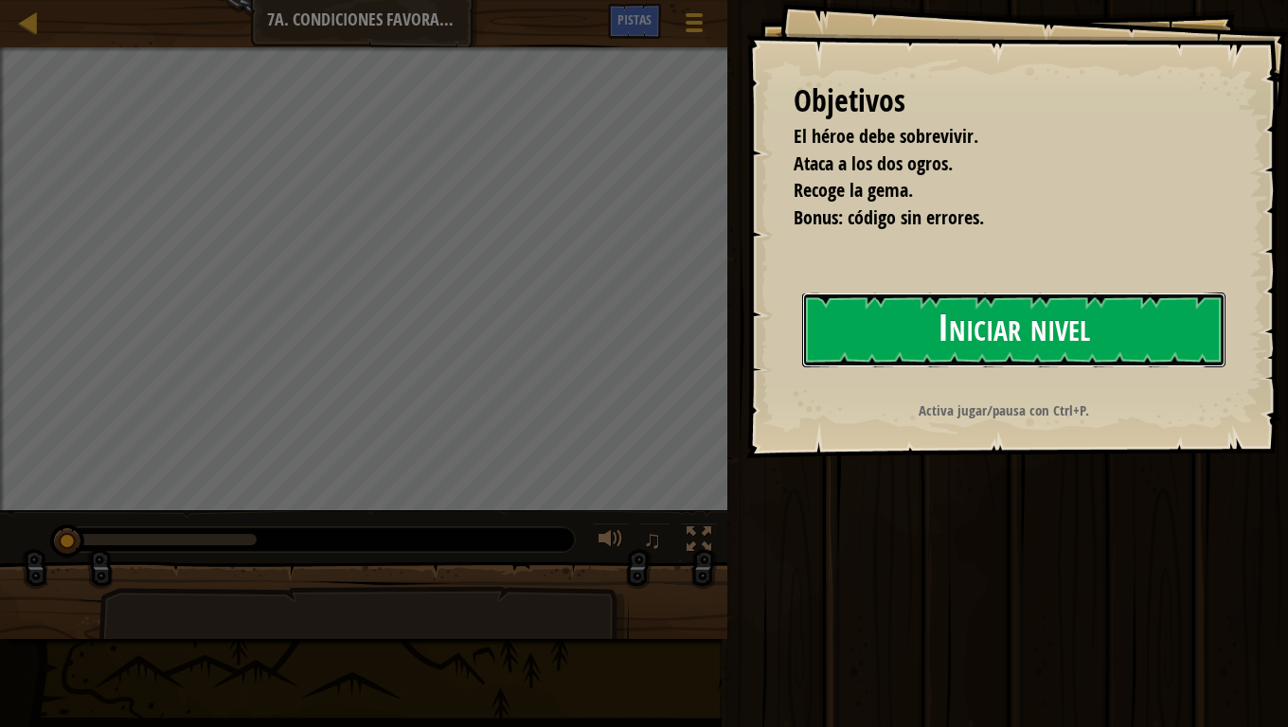
click at [841, 324] on button "Iniciar nivel" at bounding box center [1013, 330] width 423 height 75
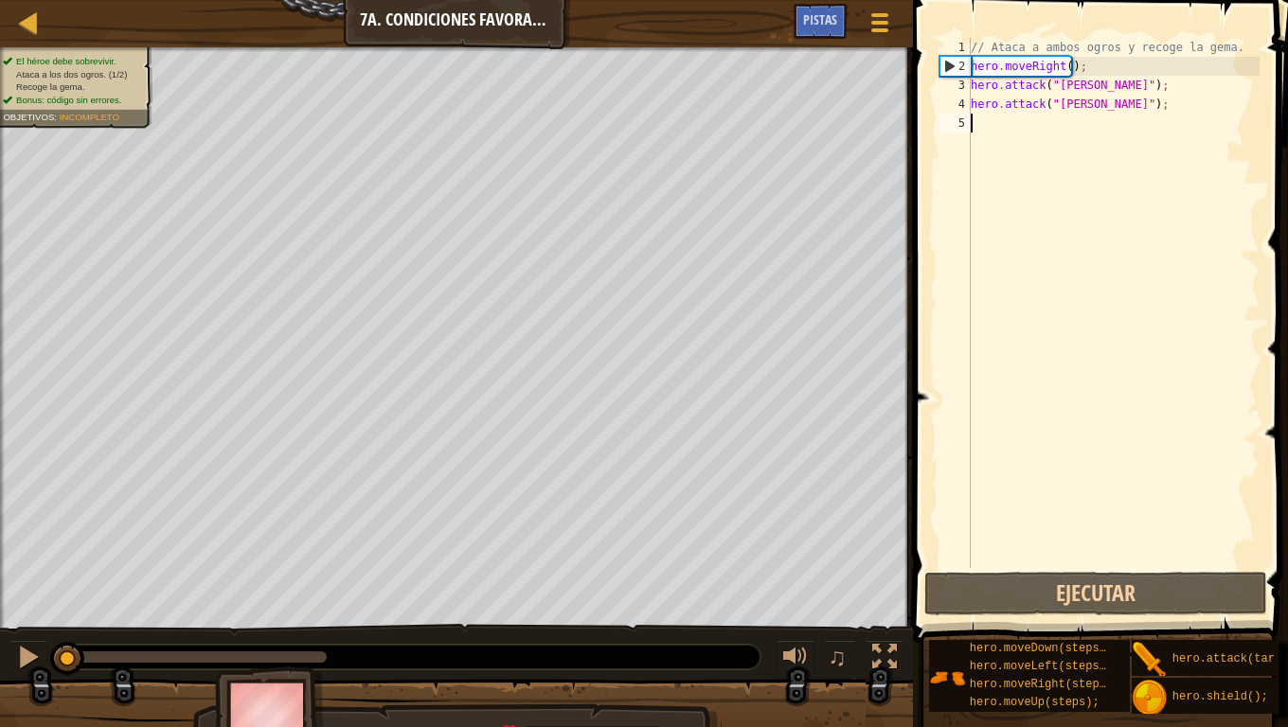
type textarea "h"
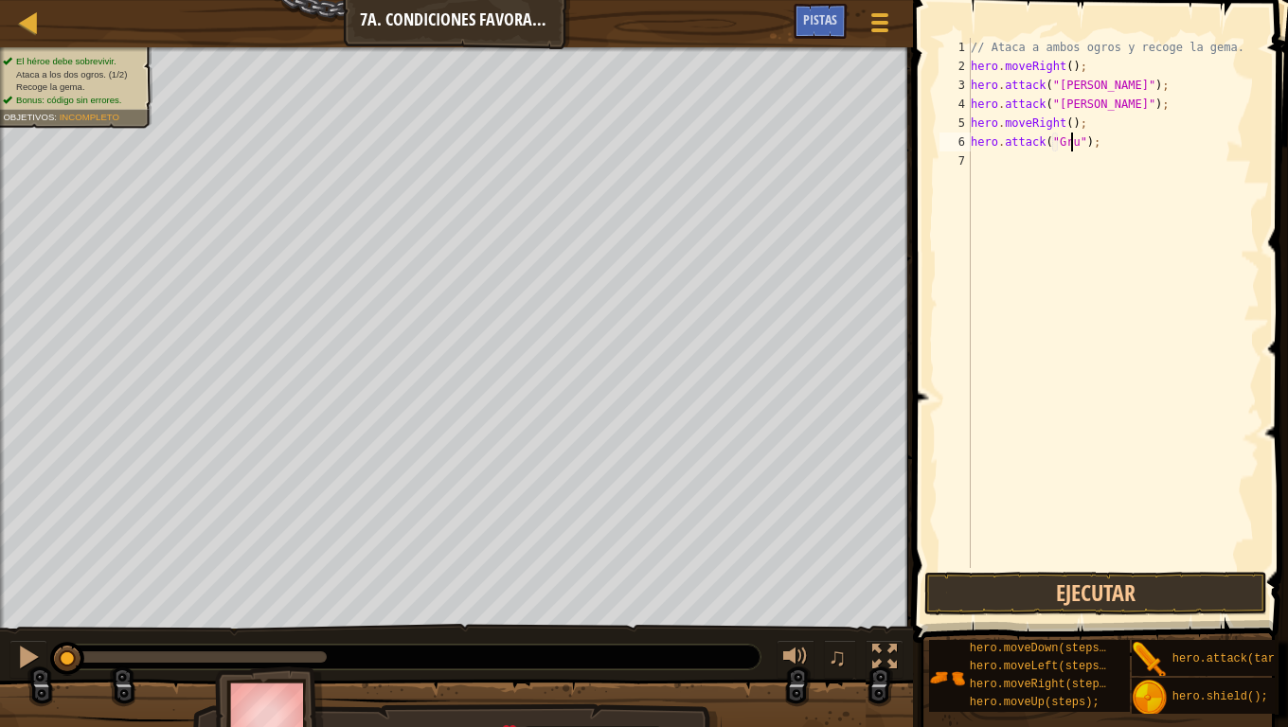
scroll to position [9, 9]
type textarea "hero.attack("Grump");"
type textarea "h"
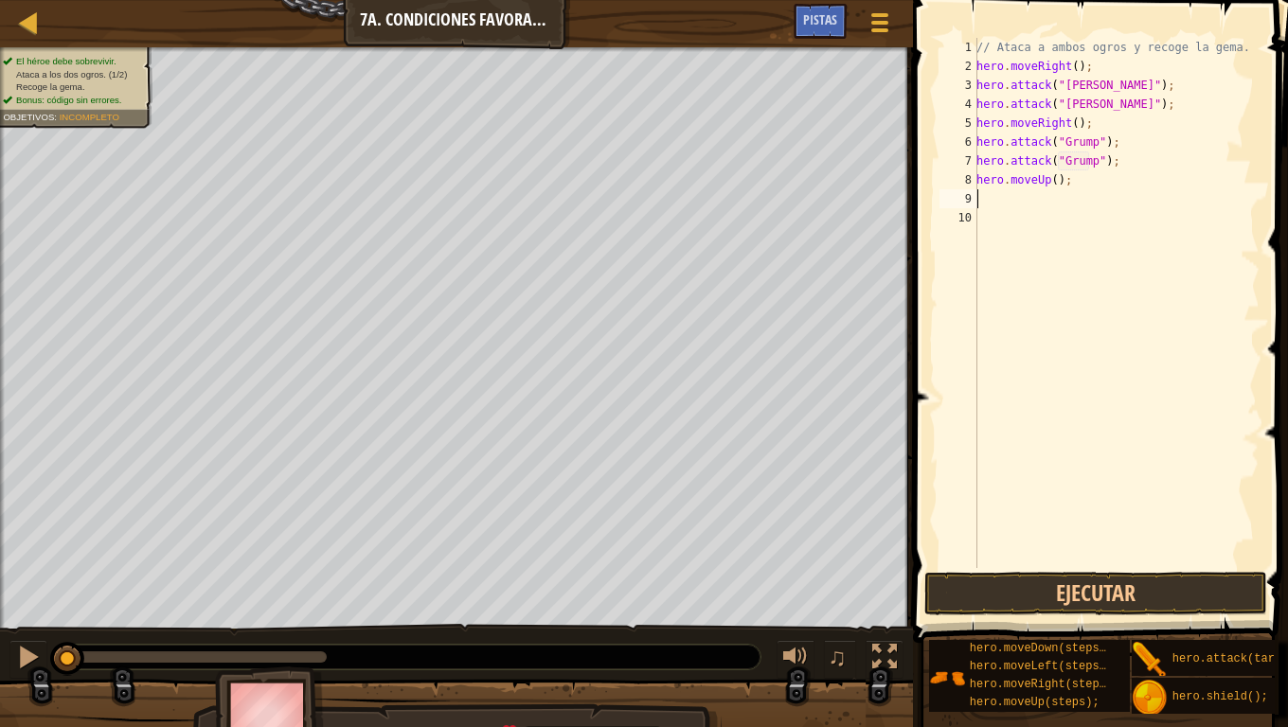
type textarea "h"
click at [1083, 595] on button "Ejecutar" at bounding box center [1095, 594] width 342 height 44
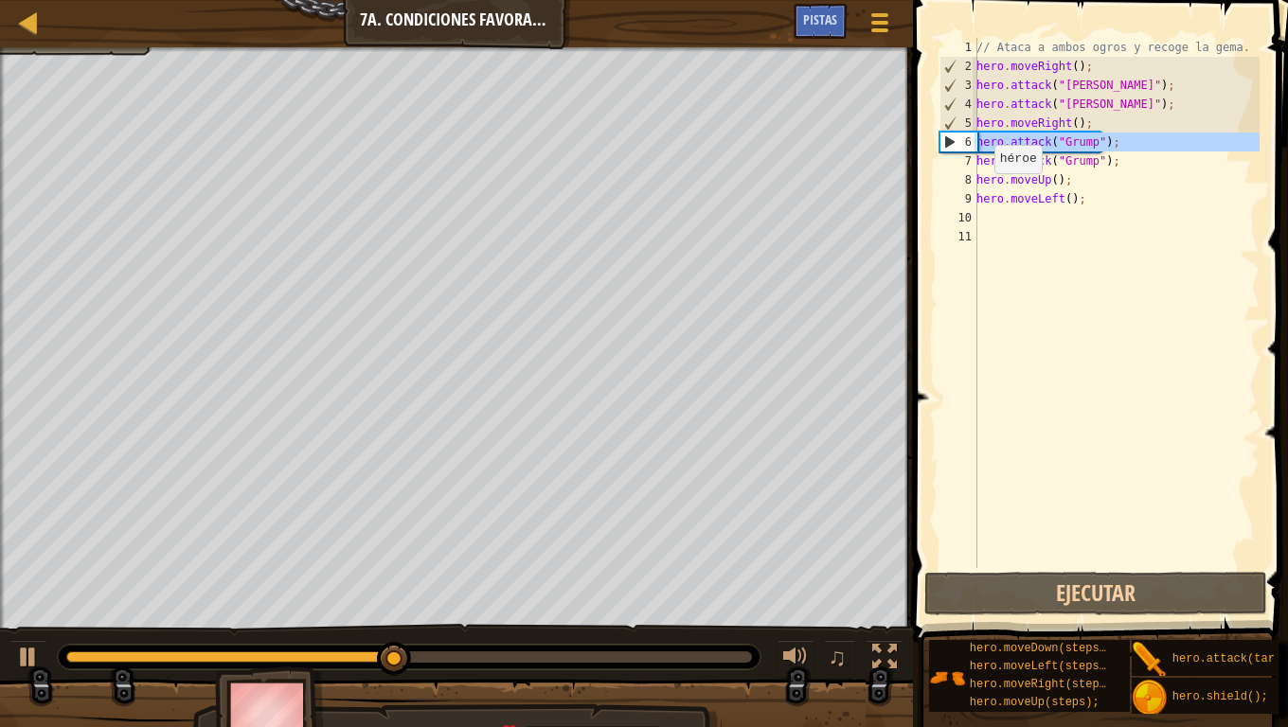
click at [951, 142] on div "6" at bounding box center [958, 142] width 37 height 19
click at [950, 142] on div "6" at bounding box center [958, 142] width 37 height 19
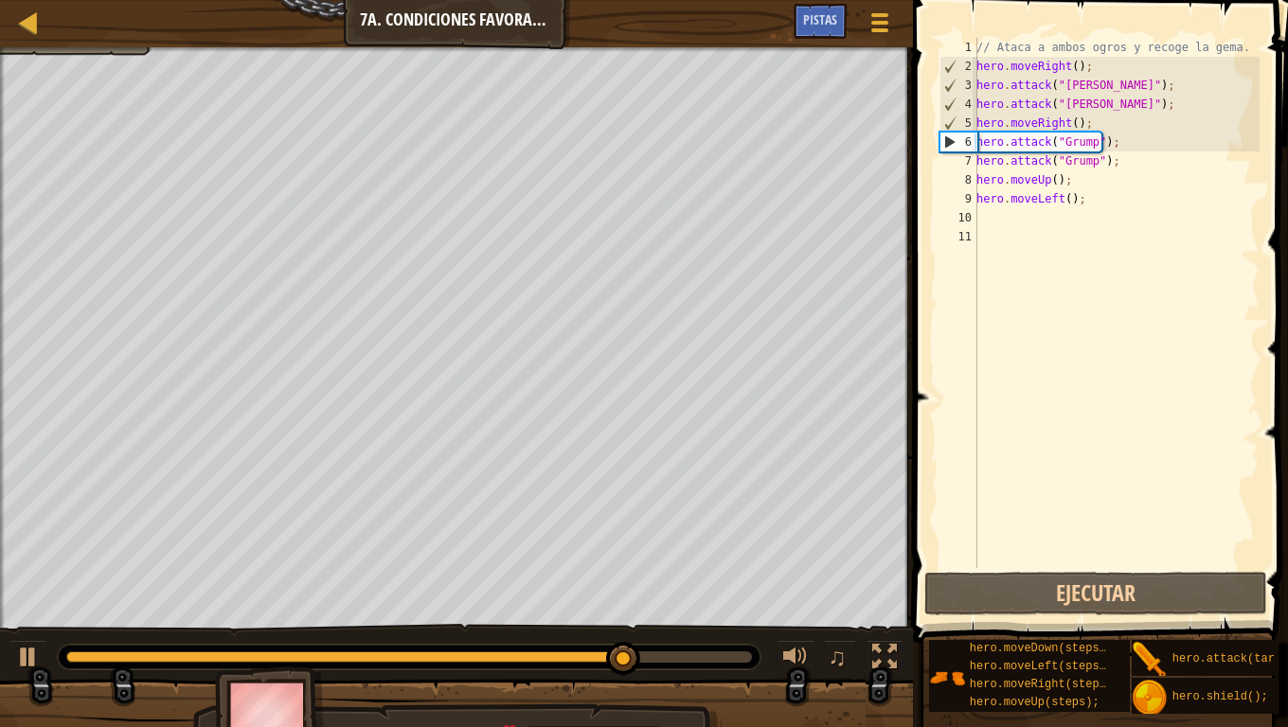
click at [1118, 101] on div "// Ataca a ambos ogros y recoge la gema. hero . moveRight ( ) ; hero . attack (…" at bounding box center [1116, 322] width 287 height 568
type textarea "hero.attack("[PERSON_NAME]");"
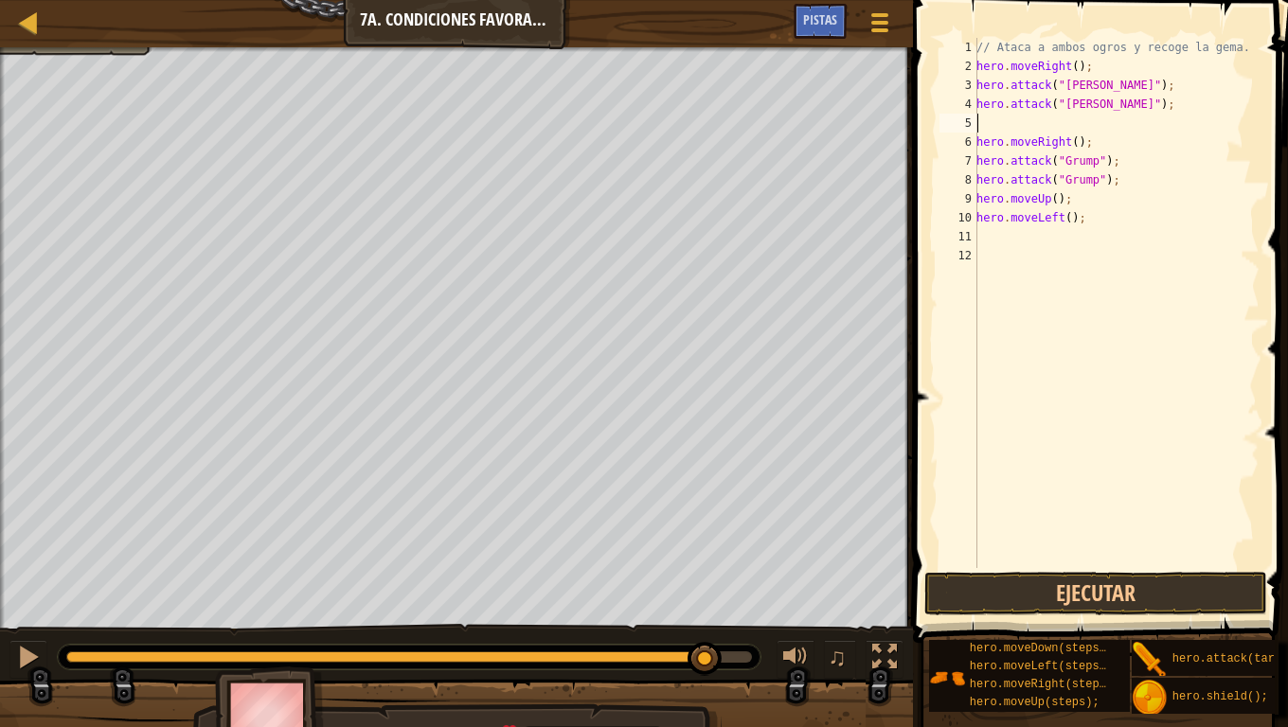
type textarea "h"
drag, startPoint x: 1084, startPoint y: 141, endPoint x: 954, endPoint y: 150, distance: 131.0
click at [954, 150] on div "hero.moveUp(); 1 2 3 4 5 6 7 8 9 10 11 12 // Ataca a ambos ogros y recoge la ge…" at bounding box center [1098, 303] width 324 height 530
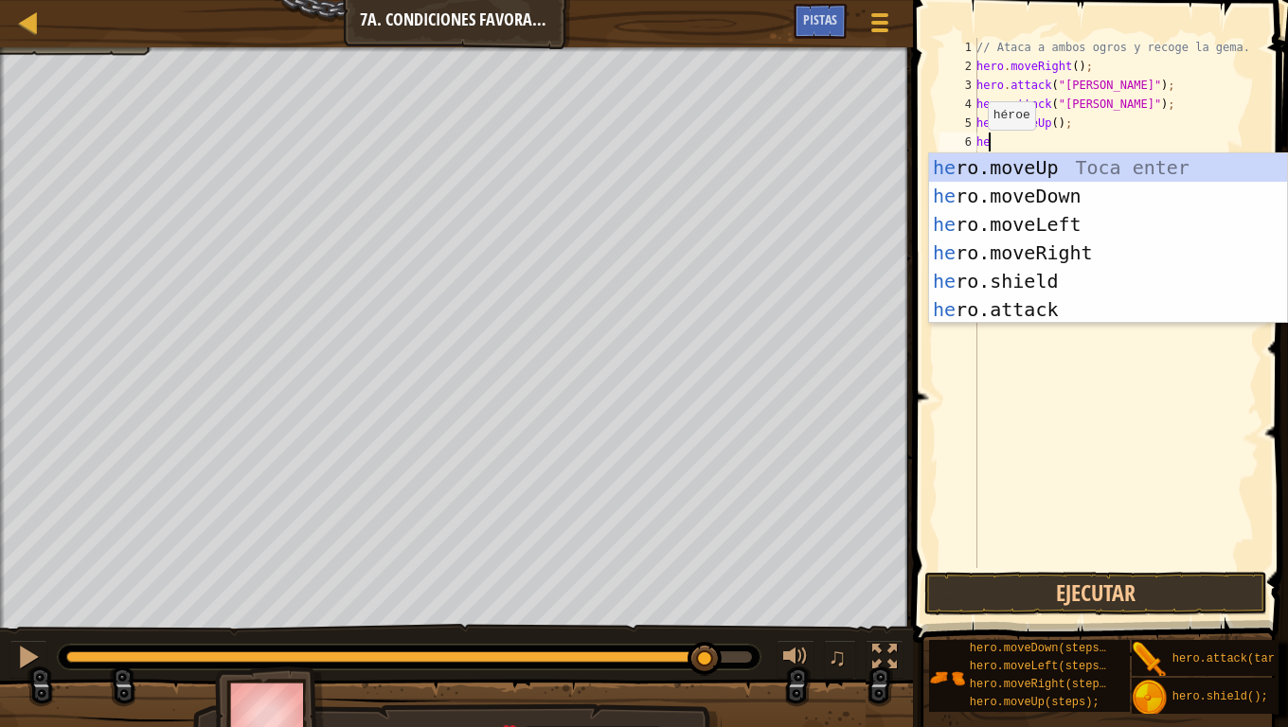
type textarea "hero"
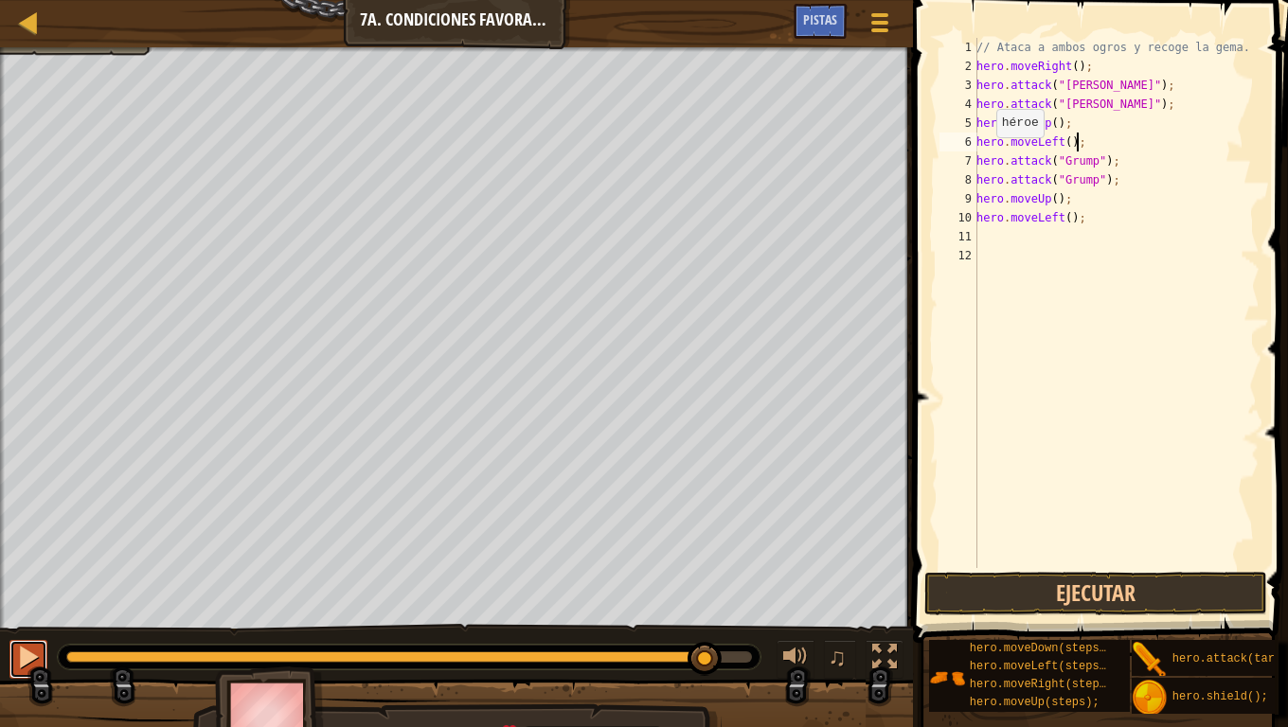
click at [29, 606] on div at bounding box center [28, 657] width 25 height 25
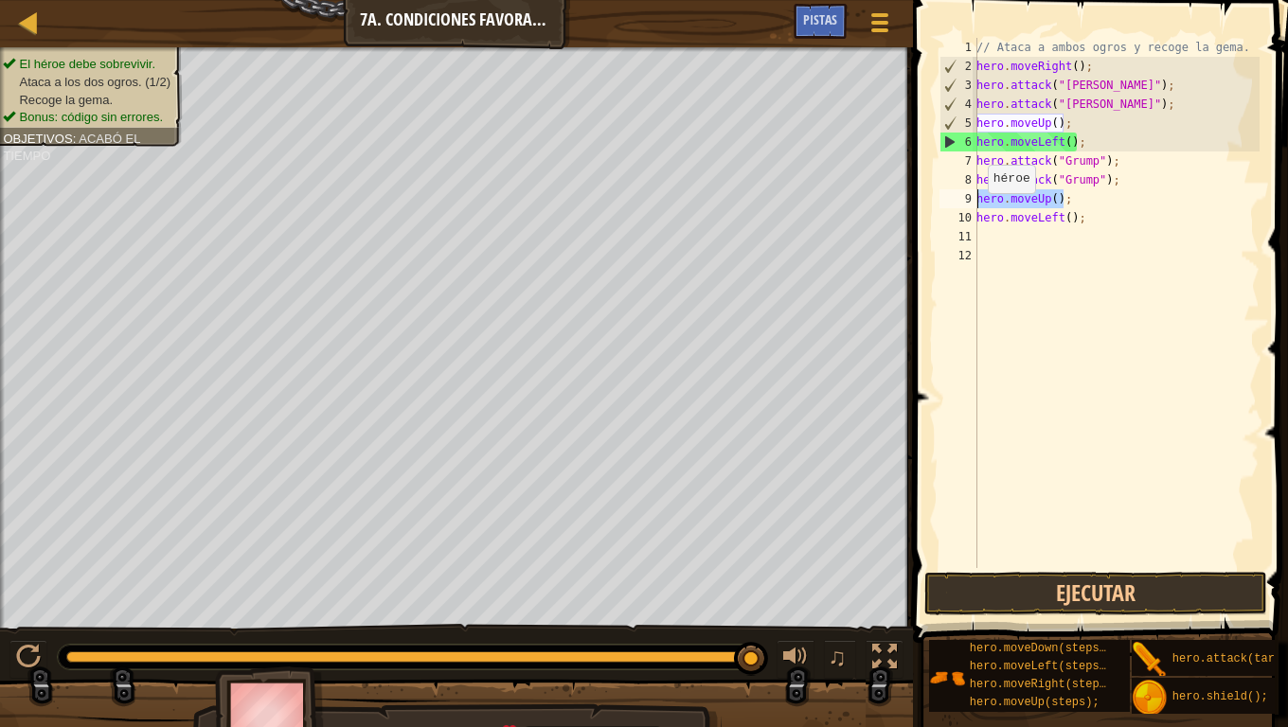
drag, startPoint x: 1066, startPoint y: 199, endPoint x: 967, endPoint y: 197, distance: 99.5
click at [967, 197] on div "hero.moveLeft(); 1 2 3 4 5 6 7 8 9 10 11 12 // Ataca a ambos ogros y recoge la …" at bounding box center [1098, 303] width 324 height 530
type textarea "hero.moveUp();"
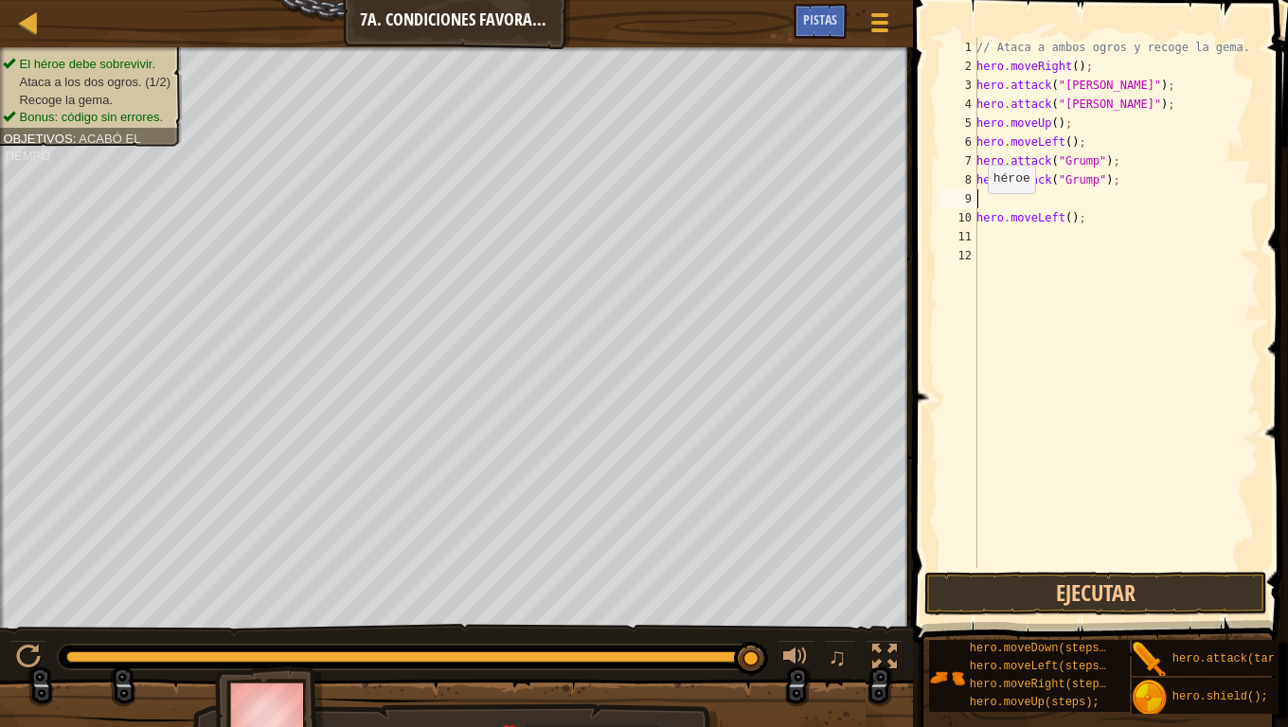
type textarea "hero.attack("Grump");"
click at [1184, 580] on button "Ejecutar" at bounding box center [1095, 594] width 342 height 44
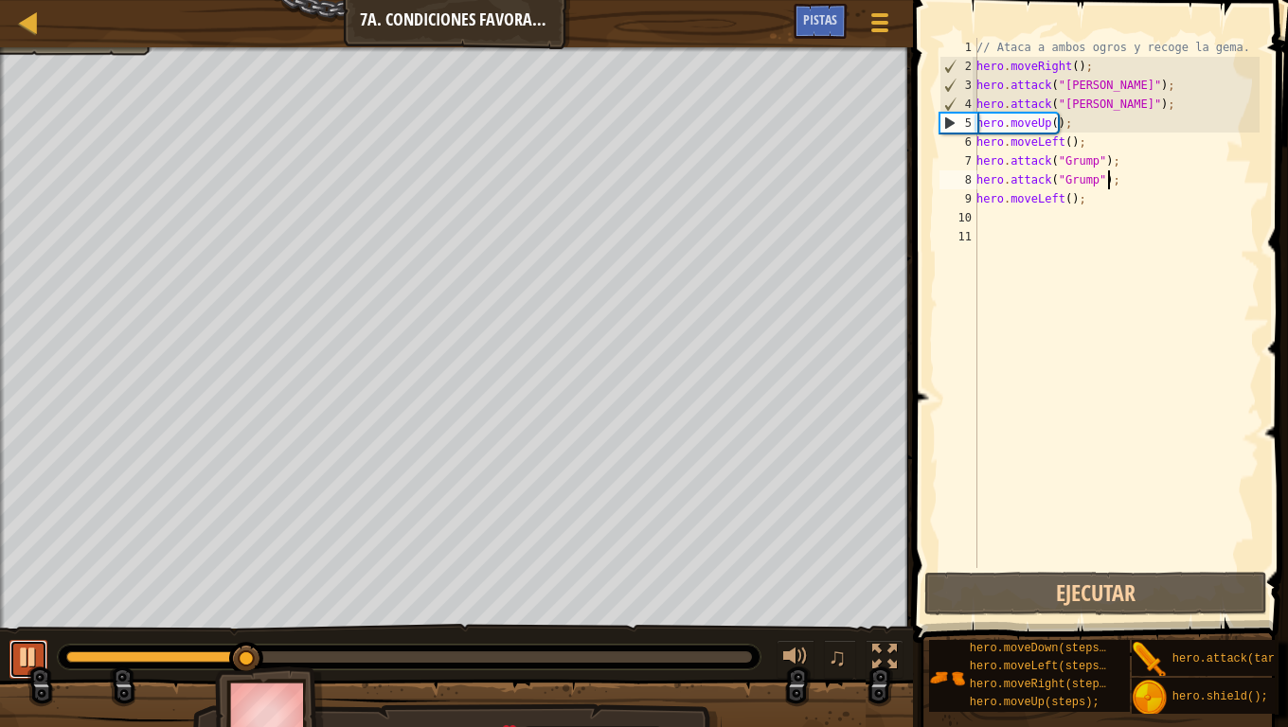
click at [21, 606] on div at bounding box center [28, 657] width 25 height 25
drag, startPoint x: 1130, startPoint y: 298, endPoint x: 1120, endPoint y: 294, distance: 10.6
click at [1128, 295] on div "// Ataca a ambos ogros y recoge la gema. hero . moveRight ( ) ; hero . attack (…" at bounding box center [1116, 322] width 287 height 568
click at [1055, 143] on div "// Ataca a ambos ogros y recoge la gema. hero . moveRight ( ) ; hero . attack (…" at bounding box center [1116, 322] width 287 height 568
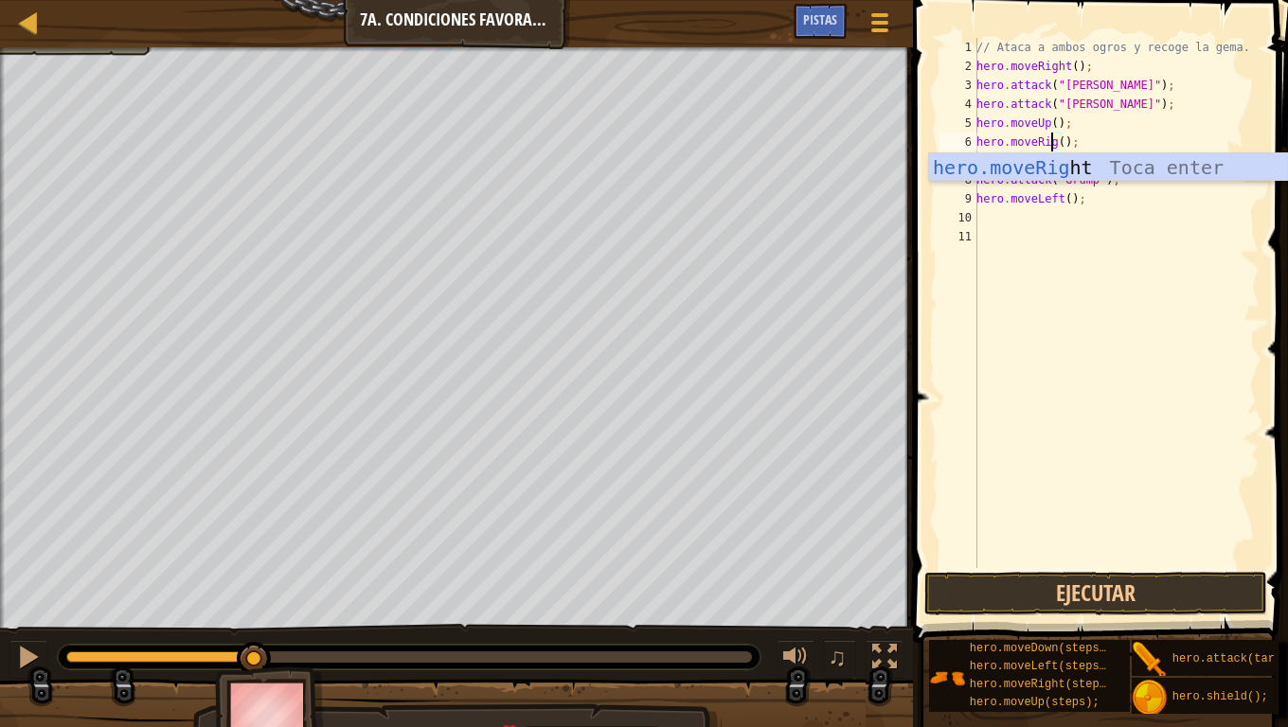
scroll to position [9, 7]
type textarea "hero.moveRight();"
click at [1094, 326] on div "// Ataca a ambos ogros y recoge la gema. hero . moveRight ( ) ; hero . attack (…" at bounding box center [1116, 322] width 287 height 568
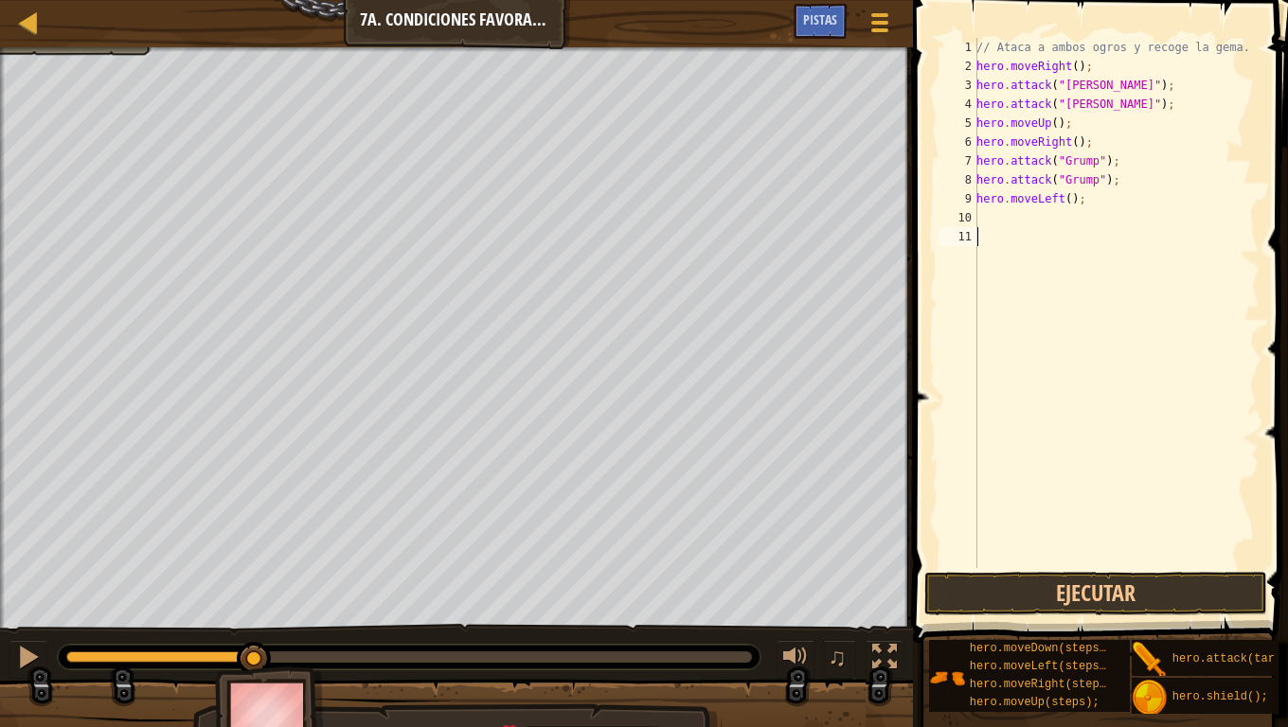
scroll to position [9, 0]
click at [1089, 139] on div "// Ataca a ambos ogros y recoge la gema. hero . moveRight ( ) ; hero . attack (…" at bounding box center [1116, 322] width 287 height 568
type textarea "hero.moveRight();"
type textarea "h"
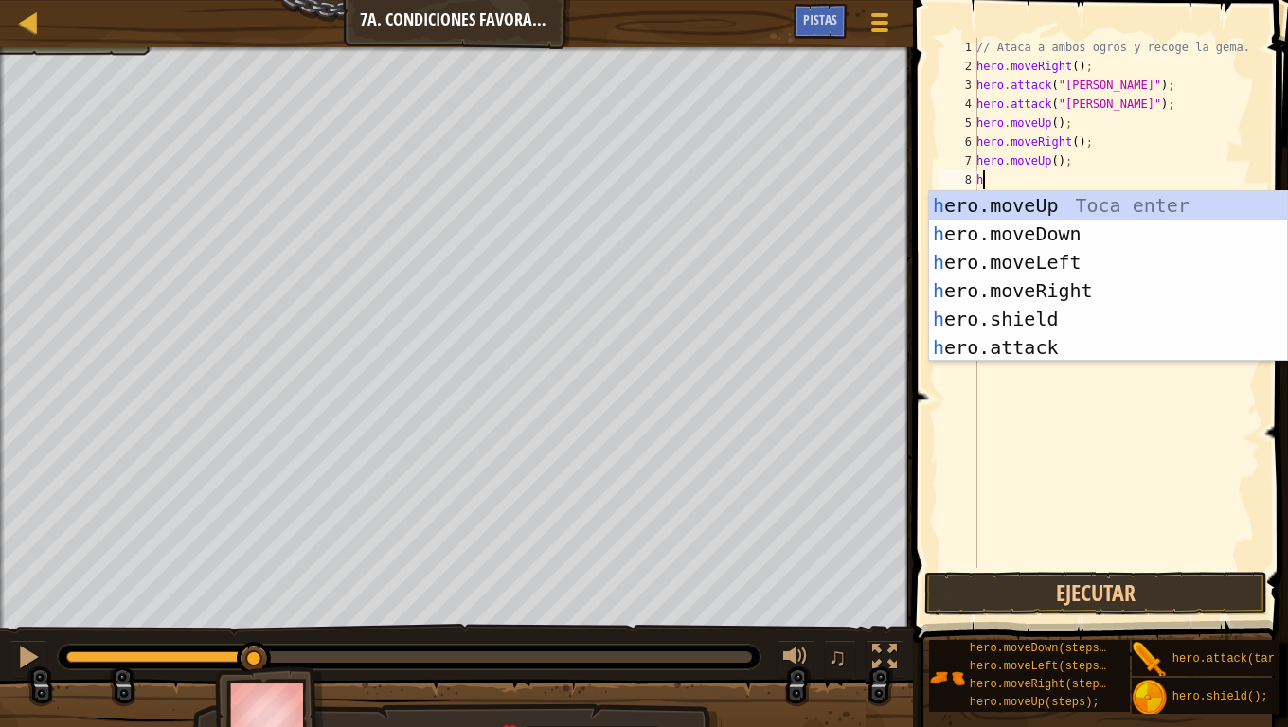
type textarea "he"
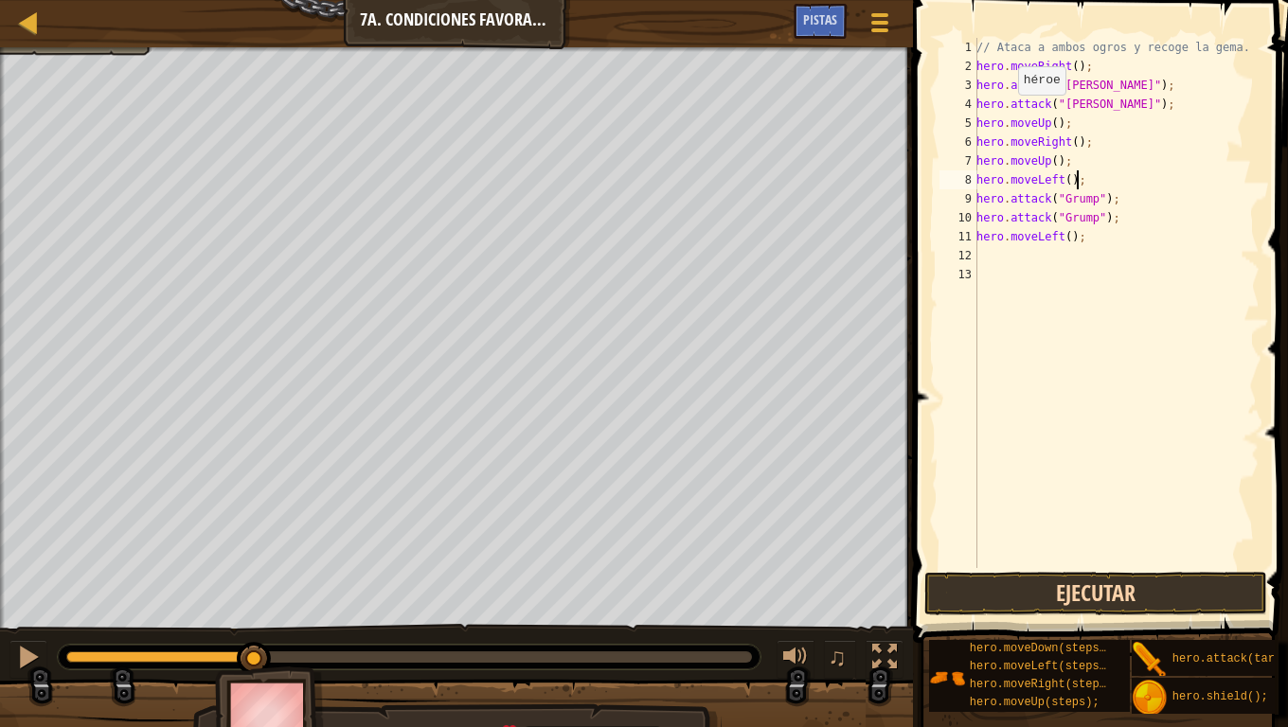
type textarea "hero.moveLeft();"
click at [1136, 601] on button "Ejecutar" at bounding box center [1095, 594] width 342 height 44
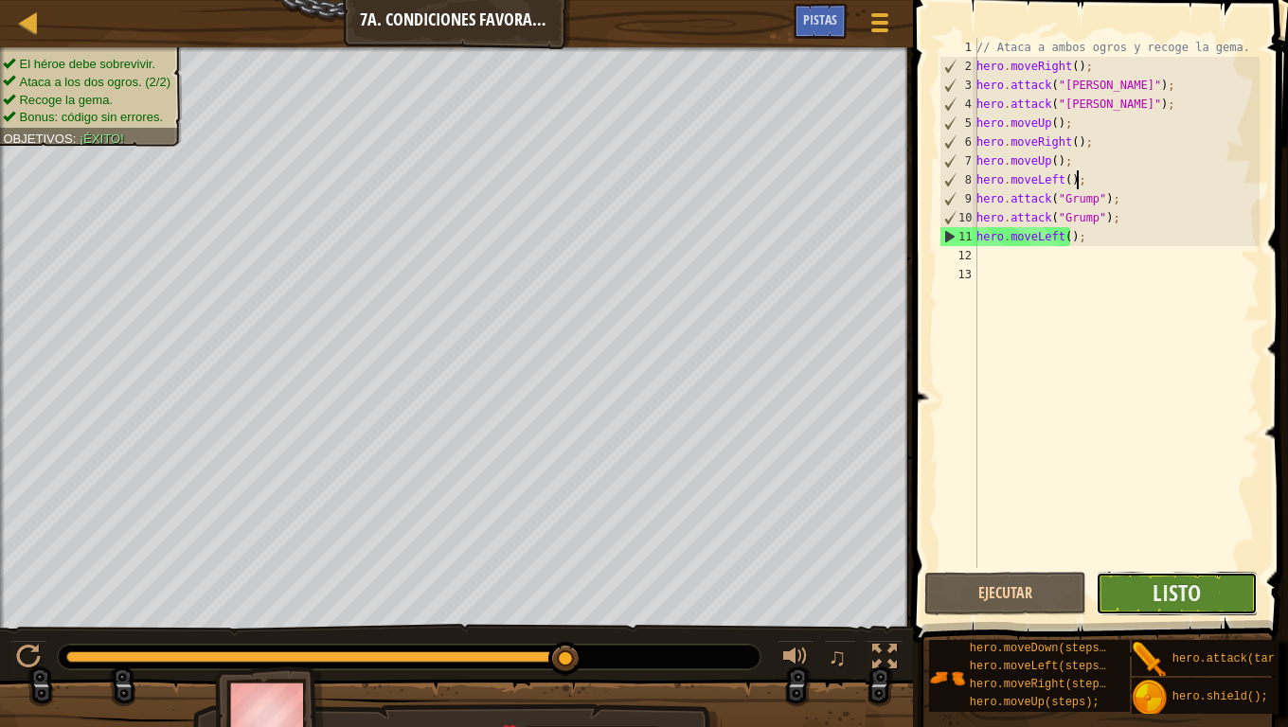
click at [1229, 588] on button "Listo" at bounding box center [1177, 594] width 162 height 44
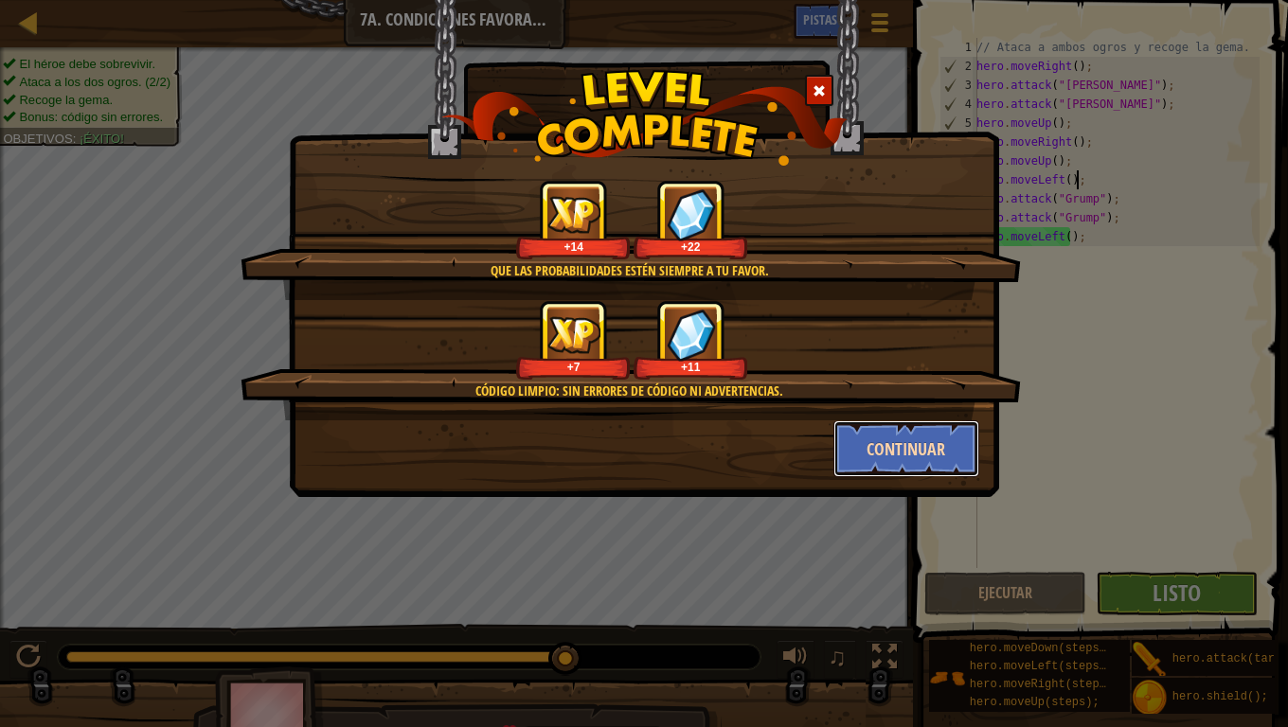
click at [864, 429] on button "Continuar" at bounding box center [906, 449] width 147 height 57
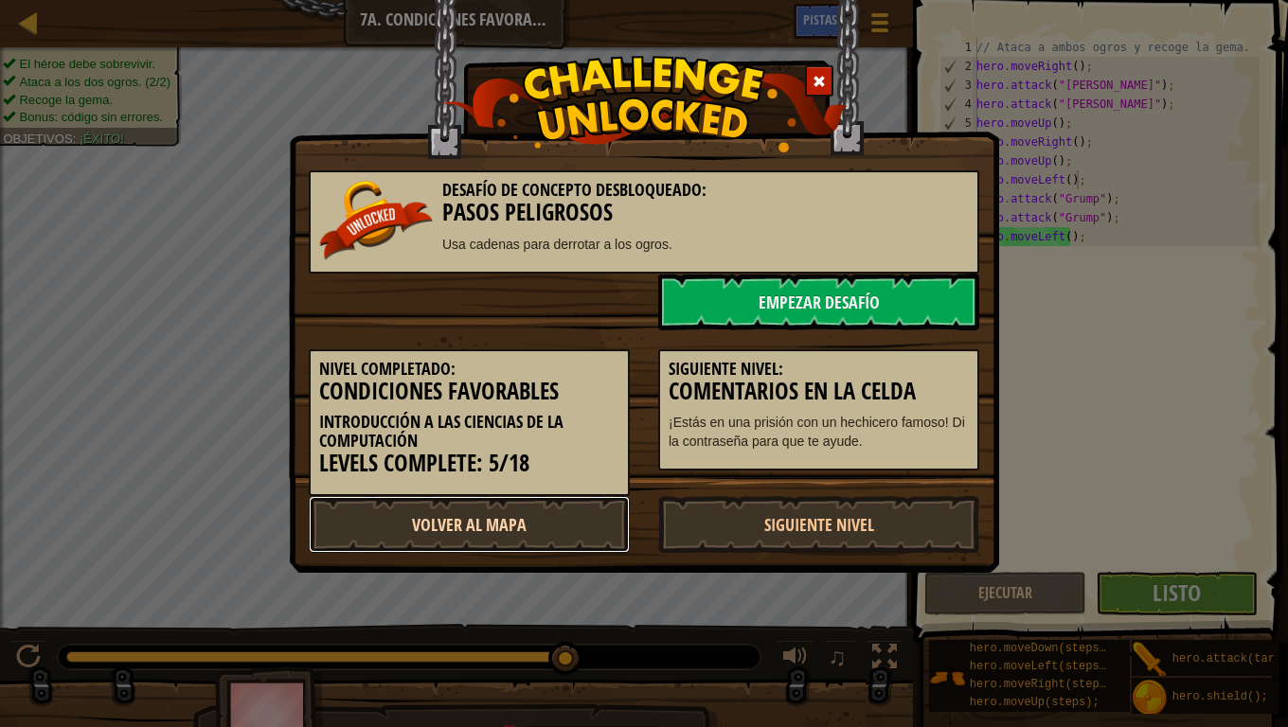
click at [540, 529] on link "Volver al Mapa" at bounding box center [469, 524] width 321 height 57
select select "es-419"
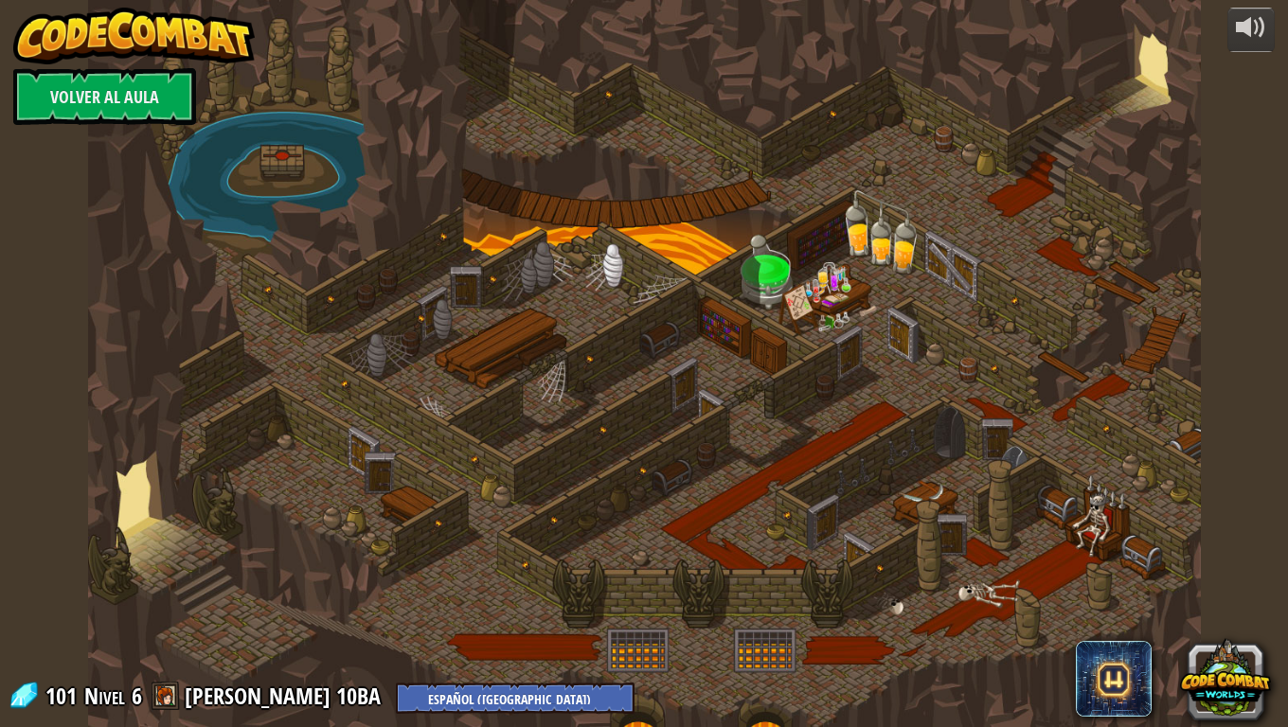
select select "es-419"
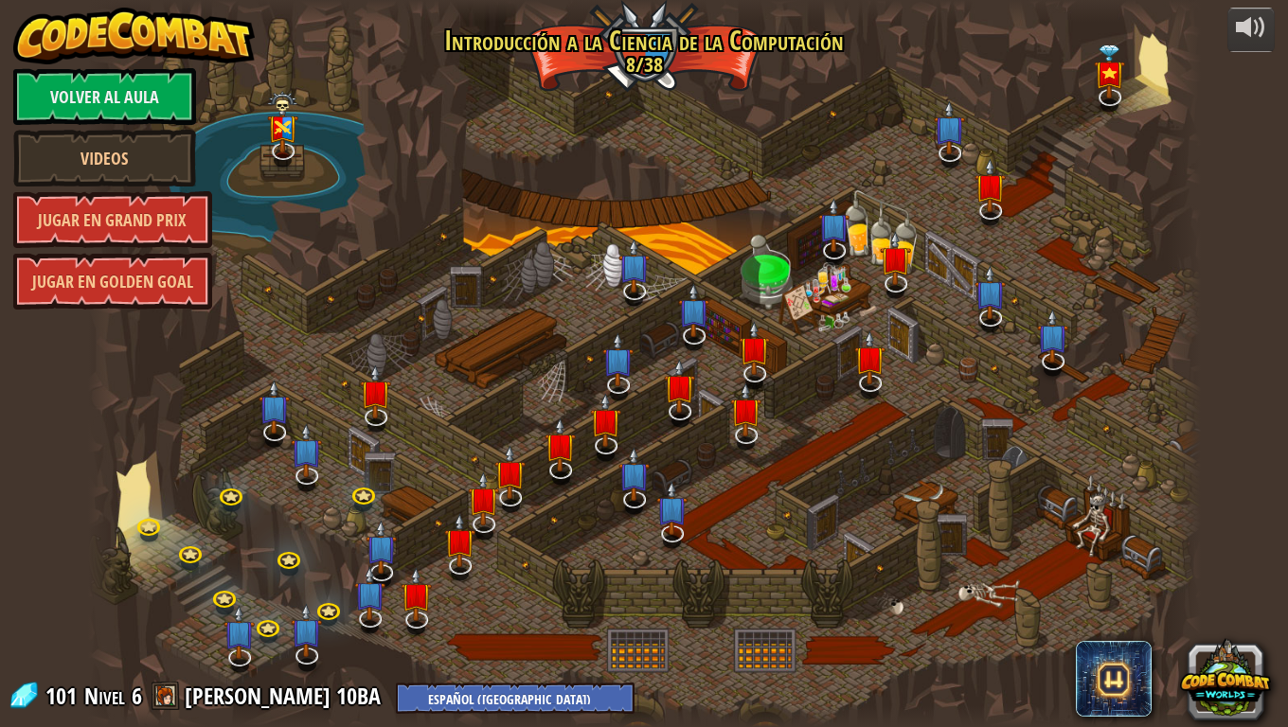
select select "es-419"
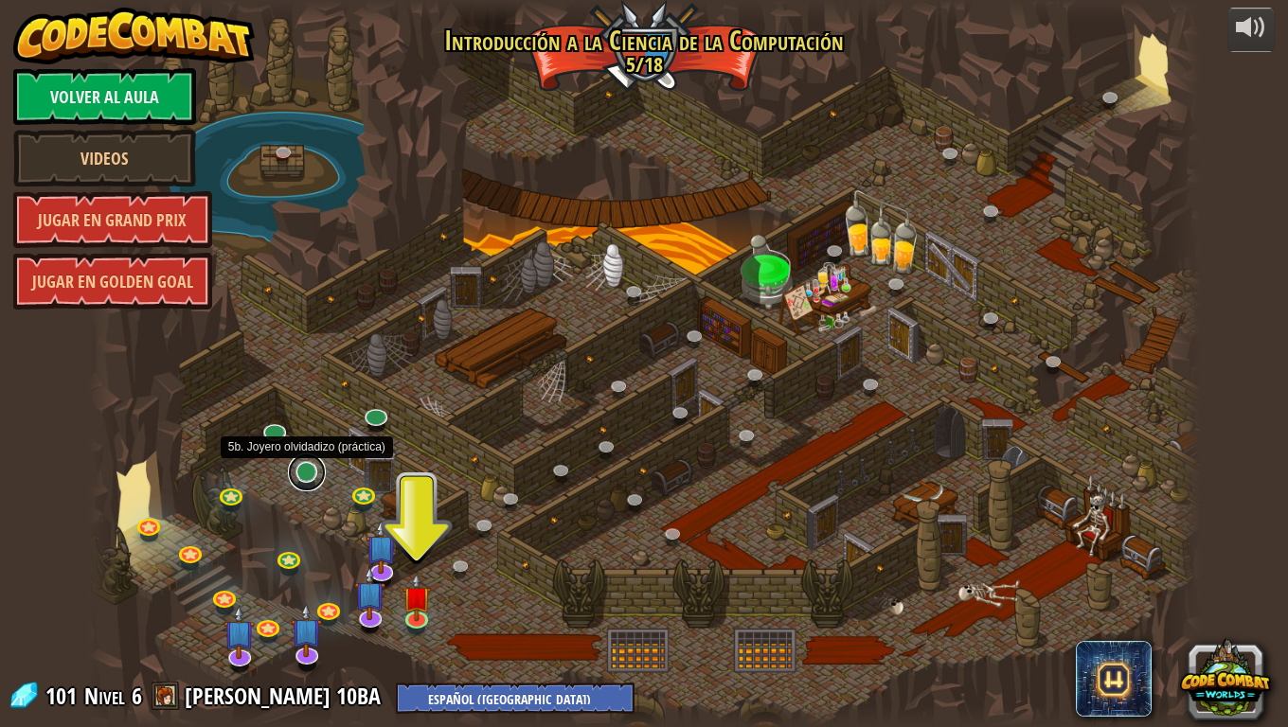
click at [303, 472] on link at bounding box center [307, 473] width 38 height 38
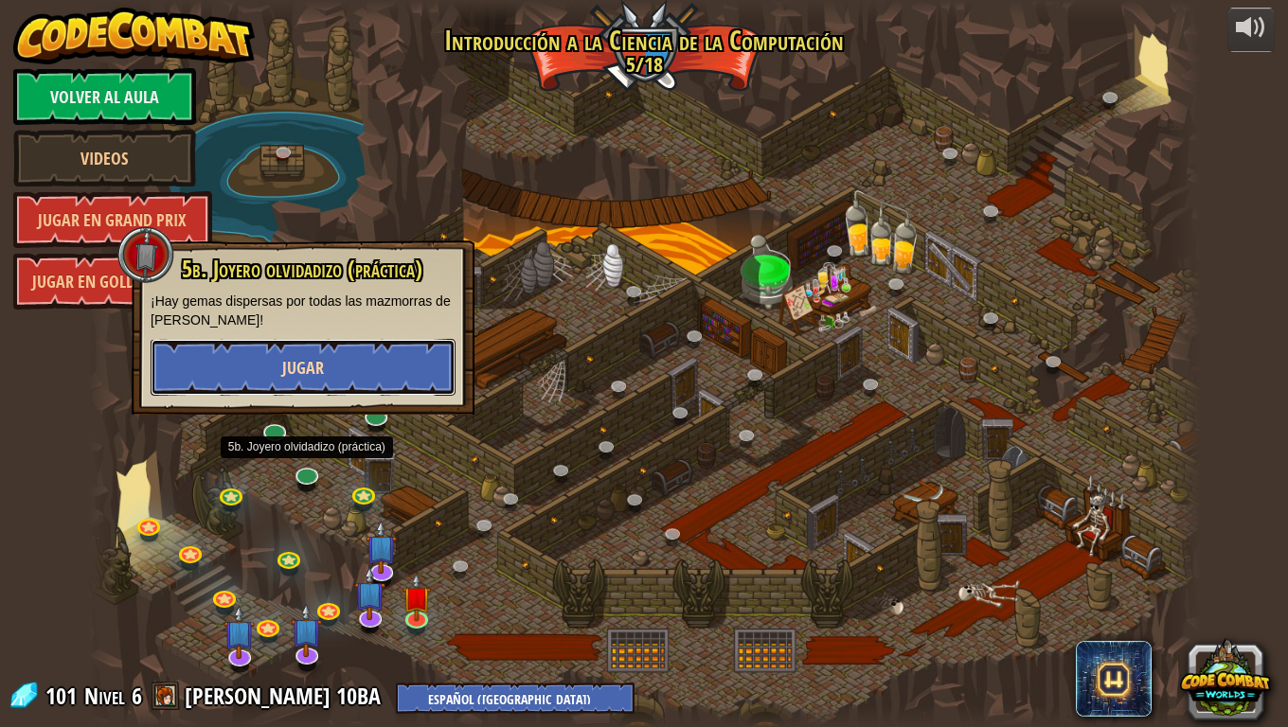
click at [378, 361] on button "Jugar" at bounding box center [303, 367] width 305 height 57
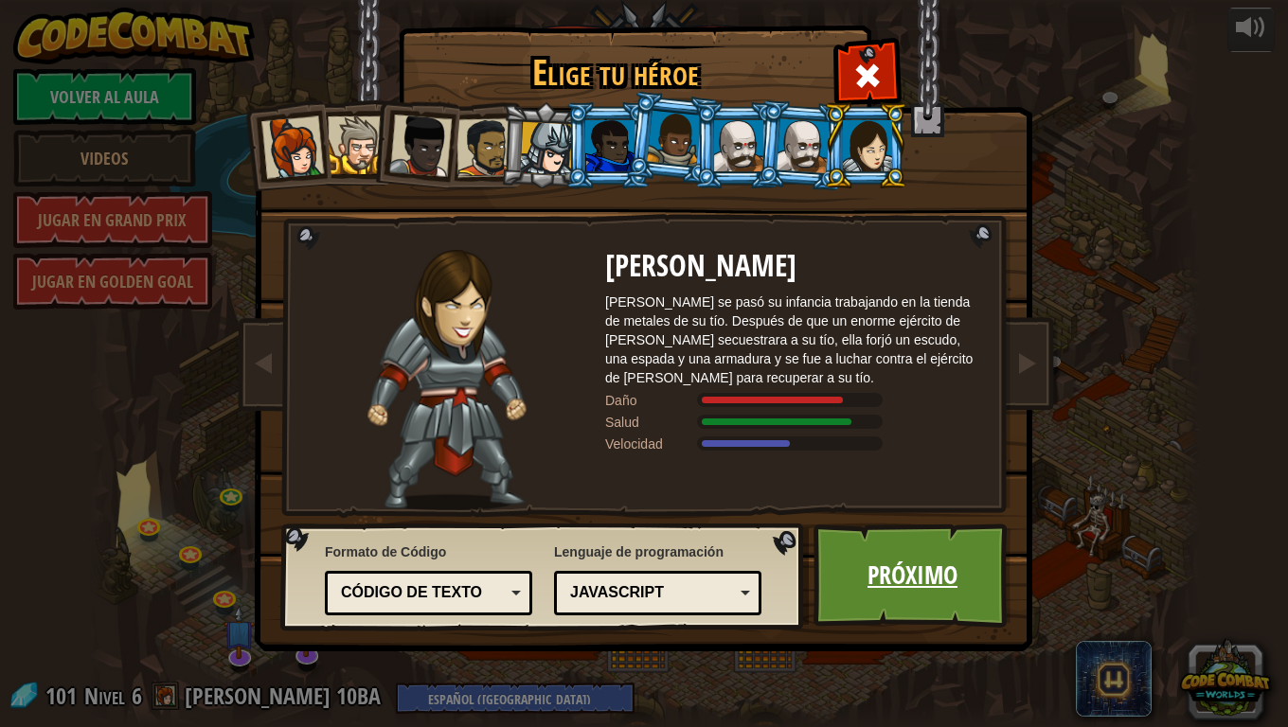
click at [887, 556] on link "Próximo" at bounding box center [913, 576] width 198 height 104
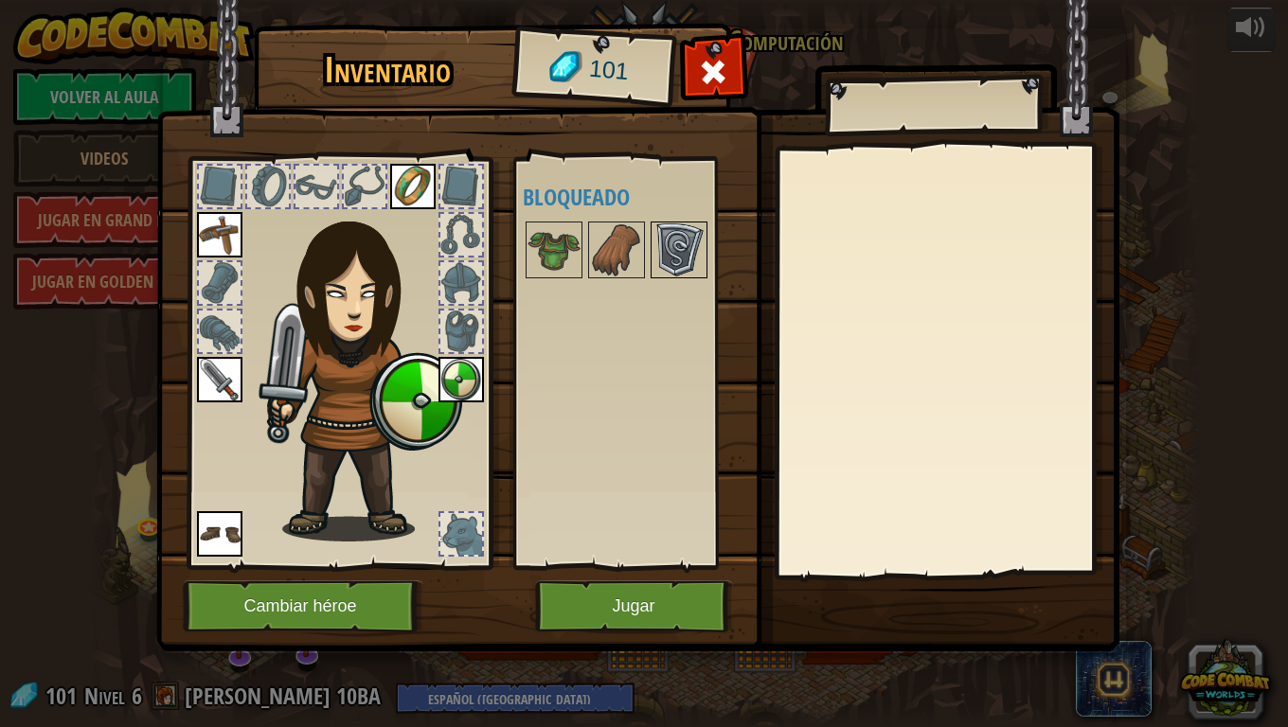
click at [671, 249] on img at bounding box center [679, 250] width 53 height 53
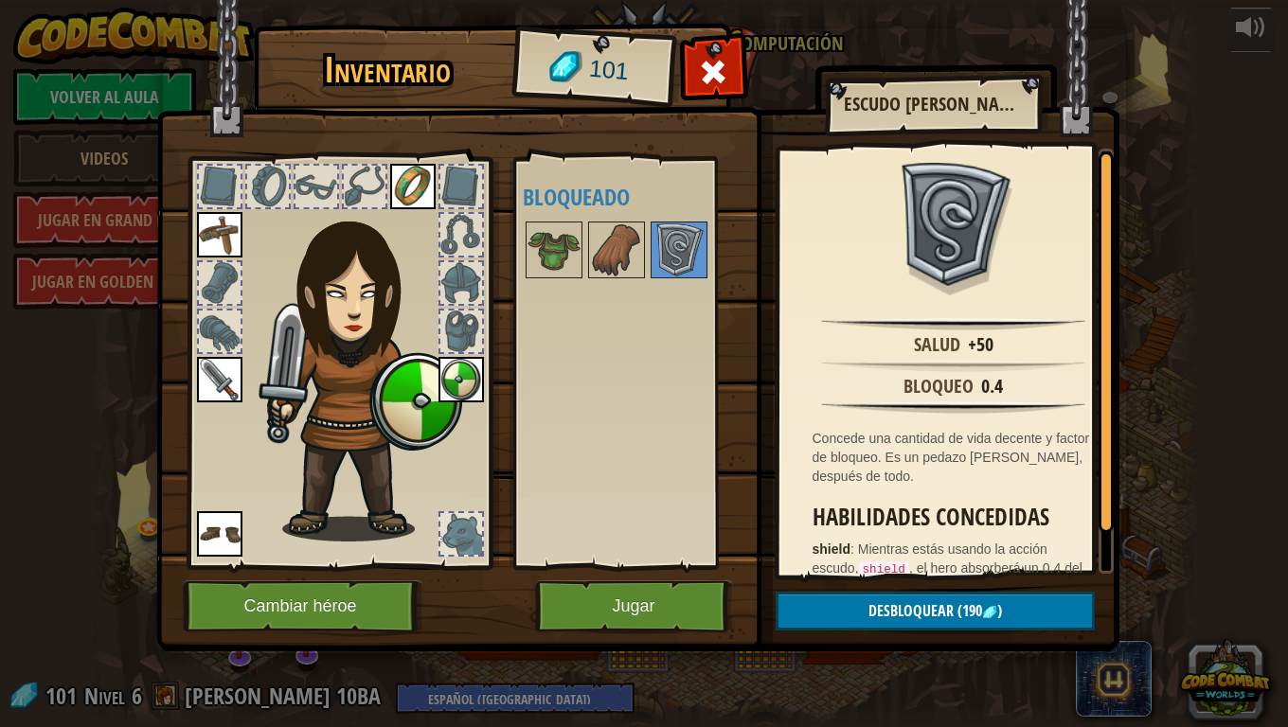
drag, startPoint x: 1204, startPoint y: 103, endPoint x: 985, endPoint y: 51, distance: 224.9
click at [1206, 103] on div "Inventario 101 Disponible [GEOGRAPHIC_DATA] [GEOGRAPHIC_DATA] [GEOGRAPHIC_DATA]…" at bounding box center [644, 363] width 1288 height 727
click at [726, 83] on span at bounding box center [713, 72] width 30 height 30
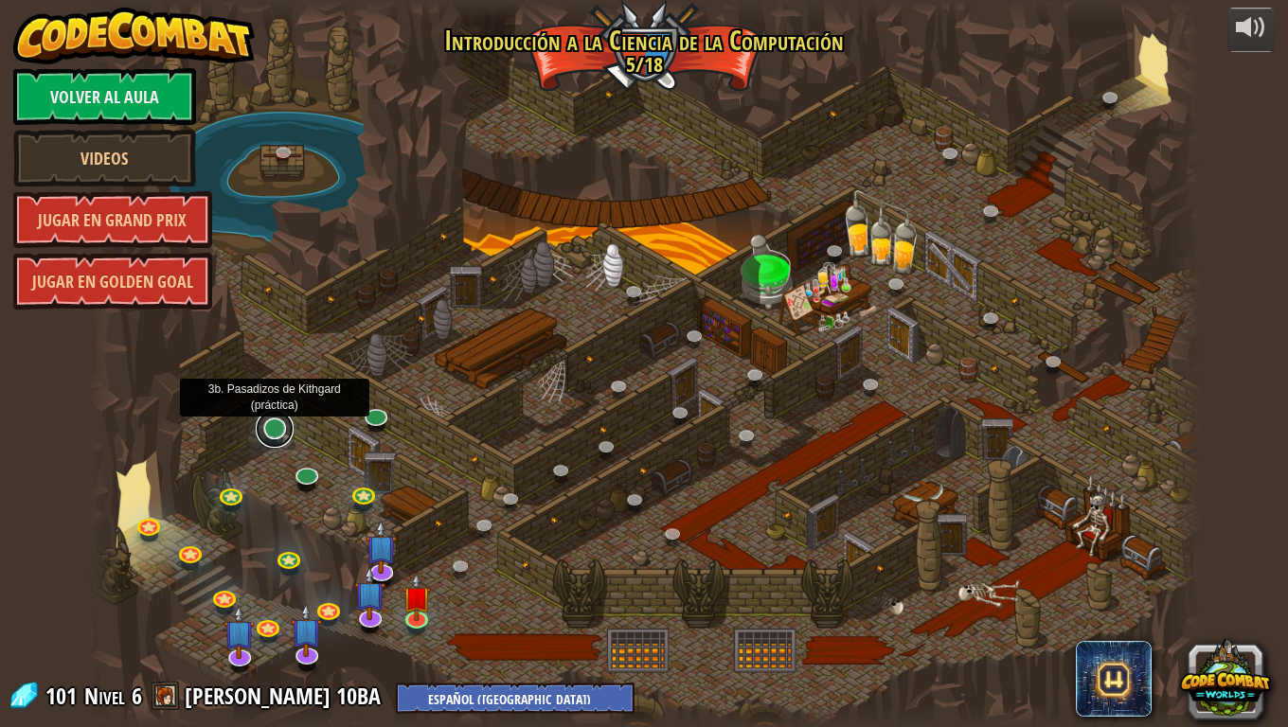
click at [281, 427] on link at bounding box center [275, 429] width 38 height 38
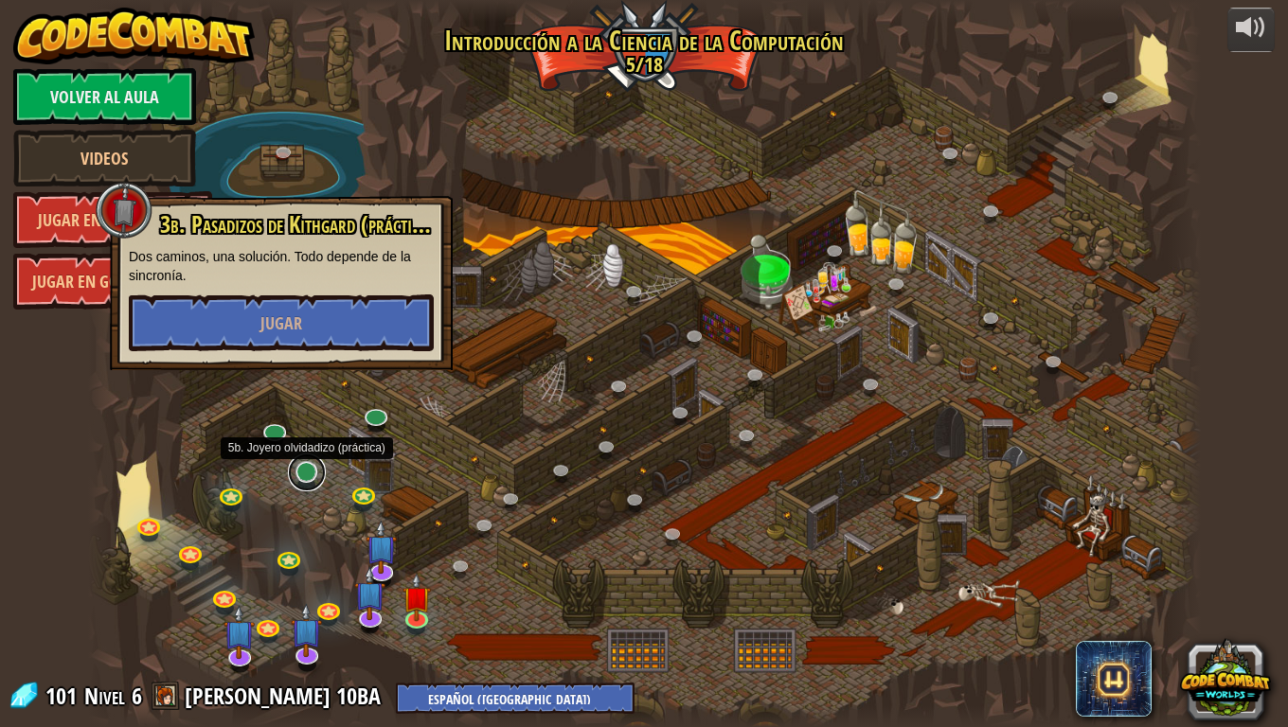
click at [302, 474] on link at bounding box center [307, 473] width 38 height 38
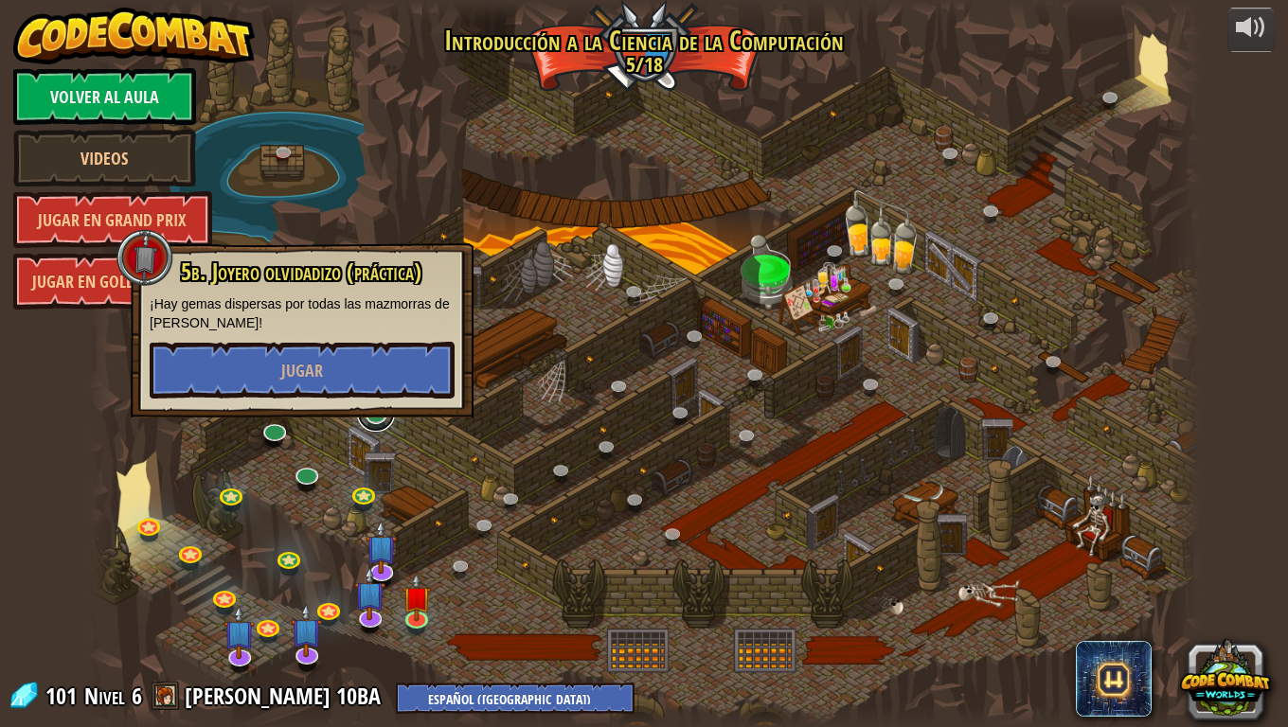
click at [375, 425] on link at bounding box center [376, 413] width 38 height 38
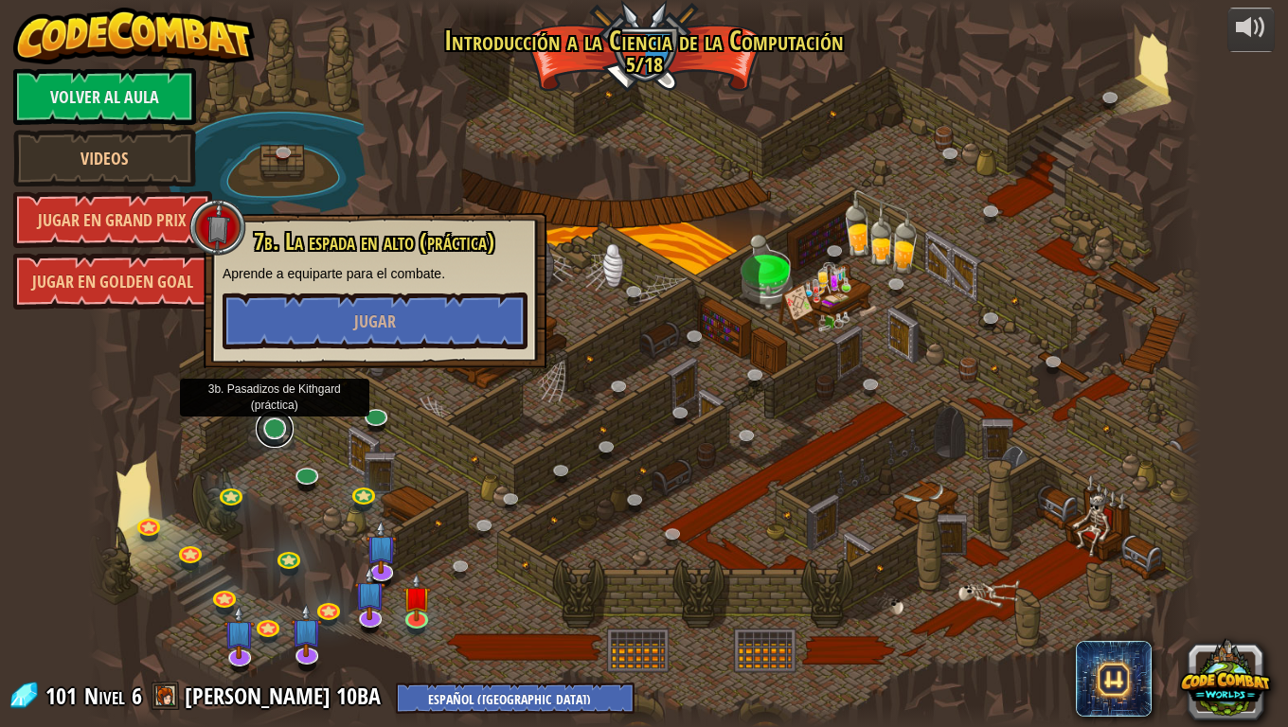
click at [269, 434] on link at bounding box center [275, 429] width 38 height 38
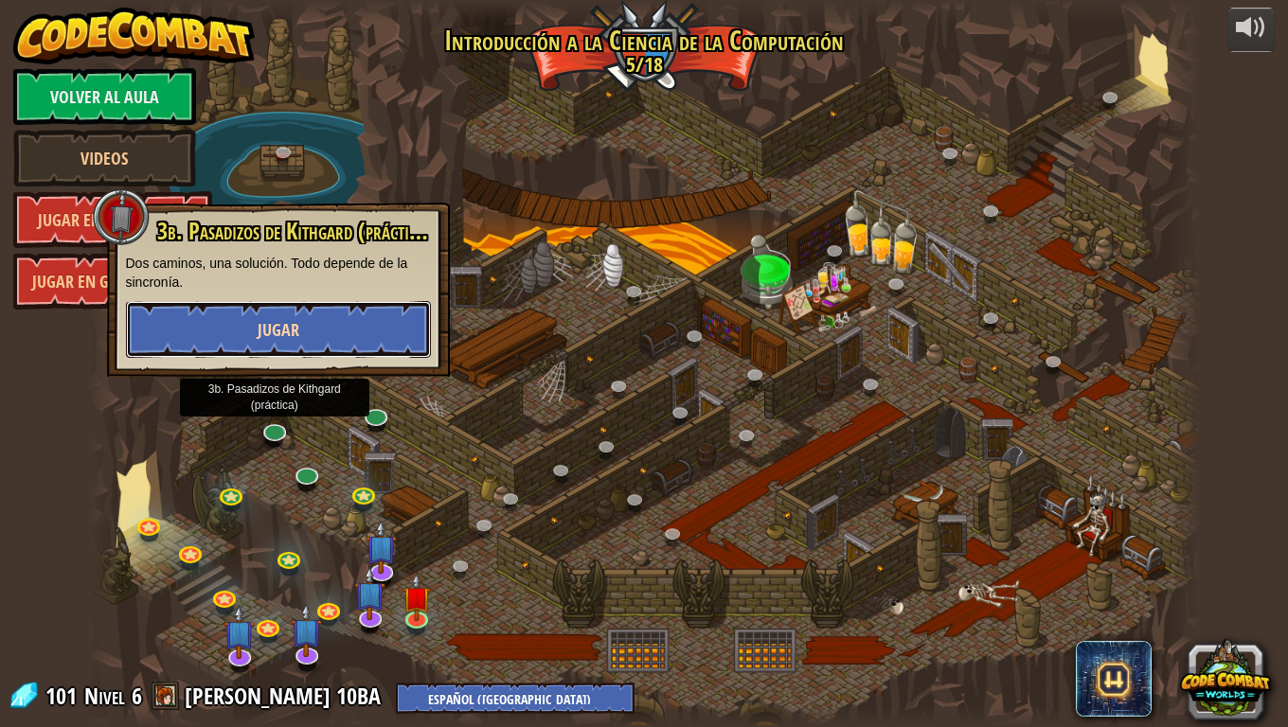
click at [287, 331] on span "Jugar" at bounding box center [279, 330] width 42 height 24
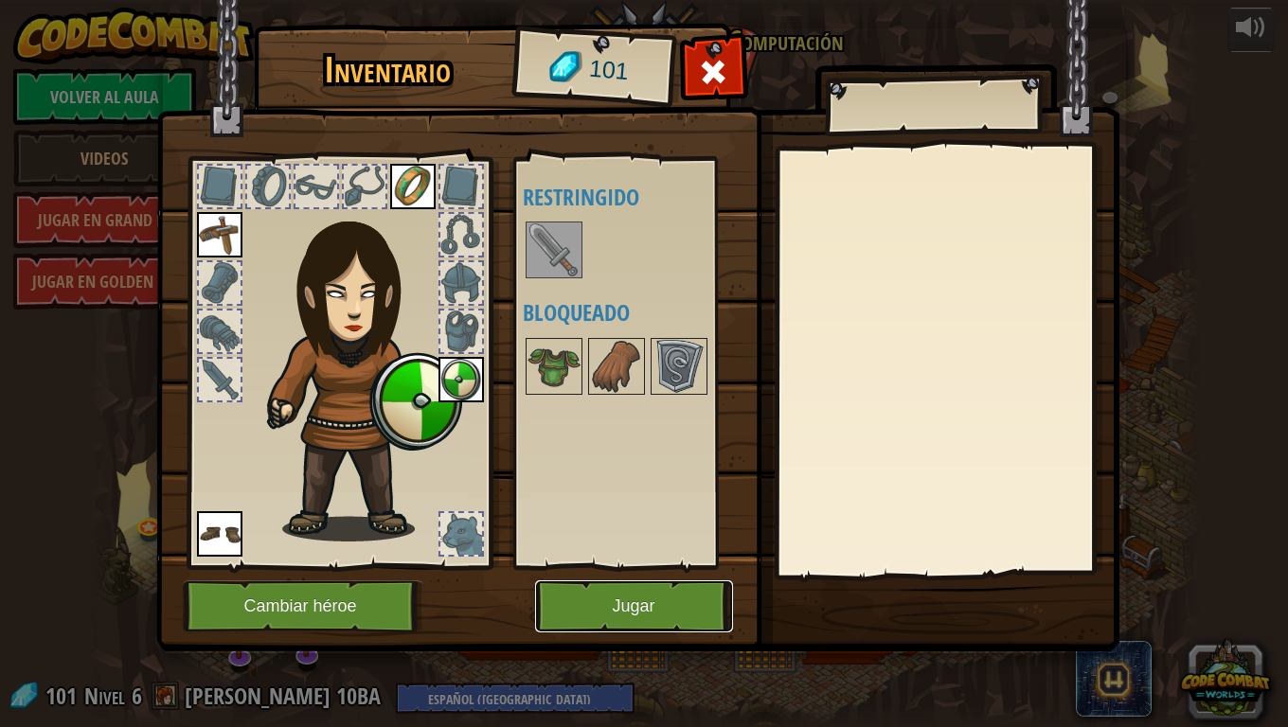
click at [586, 583] on button "Jugar" at bounding box center [634, 607] width 198 height 52
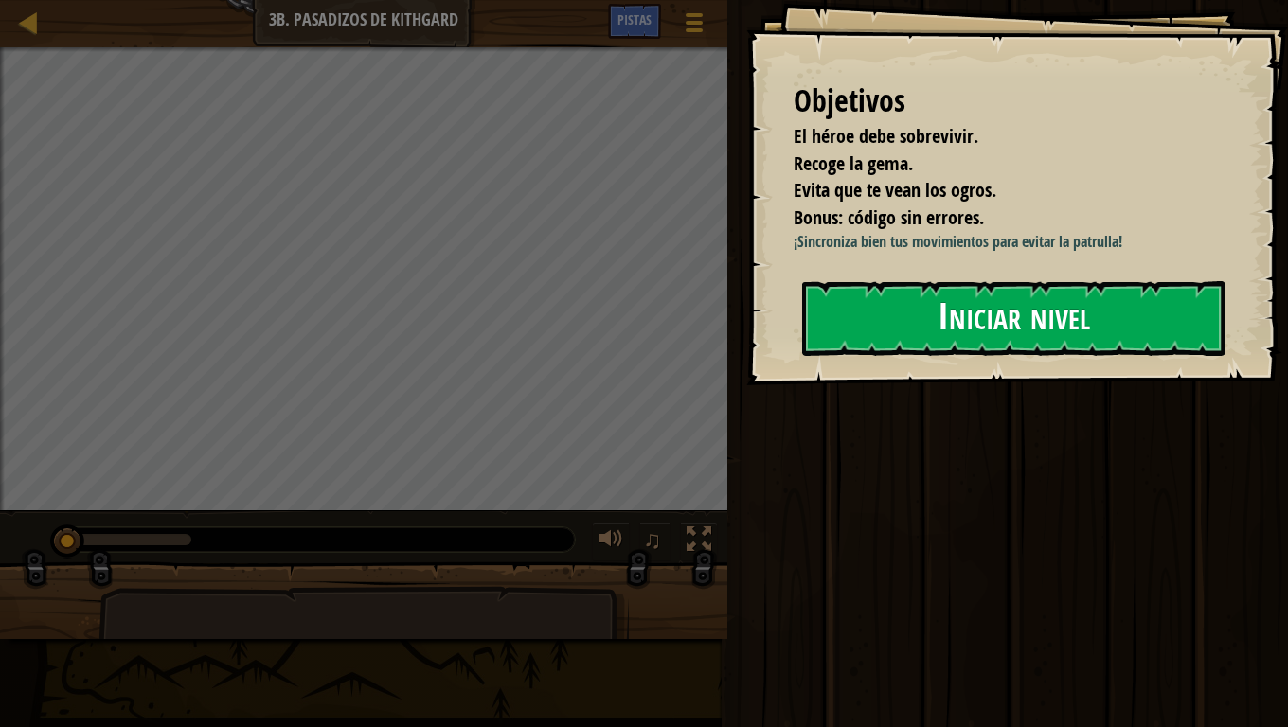
click at [922, 323] on button "Iniciar nivel" at bounding box center [1013, 318] width 423 height 75
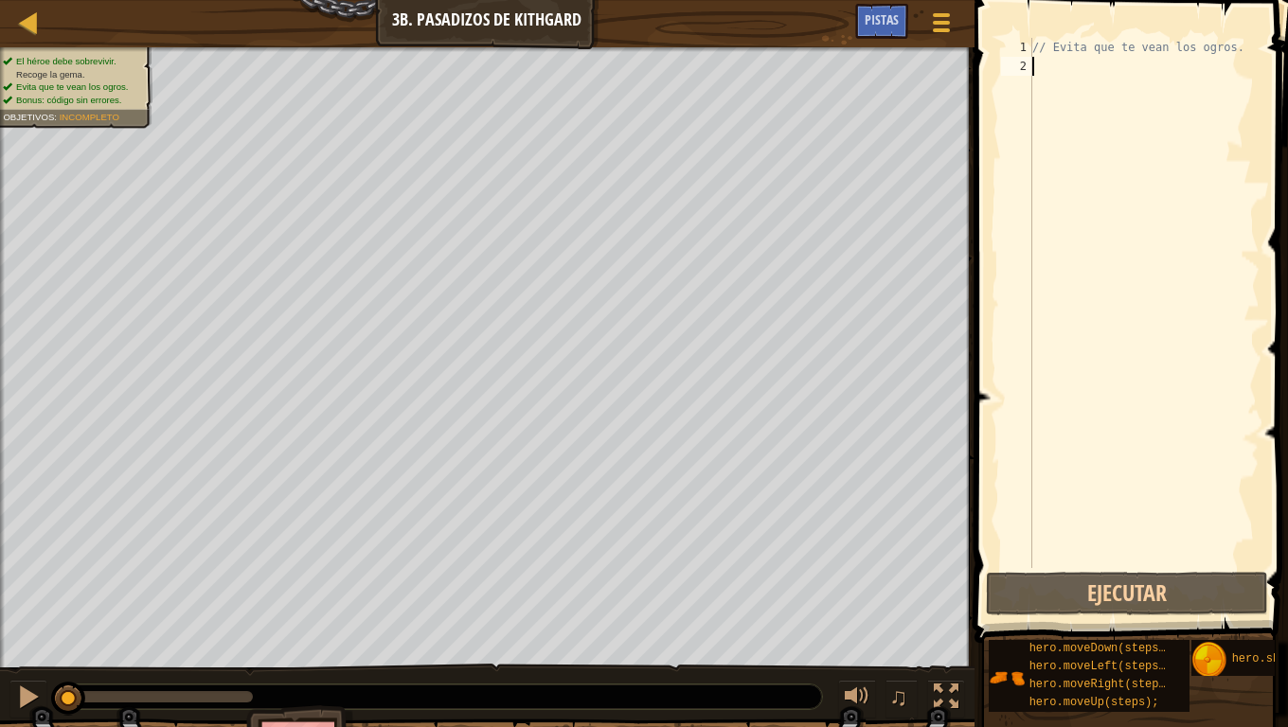
type textarea "h"
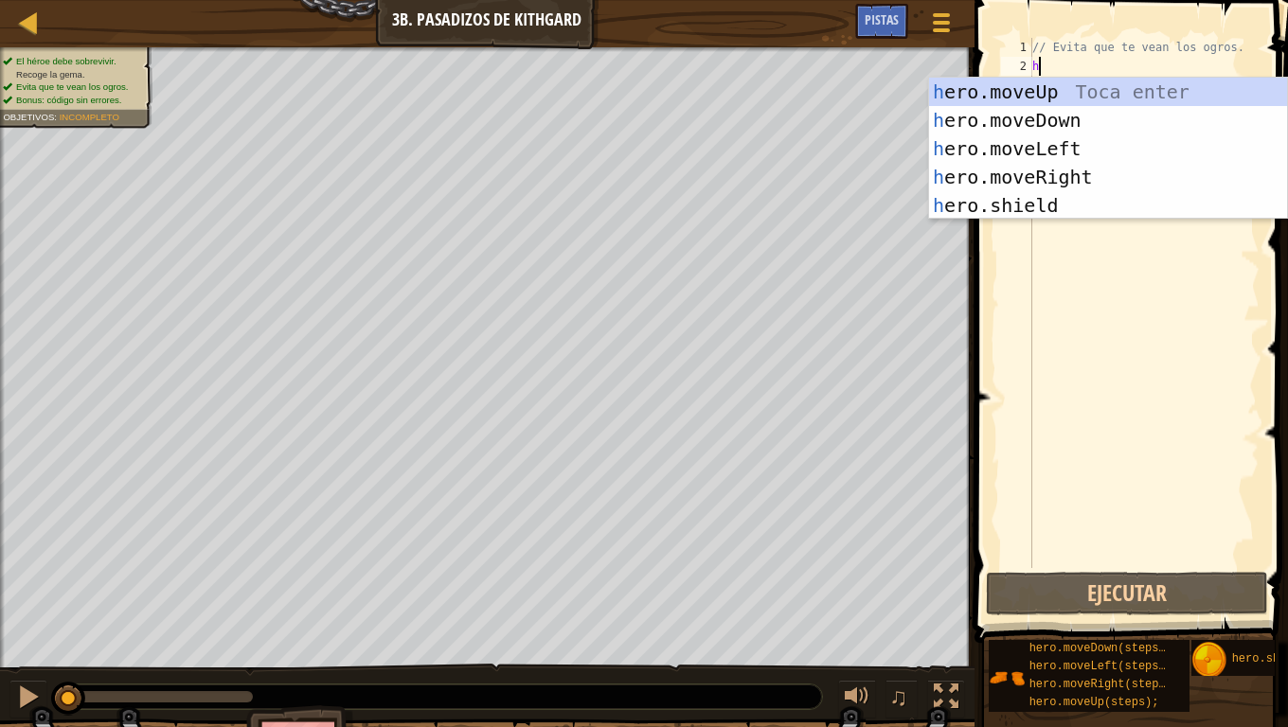
scroll to position [9, 0]
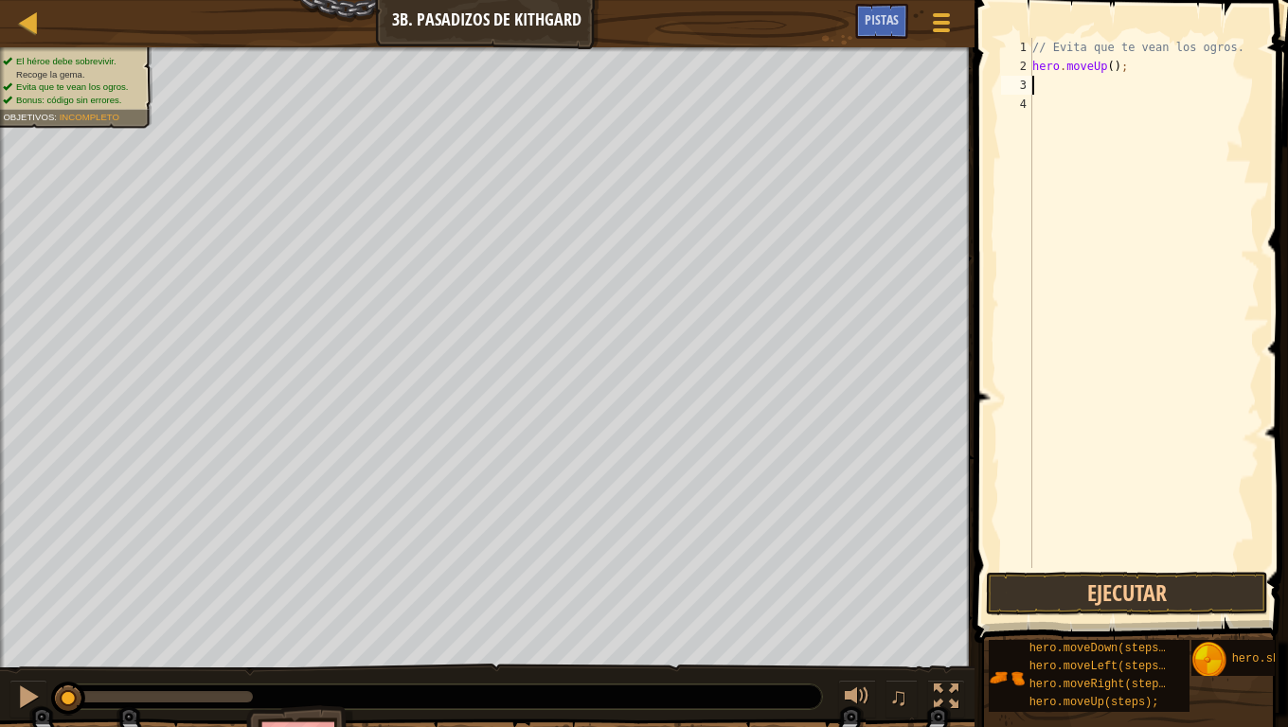
type textarea "h"
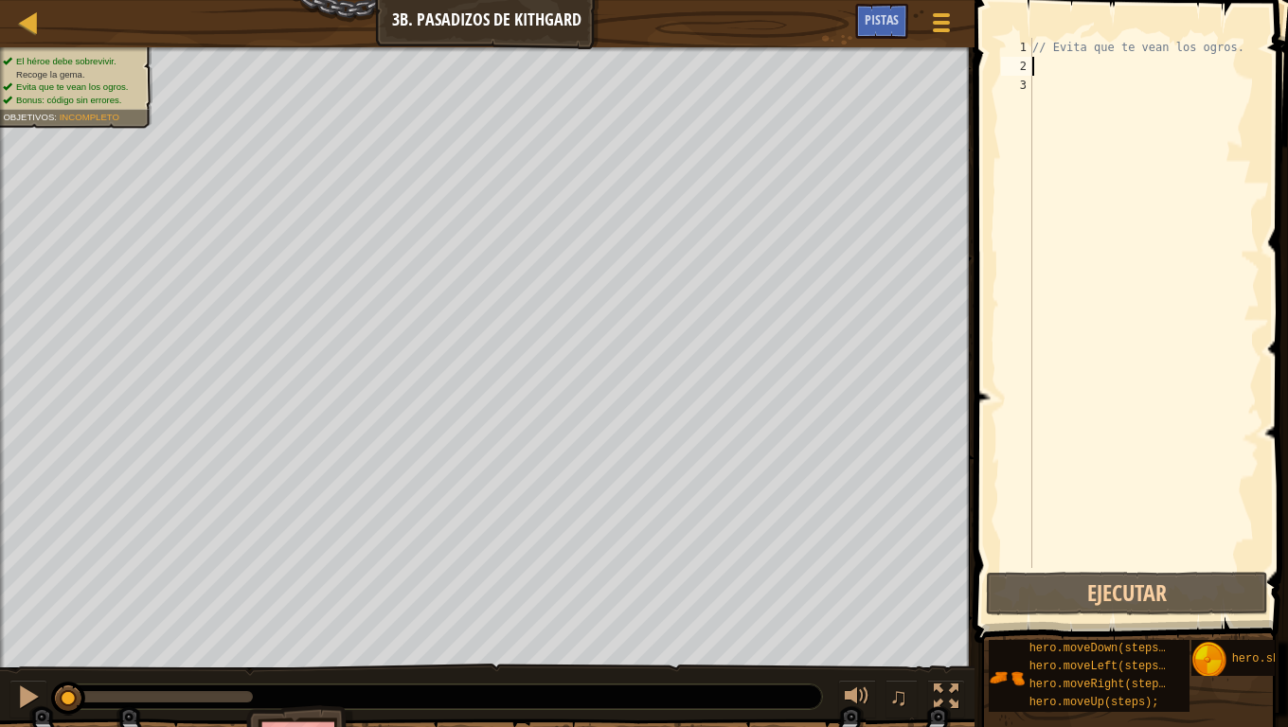
type textarea "h"
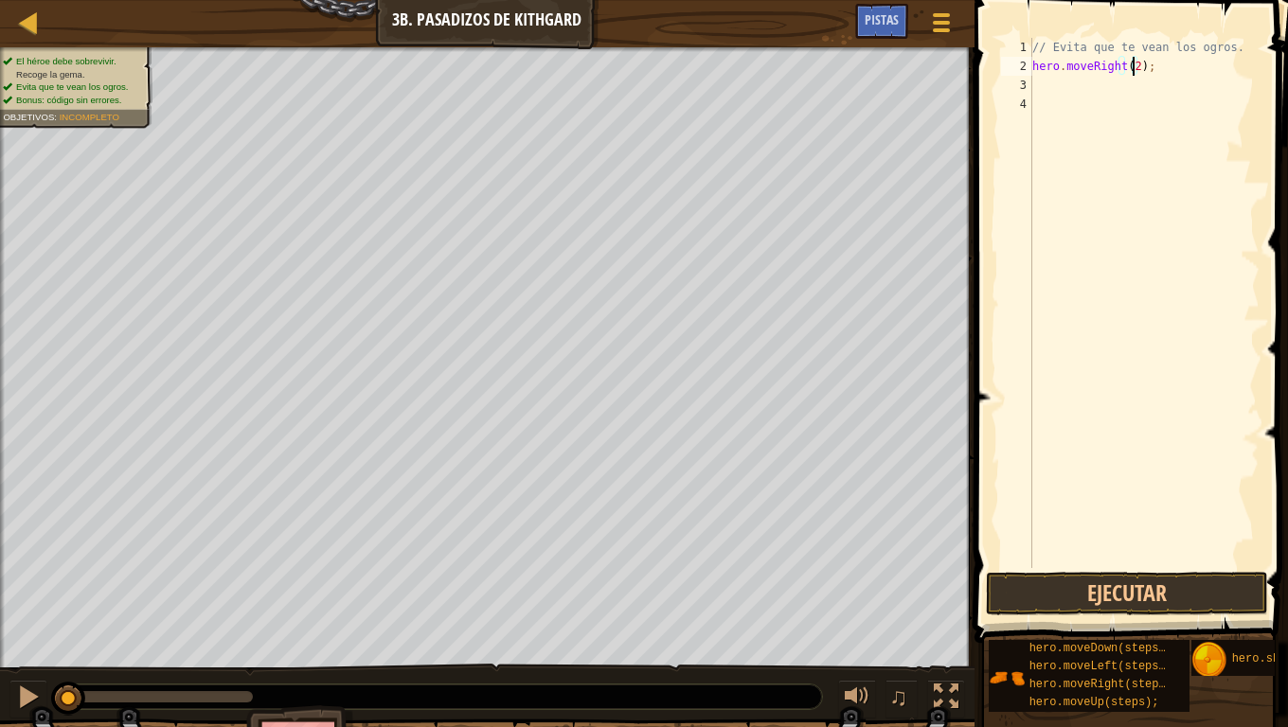
scroll to position [9, 8]
click at [1177, 599] on button "Ejecutar" at bounding box center [1127, 594] width 282 height 44
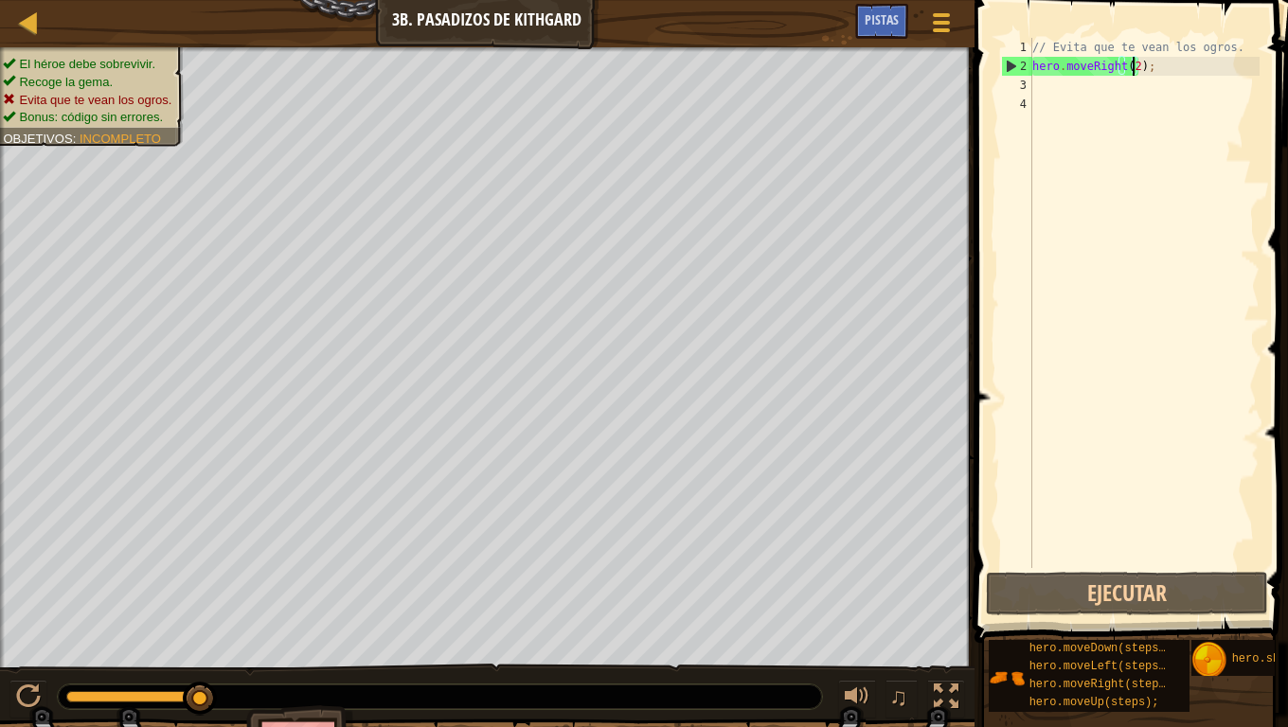
type textarea "hero.moveRight();"
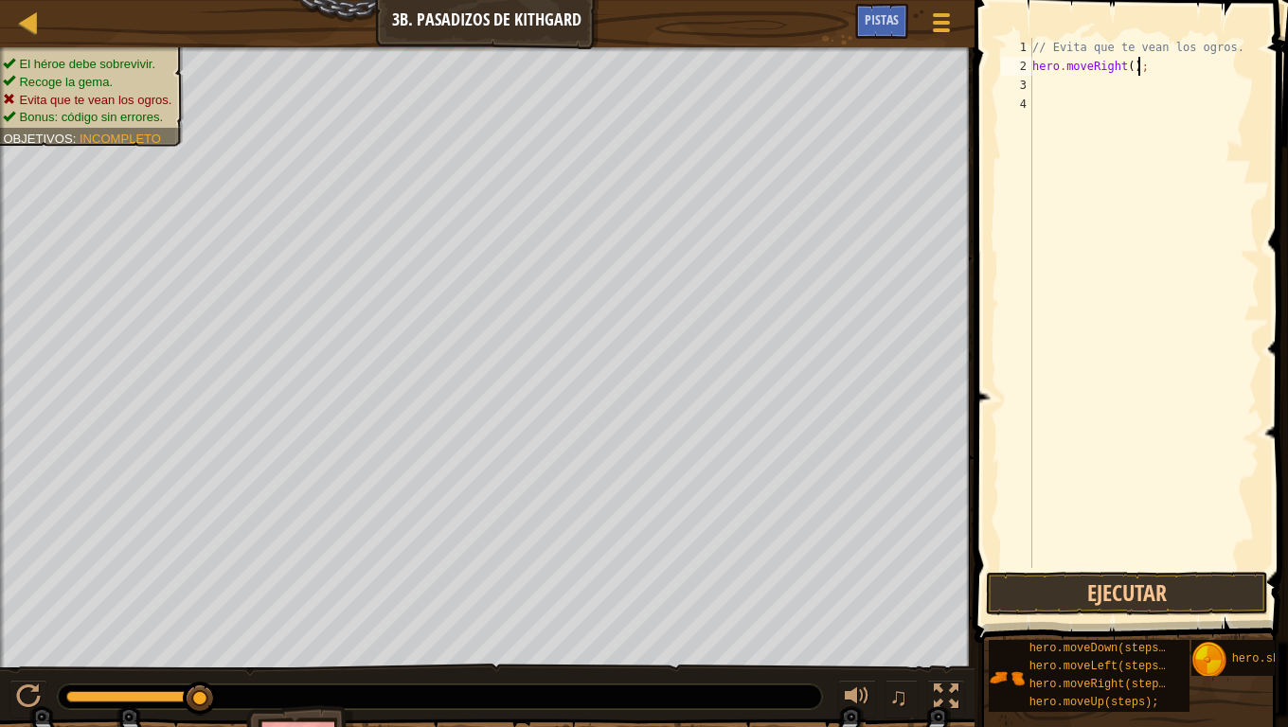
scroll to position [9, 0]
type textarea "h"
click at [1139, 599] on button "Ejecutar" at bounding box center [1127, 594] width 282 height 44
type textarea "h"
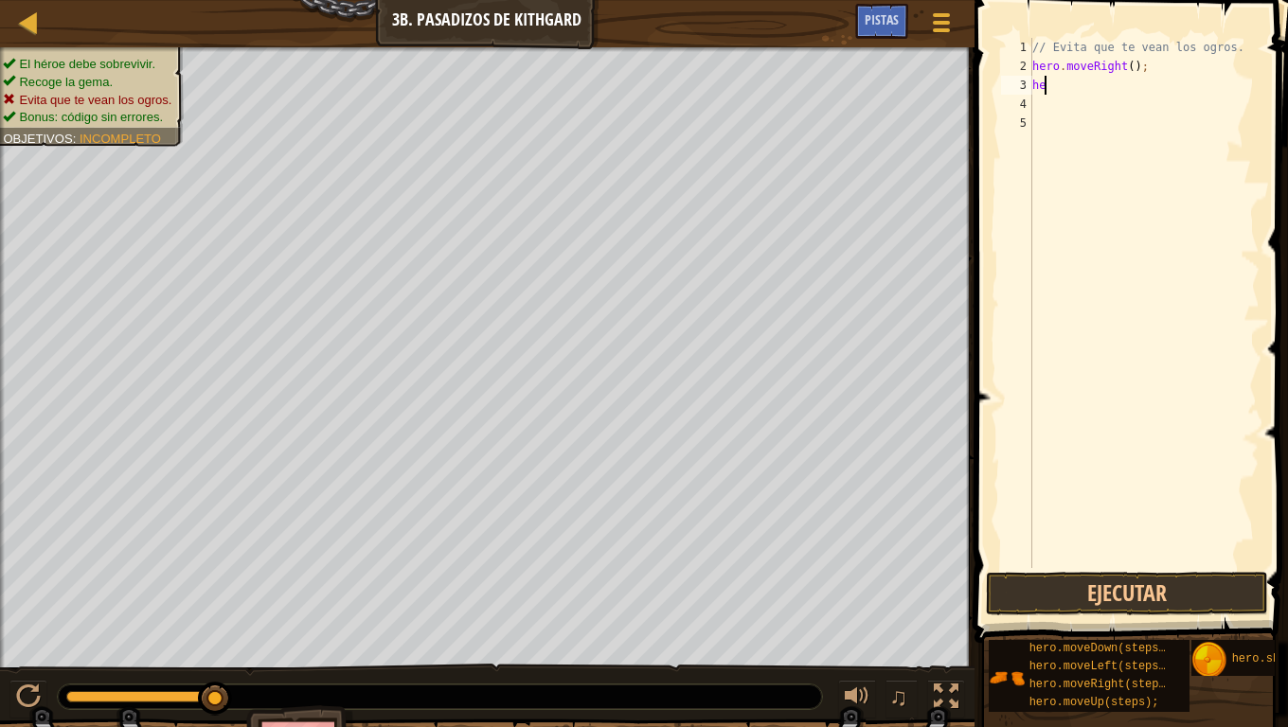
type textarea "h"
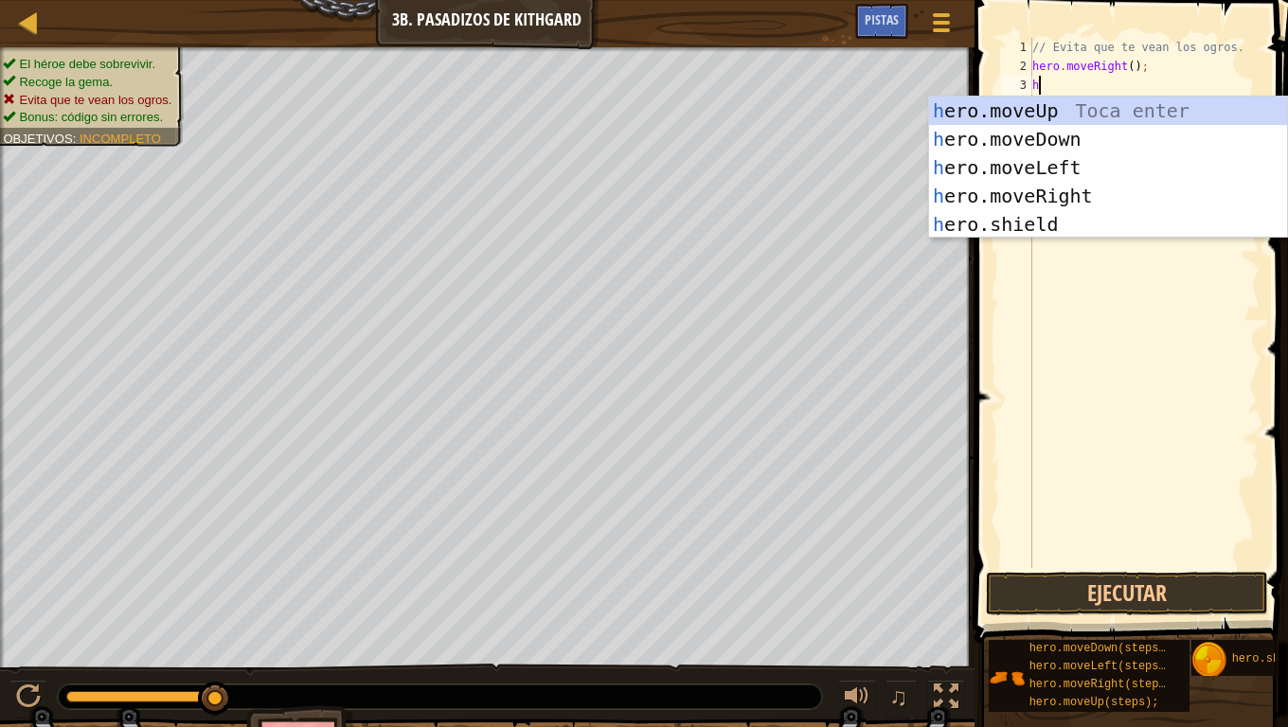
type textarea "h"
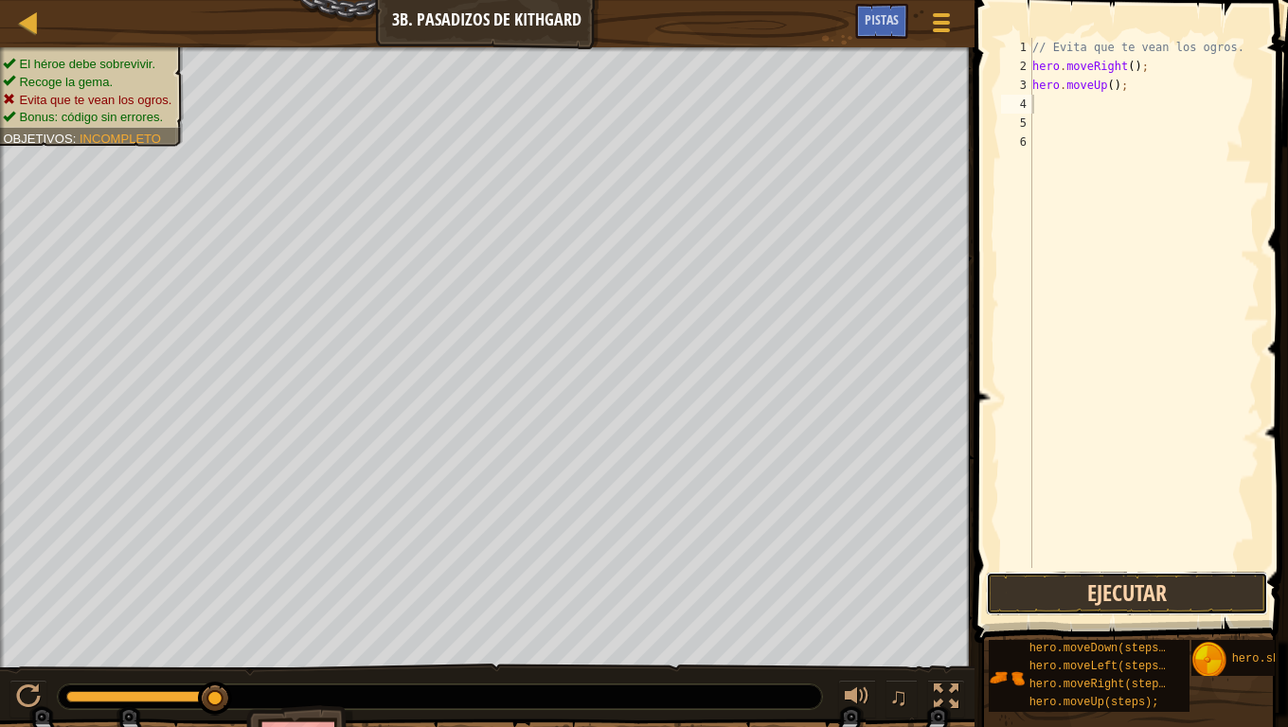
click at [1102, 593] on button "Ejecutar" at bounding box center [1127, 594] width 282 height 44
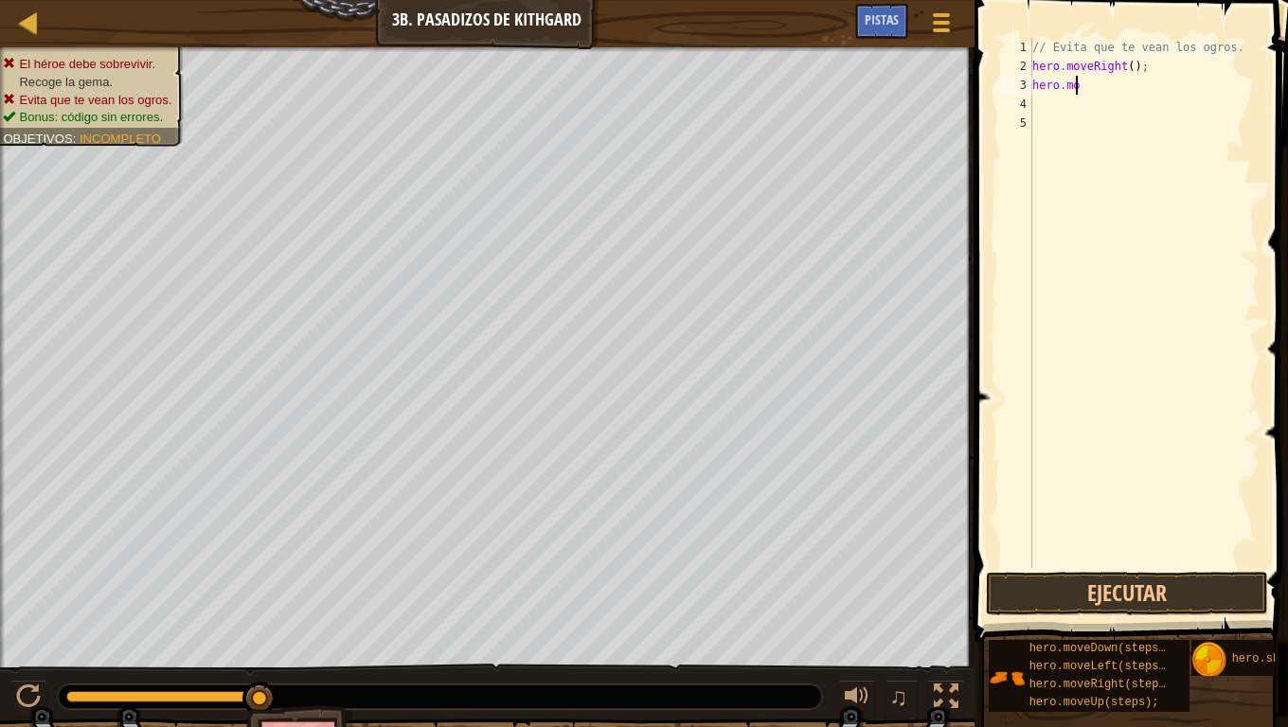
type textarea "h"
type textarea "hero.moveRight(2);"
type textarea "h"
click at [1093, 585] on button "Ejecutar" at bounding box center [1127, 594] width 282 height 44
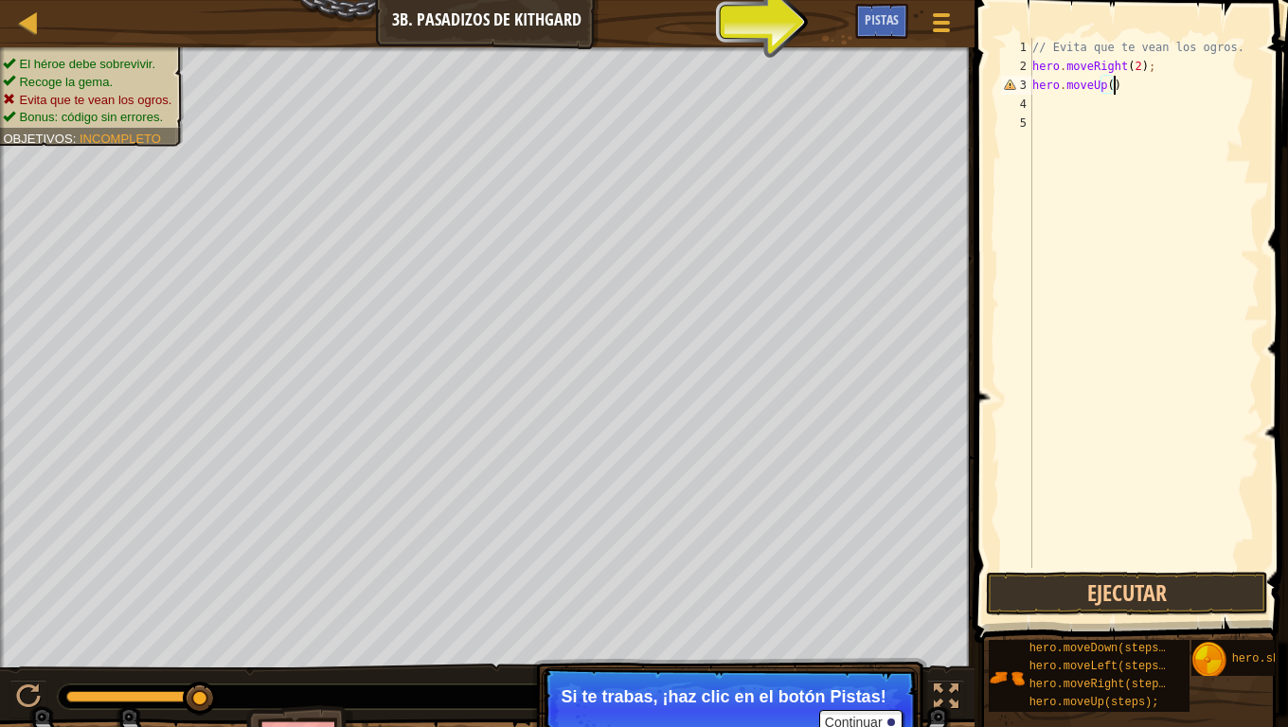
scroll to position [9, 6]
type textarea "hero.moveUp();"
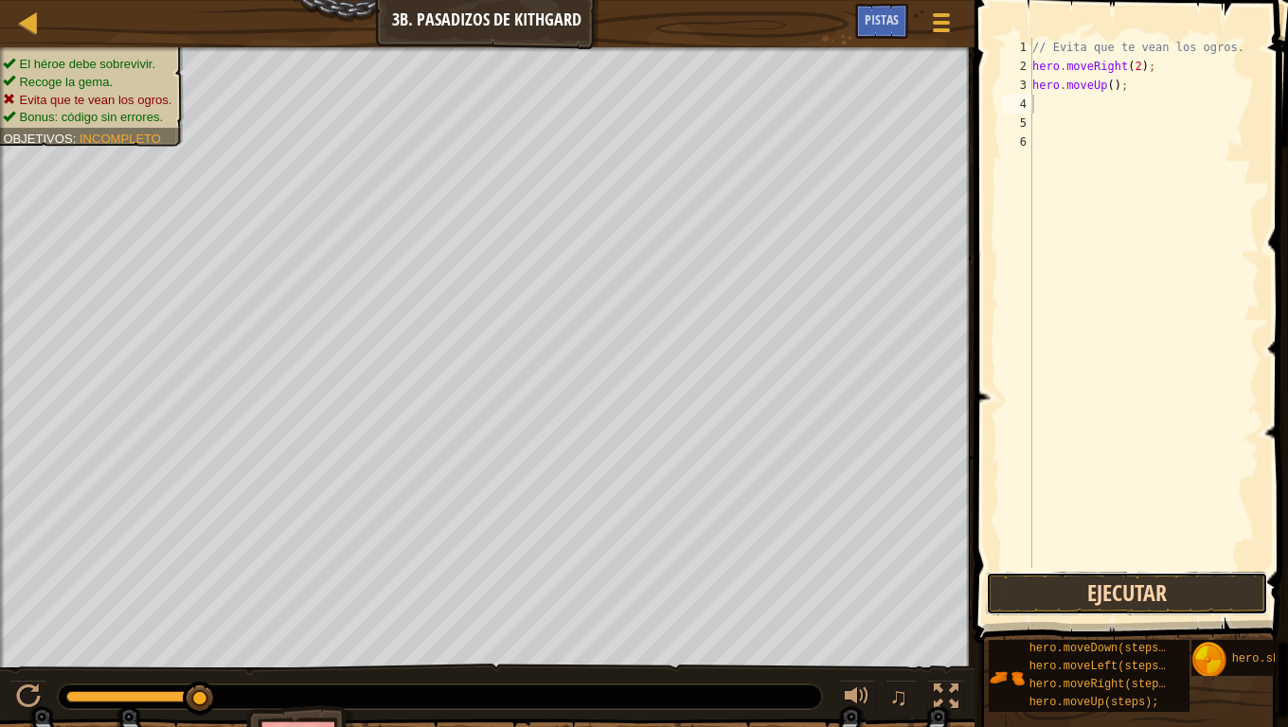
click at [1161, 584] on button "Ejecutar" at bounding box center [1127, 594] width 282 height 44
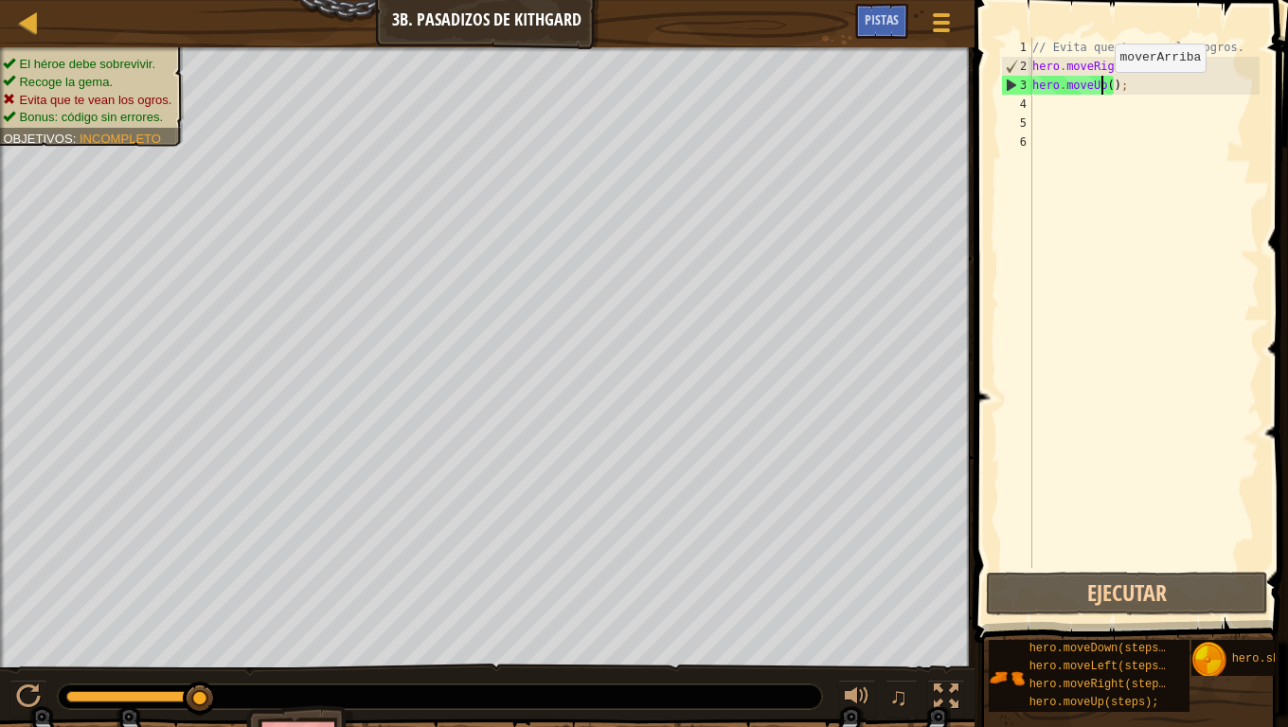
click at [1099, 91] on div "// Evita que te vean los ogros. hero . moveRight ( 2 ) ; hero . moveUp ( ) ;" at bounding box center [1144, 322] width 231 height 568
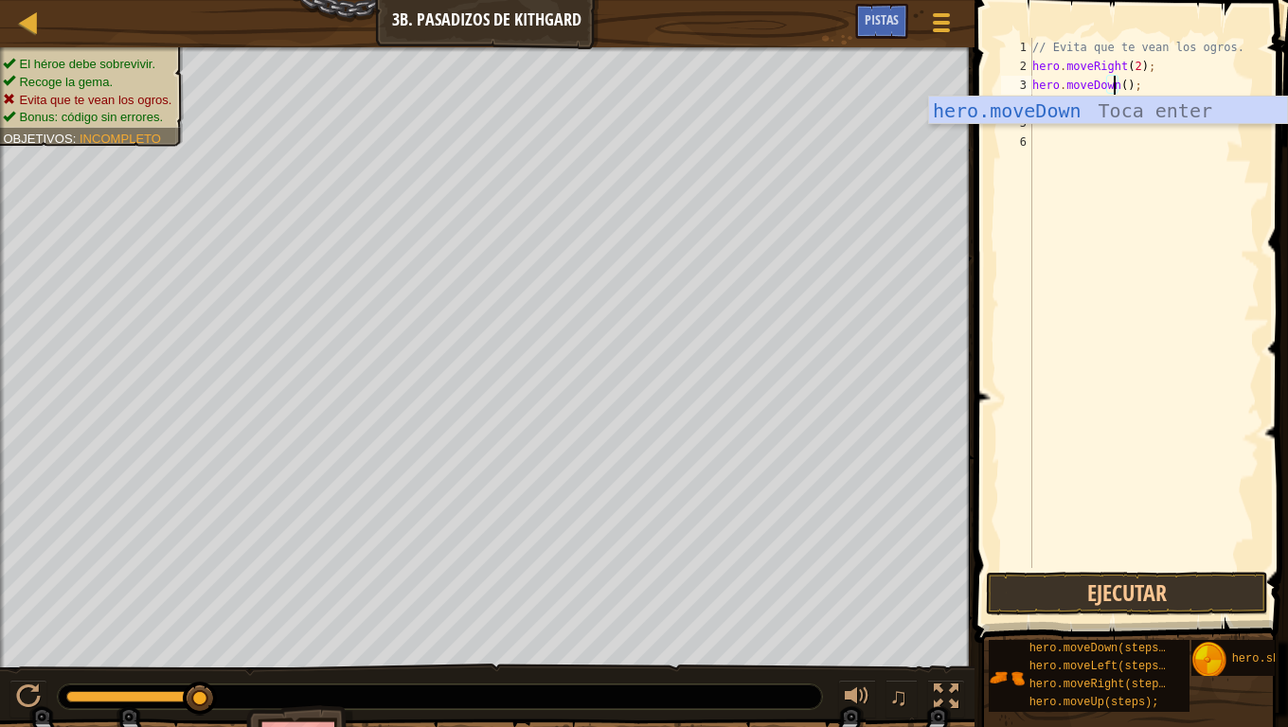
scroll to position [9, 7]
click at [1176, 587] on button "Ejecutar" at bounding box center [1127, 594] width 282 height 44
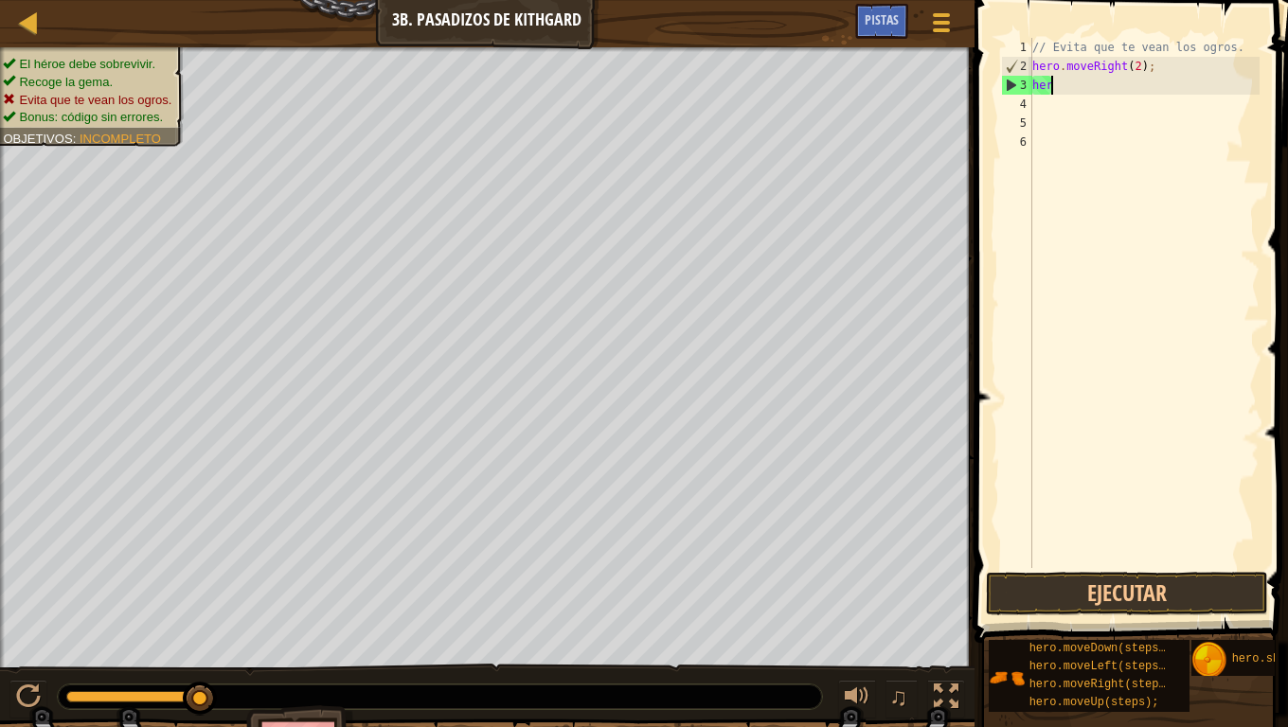
scroll to position [9, 0]
type textarea "h"
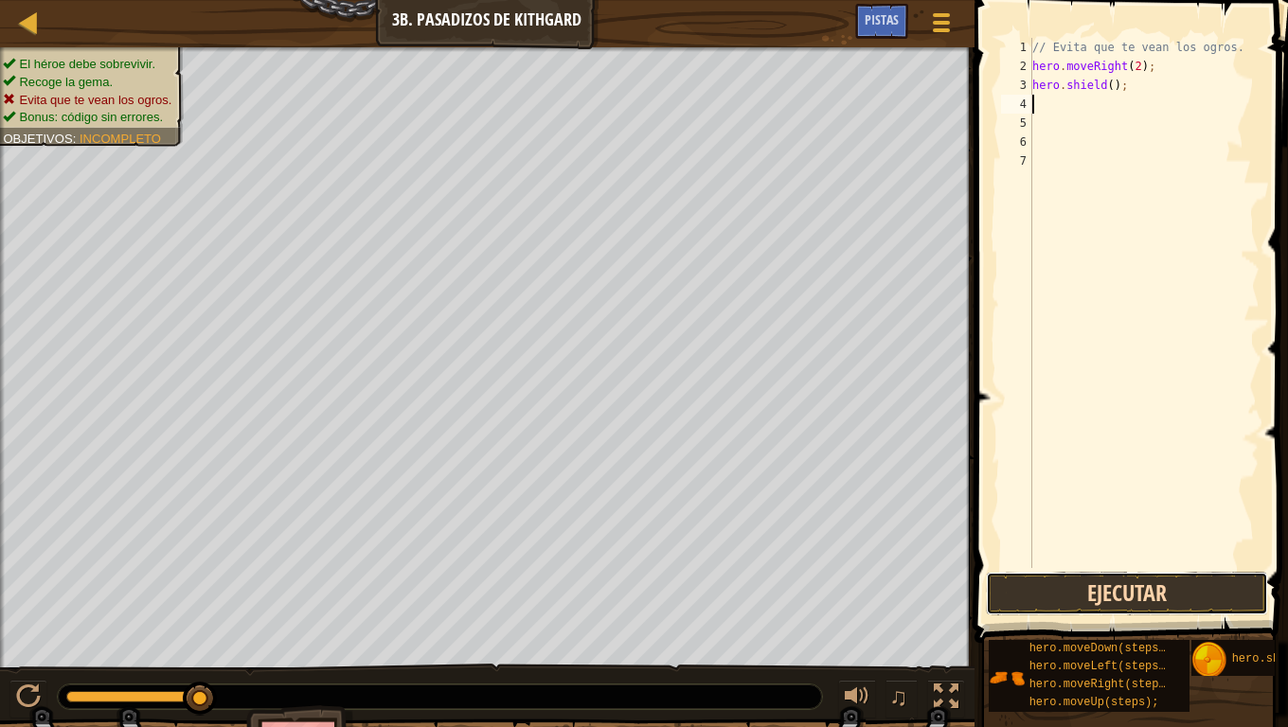
click at [1218, 577] on button "Ejecutar" at bounding box center [1127, 594] width 282 height 44
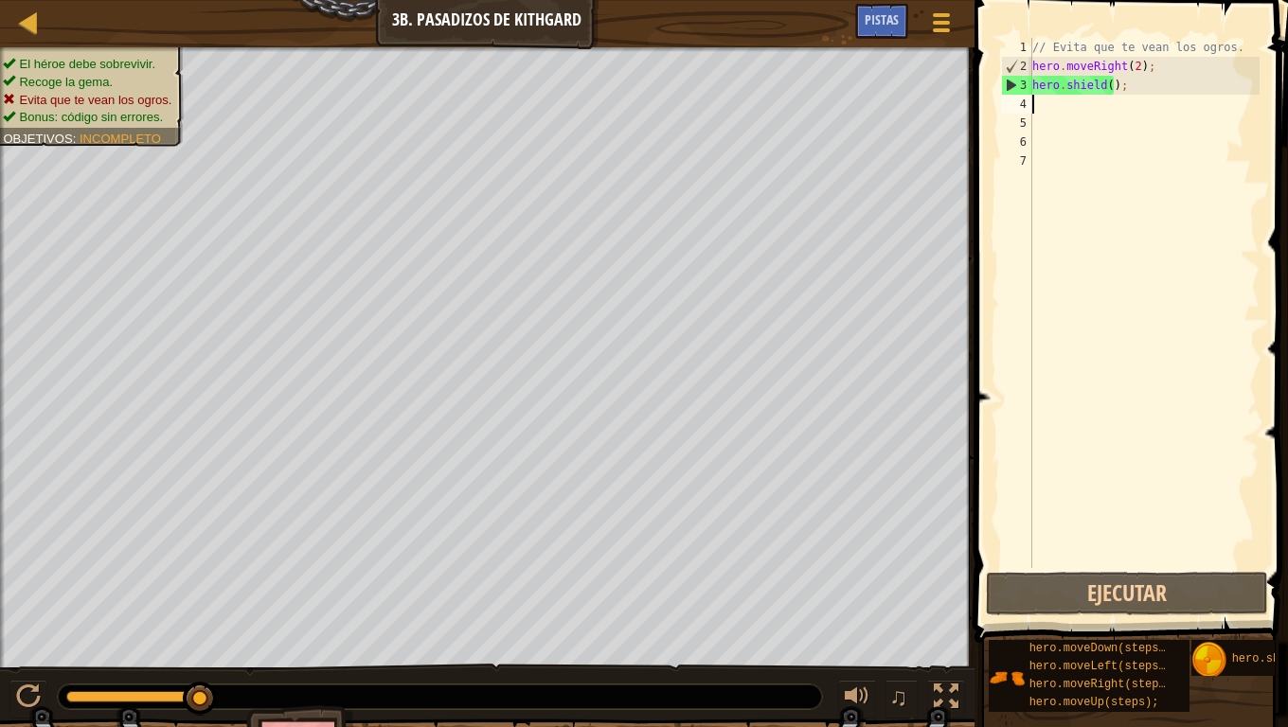
click at [1146, 90] on div "// Evita que te vean los ogros. hero . moveRight ( 2 ) ; hero . shield ( ) ;" at bounding box center [1144, 322] width 231 height 568
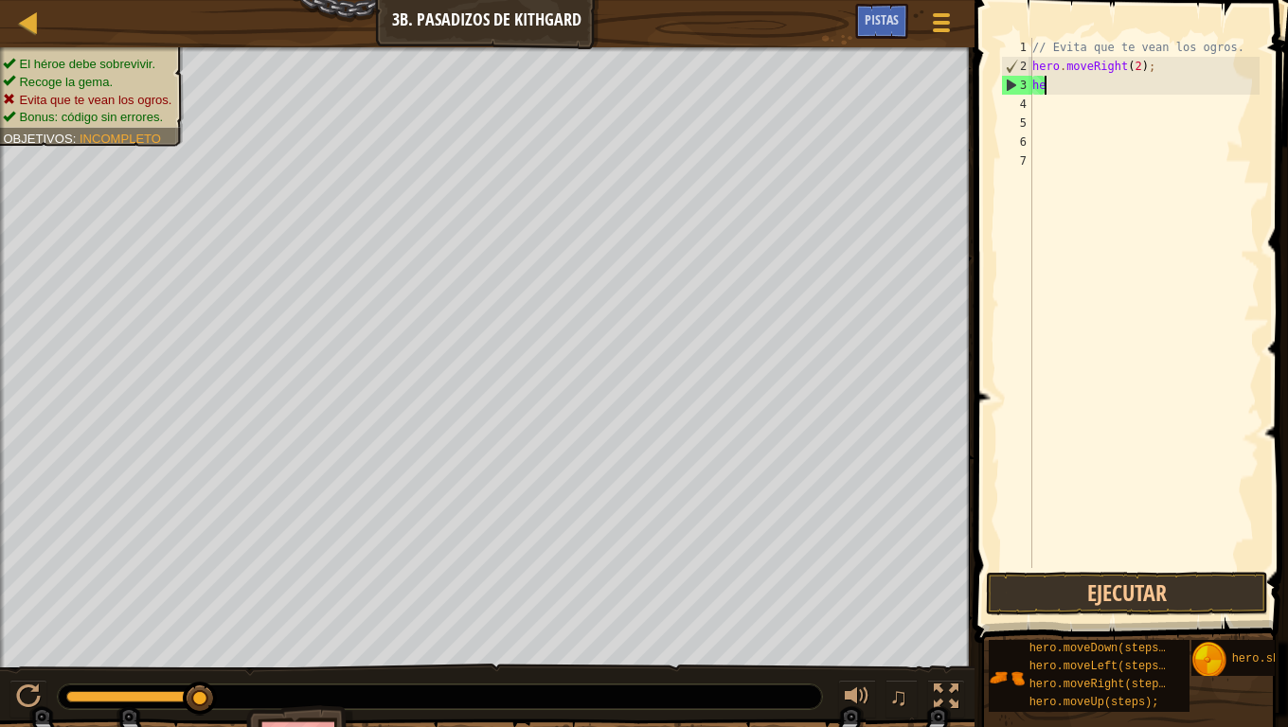
type textarea "h"
click at [1054, 48] on div "// Evita que te vean los ogros. hero . moveRight ( 2 ) ;" at bounding box center [1144, 322] width 231 height 568
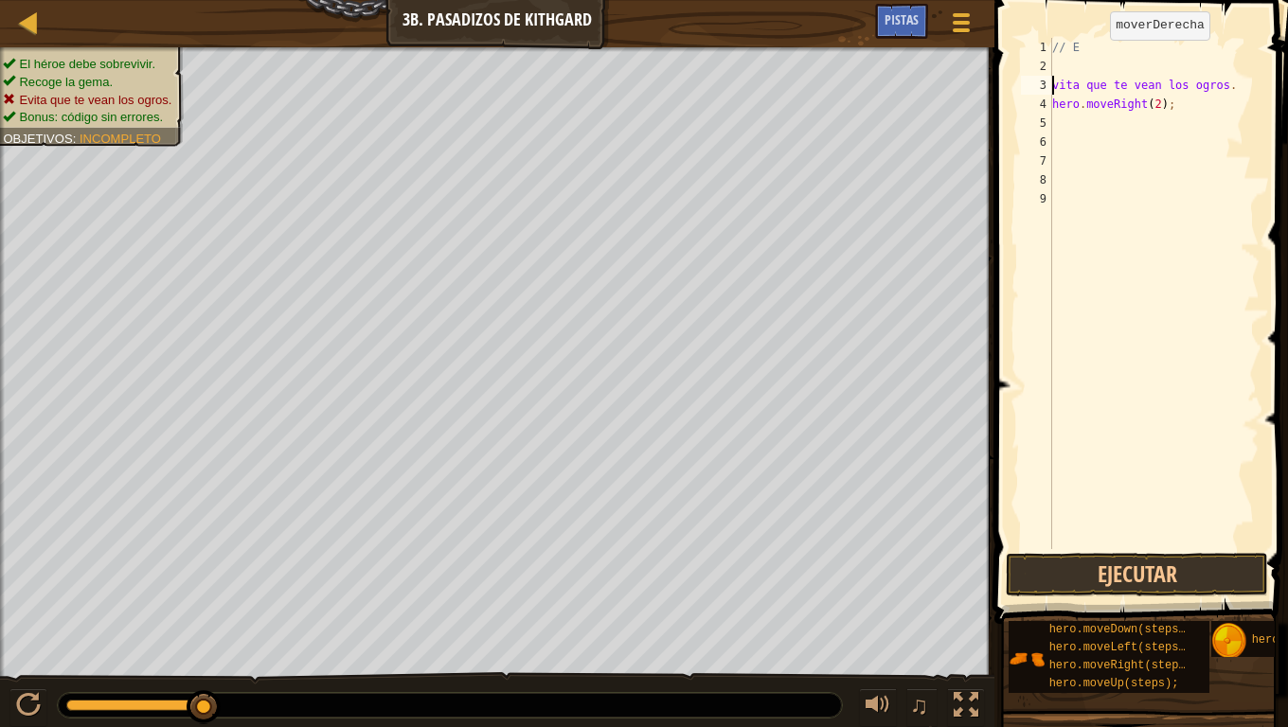
type textarea "hero.moveRight(2);"
type textarea "// Evita que te vean los ogros."
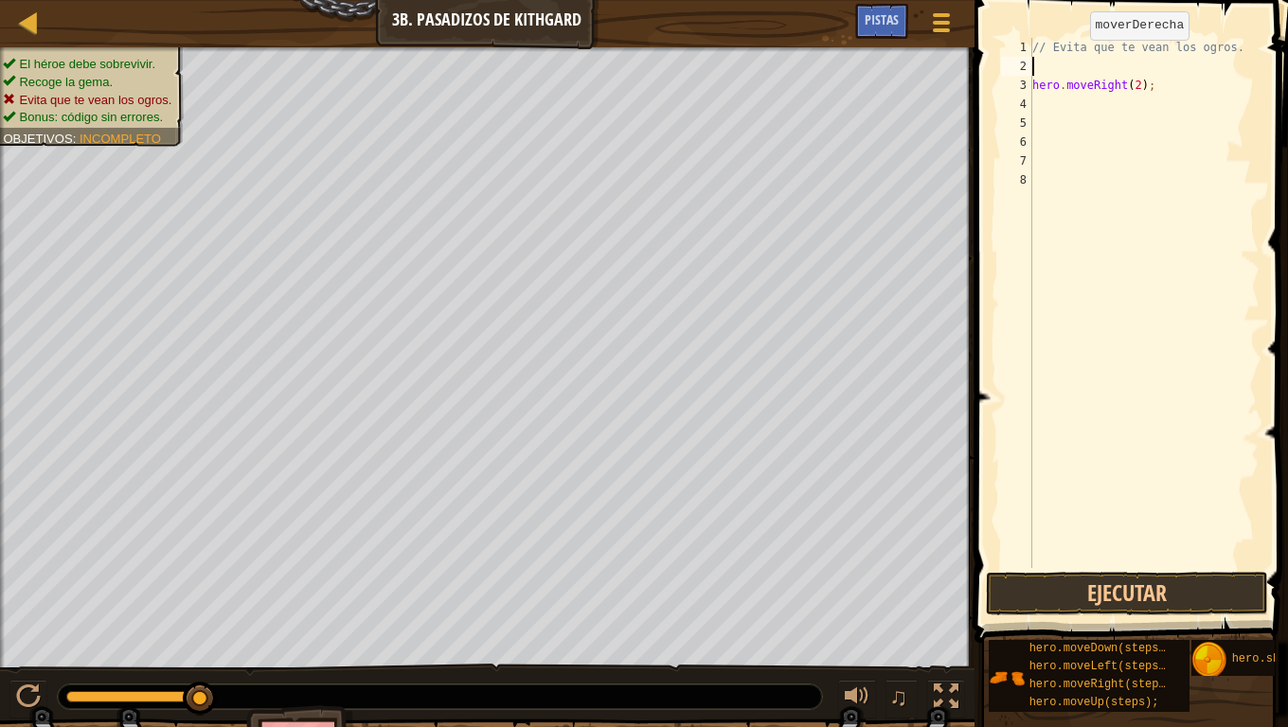
type textarea "h"
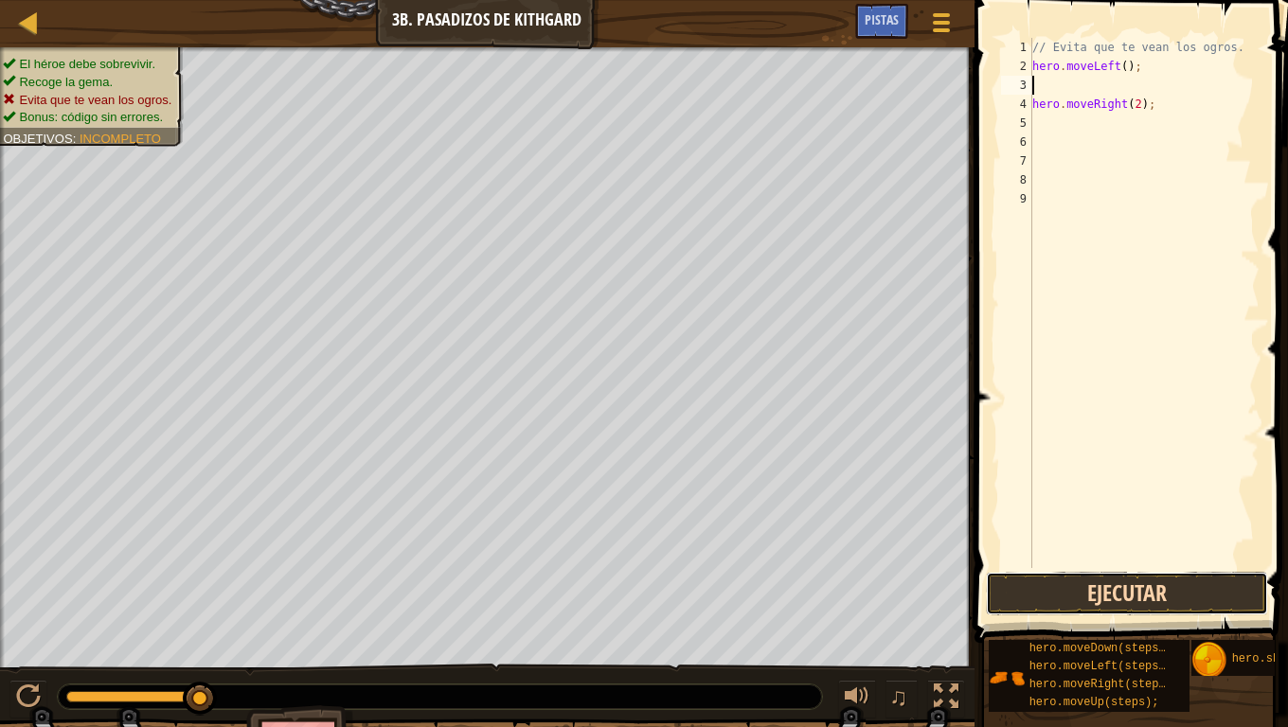
click at [1089, 589] on button "Ejecutar" at bounding box center [1127, 594] width 282 height 44
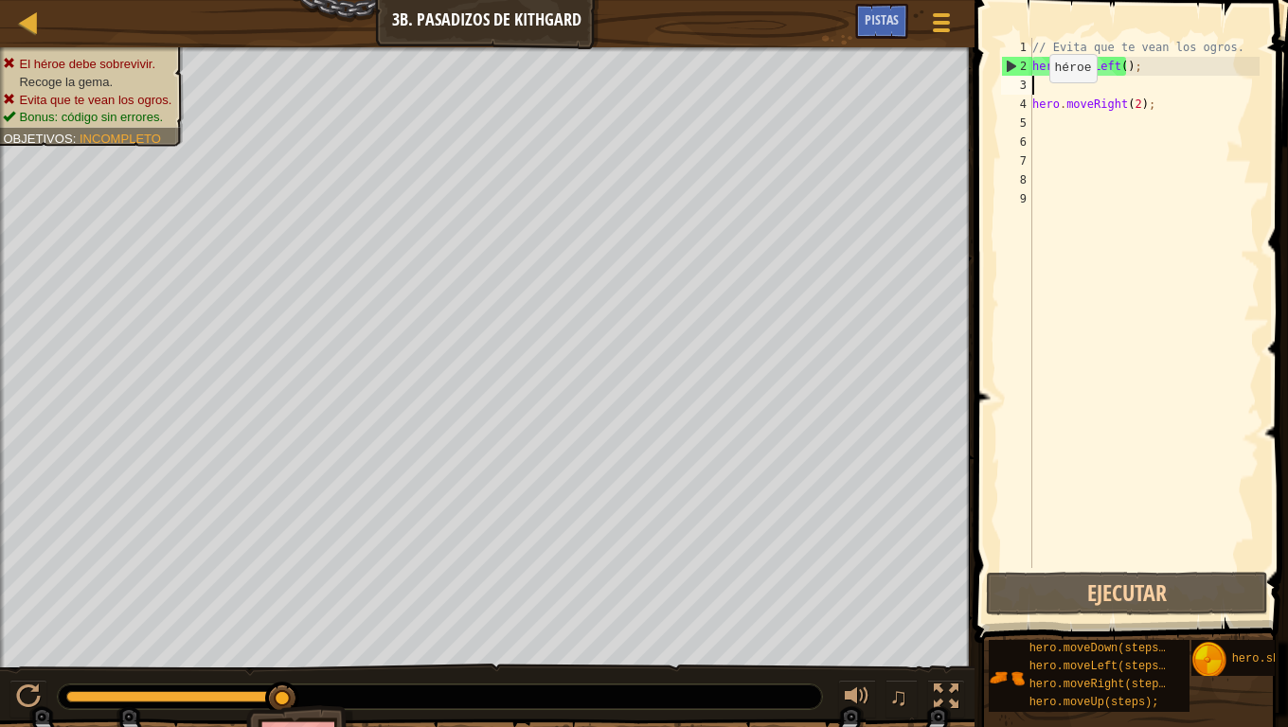
click at [1033, 101] on div "// Evita que te vean los ogros. hero . moveLeft ( ) ; hero . moveRight ( 2 ) ;" at bounding box center [1144, 322] width 231 height 568
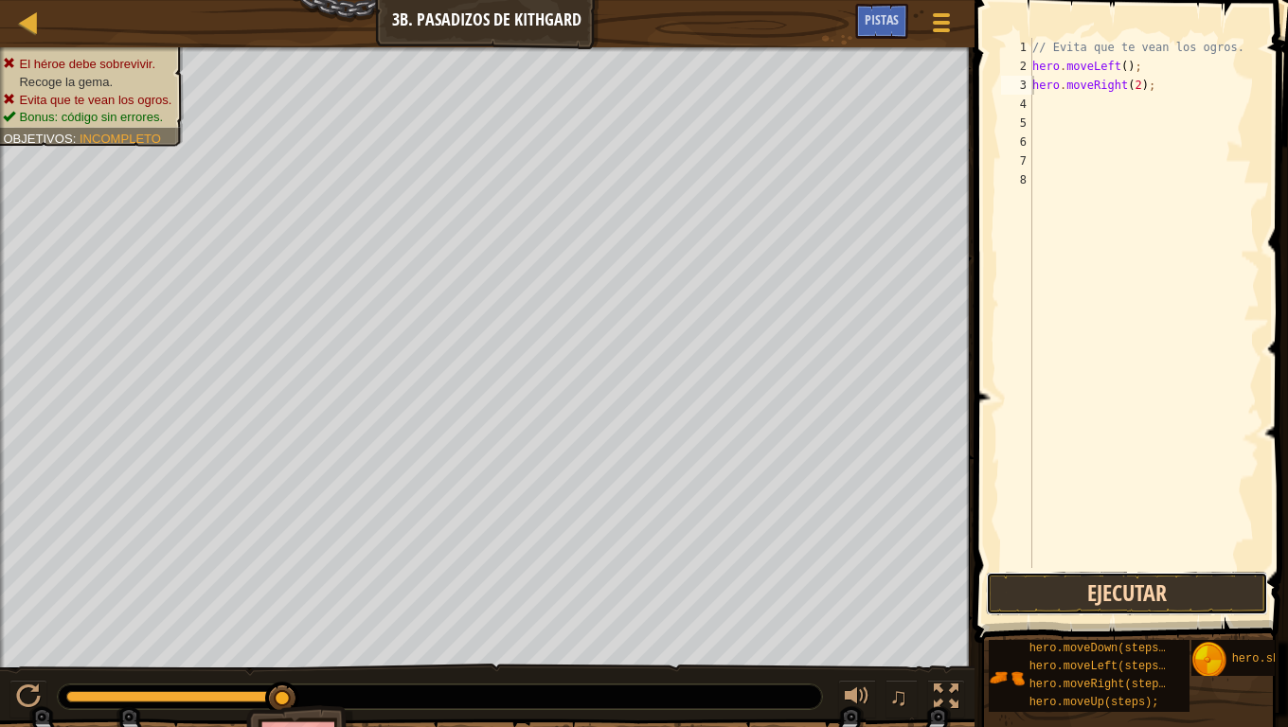
click at [1067, 585] on button "Ejecutar" at bounding box center [1127, 594] width 282 height 44
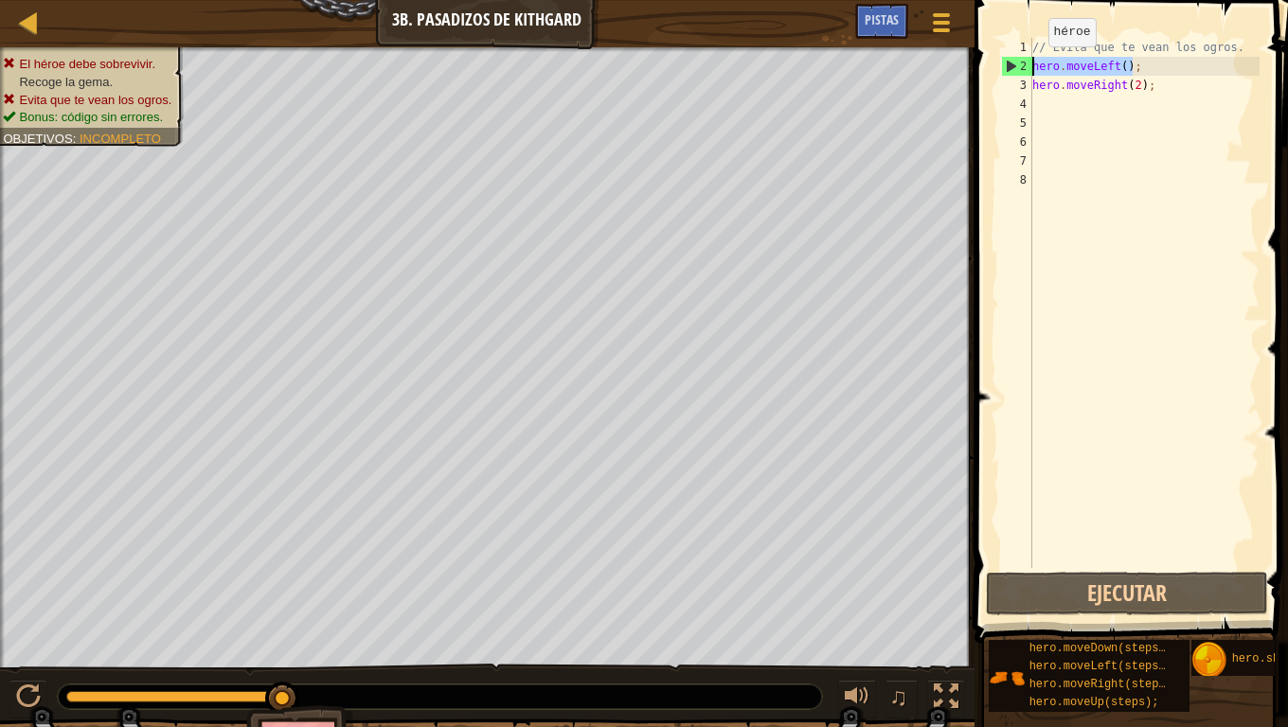
drag, startPoint x: 1149, startPoint y: 67, endPoint x: 1014, endPoint y: 68, distance: 134.5
click at [1014, 68] on div "hero.moveRight(2); 1 2 3 4 5 6 7 8 // Evita que te vean los ogros. hero . moveL…" at bounding box center [1128, 303] width 262 height 530
type textarea "hero.moveLeft();"
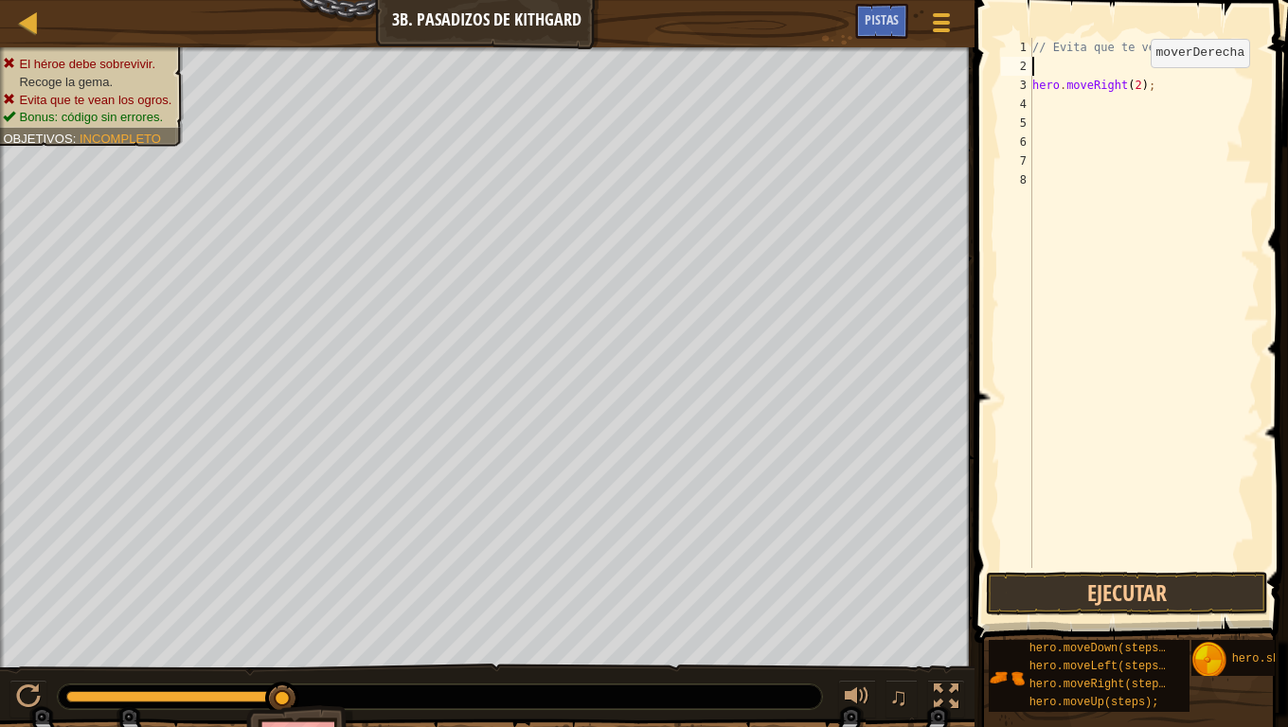
click at [1135, 86] on div "// Evita que te vean los ogros. hero . moveRight ( 2 ) ;" at bounding box center [1144, 322] width 231 height 568
type textarea "hero.moveRight();"
type textarea "h"
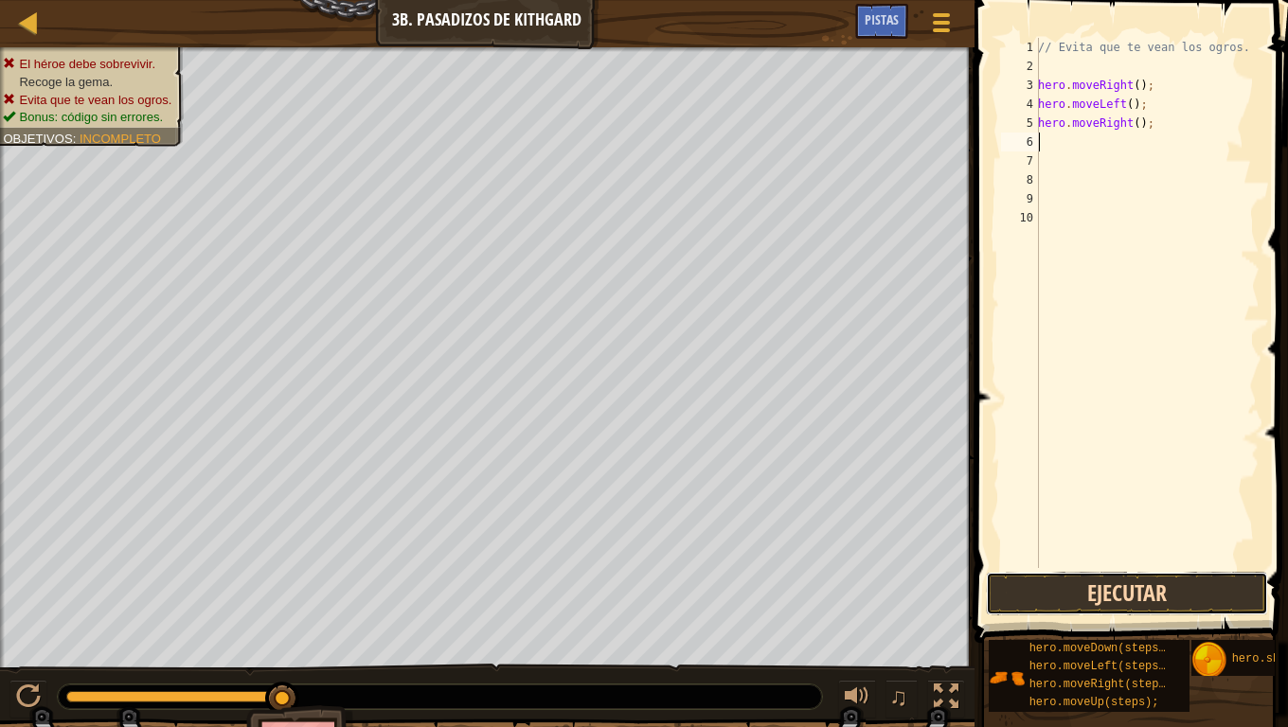
click at [1037, 596] on button "Ejecutar" at bounding box center [1127, 594] width 282 height 44
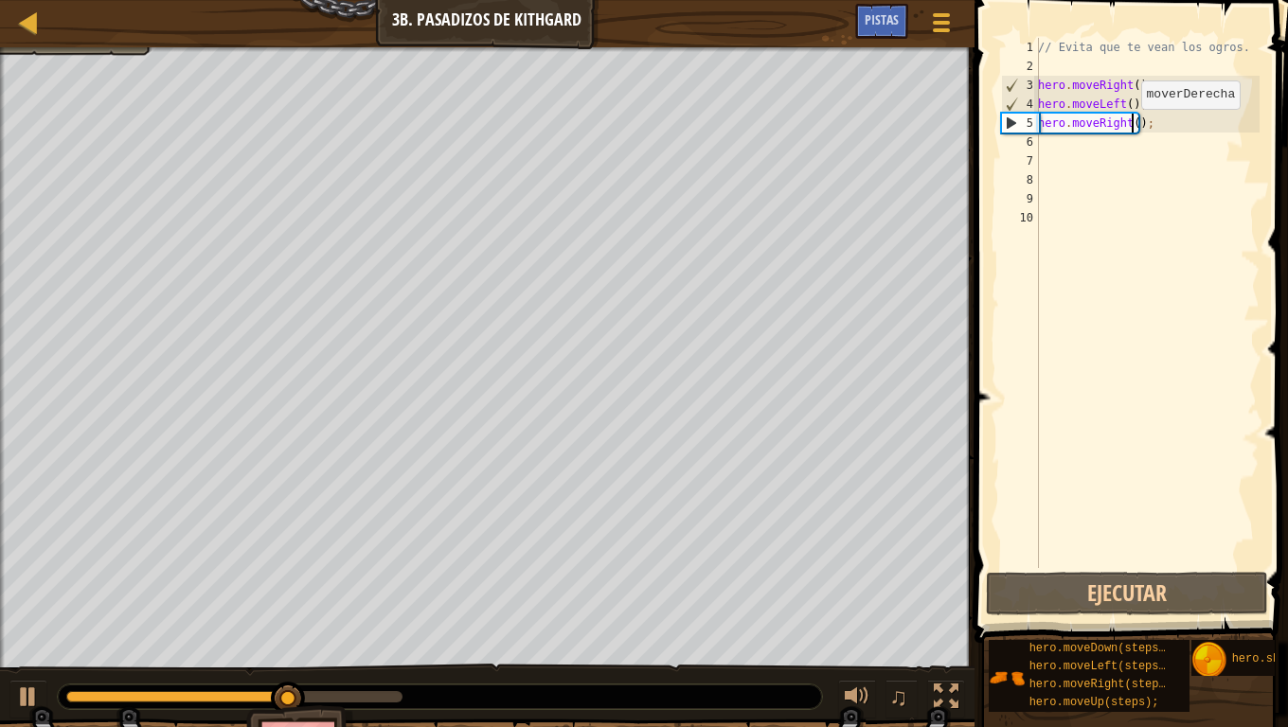
click at [1131, 128] on div "// Evita que te vean los ogros. hero . moveRight ( ) ; hero . moveLeft ( ) ; he…" at bounding box center [1146, 322] width 225 height 568
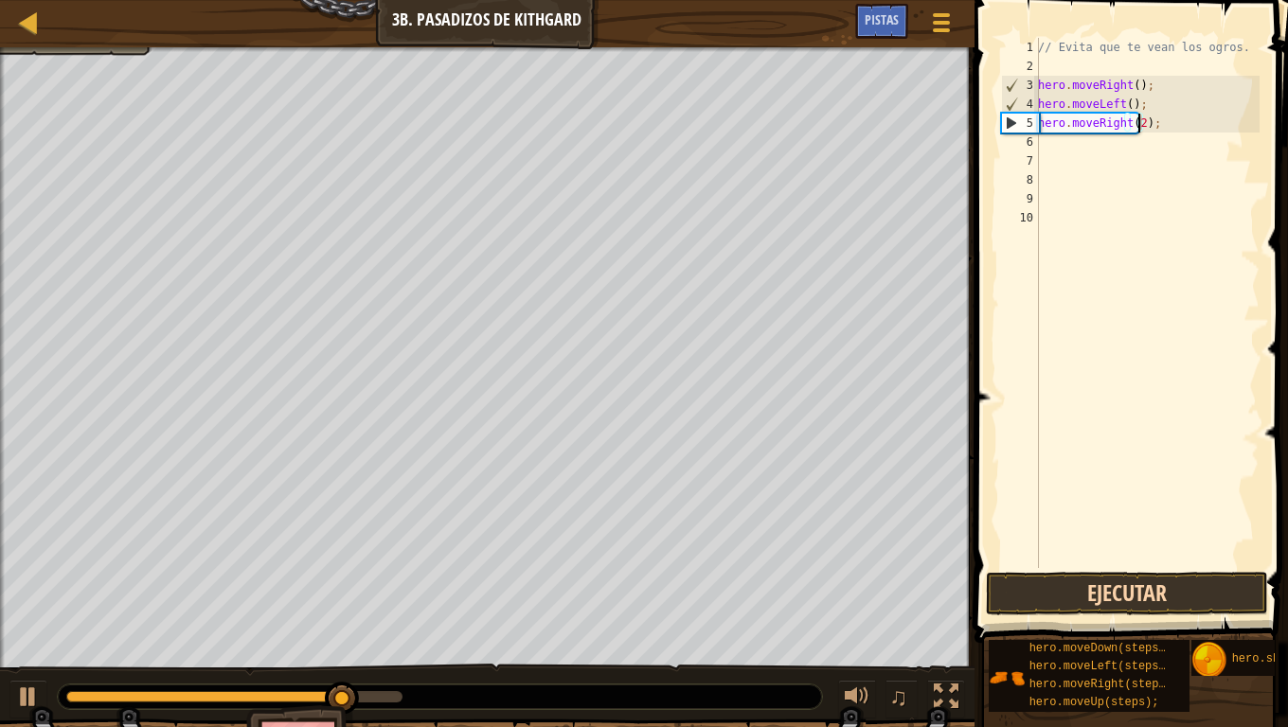
type textarea "hero.moveRight(2);"
click at [1139, 594] on button "Ejecutar" at bounding box center [1127, 594] width 282 height 44
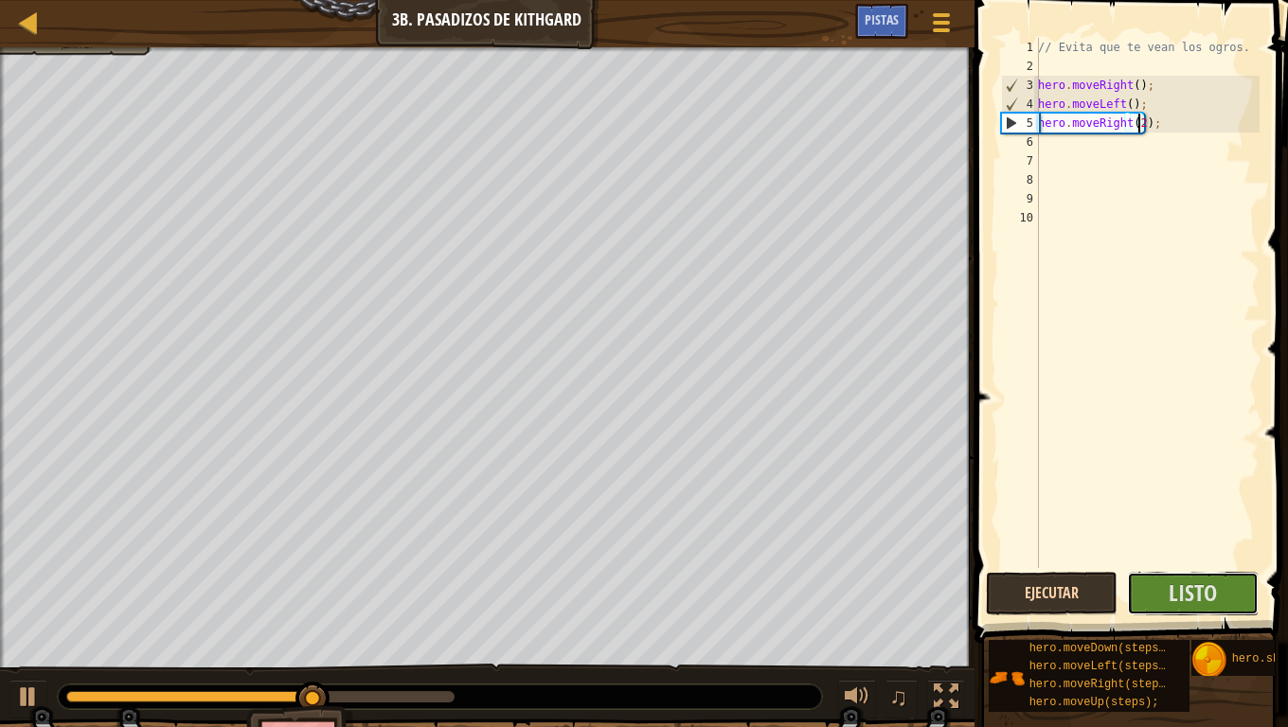
click at [1139, 594] on button "Listo" at bounding box center [1193, 594] width 132 height 44
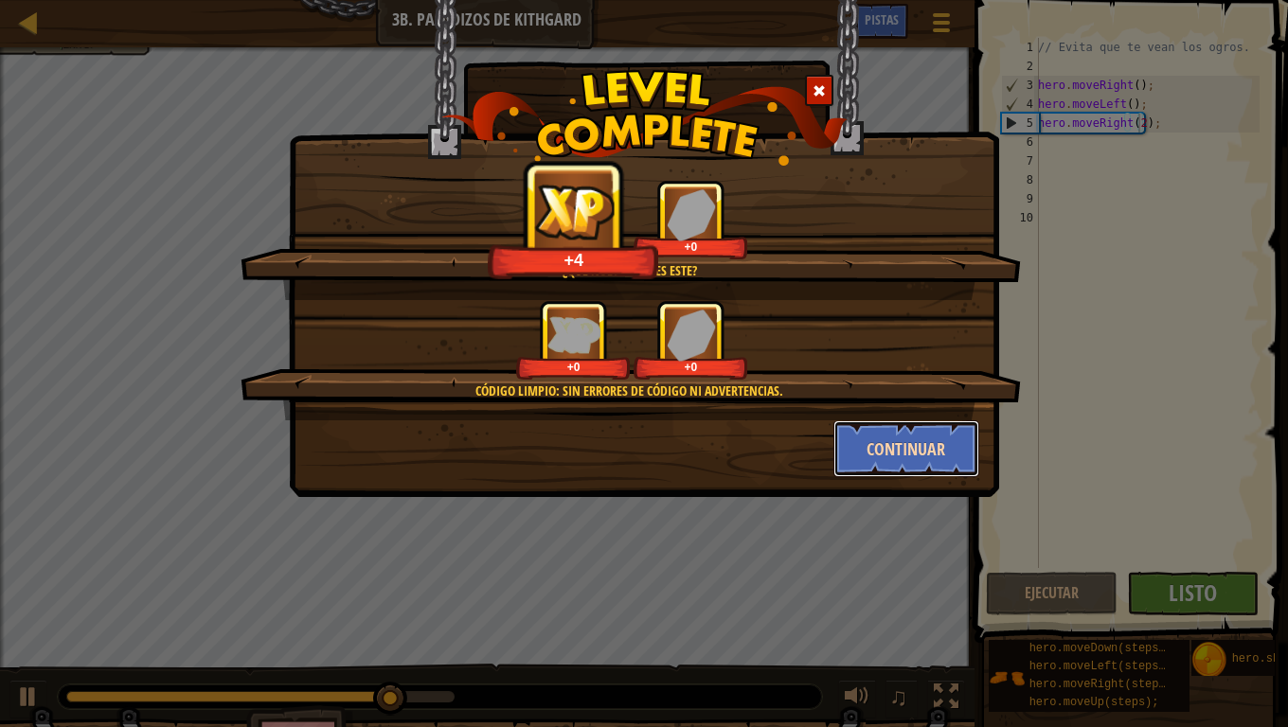
click at [942, 460] on button "Continuar" at bounding box center [906, 449] width 147 height 57
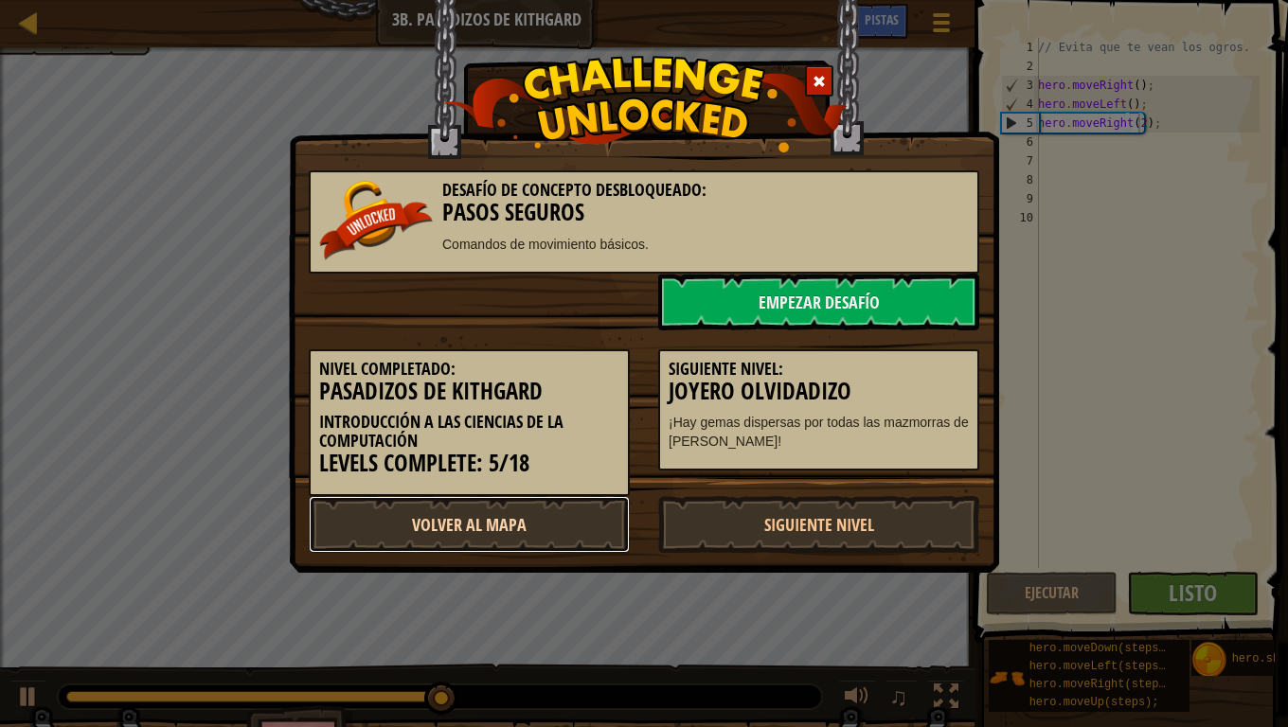
click at [459, 533] on link "Volver al Mapa" at bounding box center [469, 524] width 321 height 57
select select "es-419"
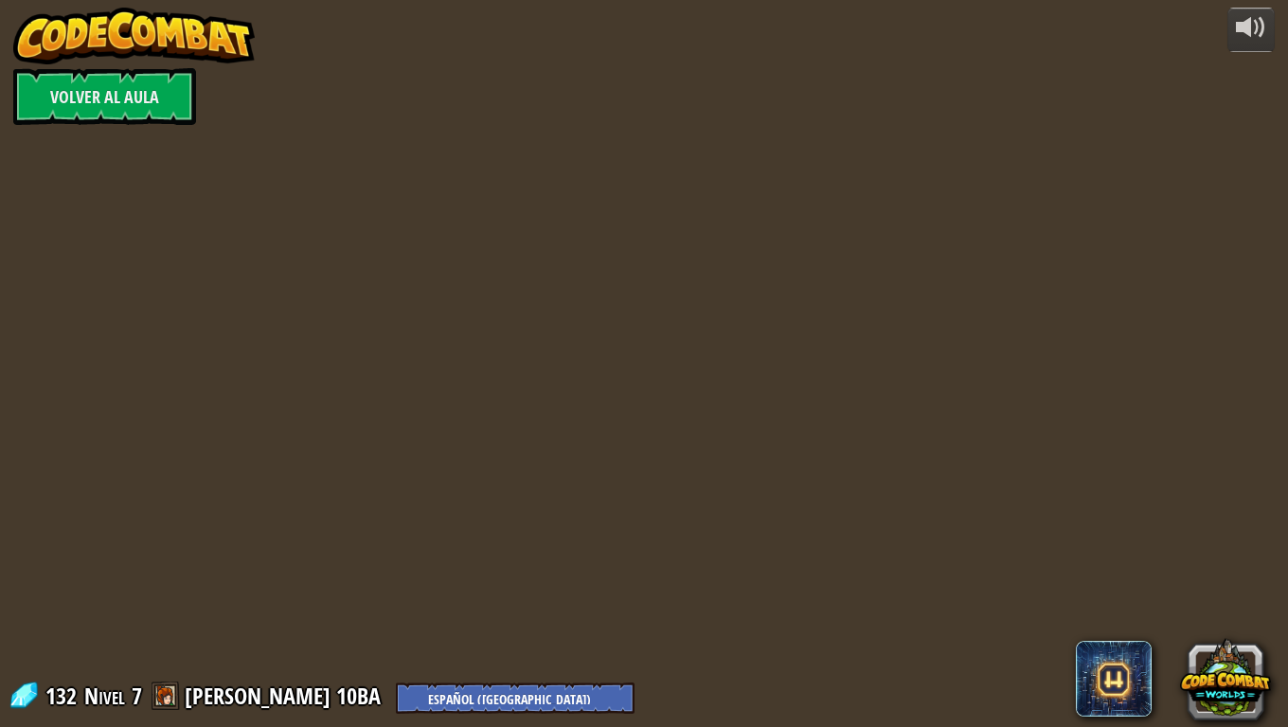
select select "es-419"
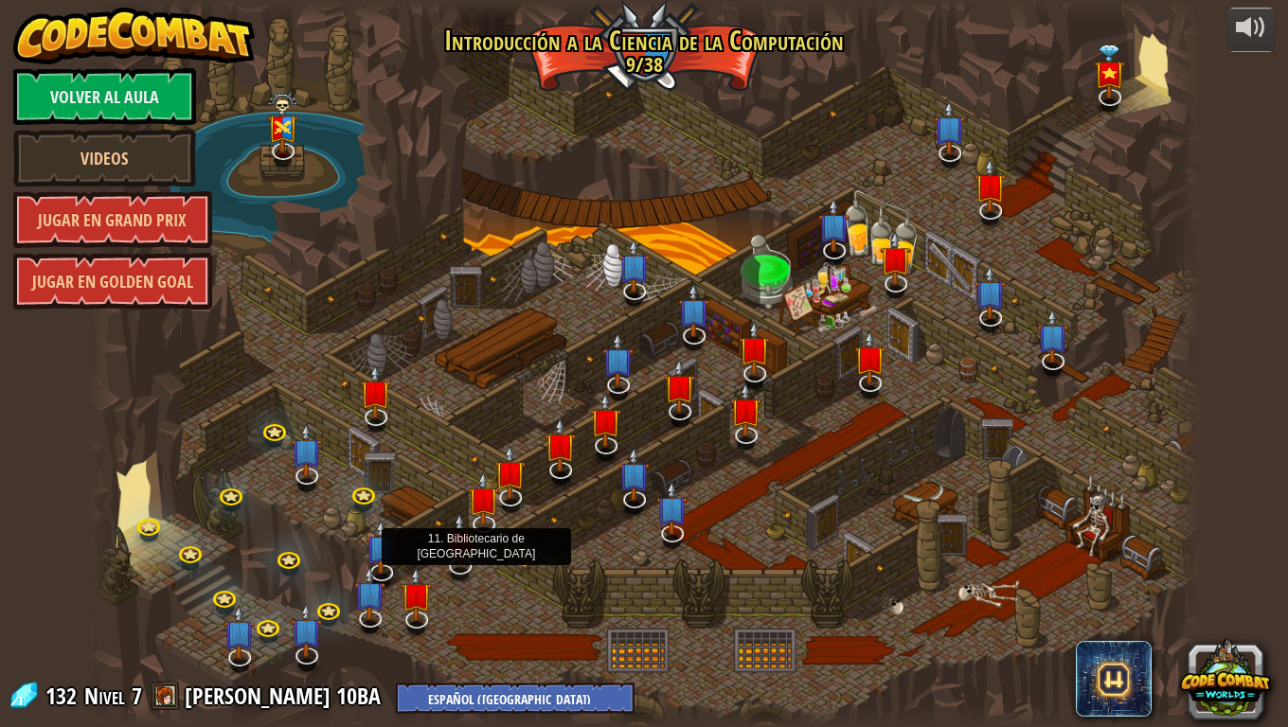
select select "es-419"
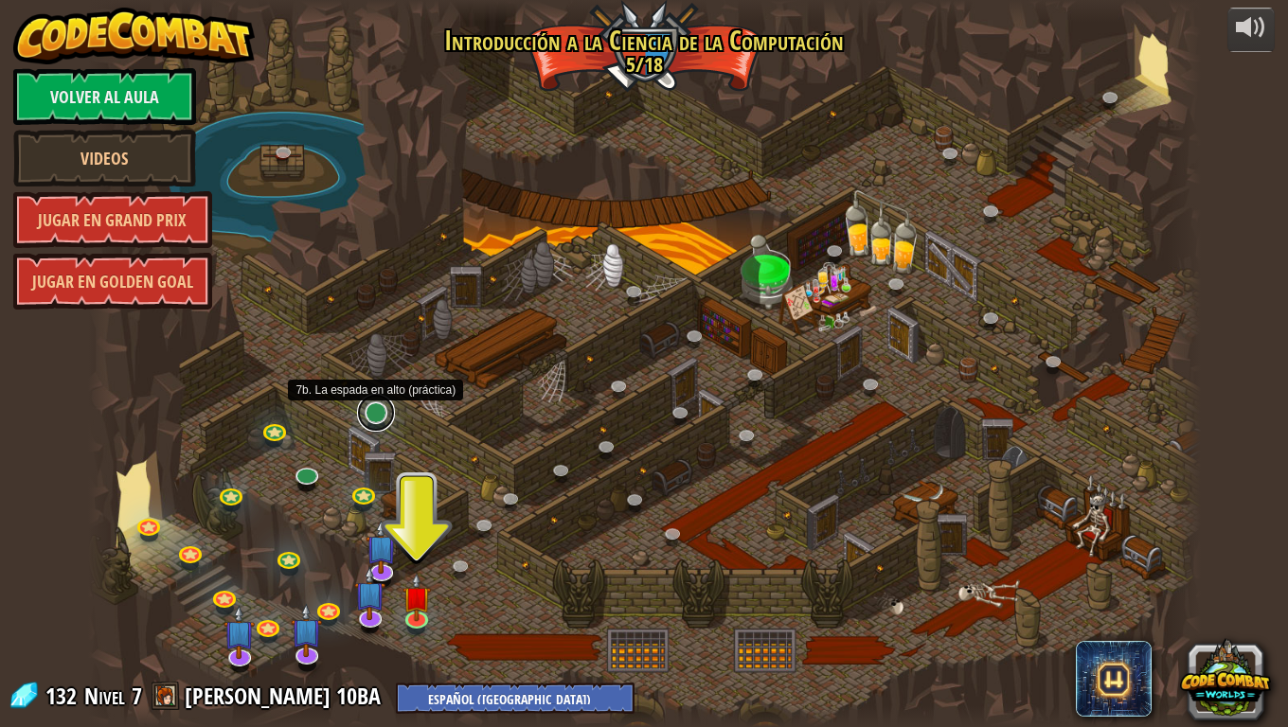
click at [376, 414] on link at bounding box center [376, 413] width 38 height 38
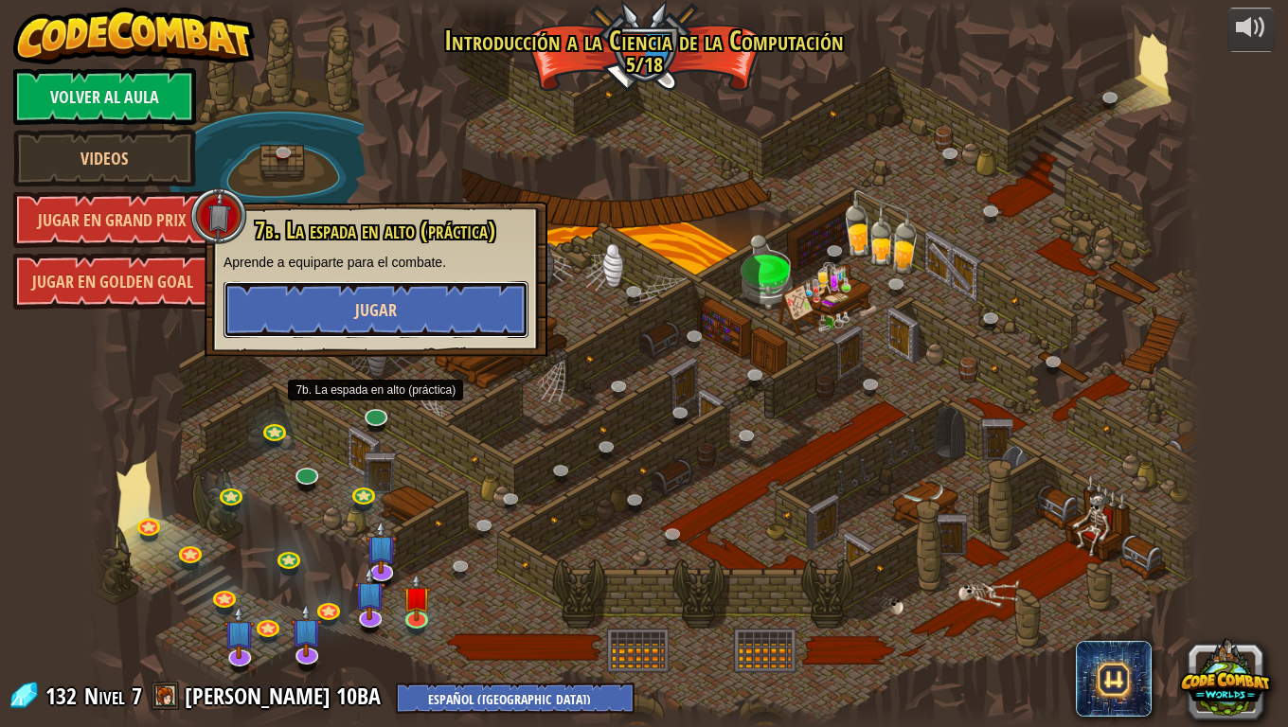
click at [395, 298] on span "Jugar" at bounding box center [376, 310] width 42 height 24
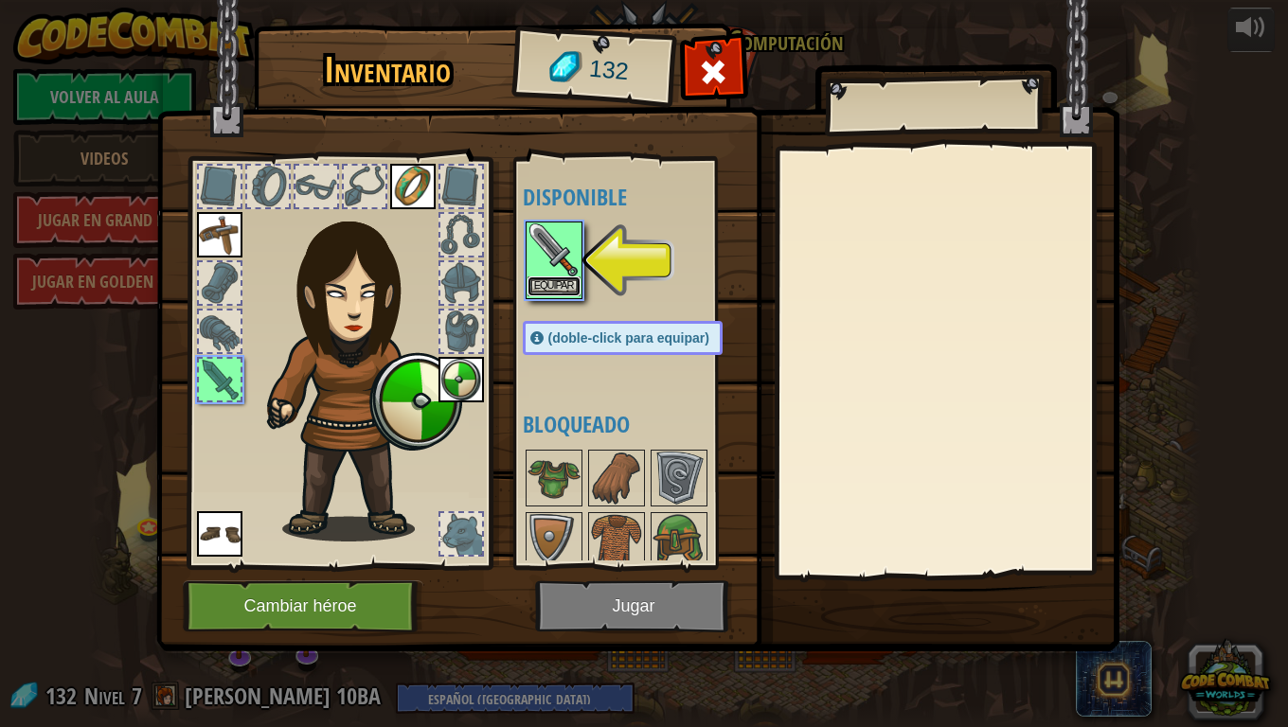
click at [564, 277] on button "Equipar" at bounding box center [554, 287] width 53 height 20
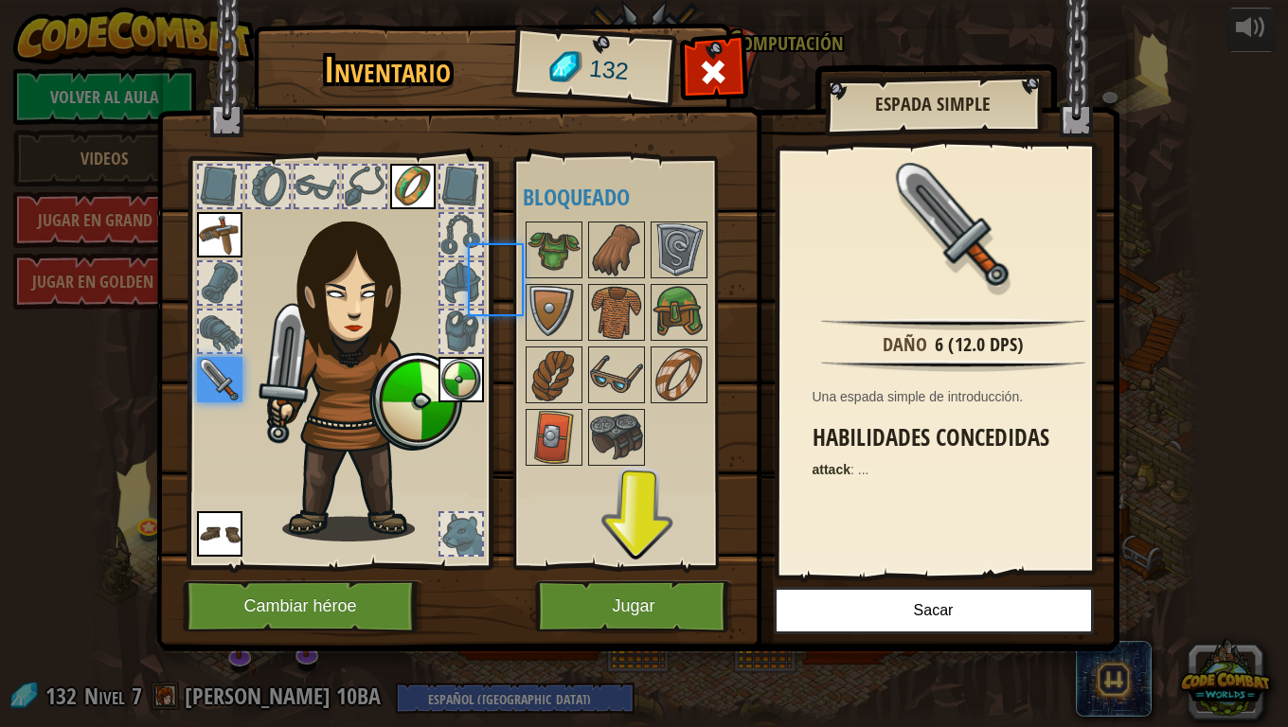
click at [564, 277] on div at bounding box center [554, 250] width 57 height 57
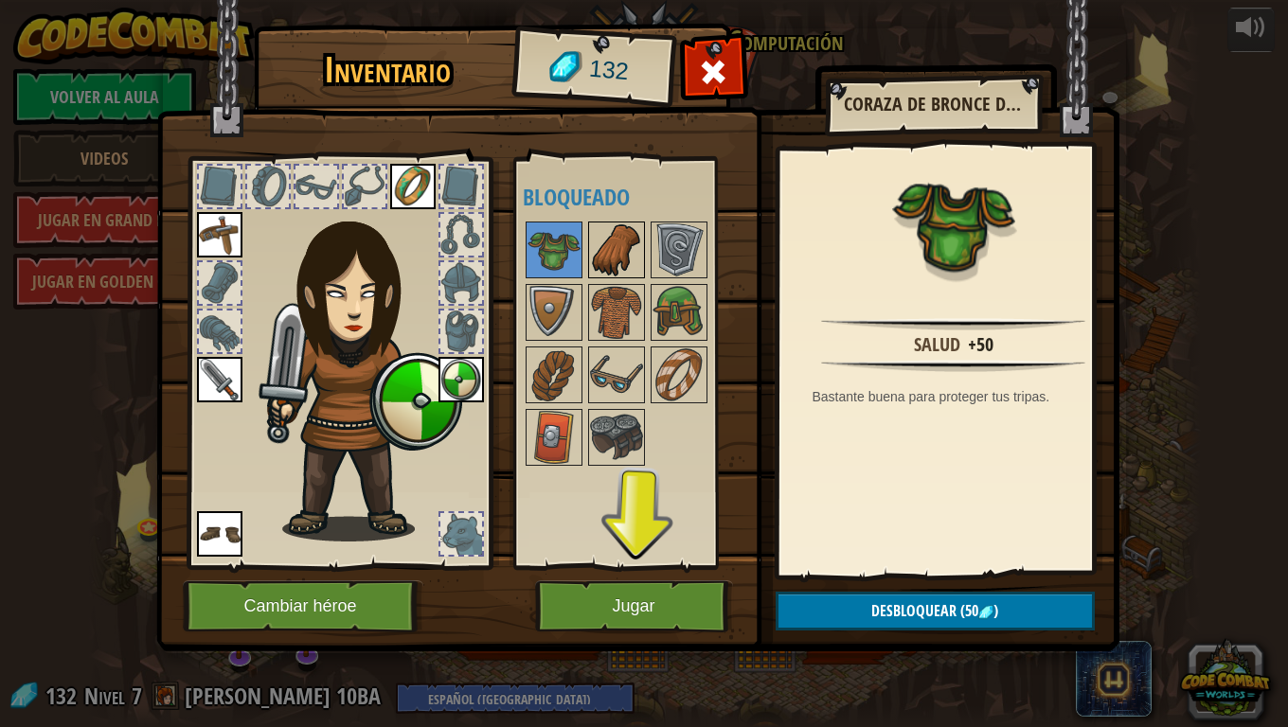
click at [619, 237] on img at bounding box center [616, 250] width 53 height 53
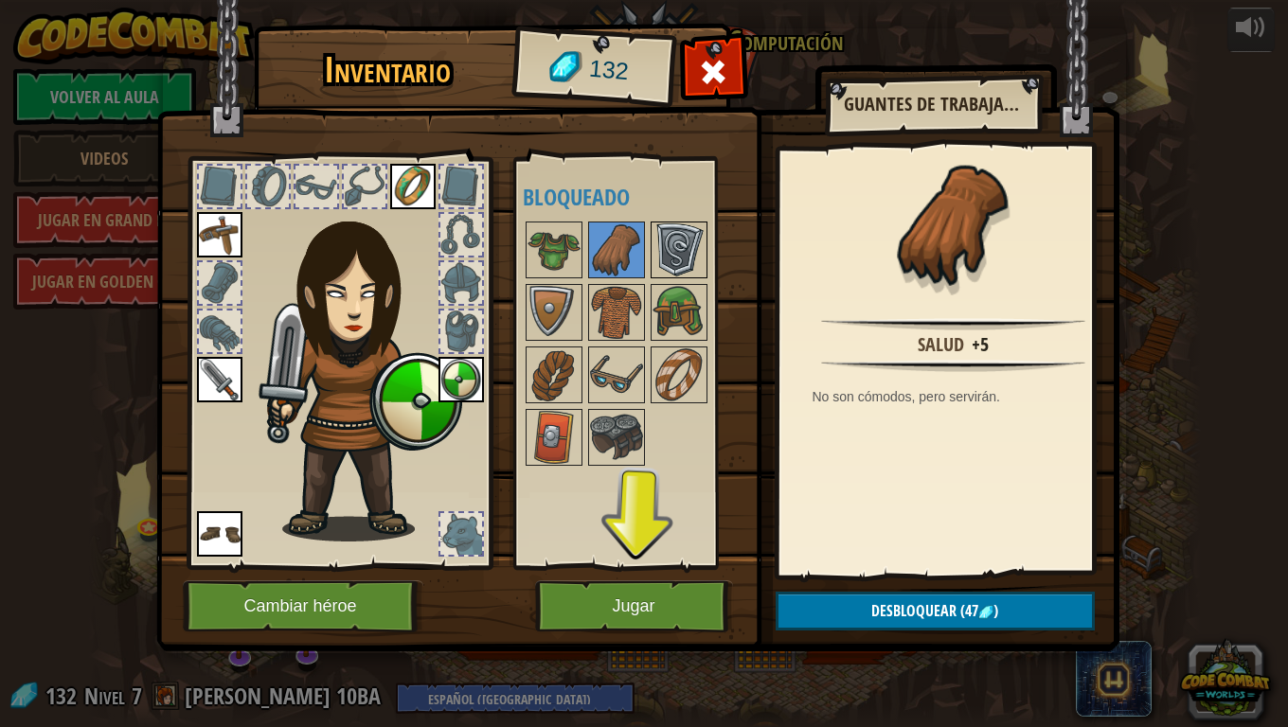
click at [674, 245] on img at bounding box center [679, 250] width 53 height 53
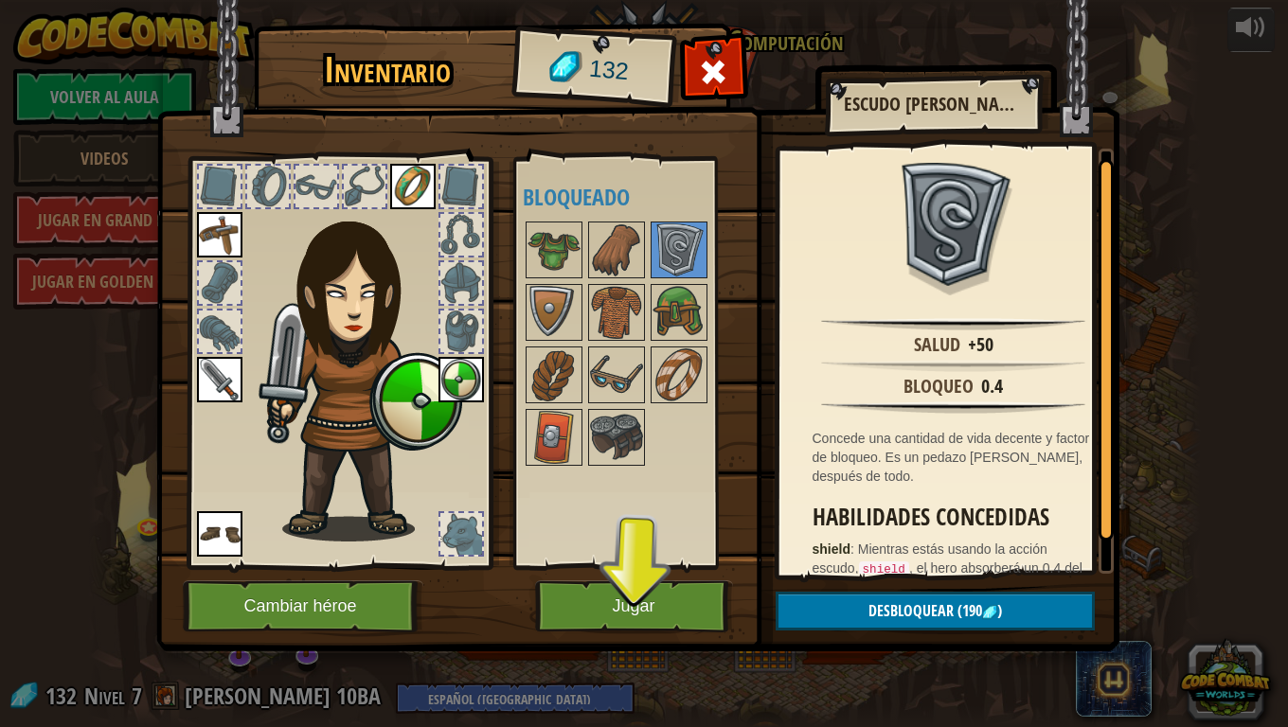
scroll to position [42, 0]
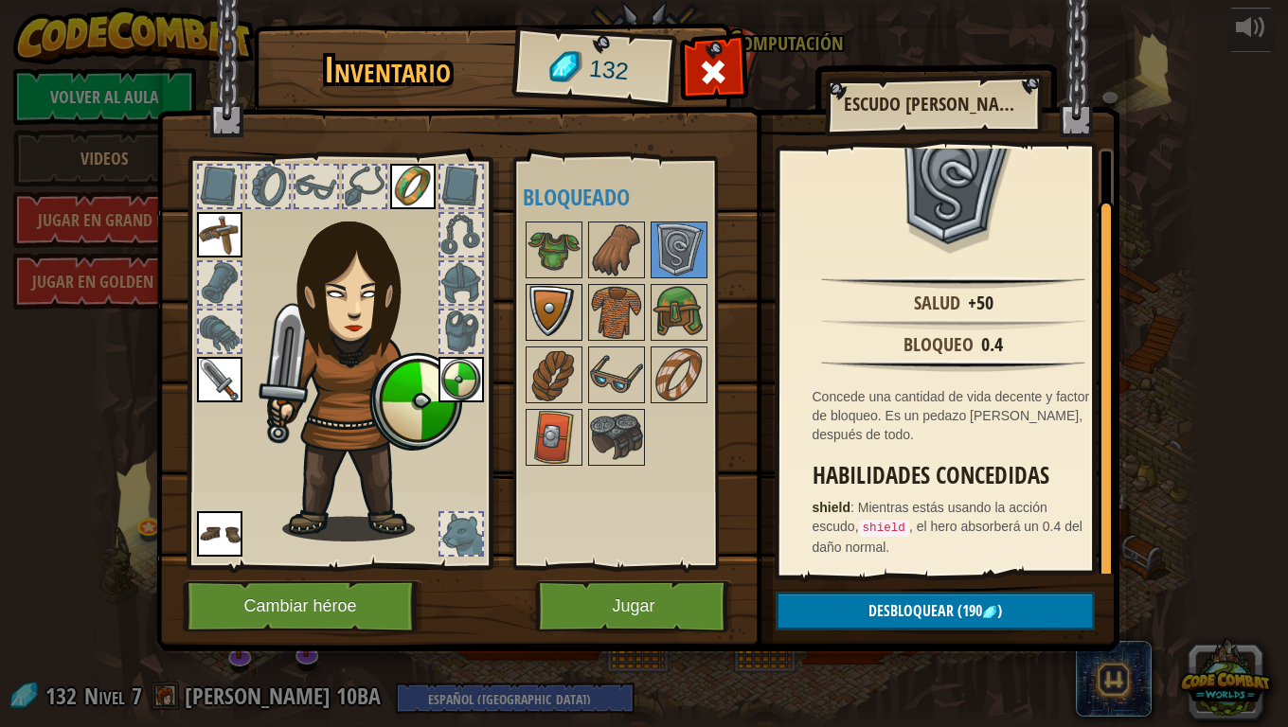
click at [546, 304] on img at bounding box center [554, 312] width 53 height 53
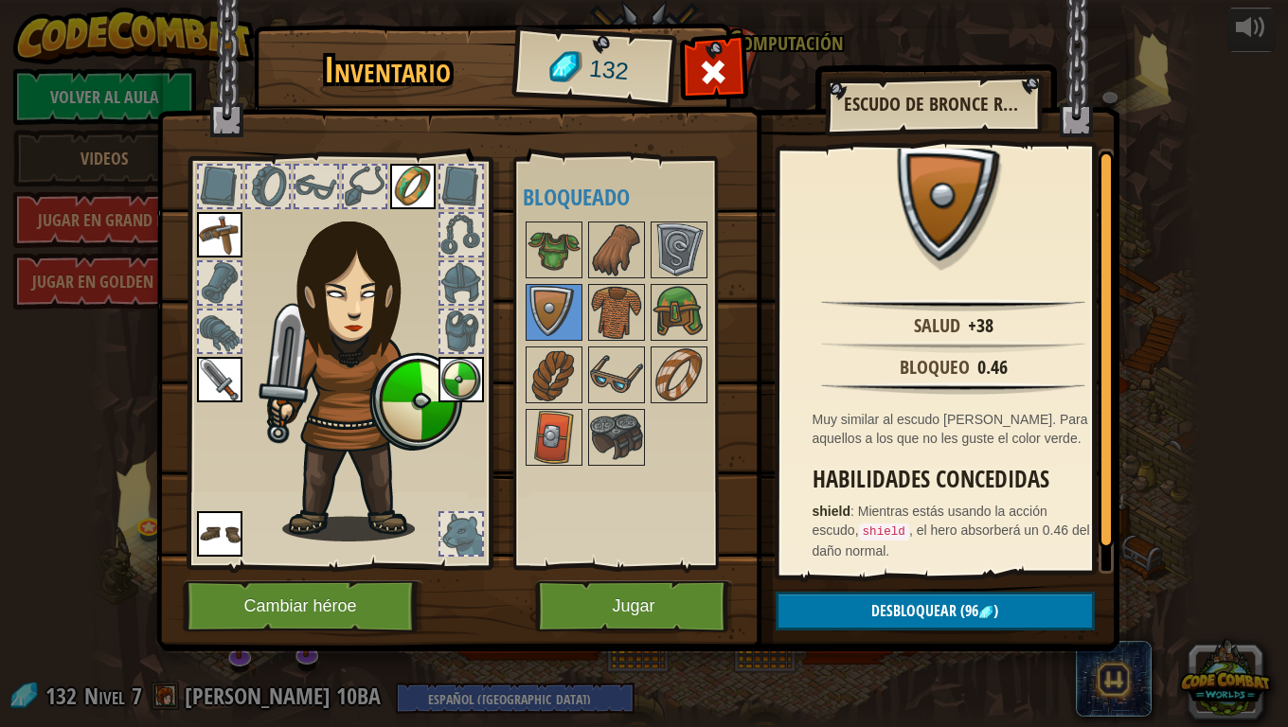
scroll to position [23, 0]
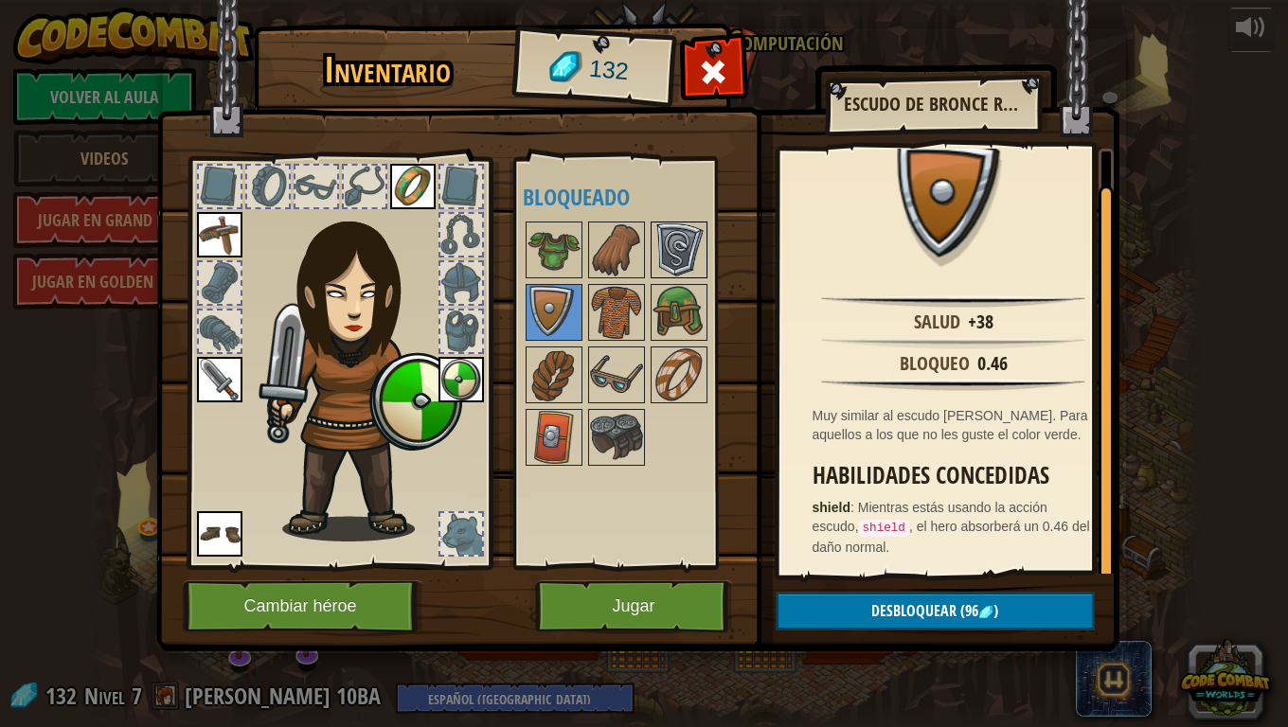
click at [692, 257] on img at bounding box center [679, 250] width 53 height 53
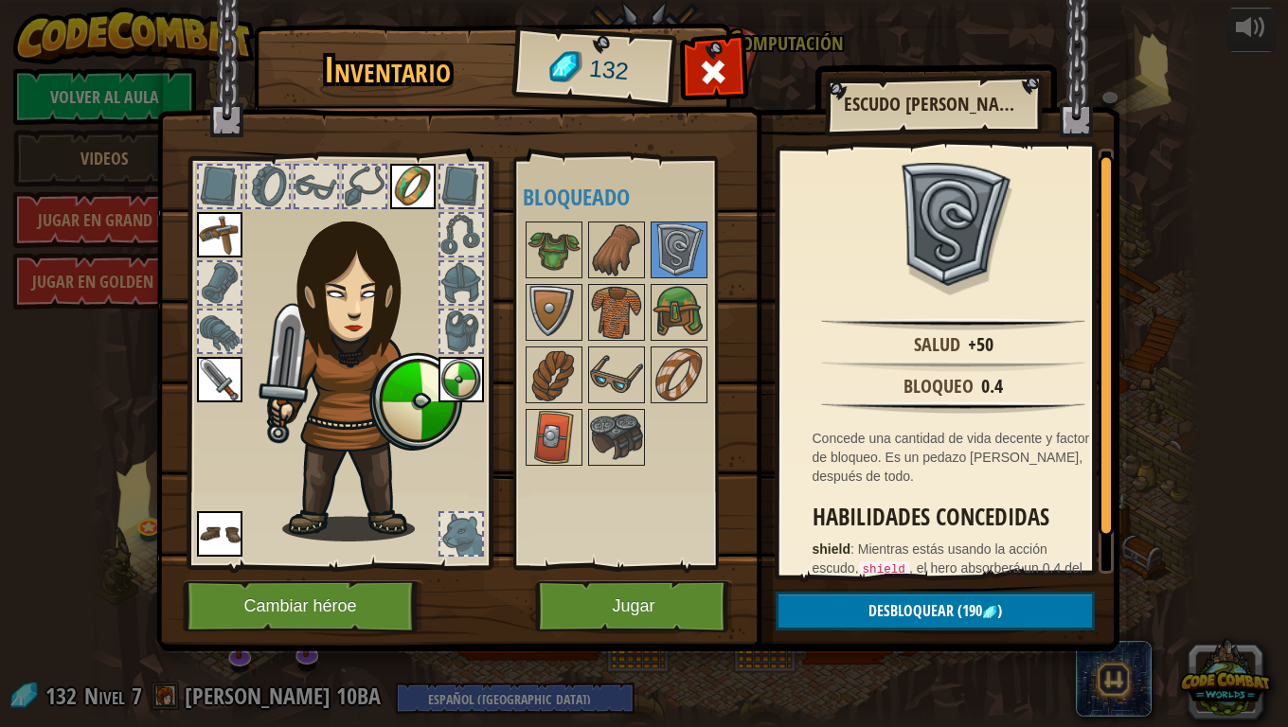
scroll to position [42, 0]
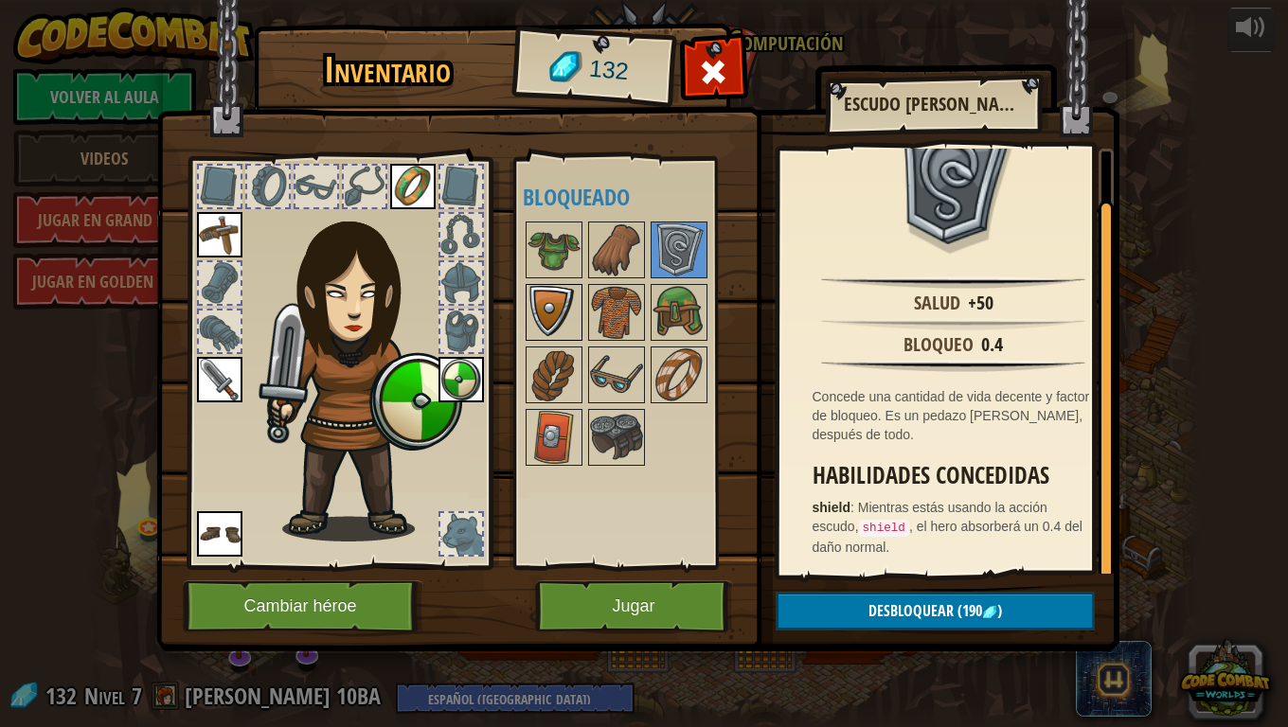
click at [559, 303] on img at bounding box center [554, 312] width 53 height 53
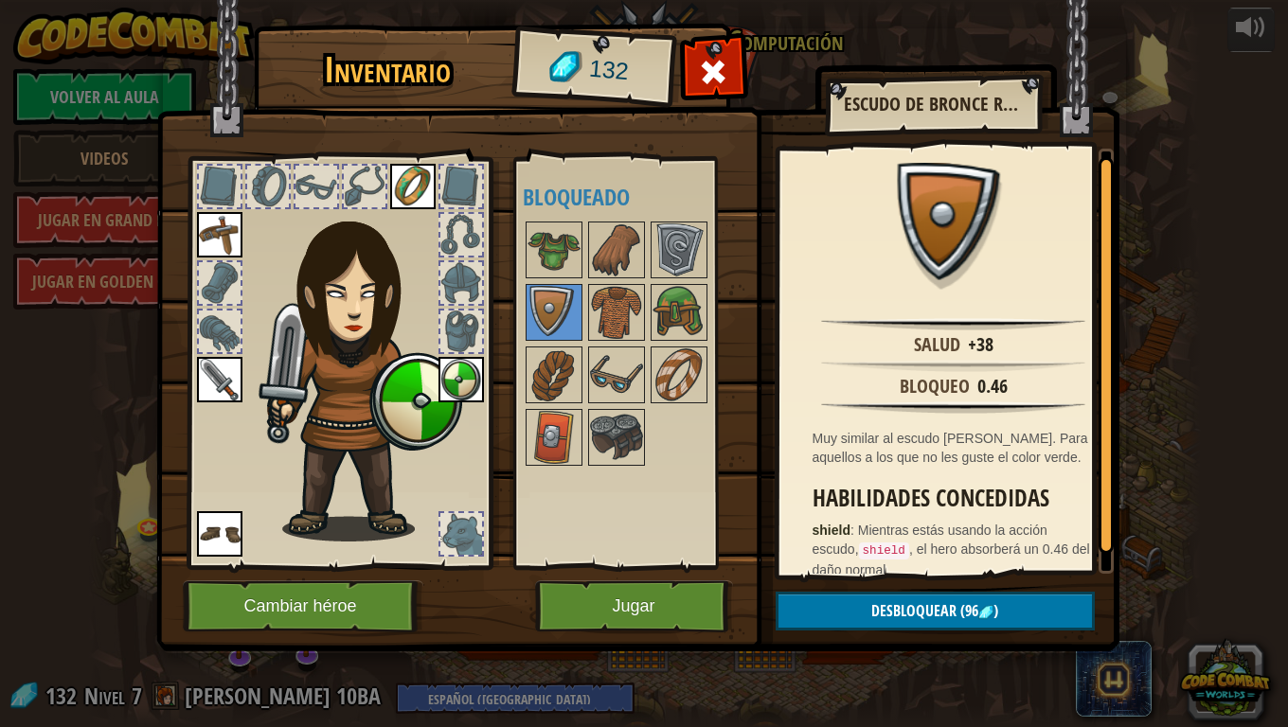
scroll to position [23, 0]
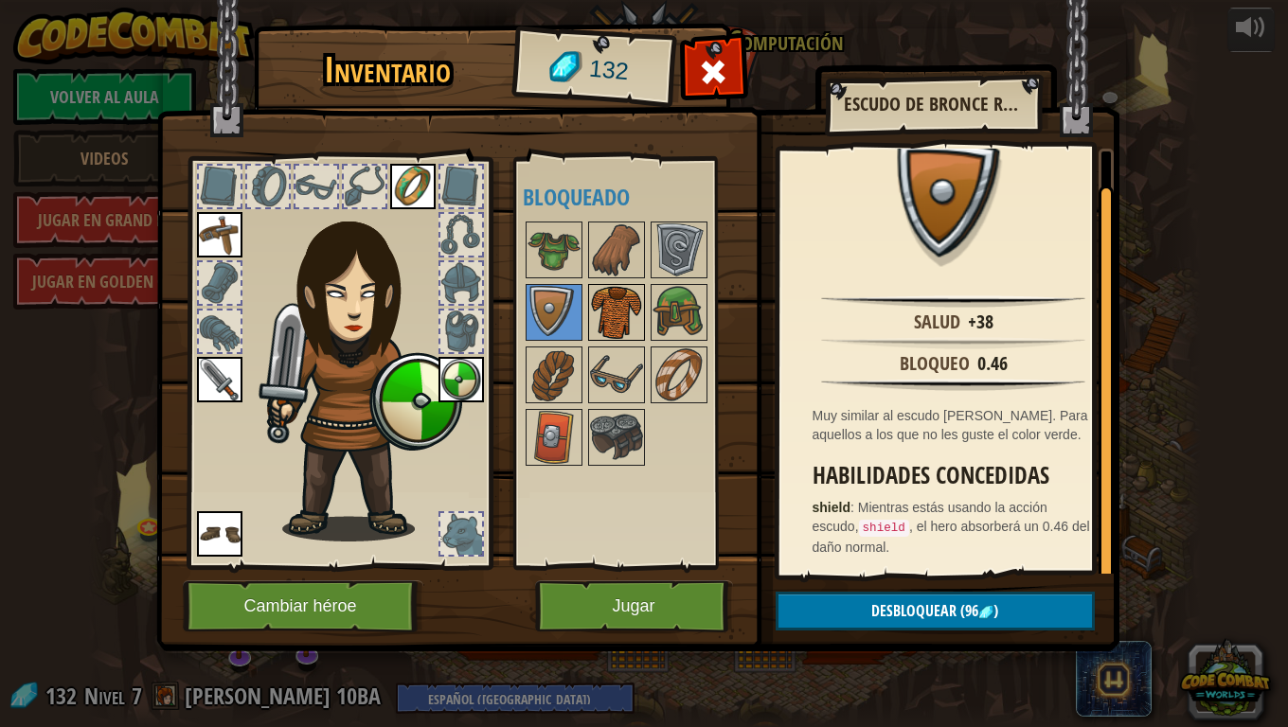
click at [622, 314] on img at bounding box center [616, 312] width 53 height 53
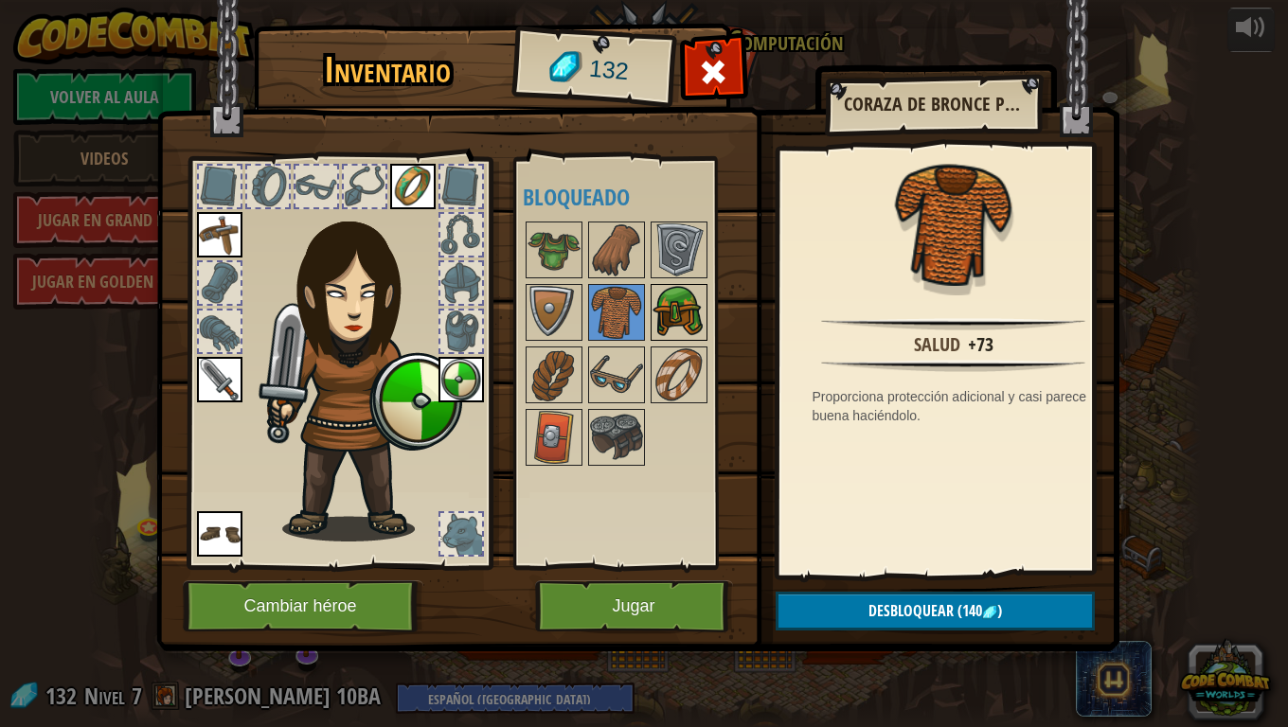
click at [660, 311] on img at bounding box center [679, 312] width 53 height 53
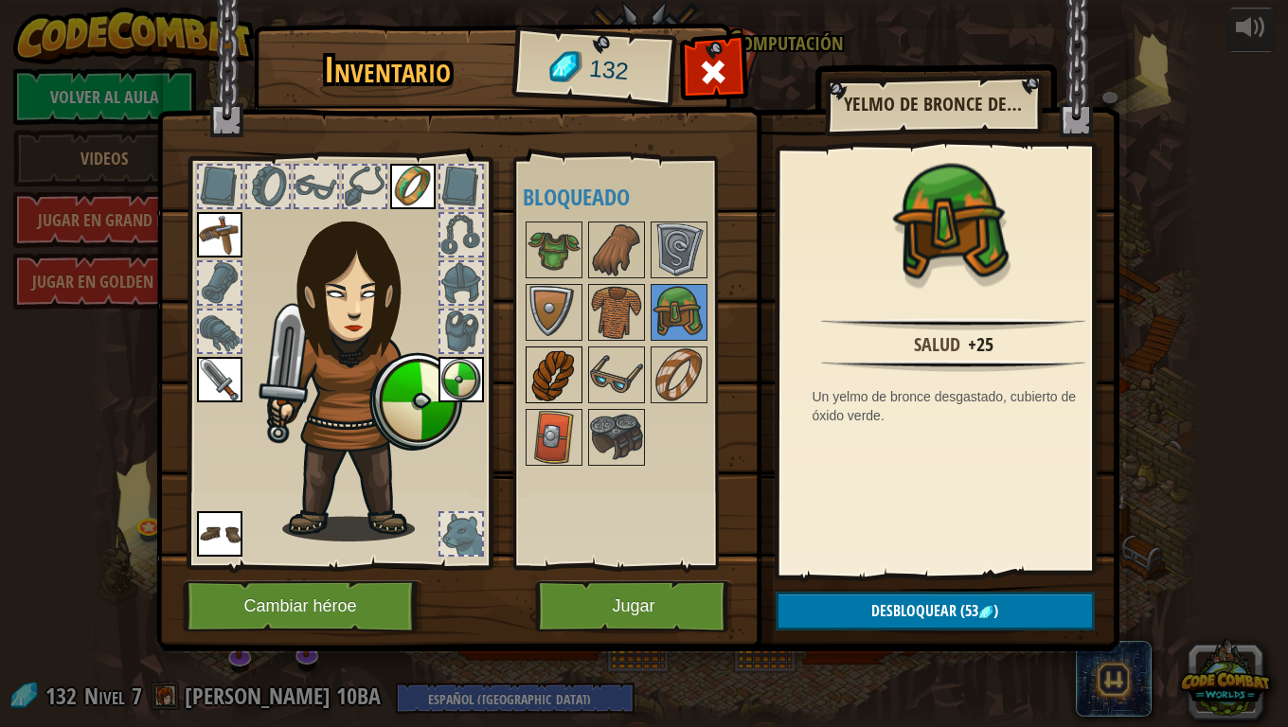
click at [540, 356] on img at bounding box center [554, 375] width 53 height 53
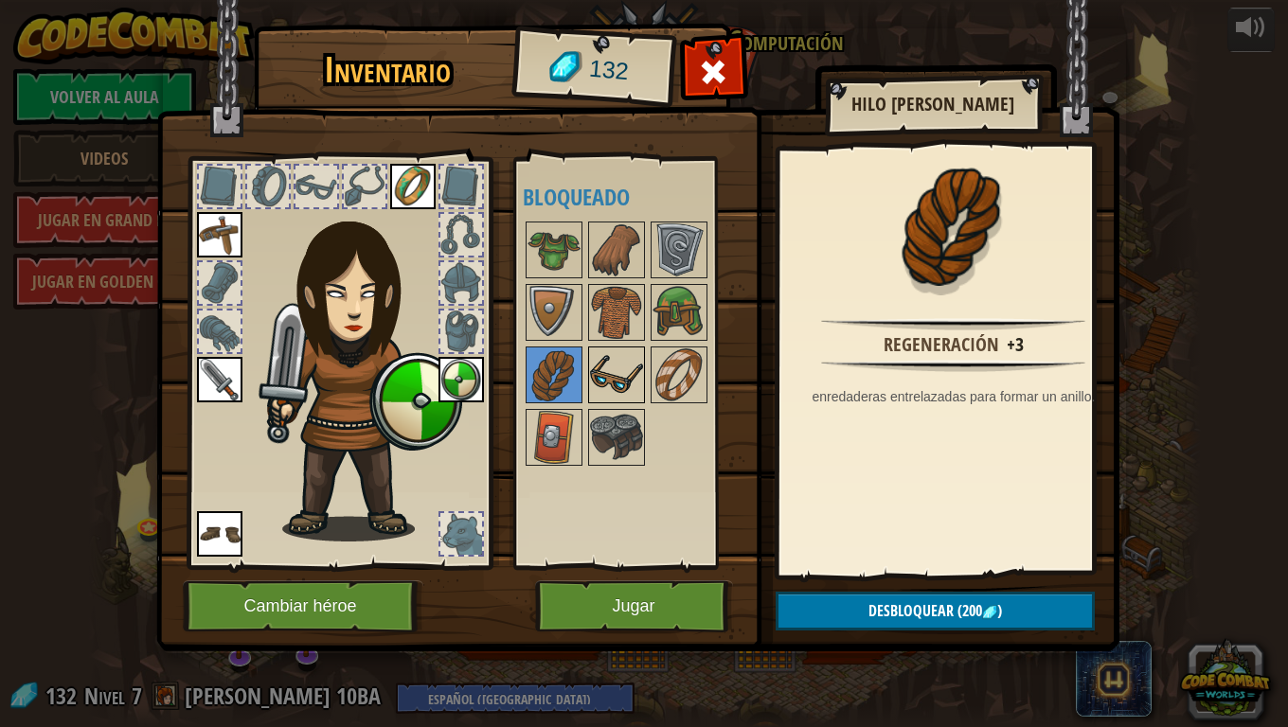
click at [609, 367] on img at bounding box center [616, 375] width 53 height 53
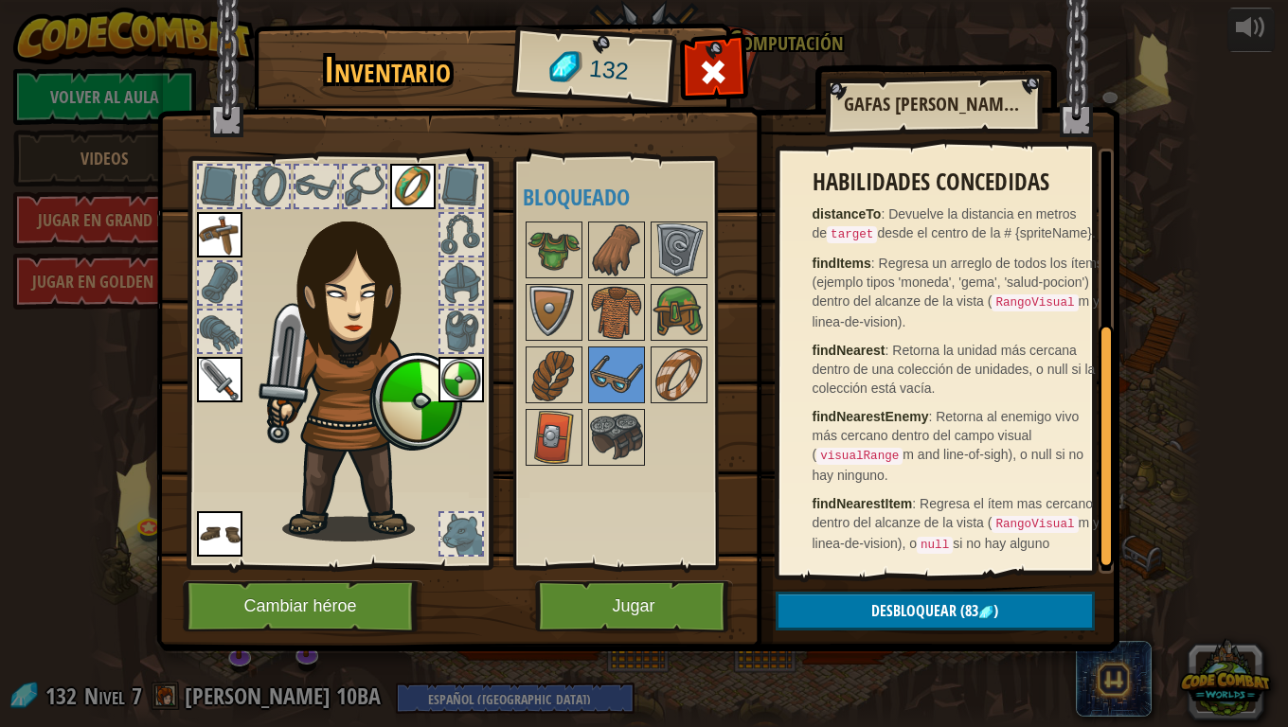
scroll to position [322, 0]
drag, startPoint x: 548, startPoint y: 366, endPoint x: 565, endPoint y: 371, distance: 18.0
click at [561, 370] on img at bounding box center [554, 375] width 53 height 53
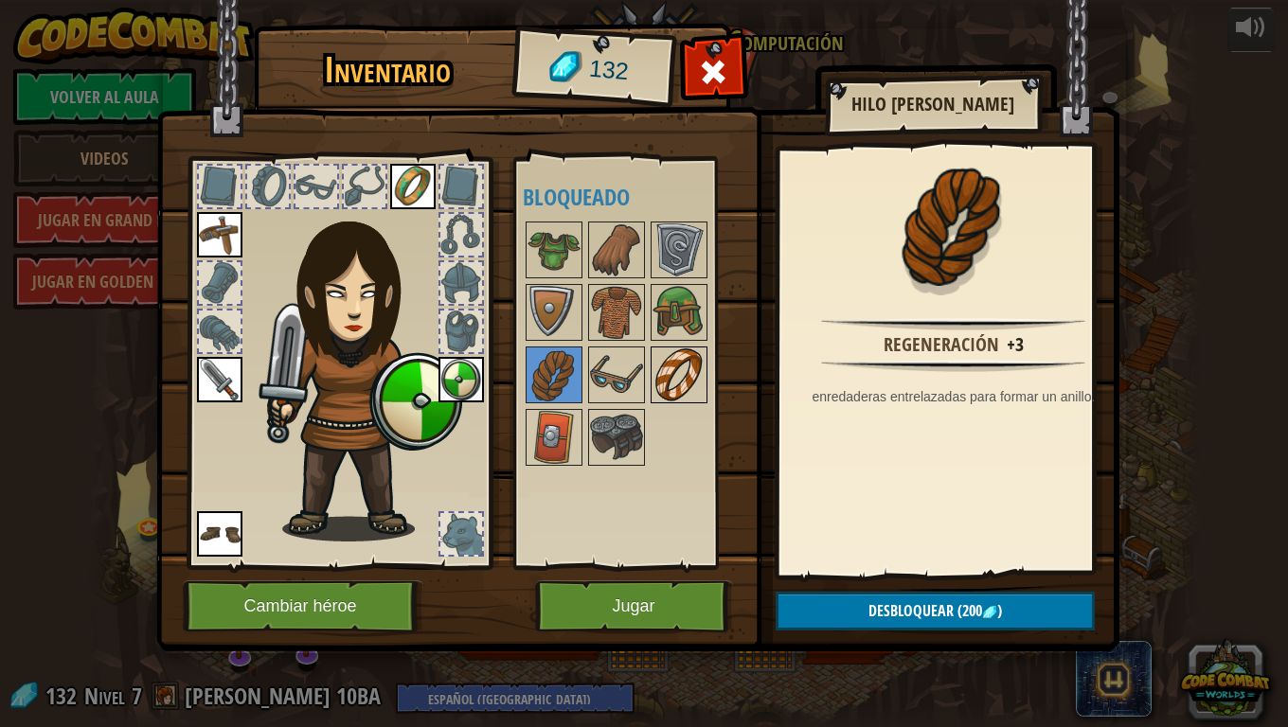
click at [675, 354] on img at bounding box center [679, 375] width 53 height 53
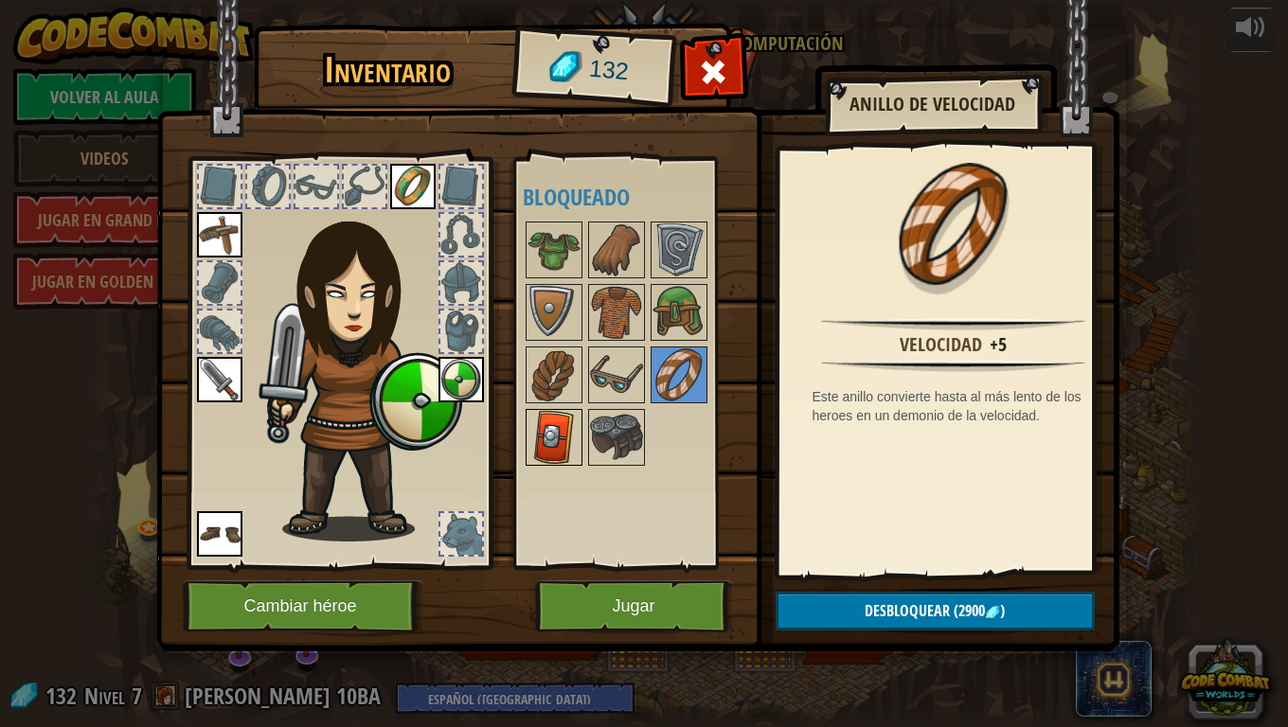
click at [557, 424] on img at bounding box center [554, 437] width 53 height 53
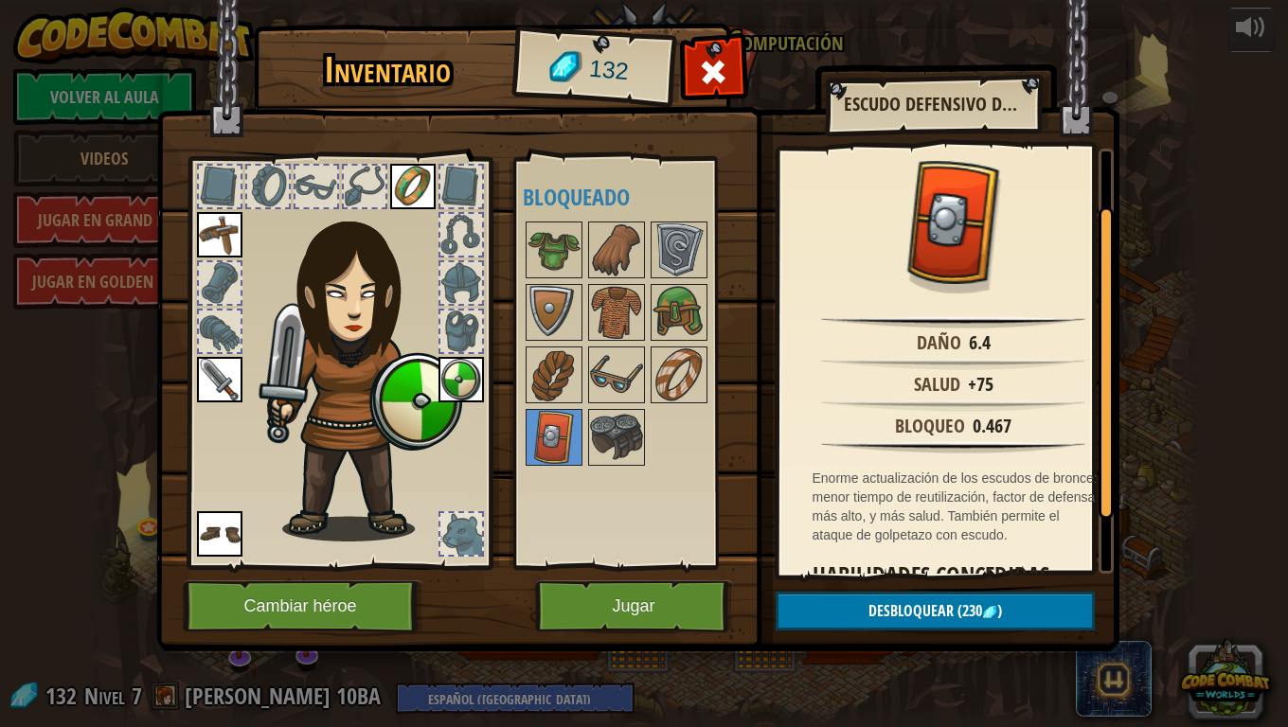
scroll to position [0, 0]
click at [633, 454] on img at bounding box center [616, 437] width 53 height 53
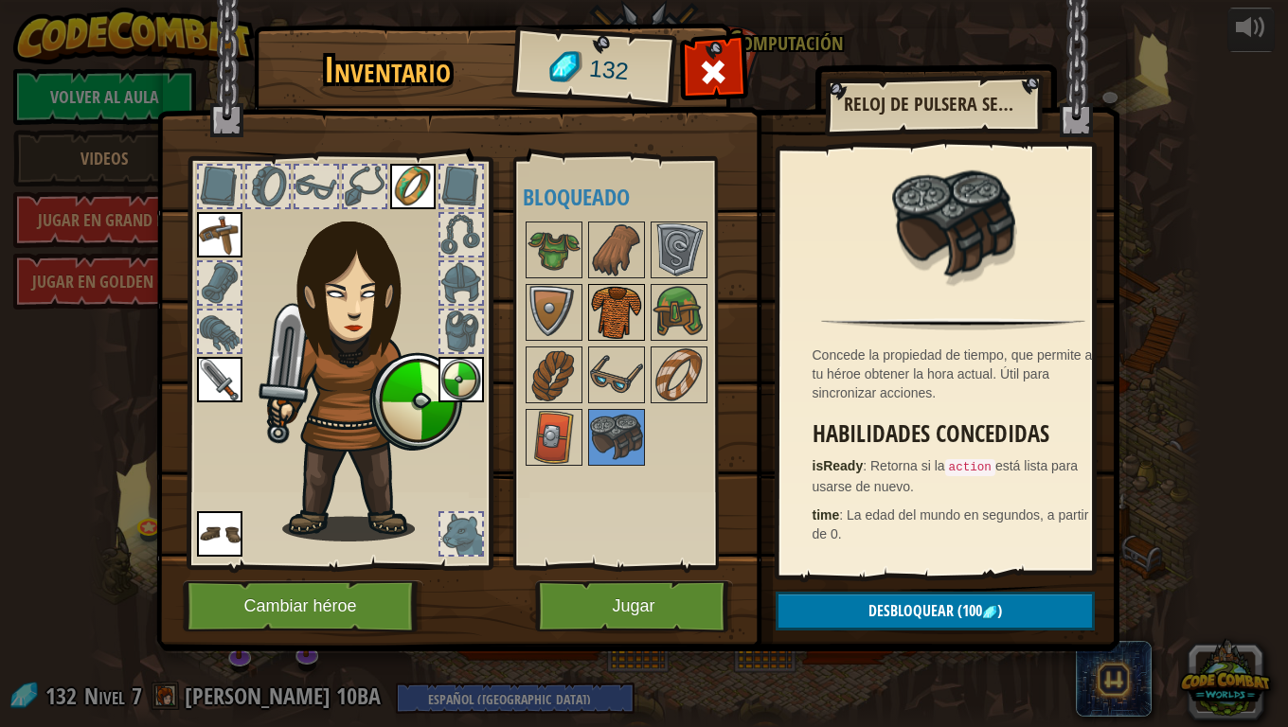
click at [614, 293] on img at bounding box center [616, 312] width 53 height 53
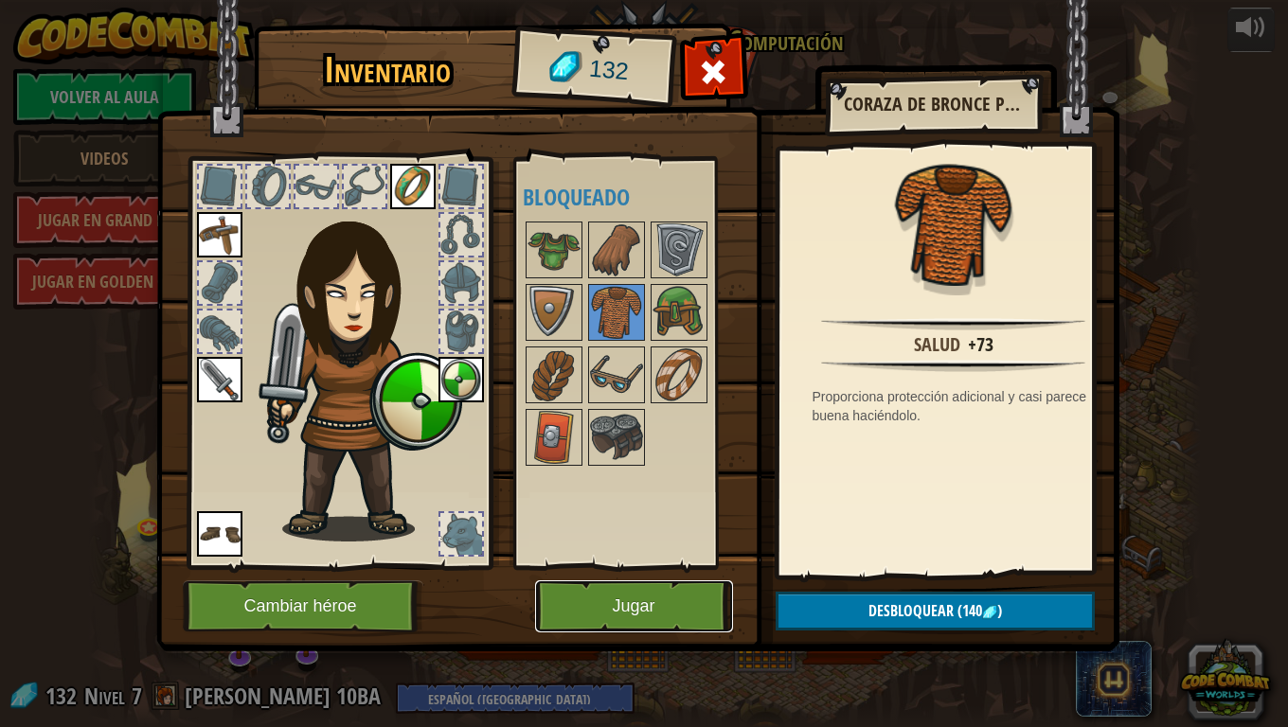
click at [582, 590] on button "Jugar" at bounding box center [634, 607] width 198 height 52
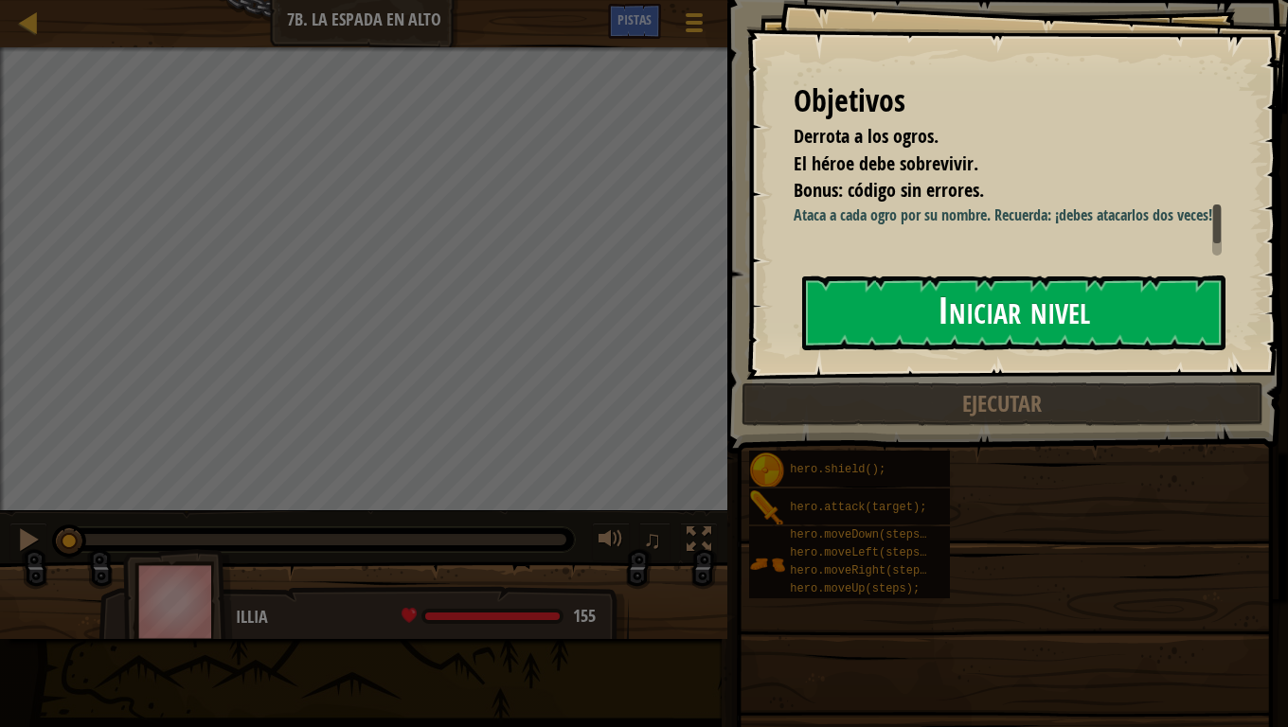
click at [872, 314] on button "Iniciar nivel" at bounding box center [1013, 313] width 423 height 75
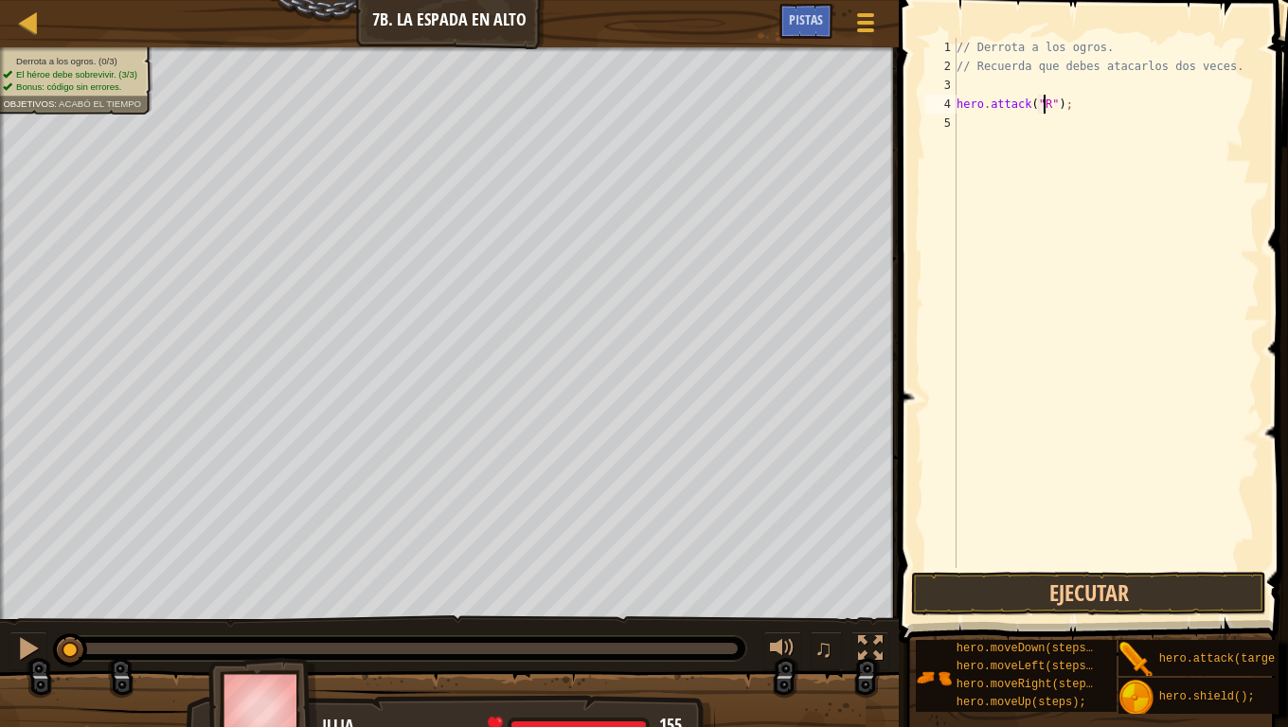
scroll to position [9, 9]
type textarea "hero.attack("Rig");"
type textarea "hero.attack("Gurt");"
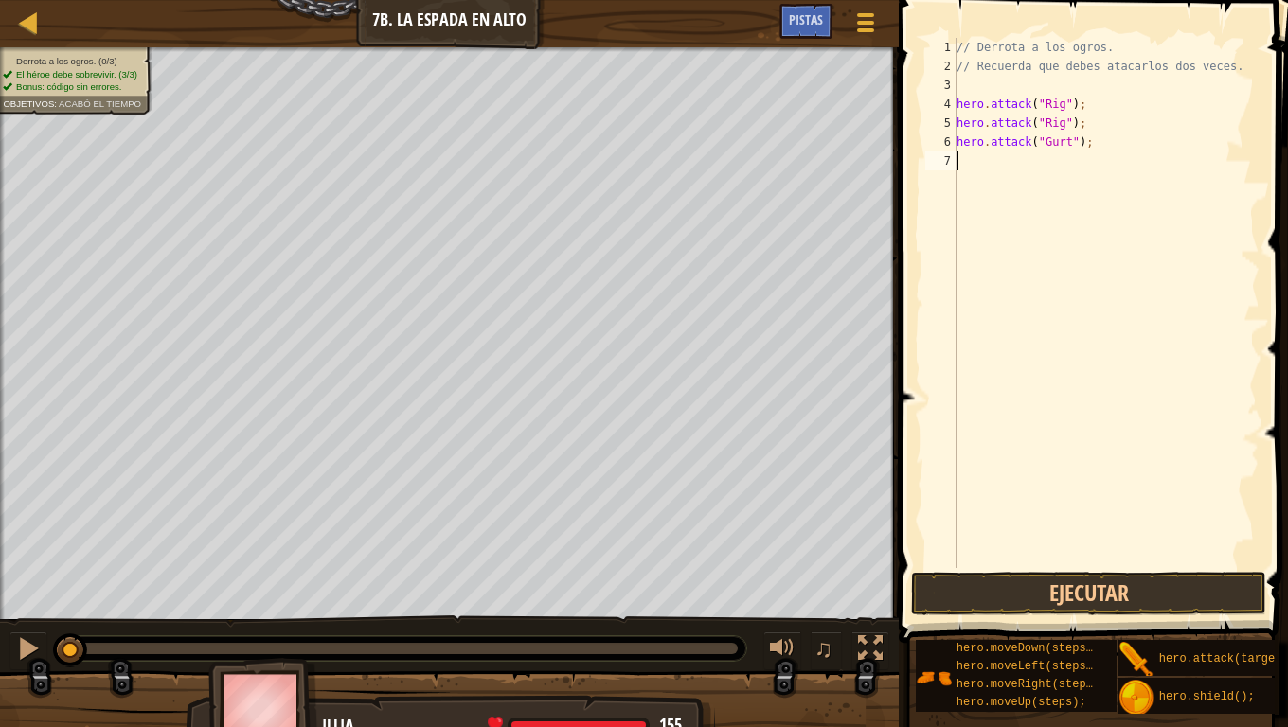
type textarea "hero.attack("Gurt");"
type textarea "hero.attack("Ack");"
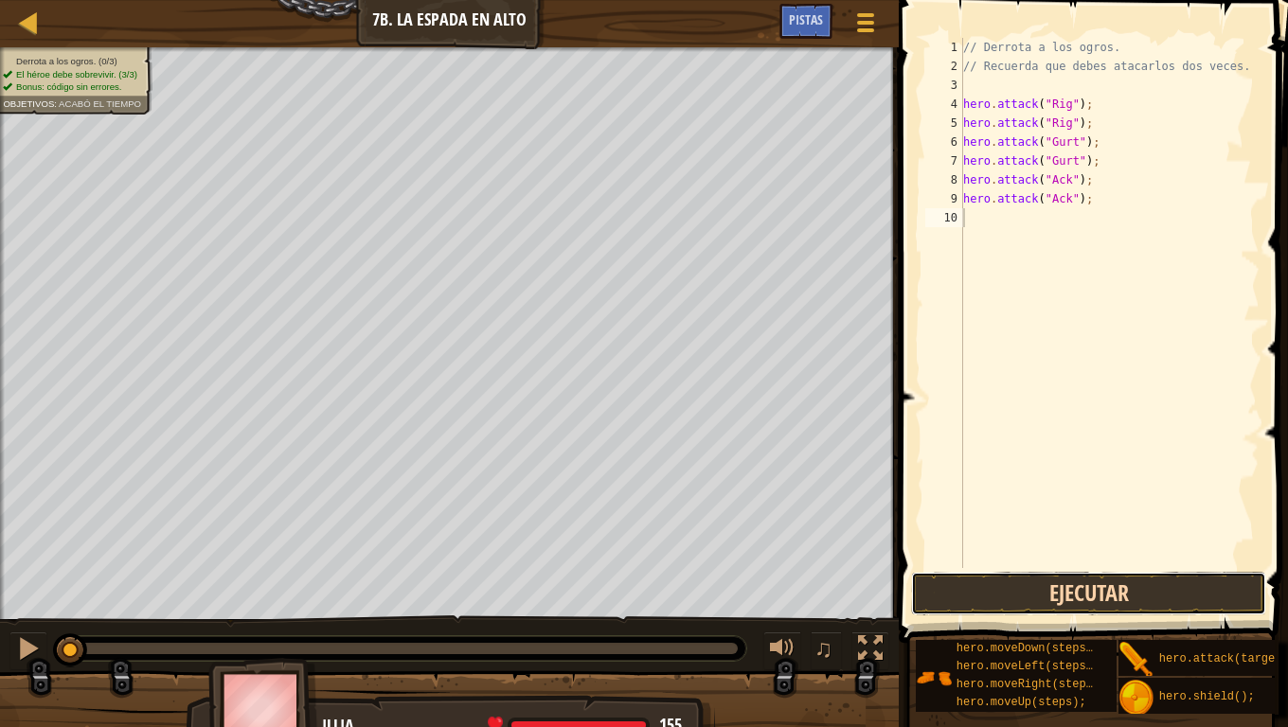
click at [1131, 577] on button "Ejecutar" at bounding box center [1088, 594] width 355 height 44
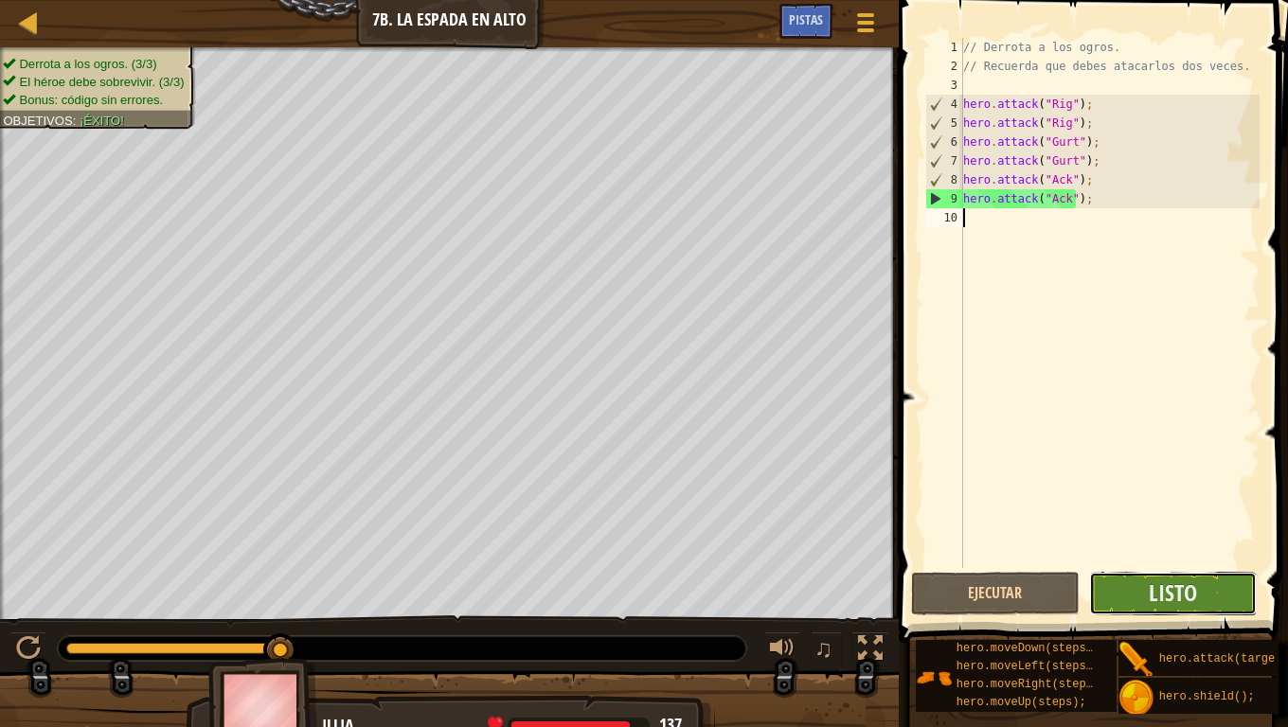
click at [1233, 574] on button "Listo" at bounding box center [1173, 594] width 169 height 44
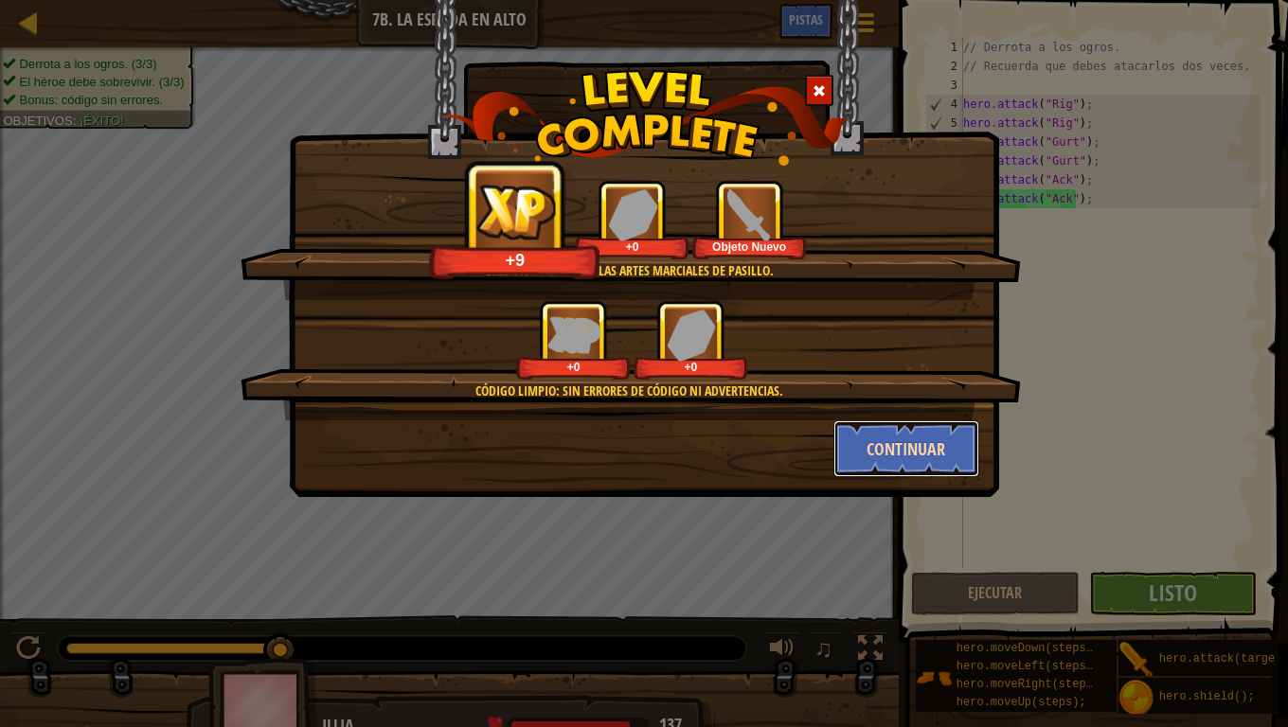
click at [903, 446] on button "Continuar" at bounding box center [906, 449] width 147 height 57
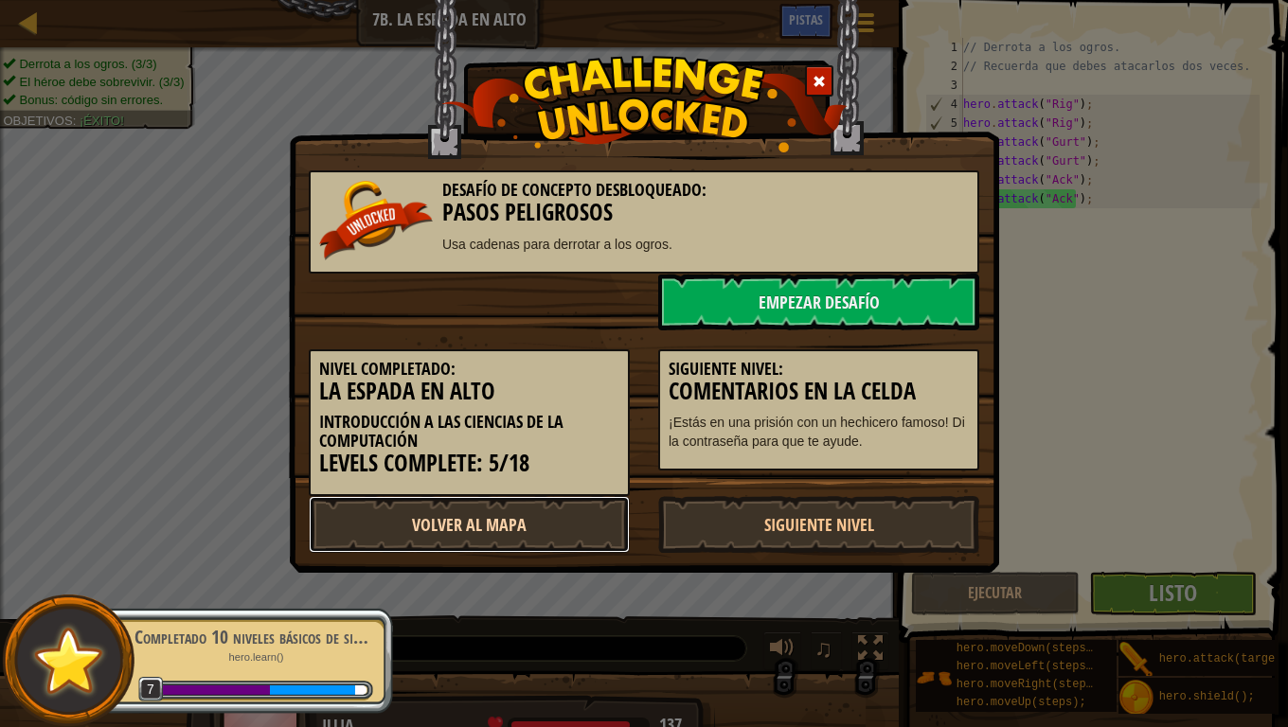
click at [437, 537] on link "Volver al Mapa" at bounding box center [469, 524] width 321 height 57
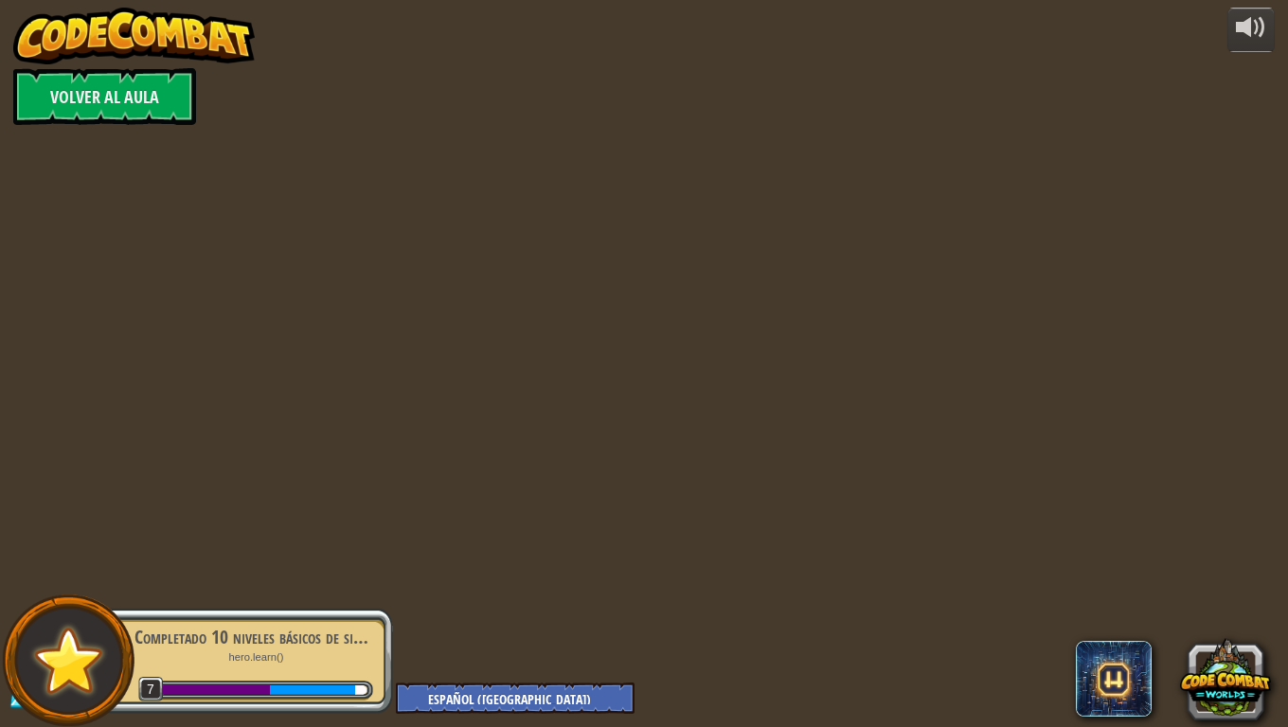
select select "es-419"
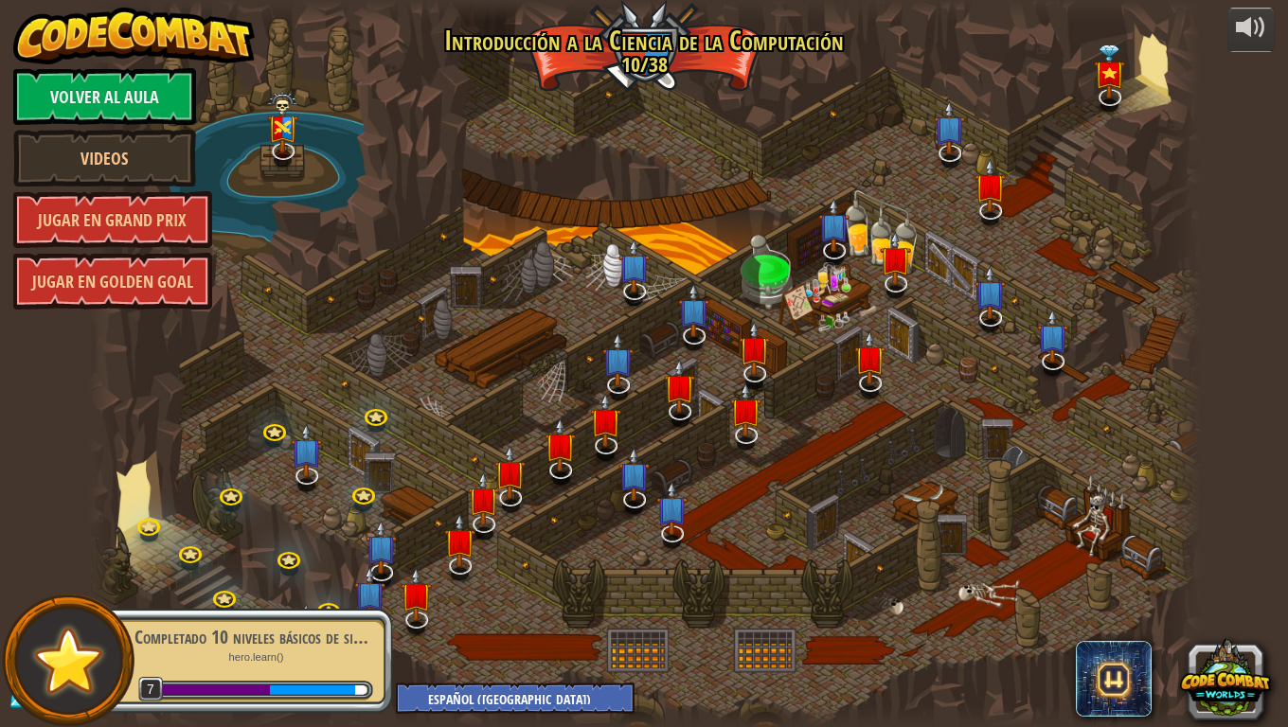
select select "es-419"
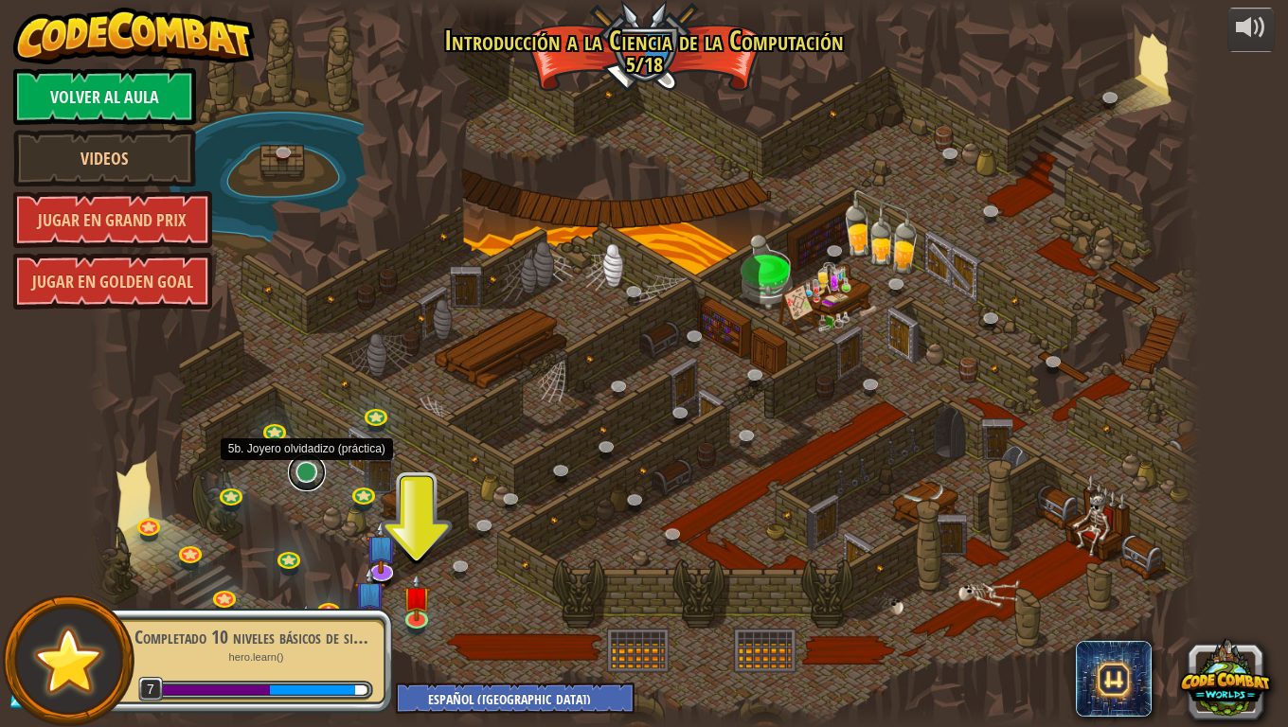
click at [302, 480] on link at bounding box center [307, 473] width 38 height 38
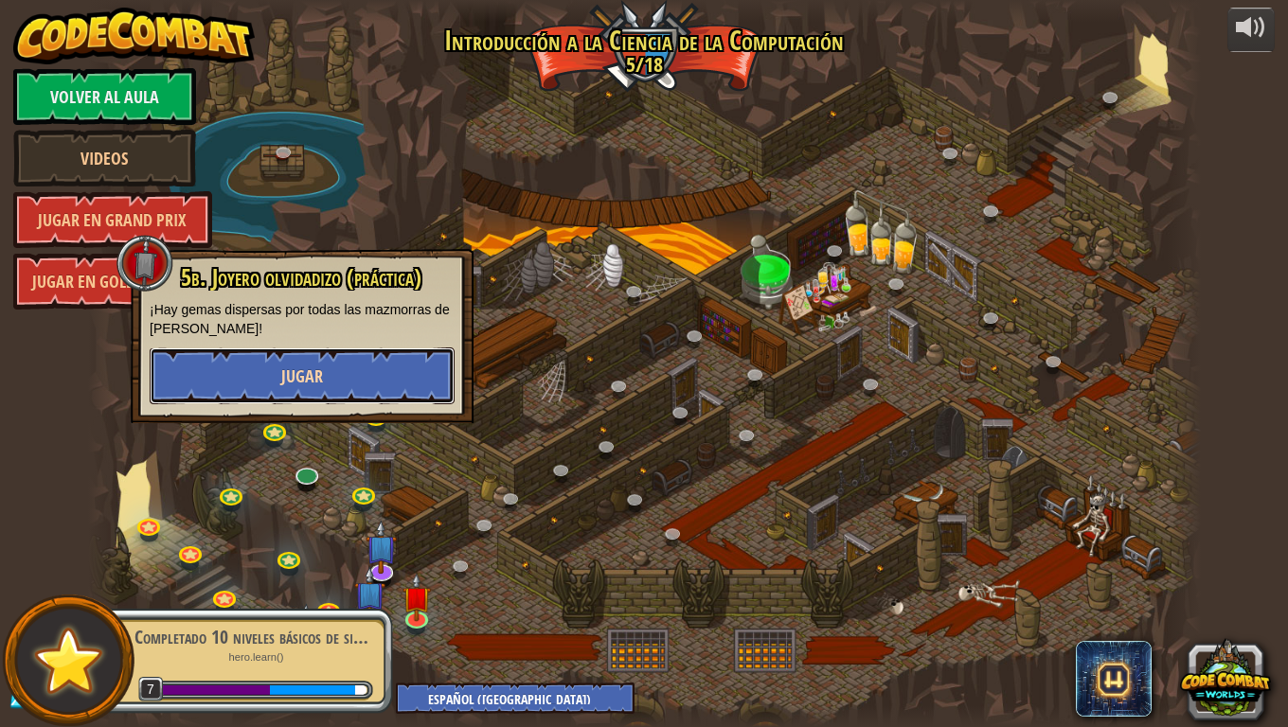
click at [323, 382] on button "Jugar" at bounding box center [302, 376] width 305 height 57
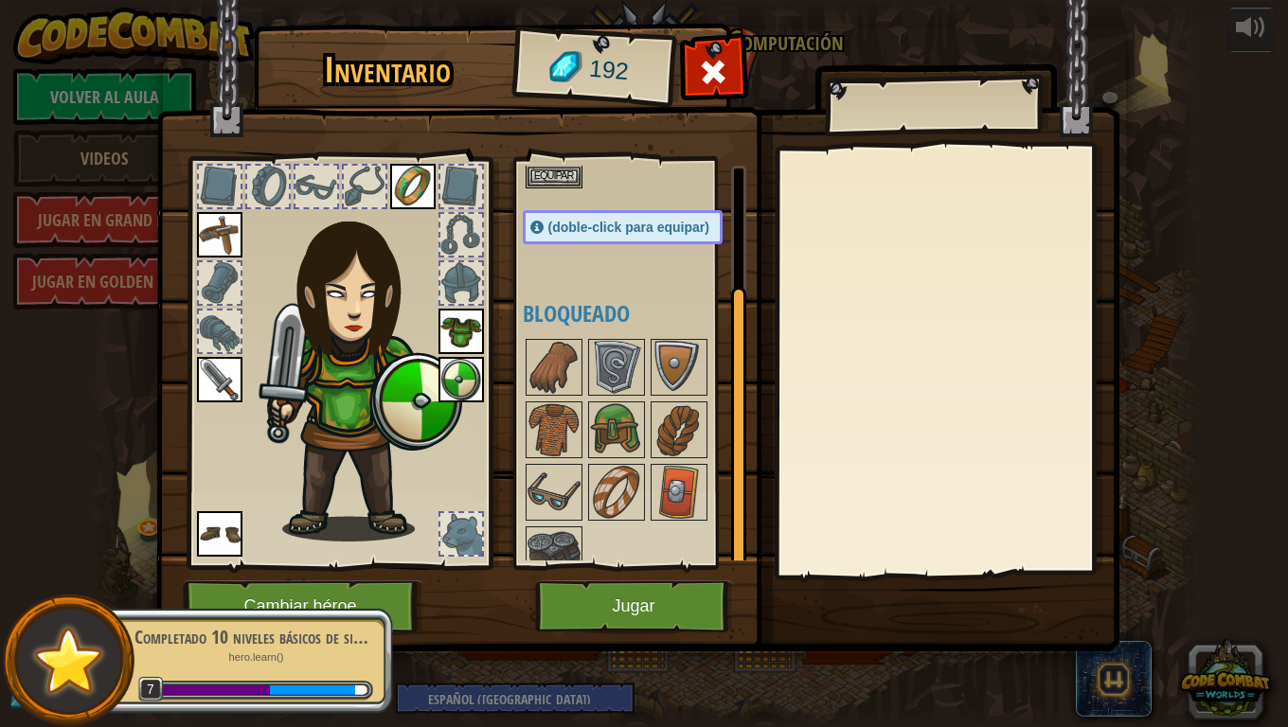
scroll to position [155, 0]
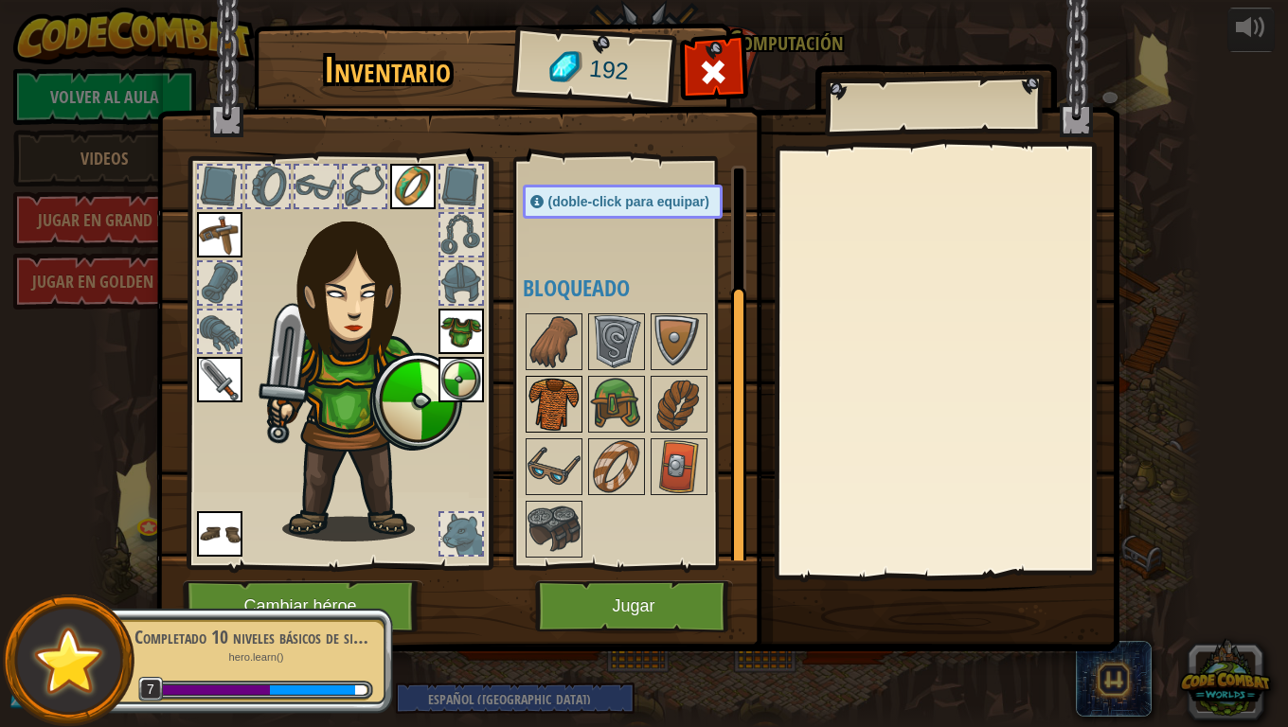
click at [569, 404] on img at bounding box center [554, 404] width 53 height 53
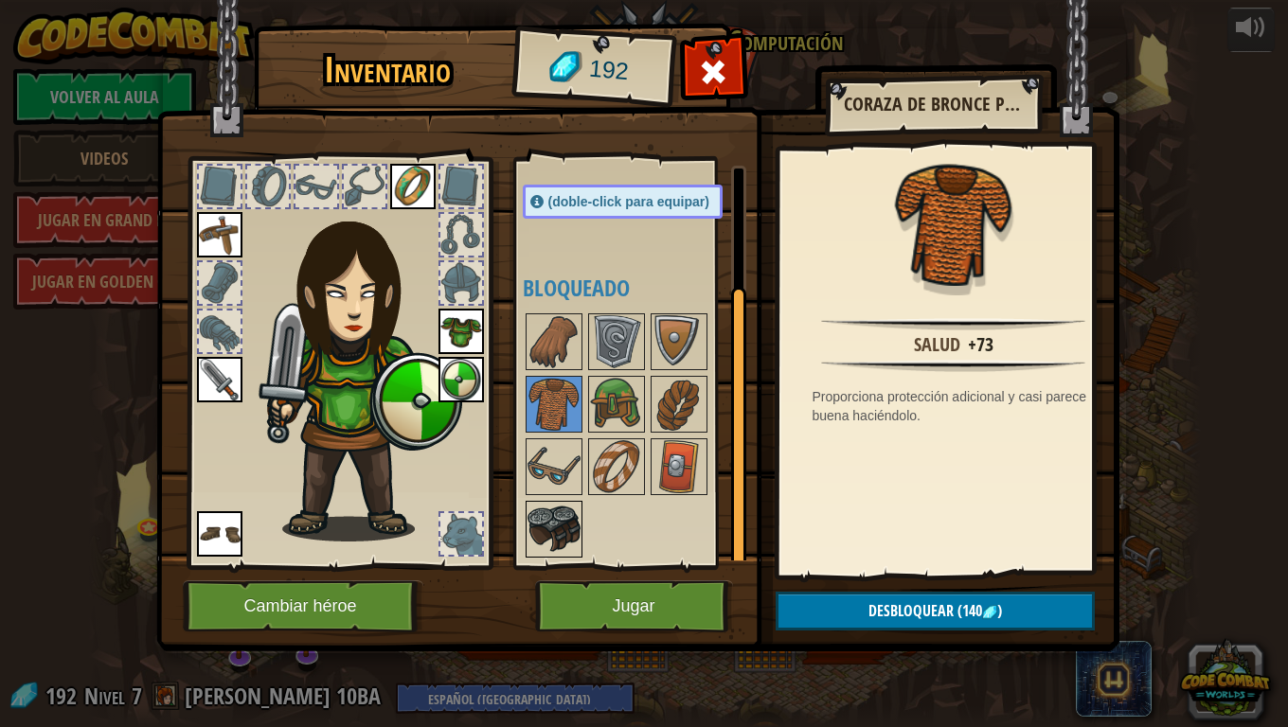
click at [562, 523] on img at bounding box center [554, 529] width 53 height 53
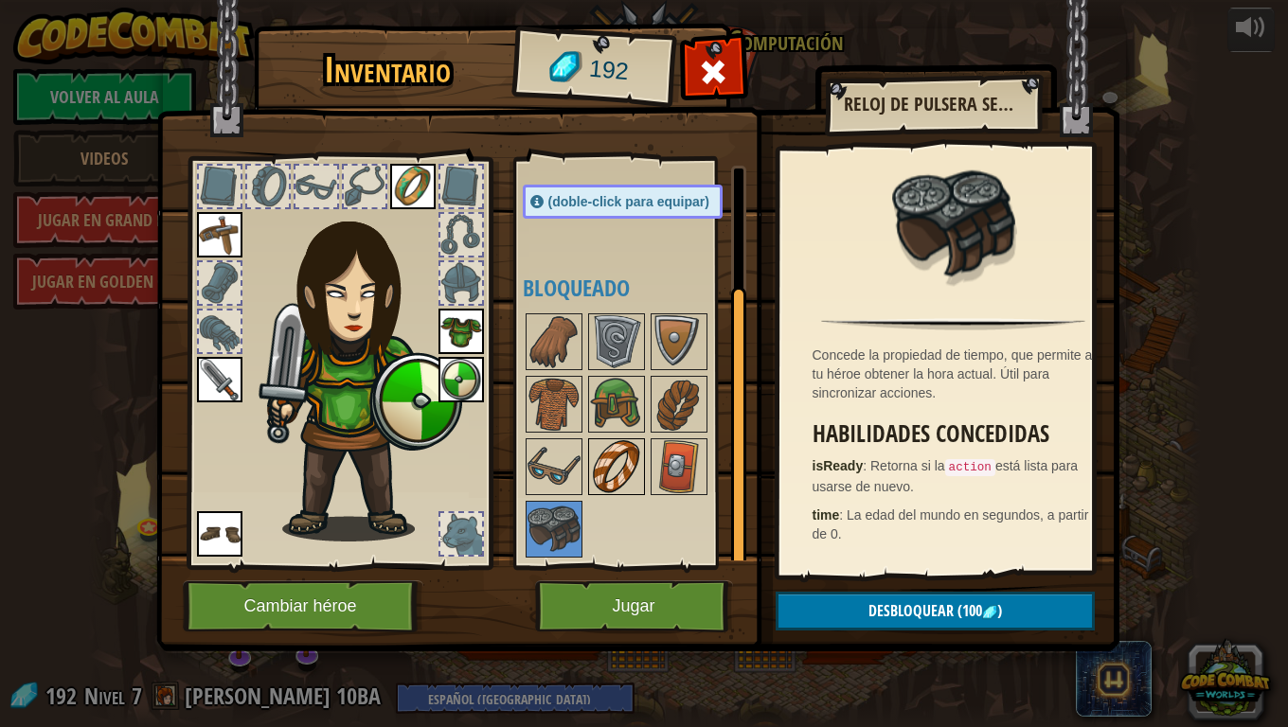
click at [603, 466] on img at bounding box center [616, 466] width 53 height 53
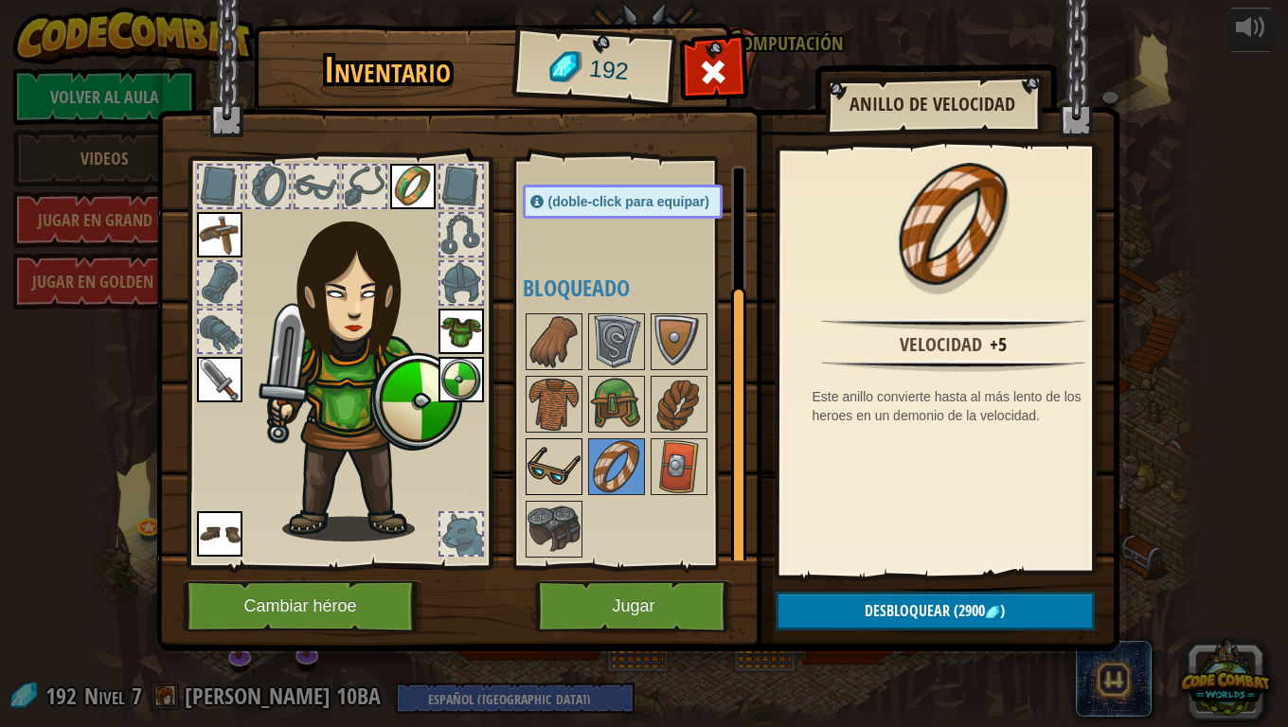
click at [562, 470] on img at bounding box center [554, 466] width 53 height 53
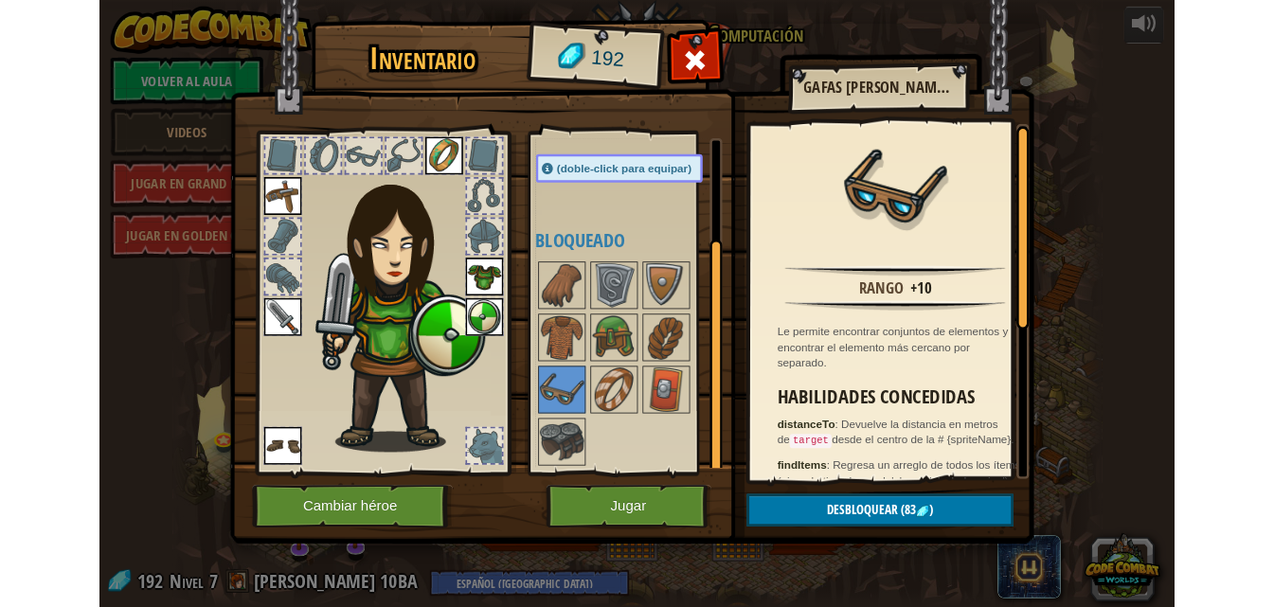
scroll to position [322, 0]
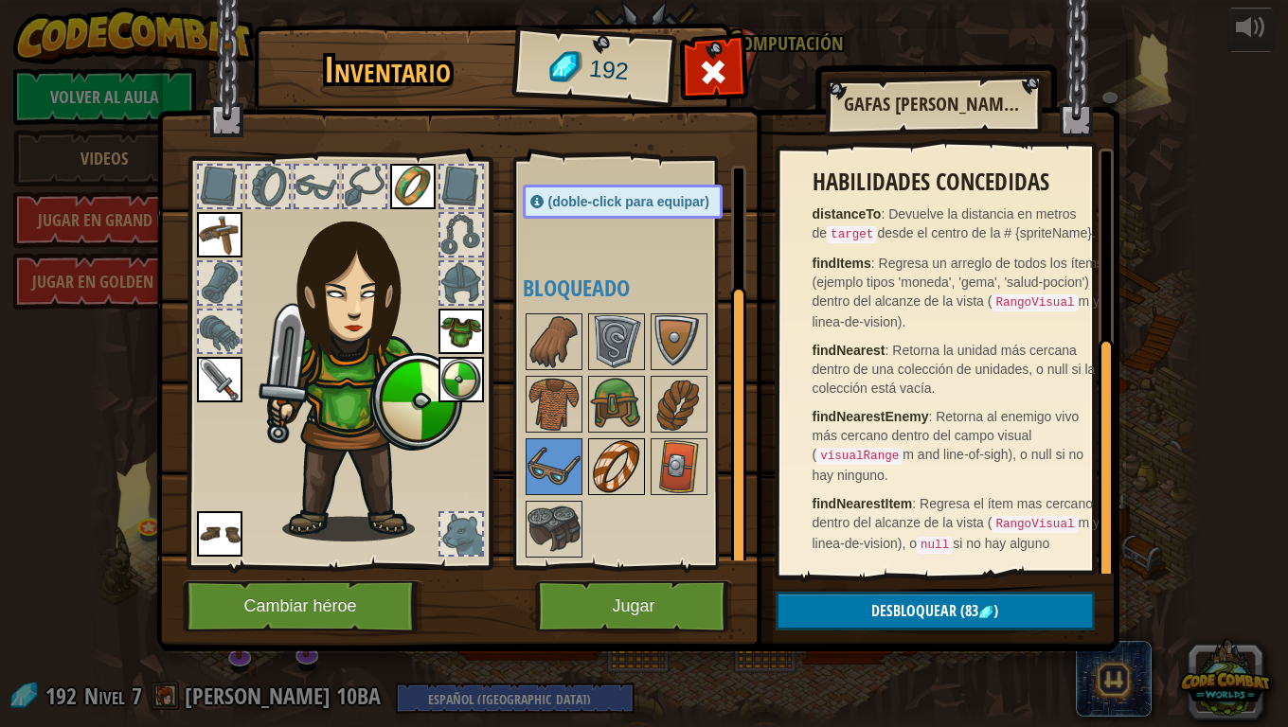
click at [617, 465] on img at bounding box center [616, 466] width 53 height 53
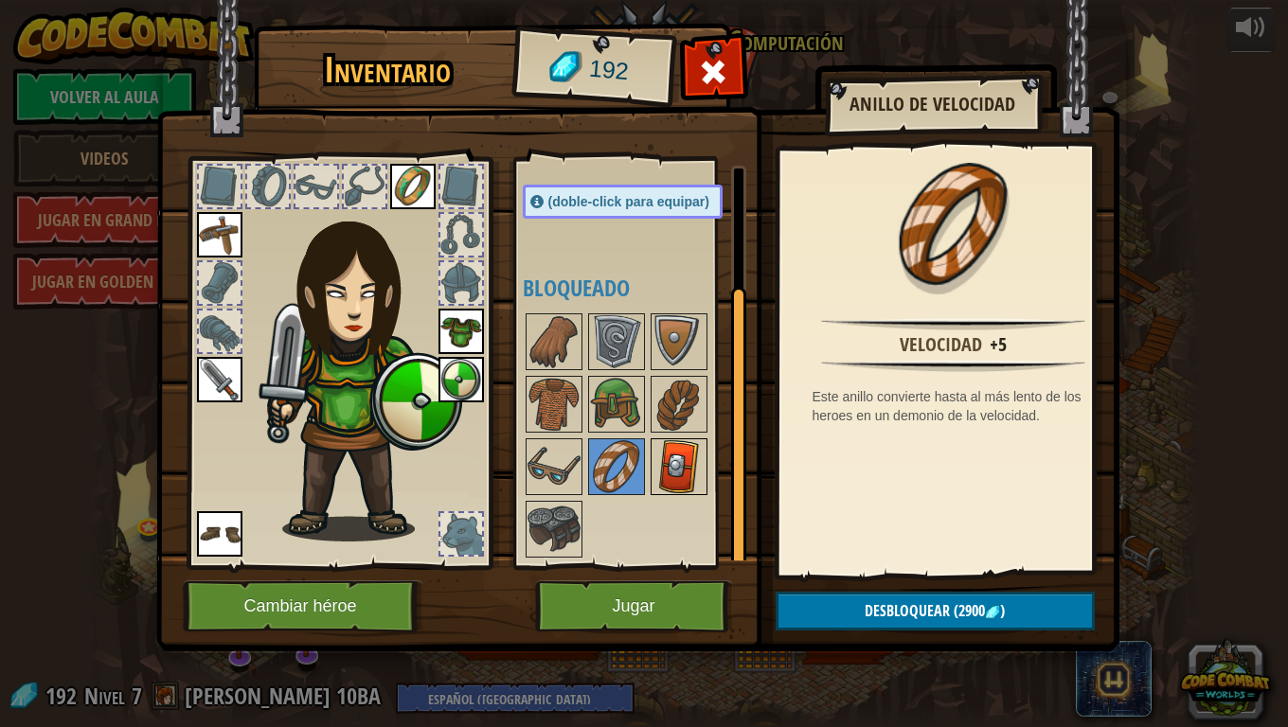
click at [671, 452] on img at bounding box center [679, 466] width 53 height 53
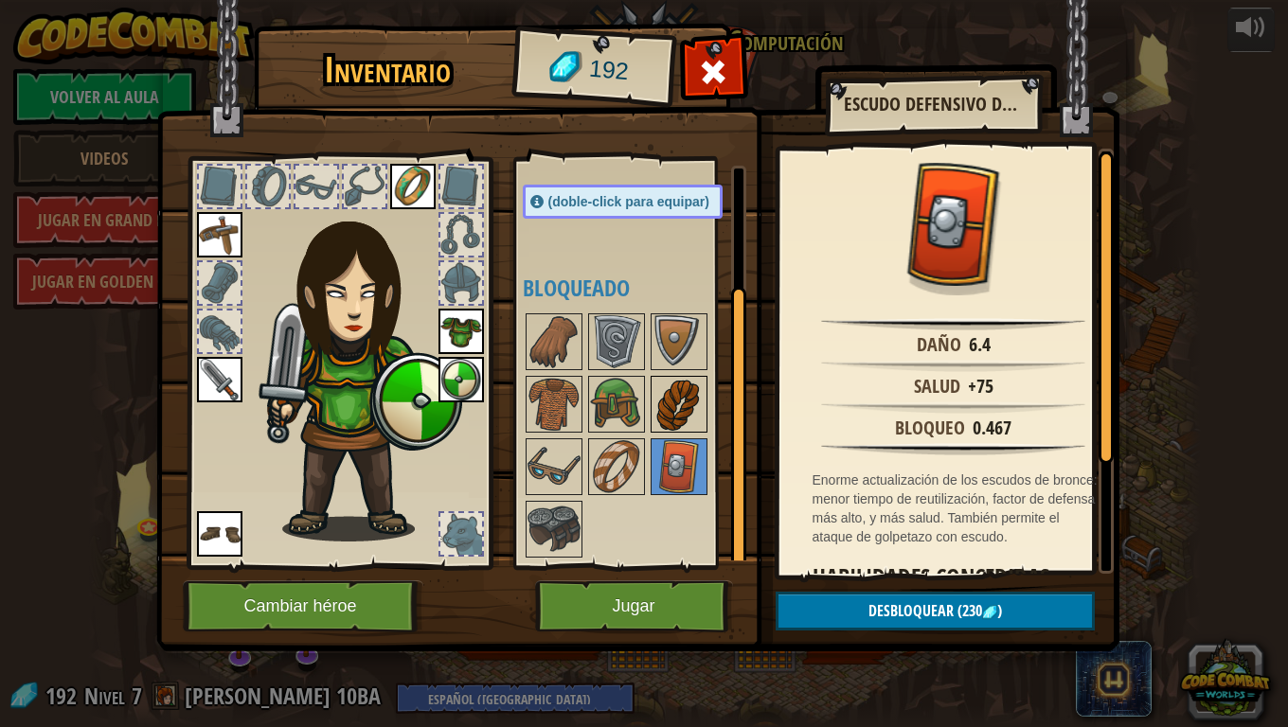
click at [666, 415] on img at bounding box center [679, 404] width 53 height 53
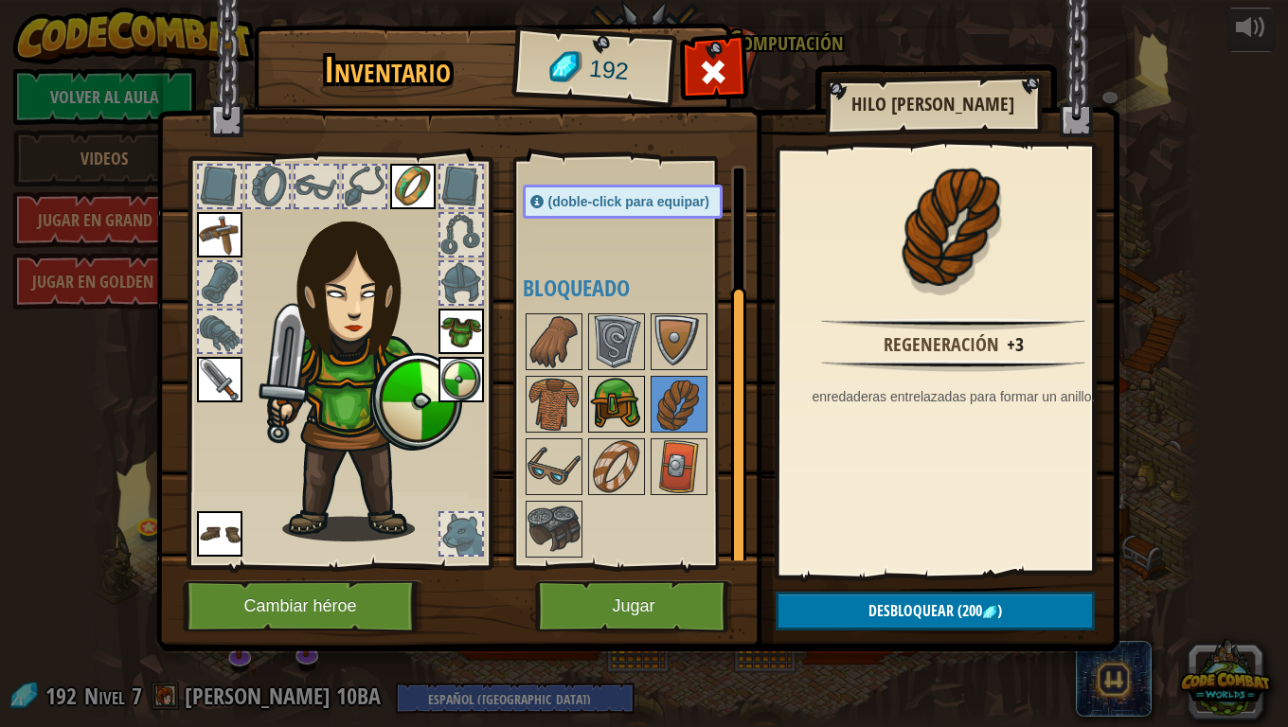
click at [635, 412] on img at bounding box center [616, 404] width 53 height 53
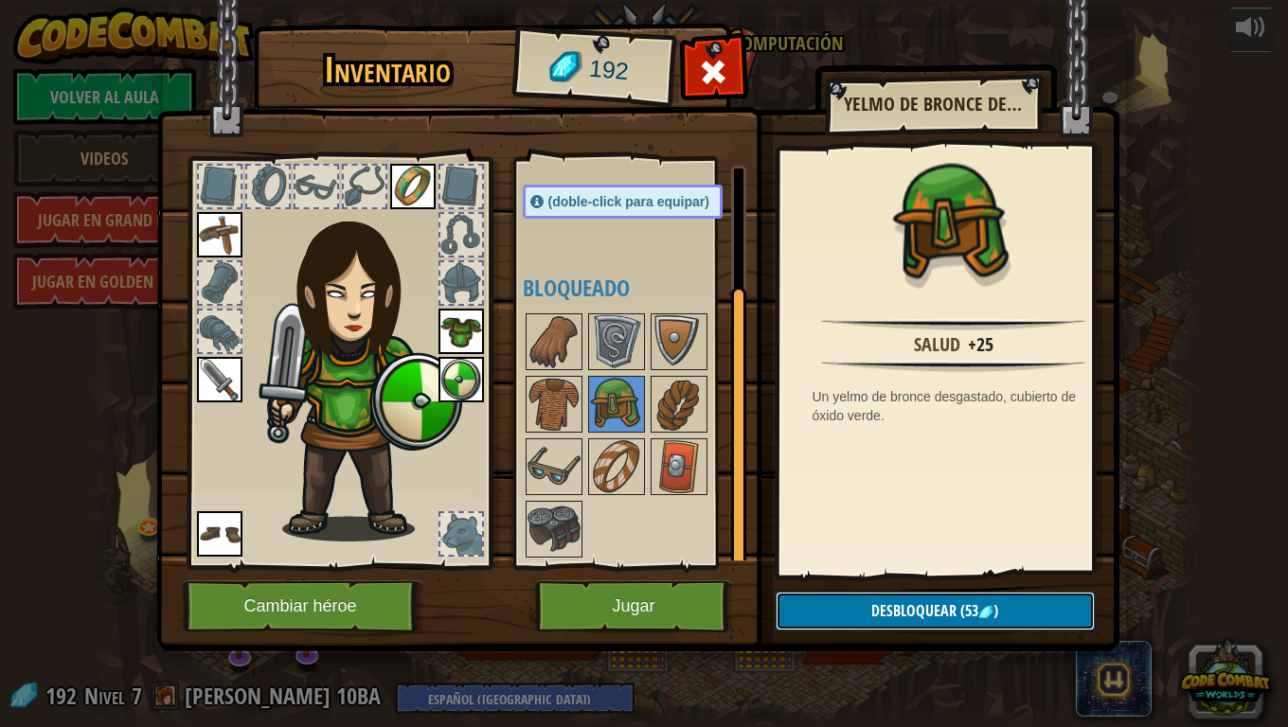
click at [870, 606] on button "Desbloquear (53 )" at bounding box center [935, 611] width 319 height 39
click at [830, 606] on button "Confirmar" at bounding box center [935, 611] width 319 height 39
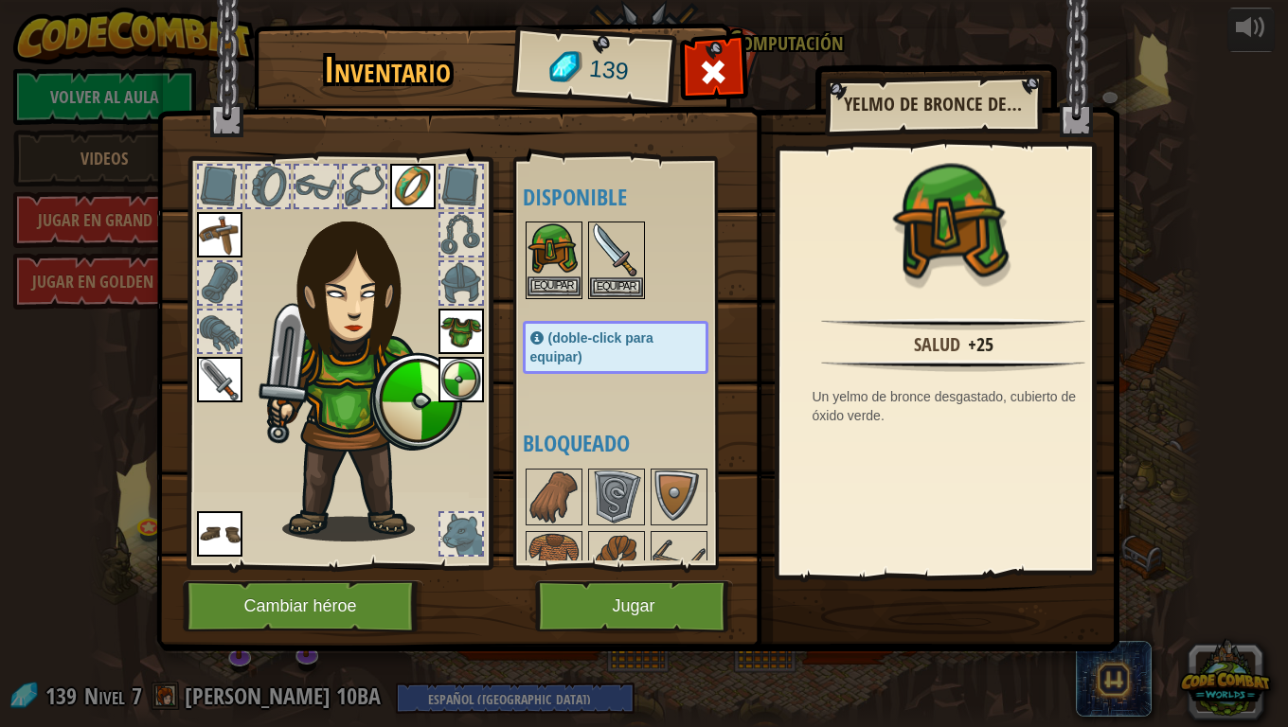
click at [549, 259] on img at bounding box center [554, 250] width 53 height 53
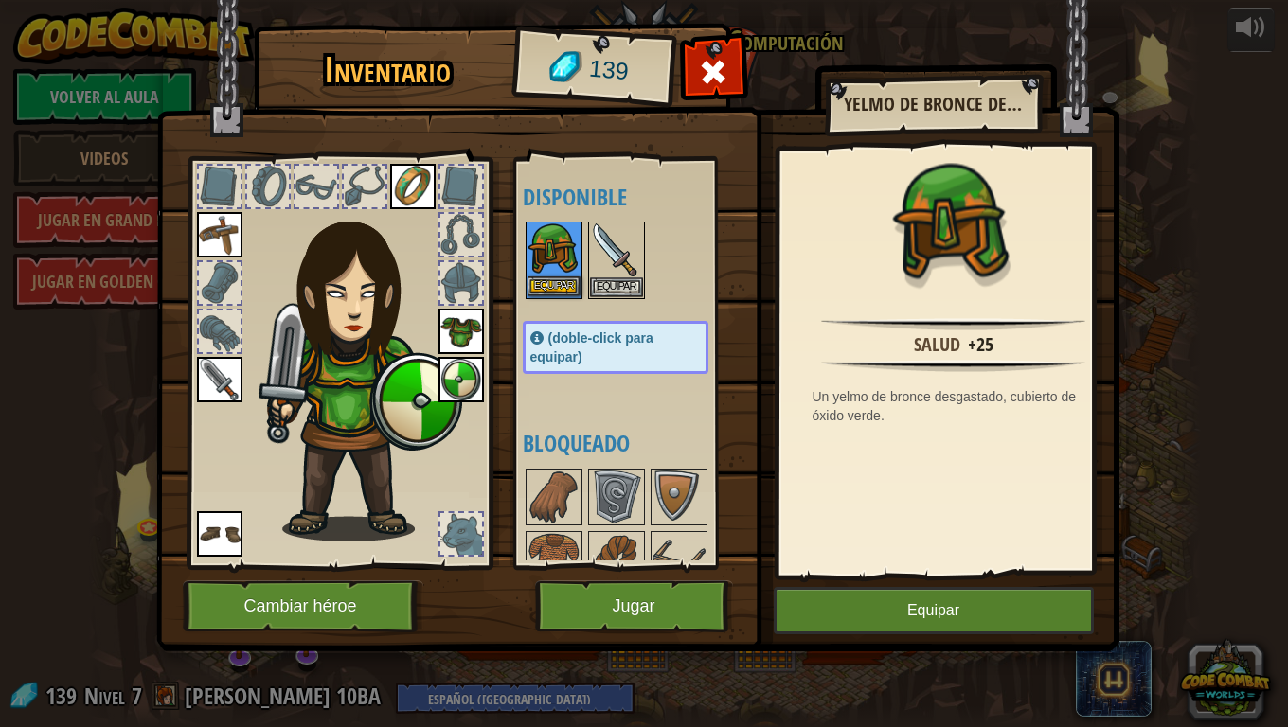
click at [549, 259] on img at bounding box center [554, 250] width 53 height 53
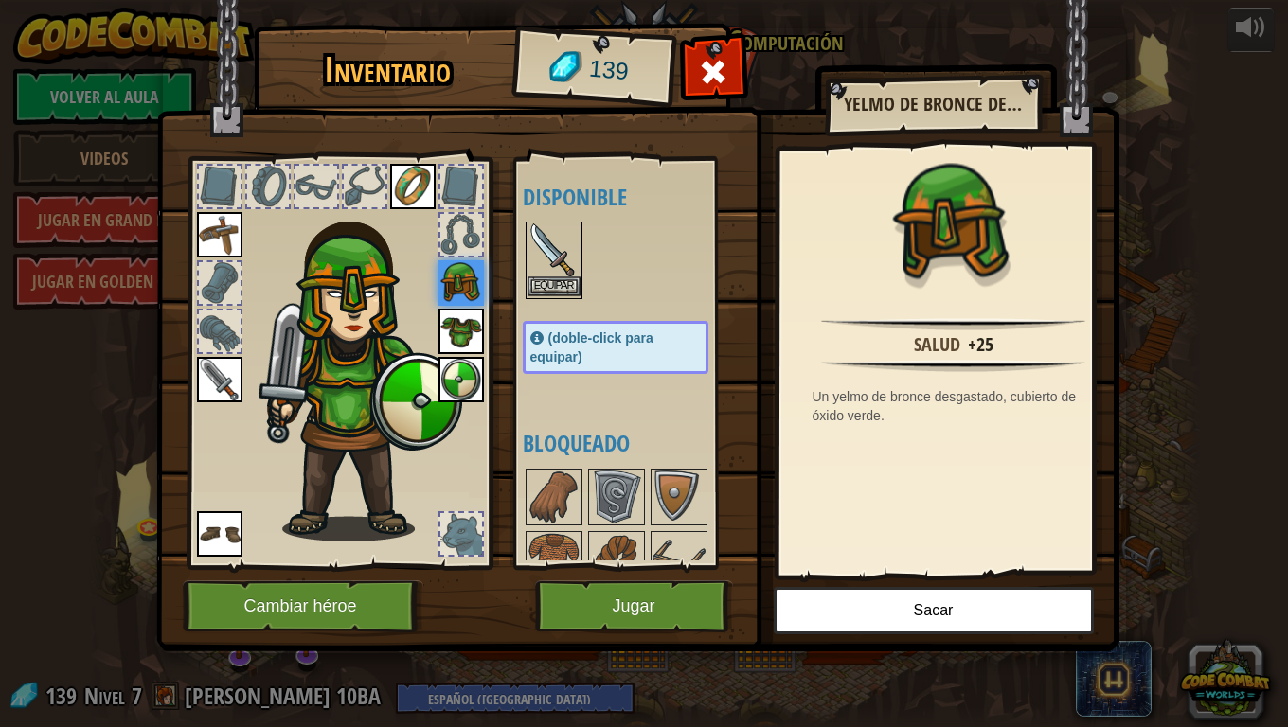
click at [552, 259] on img at bounding box center [554, 250] width 53 height 53
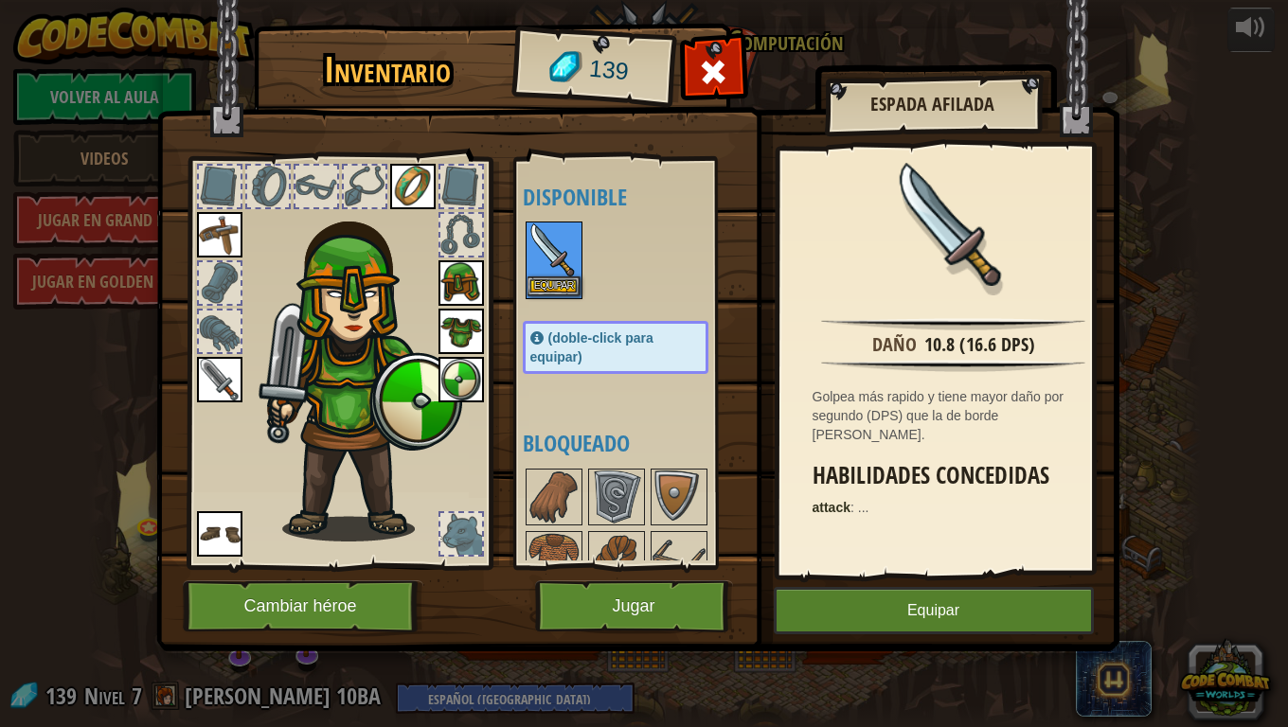
click at [552, 259] on img at bounding box center [554, 250] width 53 height 53
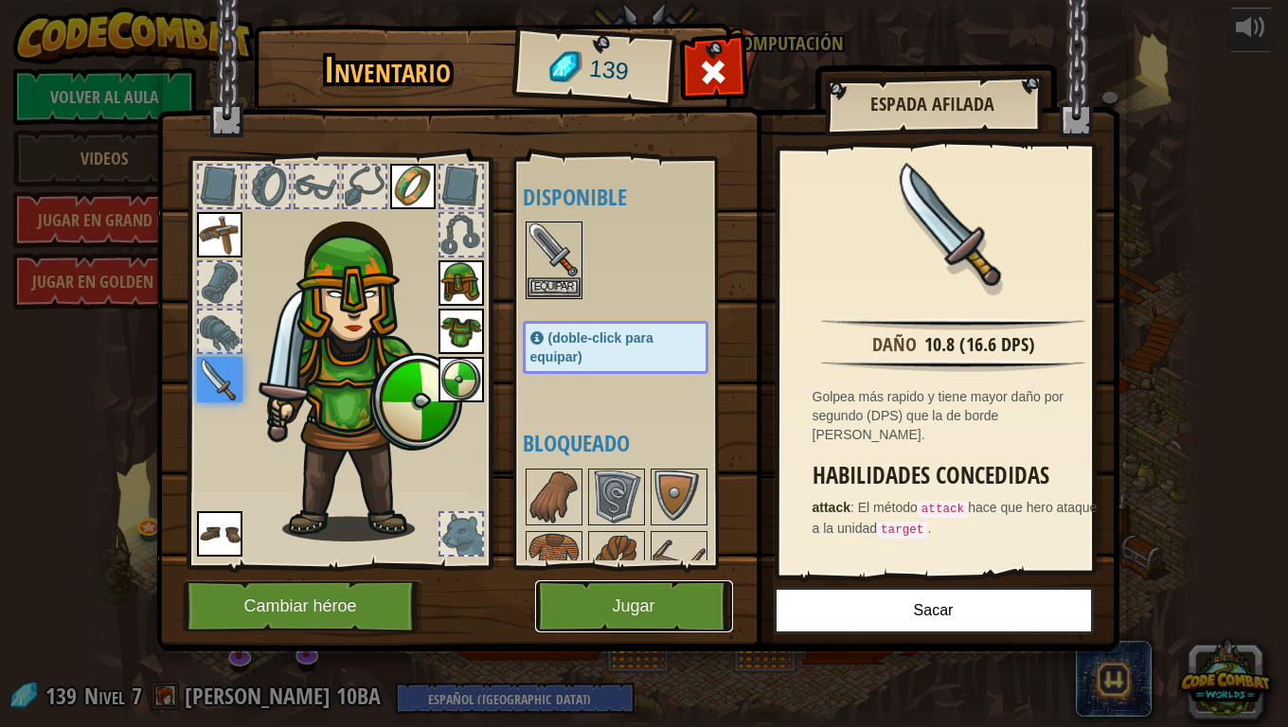
click at [578, 596] on button "Jugar" at bounding box center [634, 607] width 198 height 52
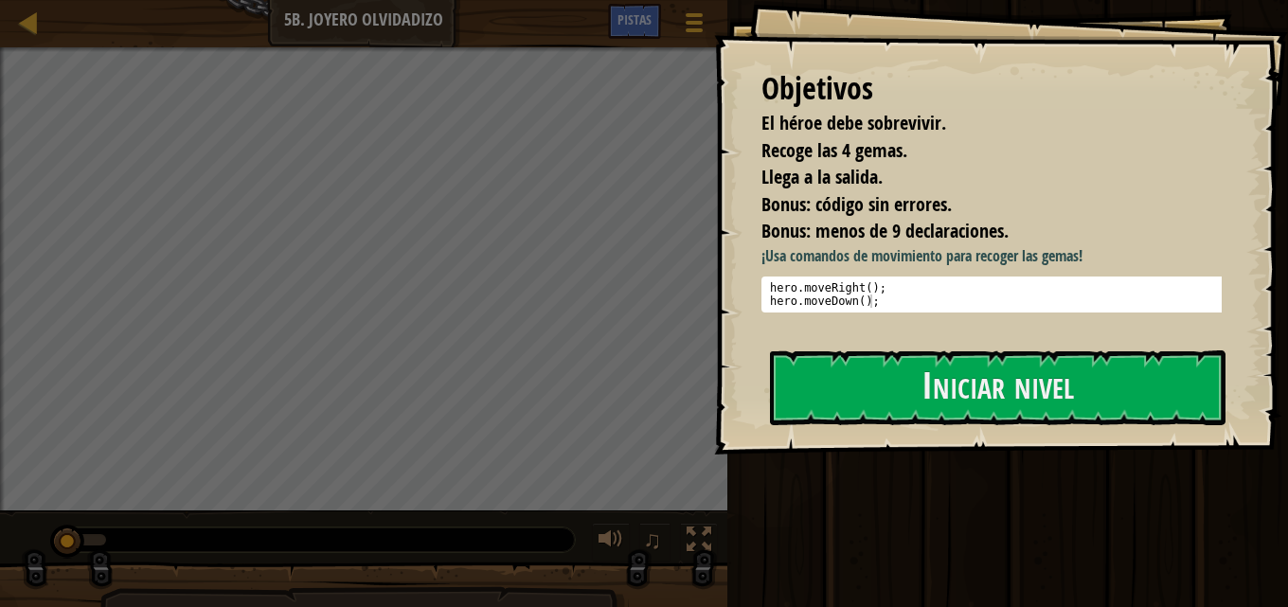
select select "es-419"
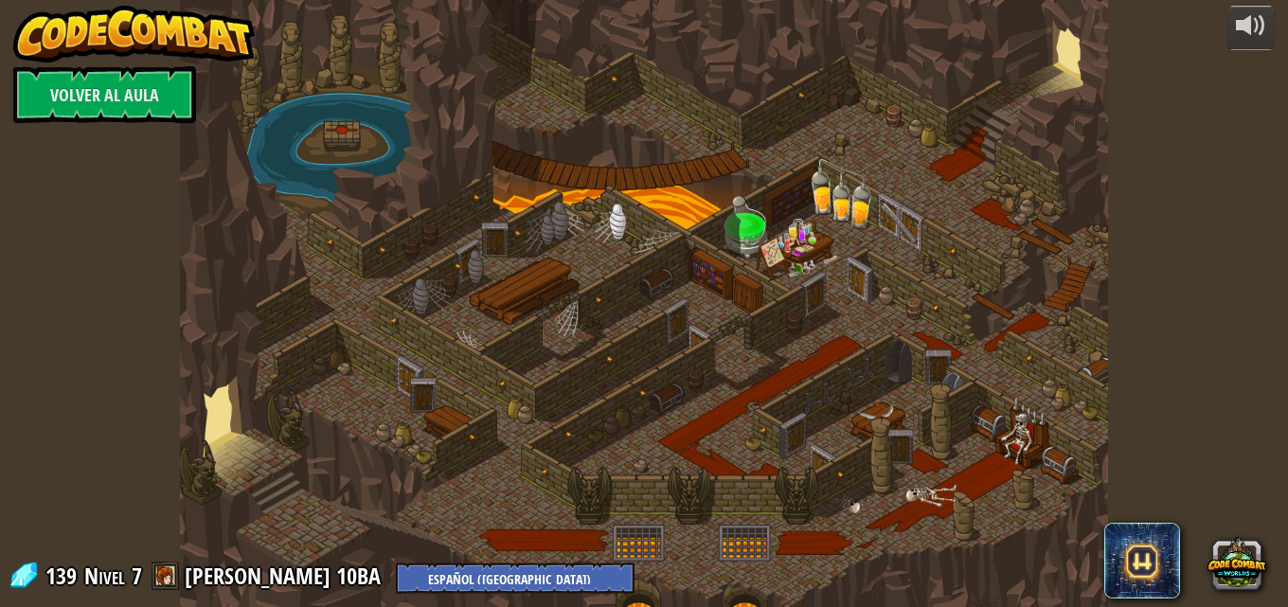
select select "es-419"
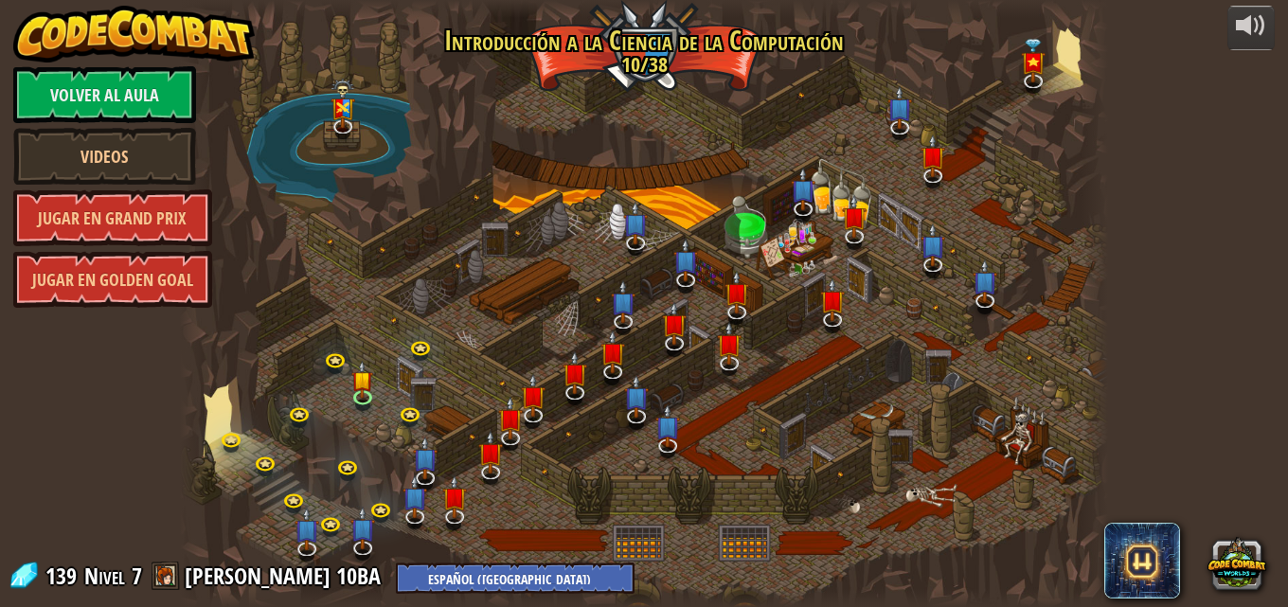
select select "es-419"
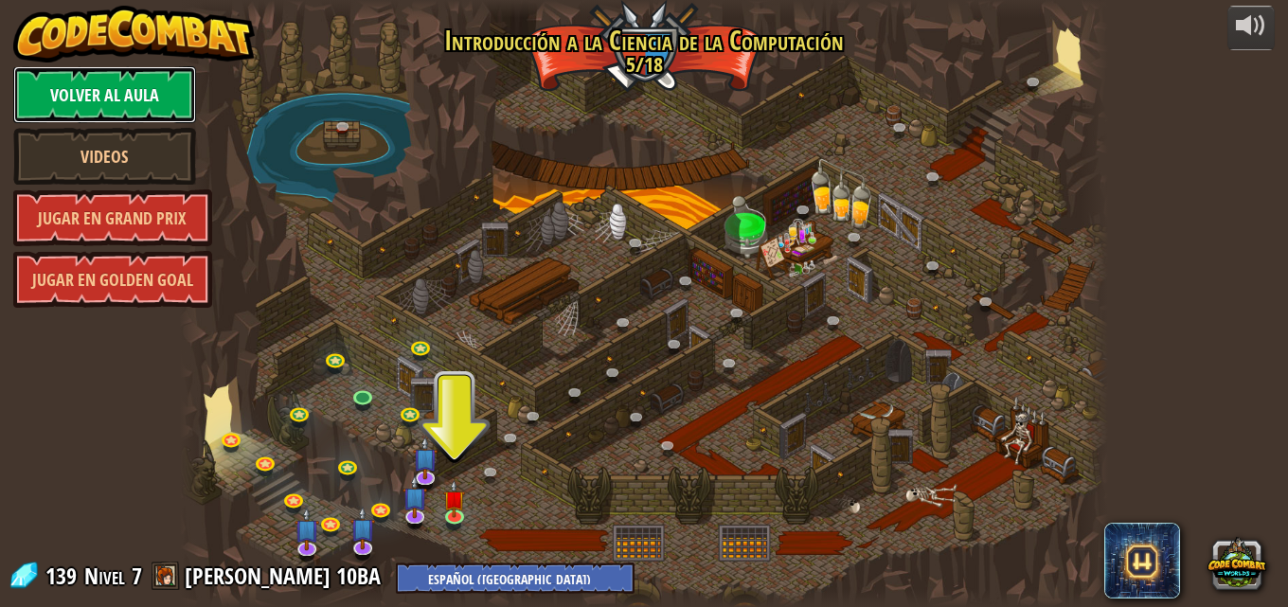
click at [96, 76] on link "Volver al aula" at bounding box center [104, 94] width 183 height 57
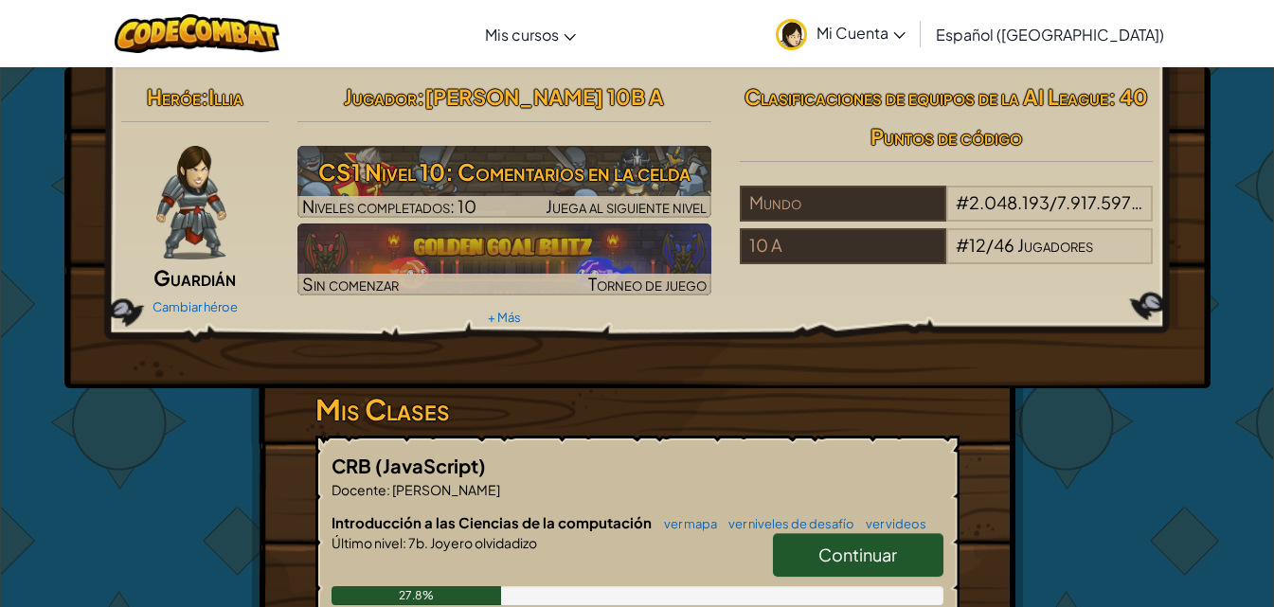
click at [915, 44] on link "Mi Cuenta" at bounding box center [840, 34] width 149 height 60
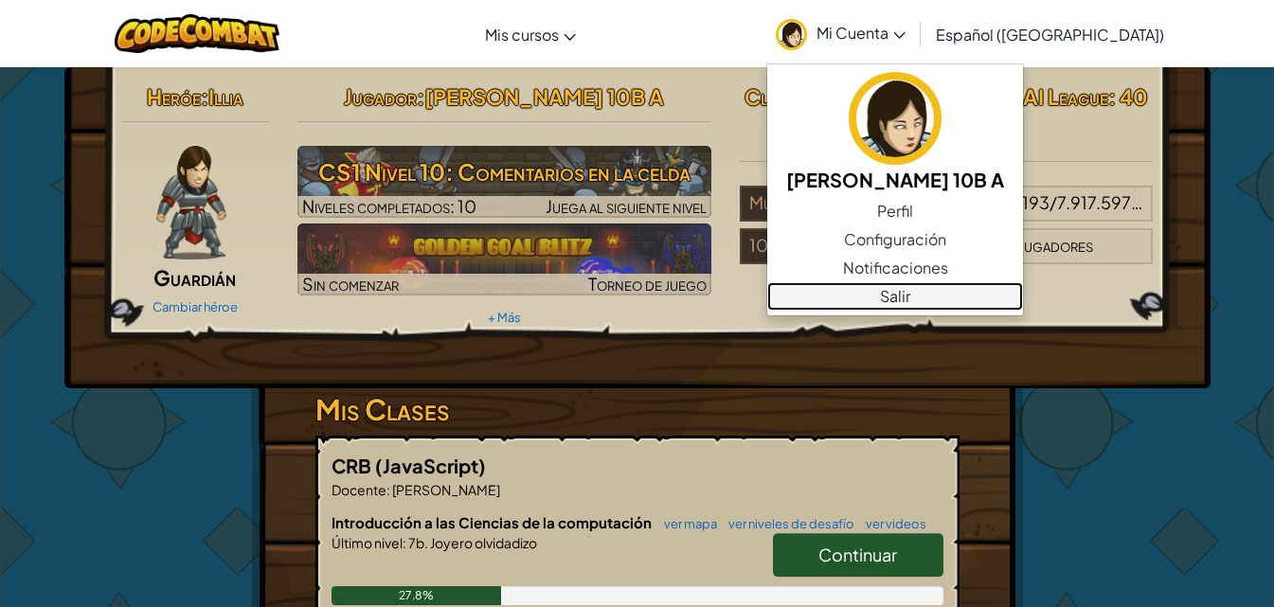
click at [909, 291] on link "Salir" at bounding box center [895, 296] width 256 height 28
